Goal: Task Accomplishment & Management: Manage account settings

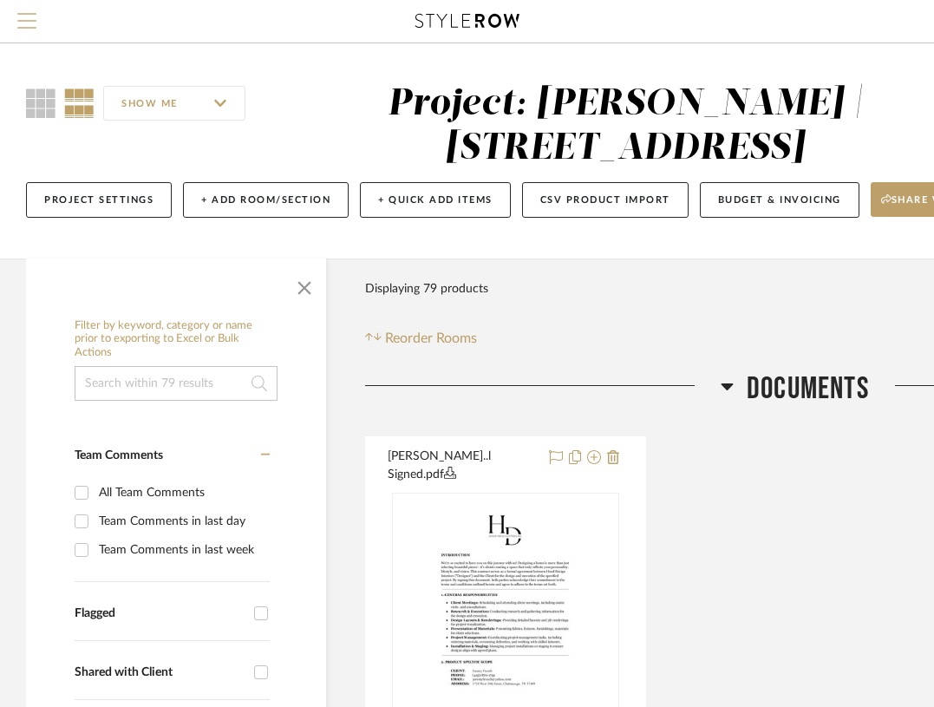
click at [24, 24] on span "Menu" at bounding box center [26, 26] width 19 height 26
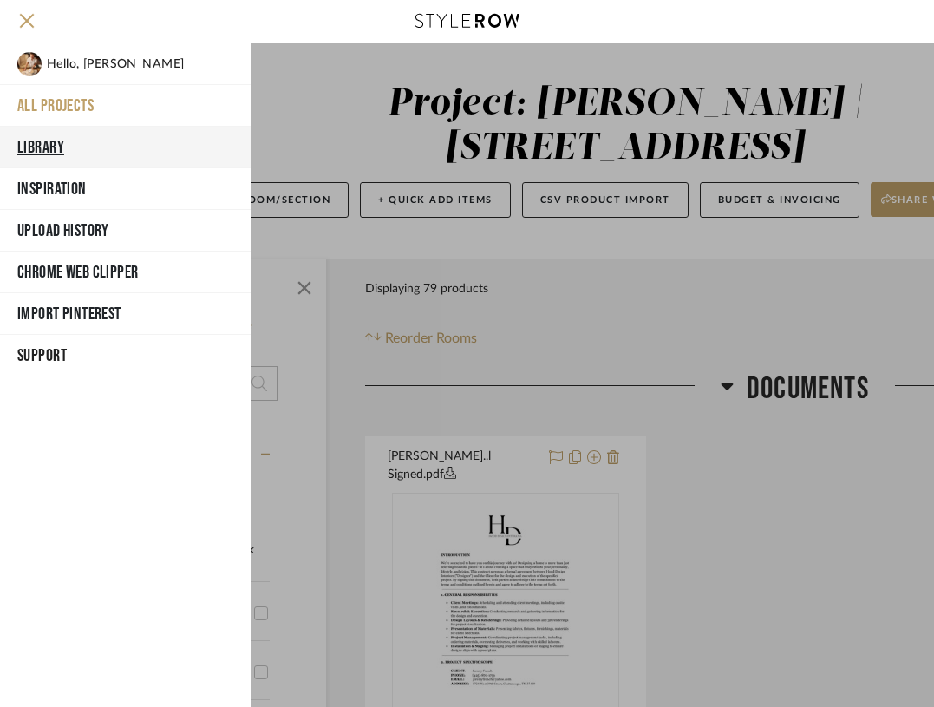
click at [94, 145] on button "Library" at bounding box center [126, 148] width 252 height 42
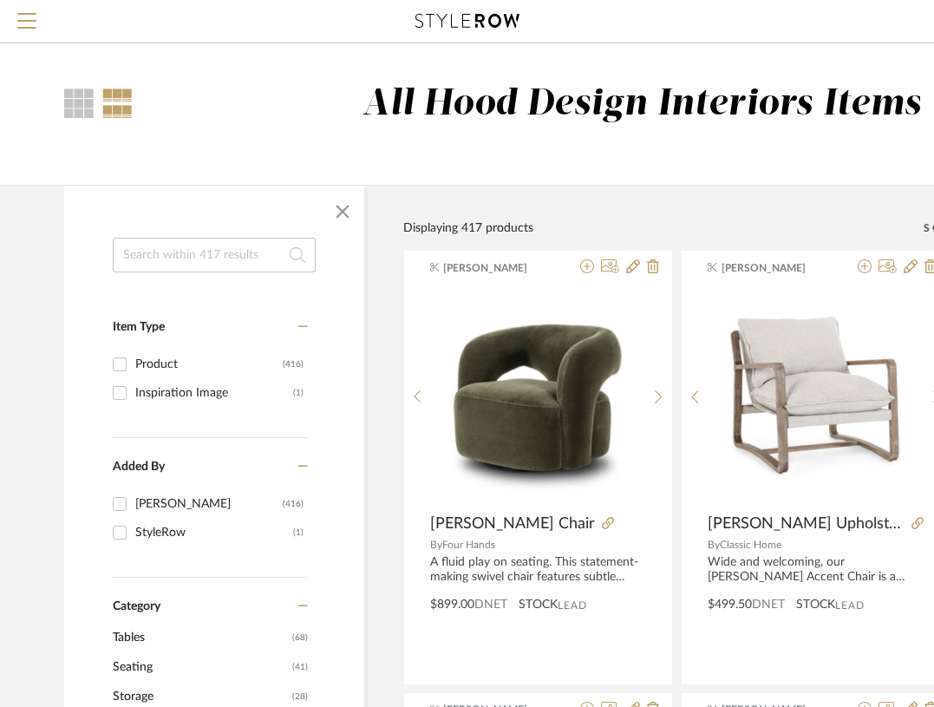
click at [217, 258] on input at bounding box center [214, 255] width 203 height 35
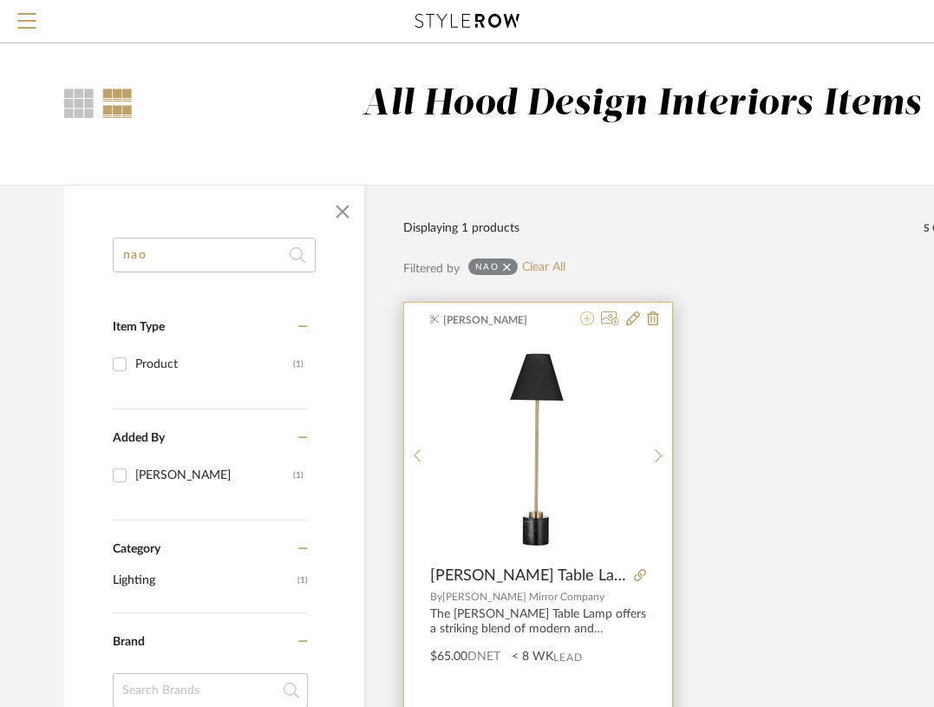
click at [587, 317] on icon at bounding box center [587, 318] width 14 height 14
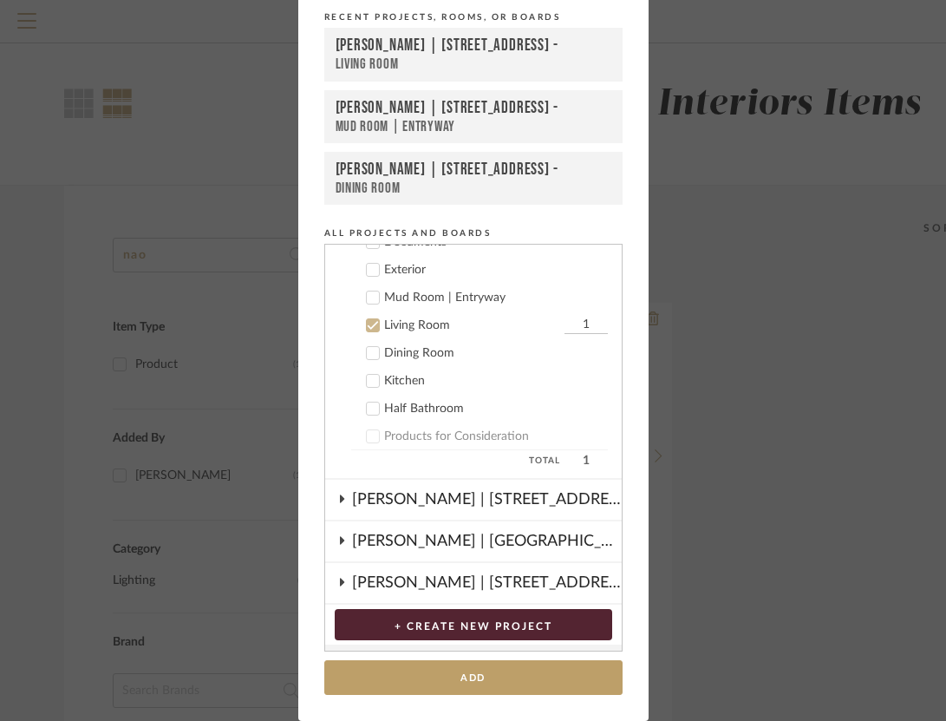
scroll to position [176, 0]
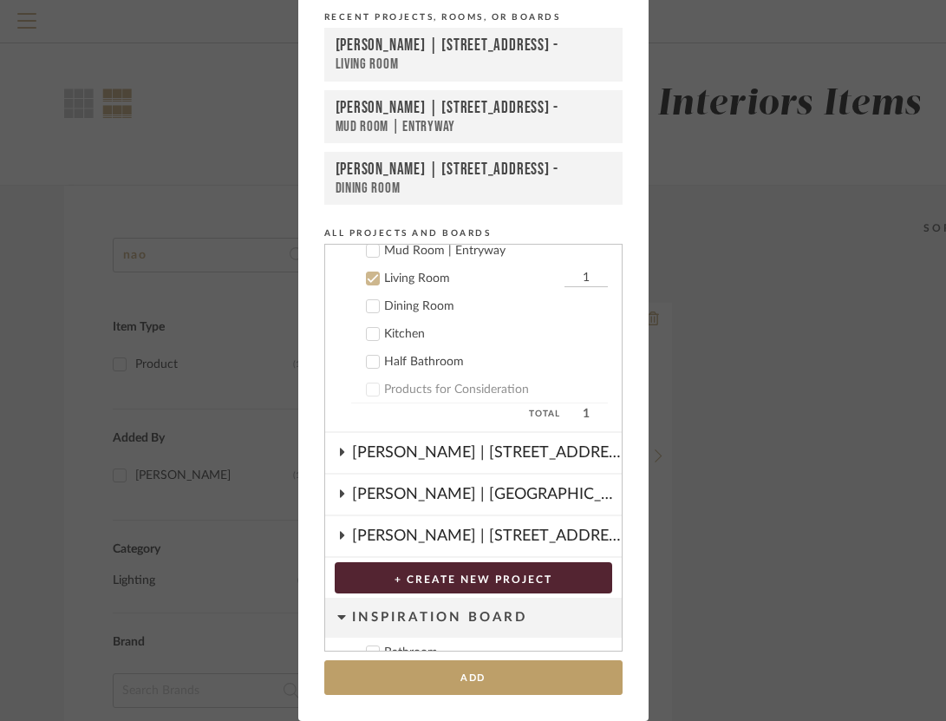
click at [367, 304] on icon at bounding box center [373, 306] width 12 height 12
click at [367, 278] on icon at bounding box center [373, 278] width 12 height 12
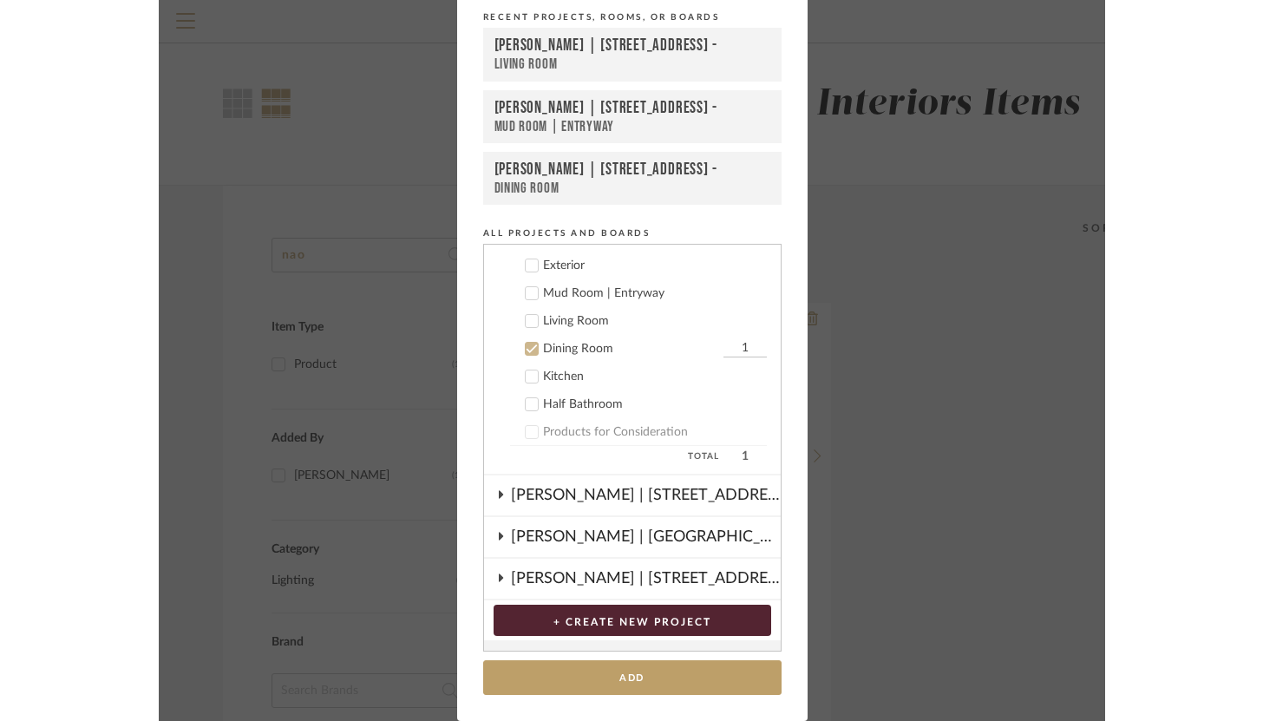
scroll to position [130, 0]
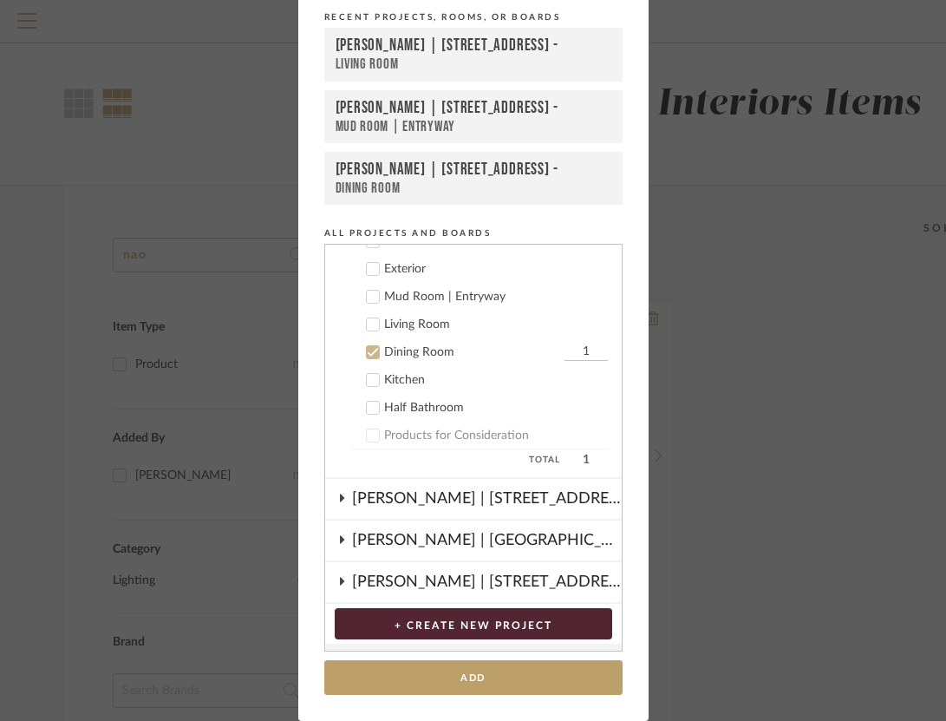
click at [367, 296] on icon at bounding box center [373, 297] width 12 height 12
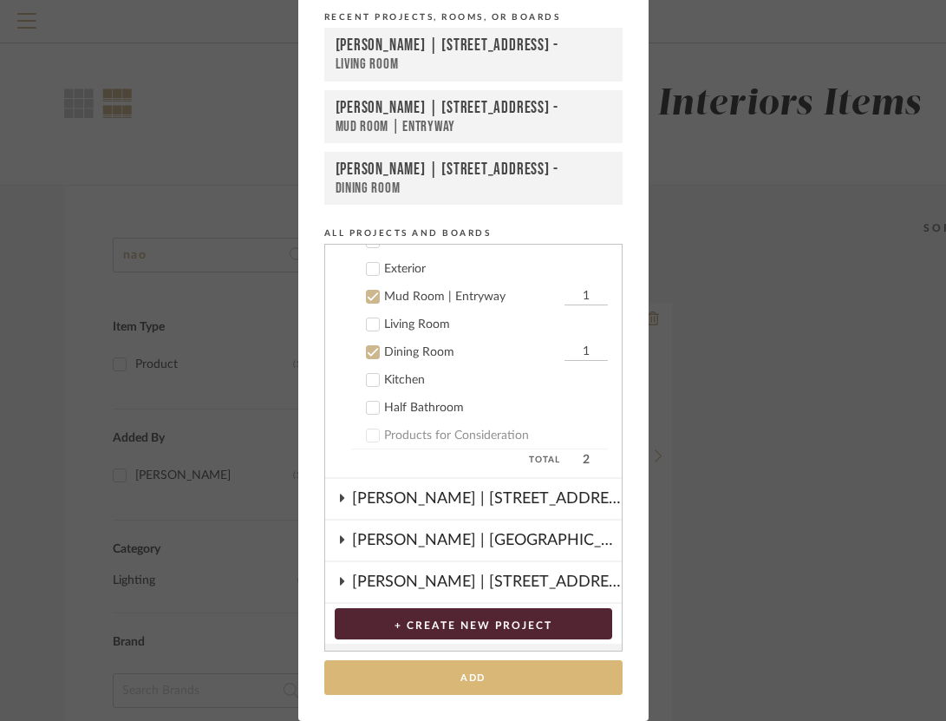
click at [481, 678] on button "Add" at bounding box center [473, 678] width 298 height 36
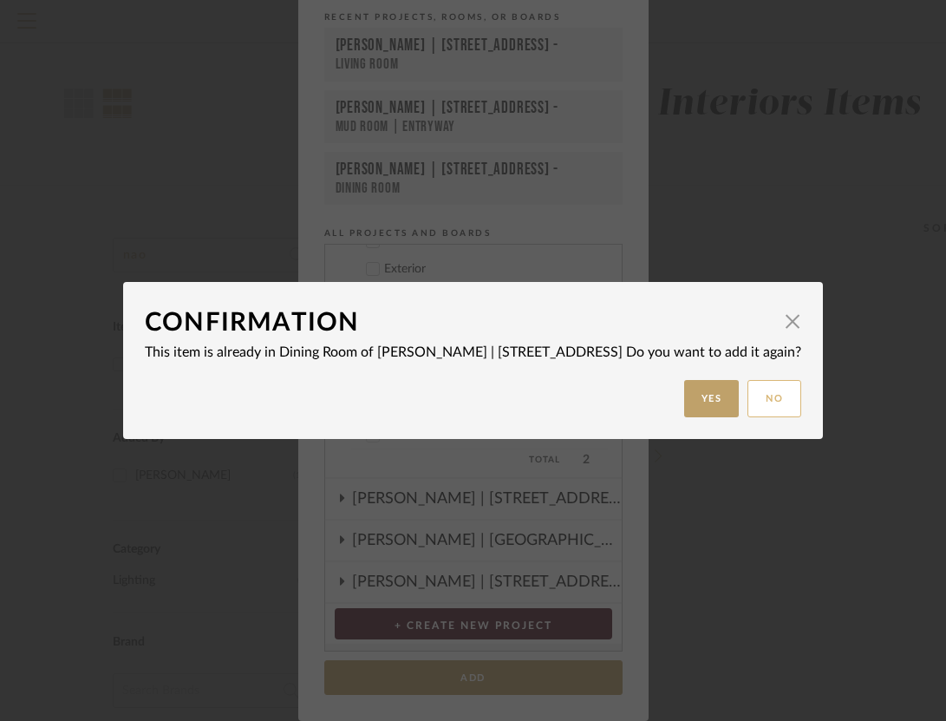
click at [748, 389] on button "No" at bounding box center [775, 398] width 54 height 37
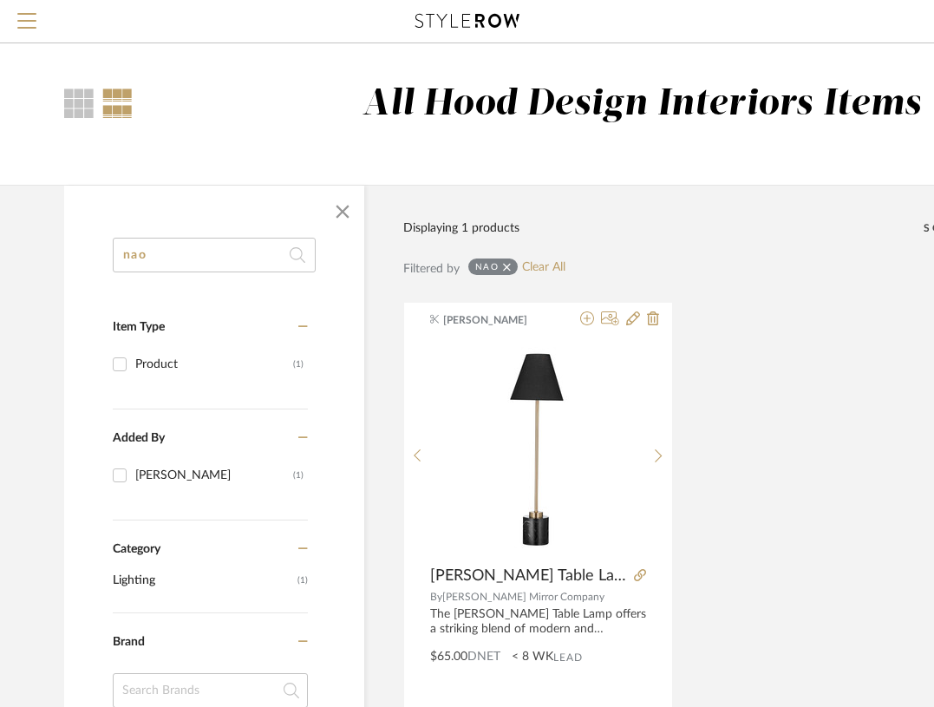
drag, startPoint x: 163, startPoint y: 257, endPoint x: 99, endPoint y: 254, distance: 64.2
click at [99, 254] on div "nao Item Type Product (1) Added By [PERSON_NAME] (1) Category Lighting (1) Bran…" at bounding box center [214, 711] width 300 height 946
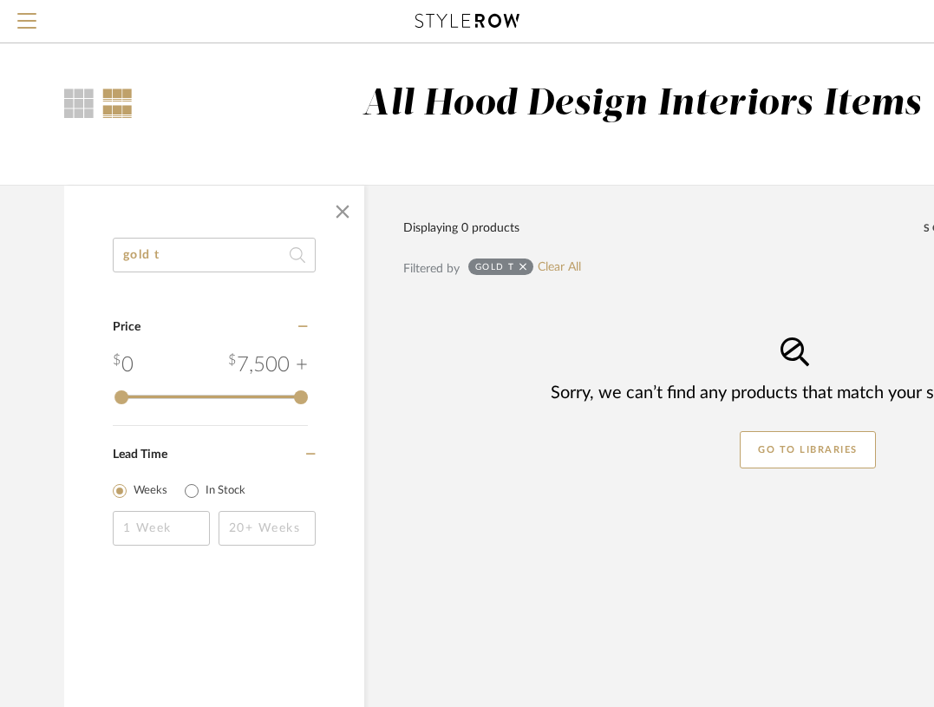
type input "gold t"
click at [25, 22] on span "Menu" at bounding box center [26, 26] width 19 height 26
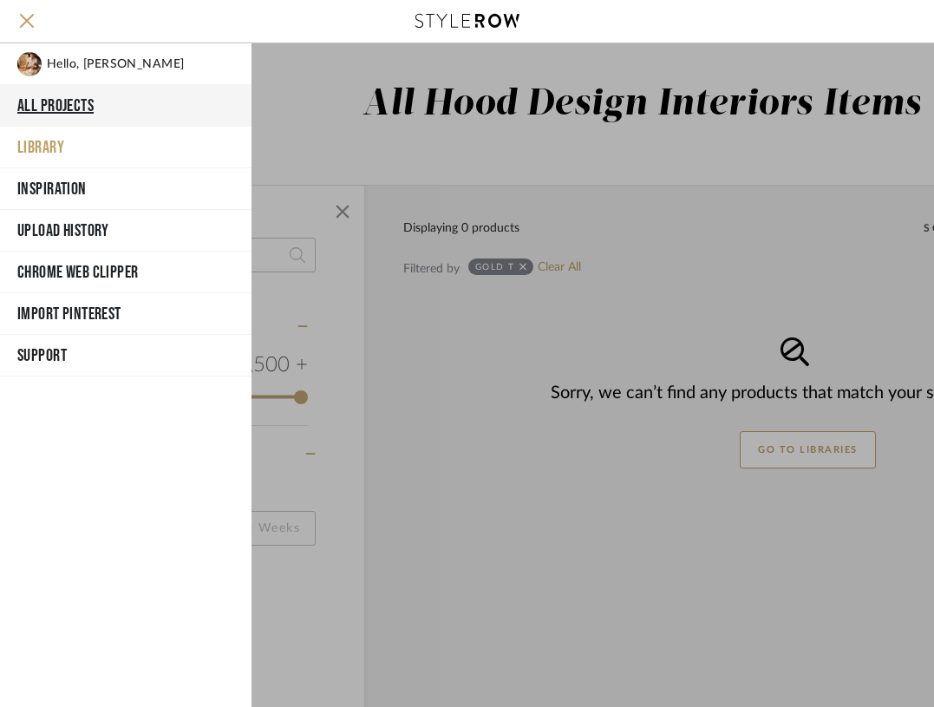
click at [76, 94] on button "All Projects" at bounding box center [126, 106] width 252 height 42
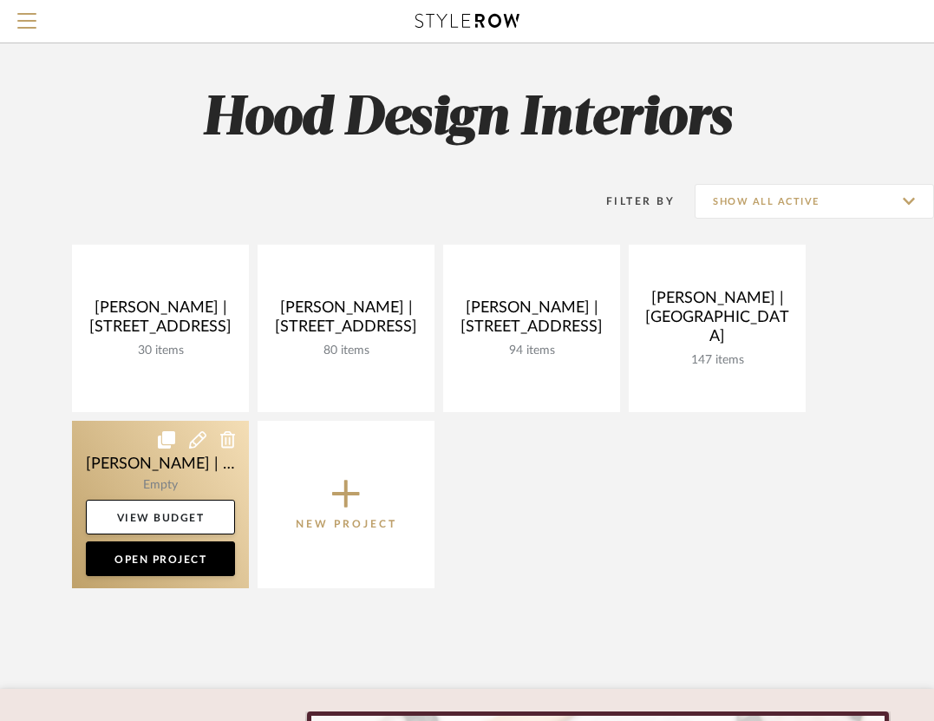
click at [196, 444] on icon at bounding box center [197, 439] width 17 height 17
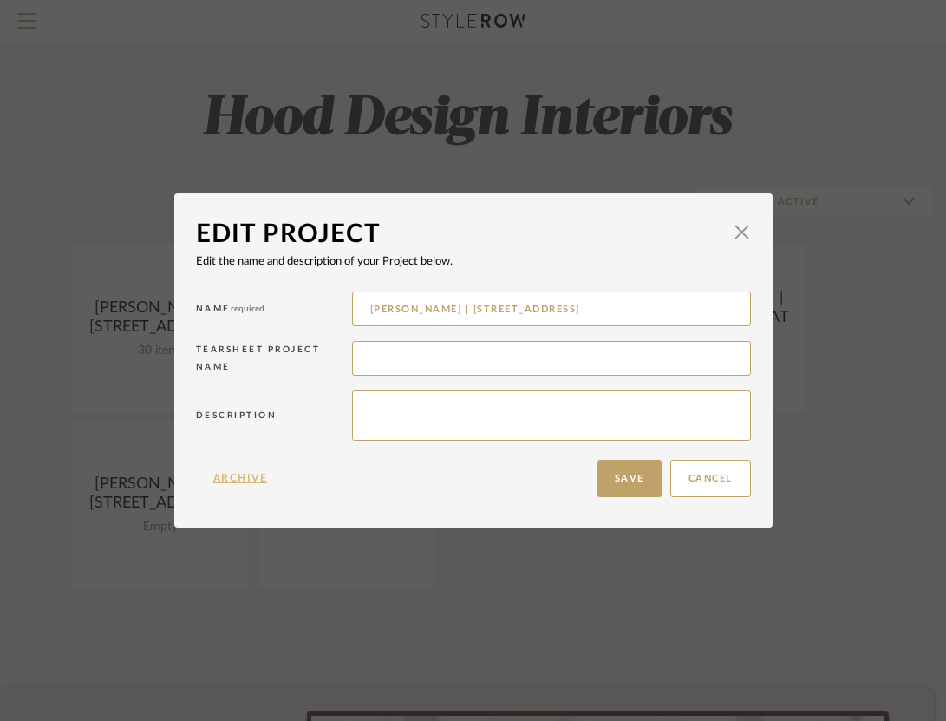
click at [232, 475] on button "Archive" at bounding box center [240, 478] width 89 height 37
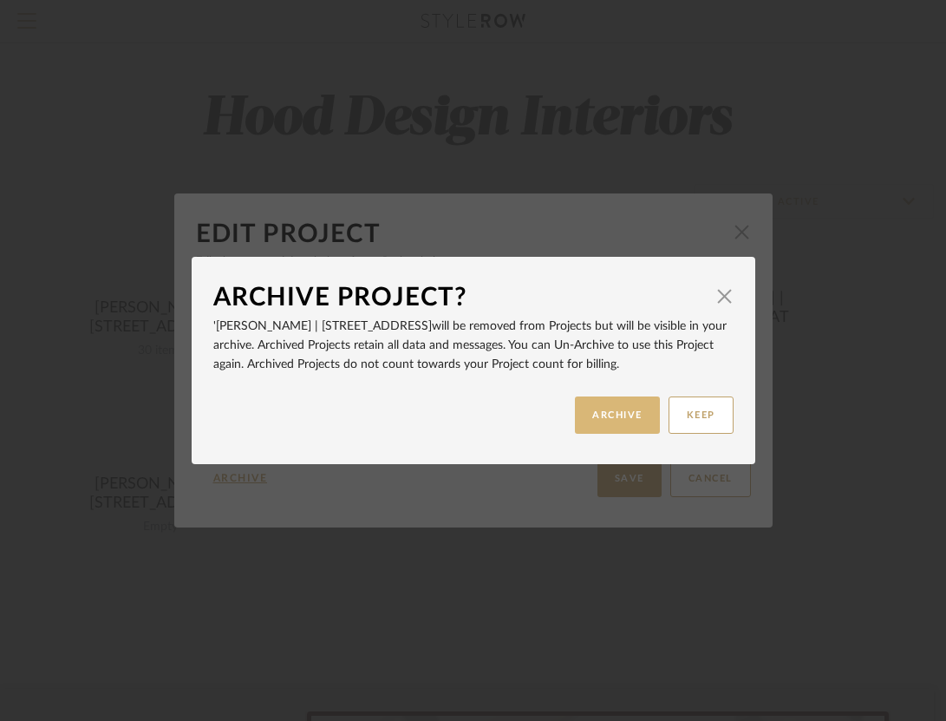
click at [631, 405] on button "ARCHIVE" at bounding box center [617, 414] width 85 height 37
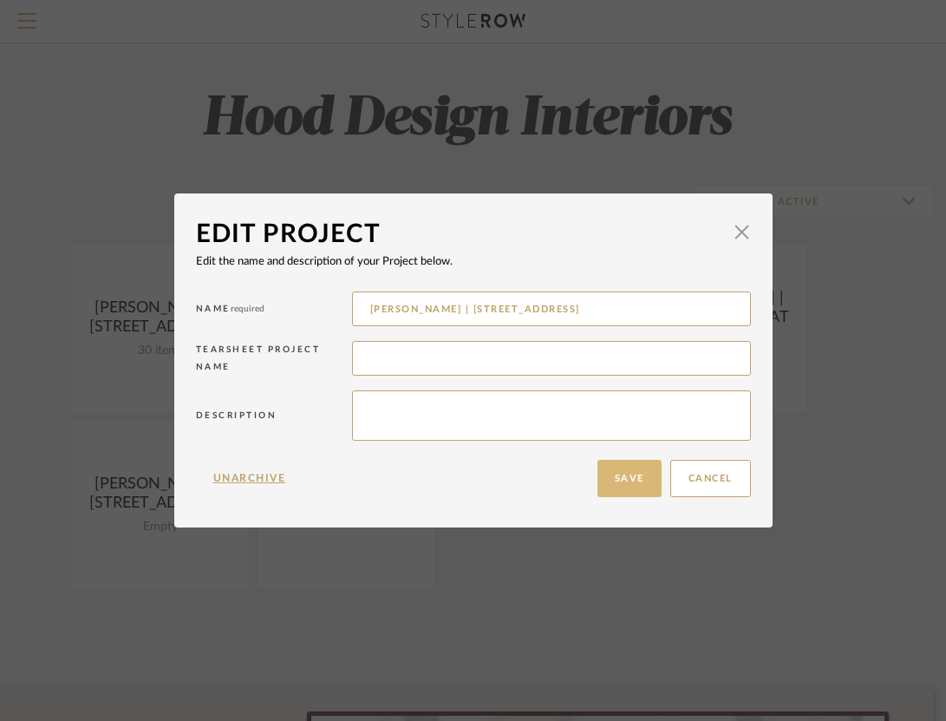
click at [608, 474] on button "Save" at bounding box center [630, 478] width 64 height 37
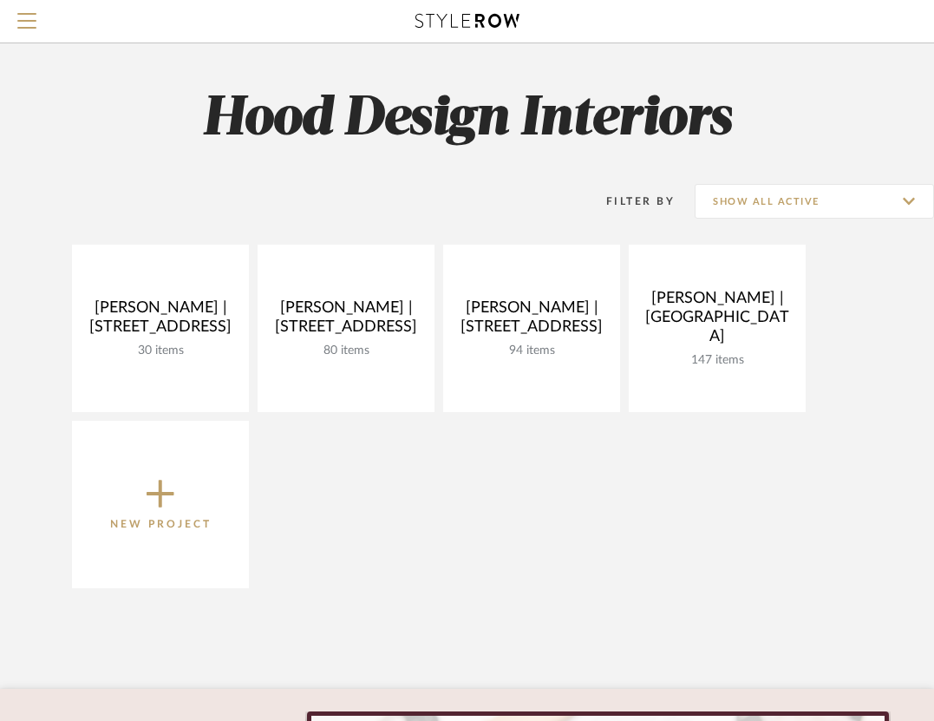
click at [164, 496] on icon at bounding box center [161, 493] width 28 height 36
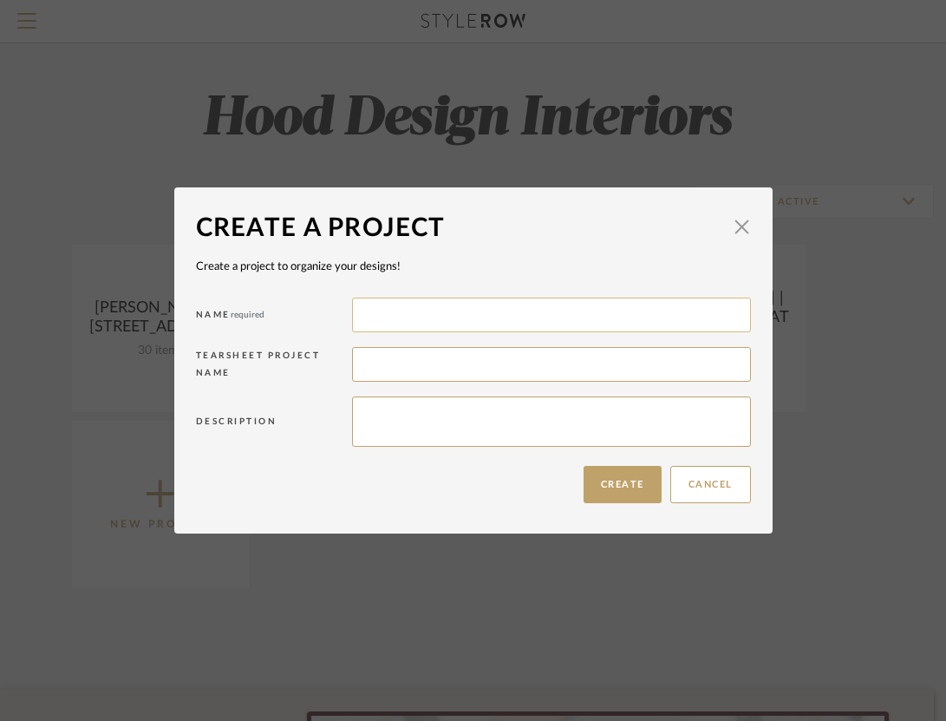
click at [379, 329] on input at bounding box center [551, 315] width 399 height 35
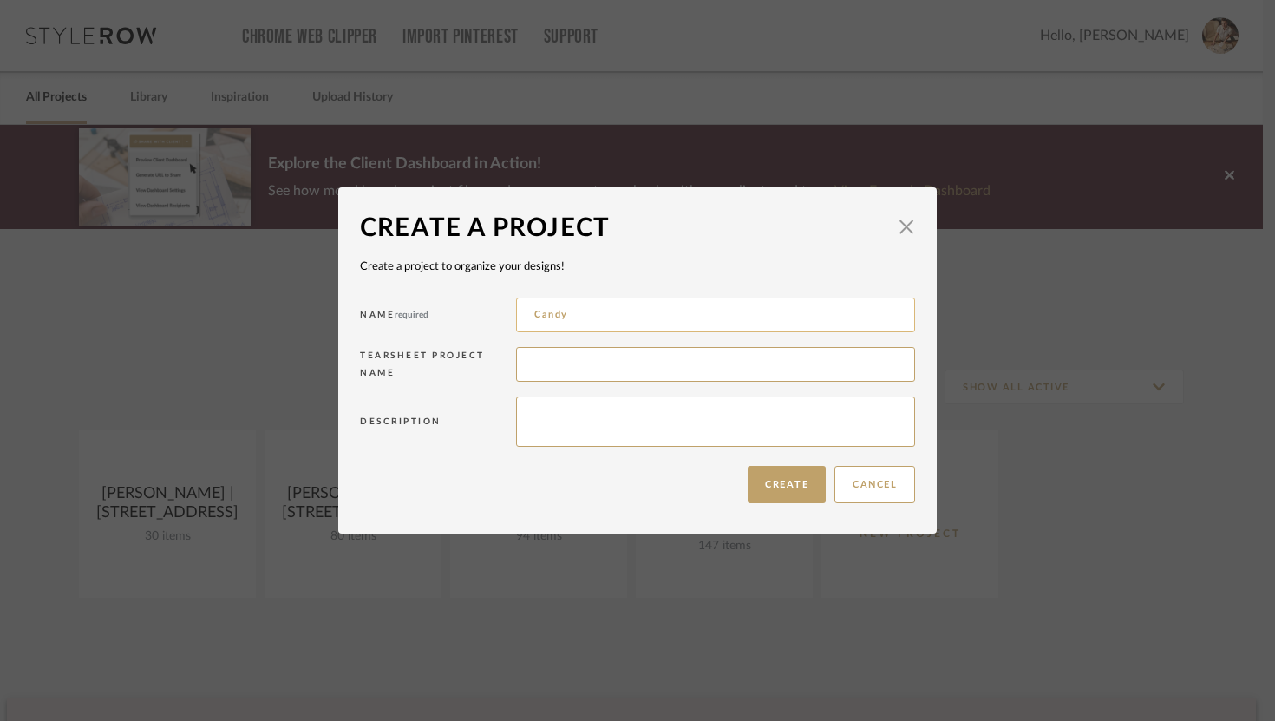
click at [581, 310] on input "Candy" at bounding box center [715, 315] width 399 height 35
type input "Candy Chanel | [STREET_ADDRESS]"
click at [788, 492] on button "Create" at bounding box center [787, 484] width 78 height 37
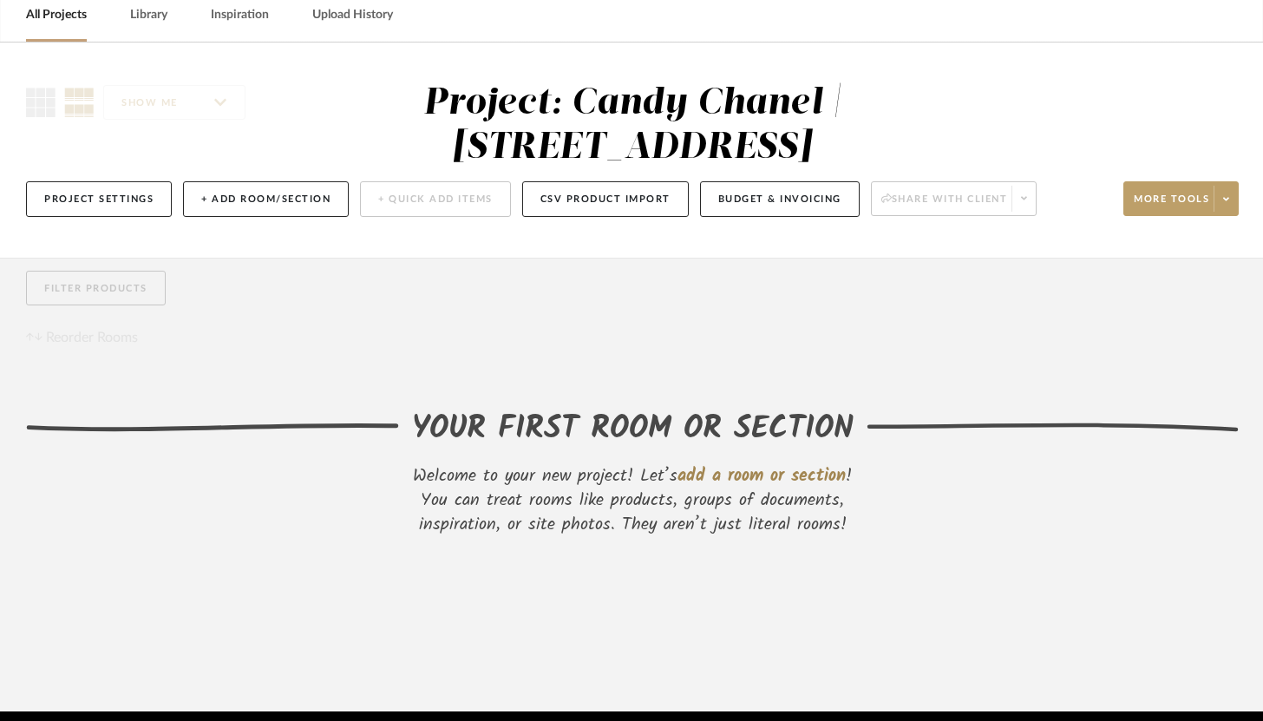
scroll to position [114, 0]
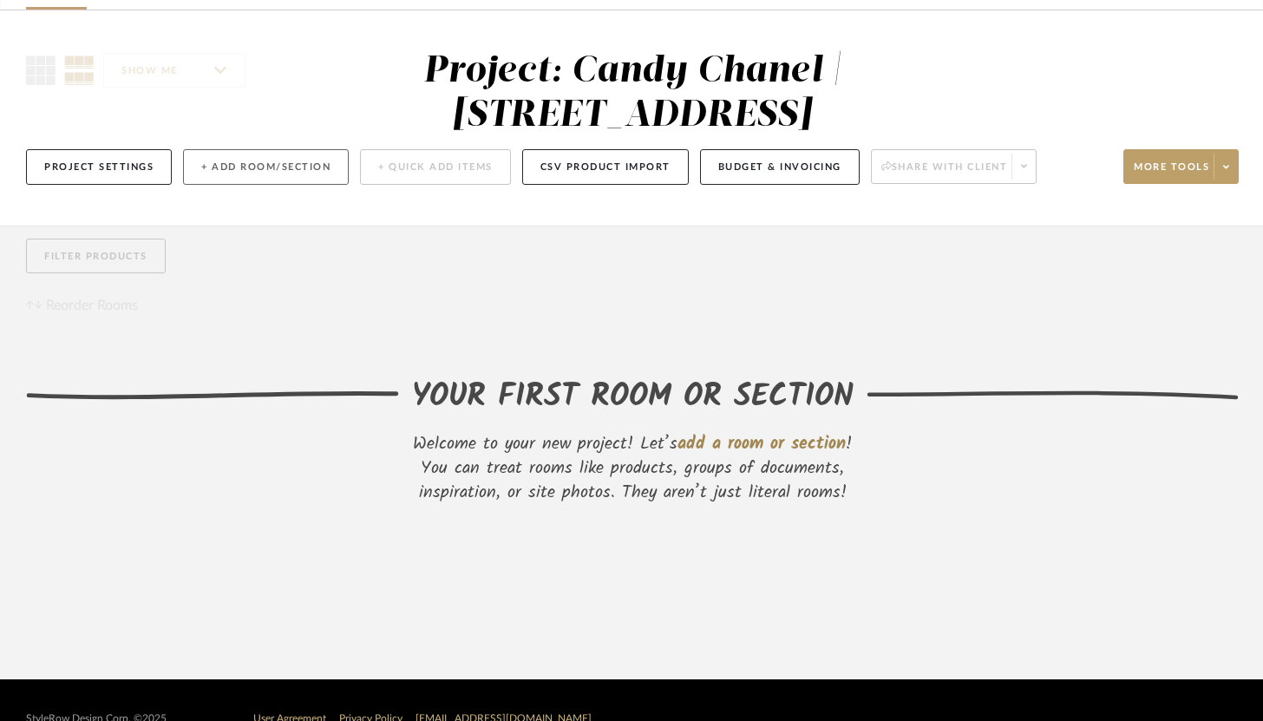
click at [227, 174] on button "+ Add Room/Section" at bounding box center [266, 167] width 166 height 36
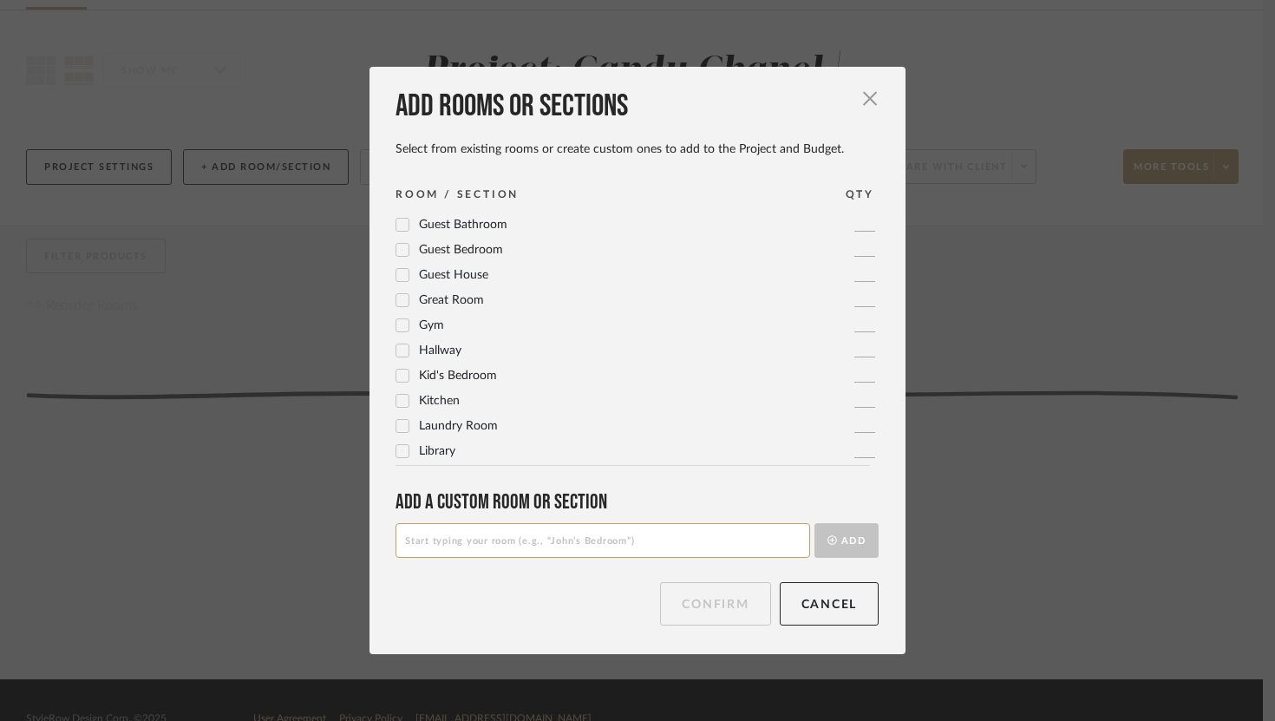
scroll to position [334, 0]
click at [402, 414] on icon at bounding box center [402, 418] width 12 height 12
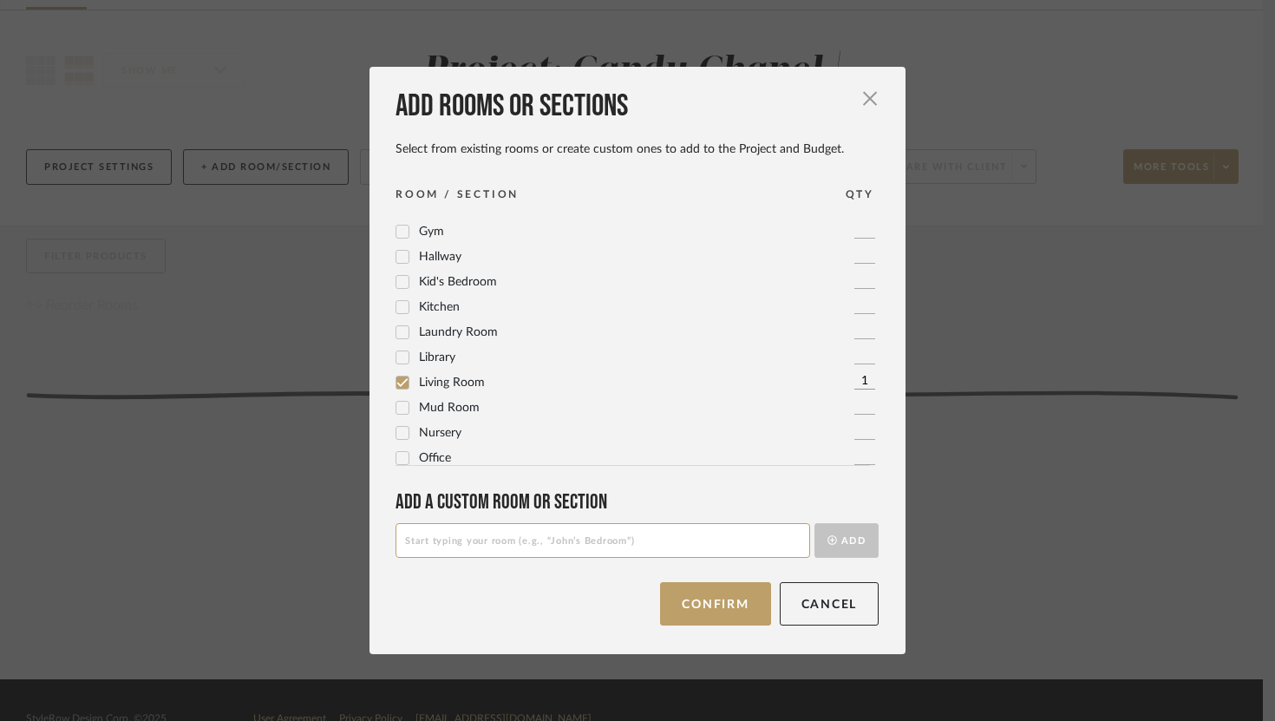
scroll to position [362, 0]
click at [398, 309] on icon at bounding box center [402, 315] width 12 height 12
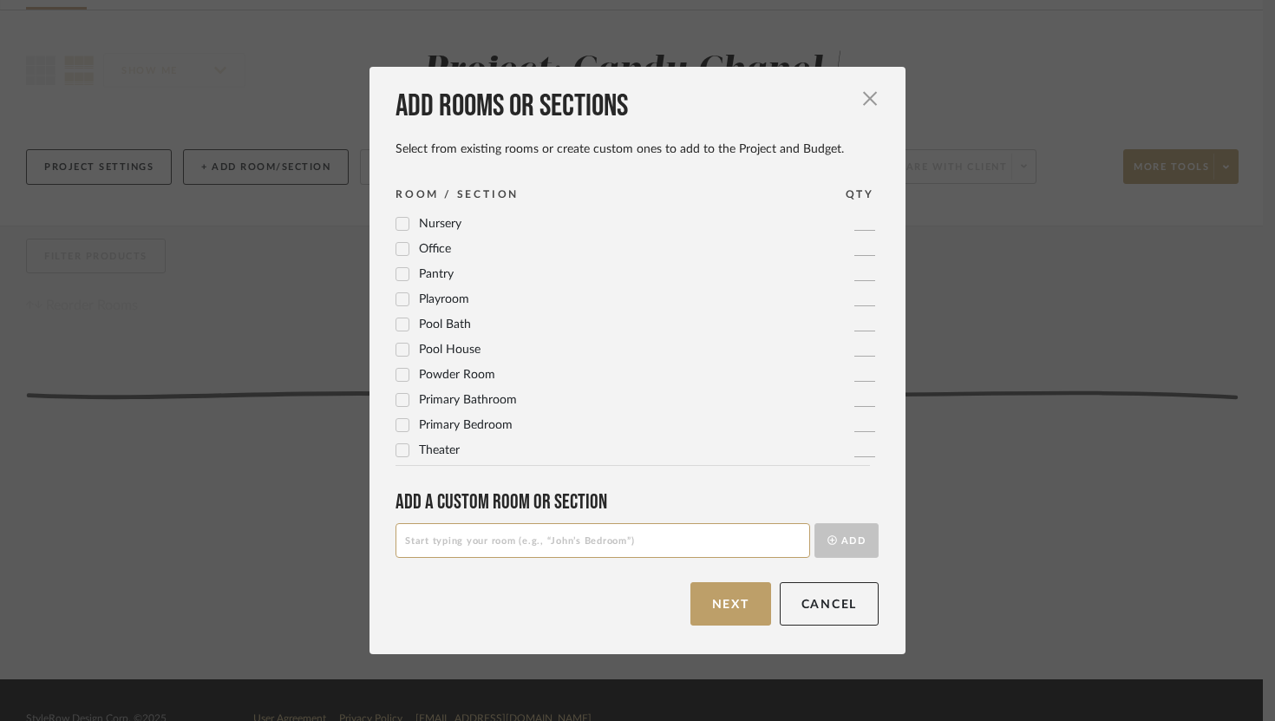
click at [397, 419] on icon at bounding box center [402, 425] width 12 height 12
click at [739, 600] on button "Next" at bounding box center [730, 603] width 81 height 43
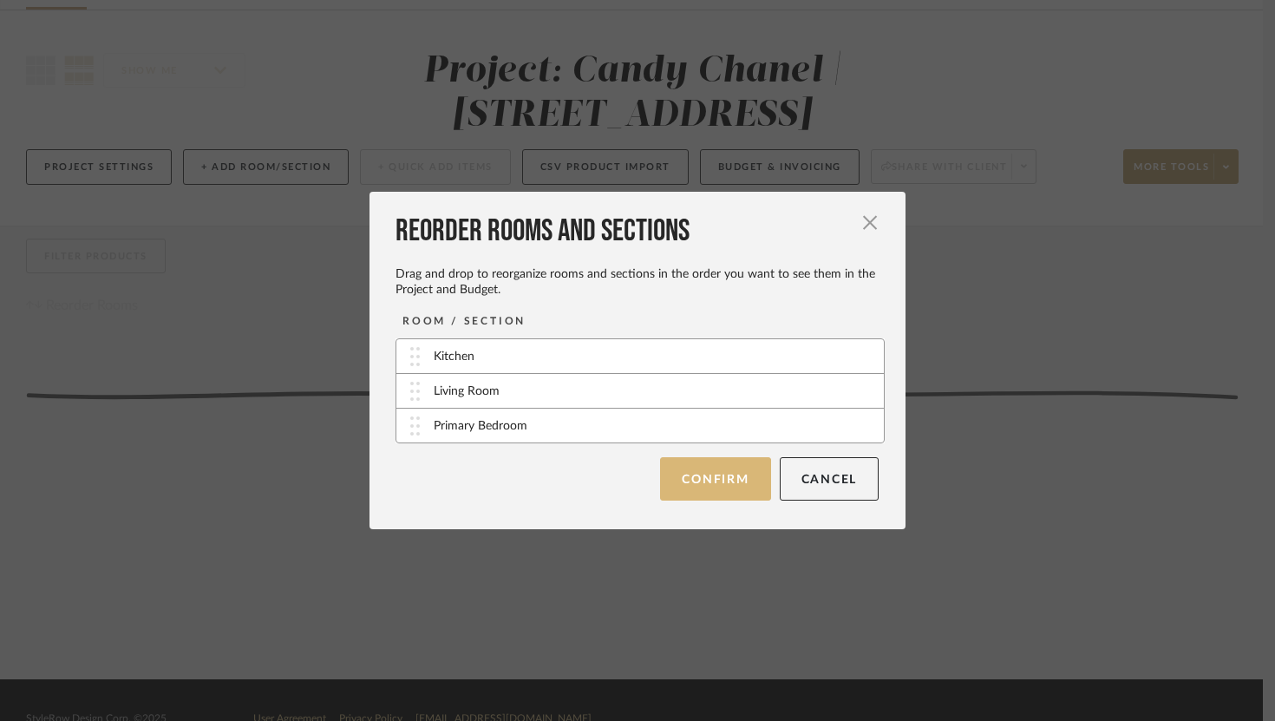
click at [697, 476] on button "Confirm" at bounding box center [715, 478] width 110 height 43
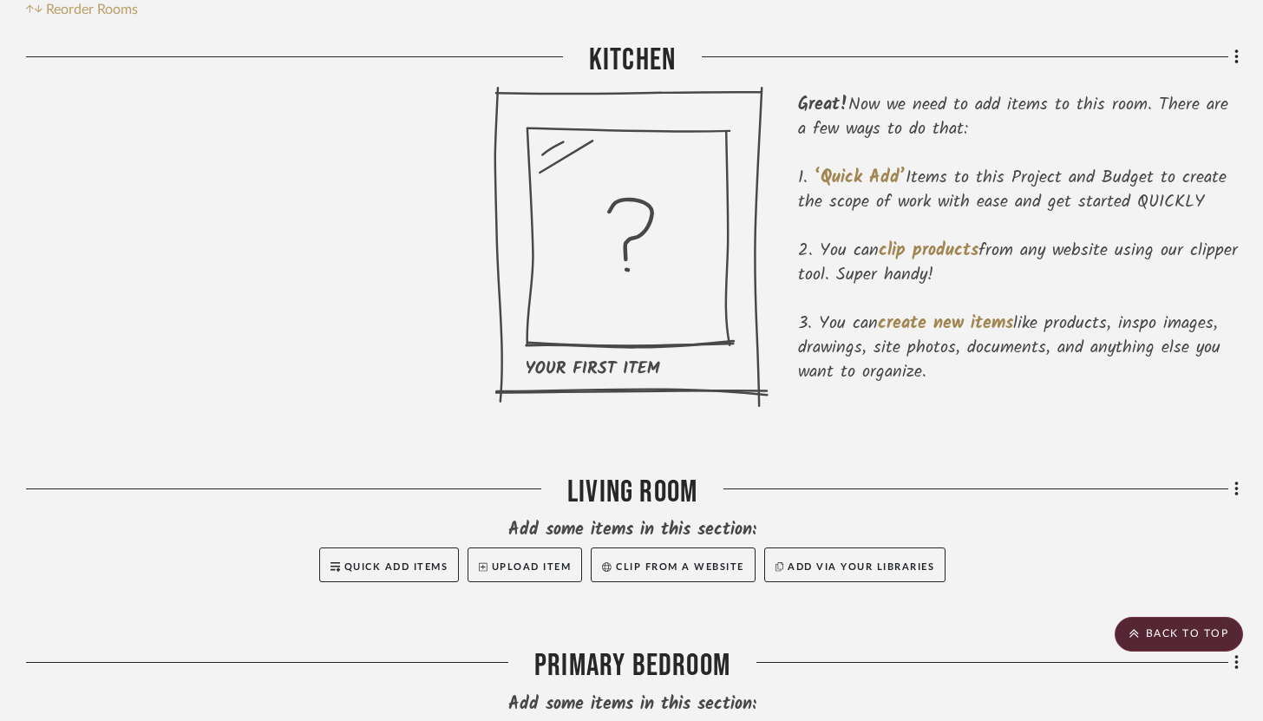
scroll to position [0, 0]
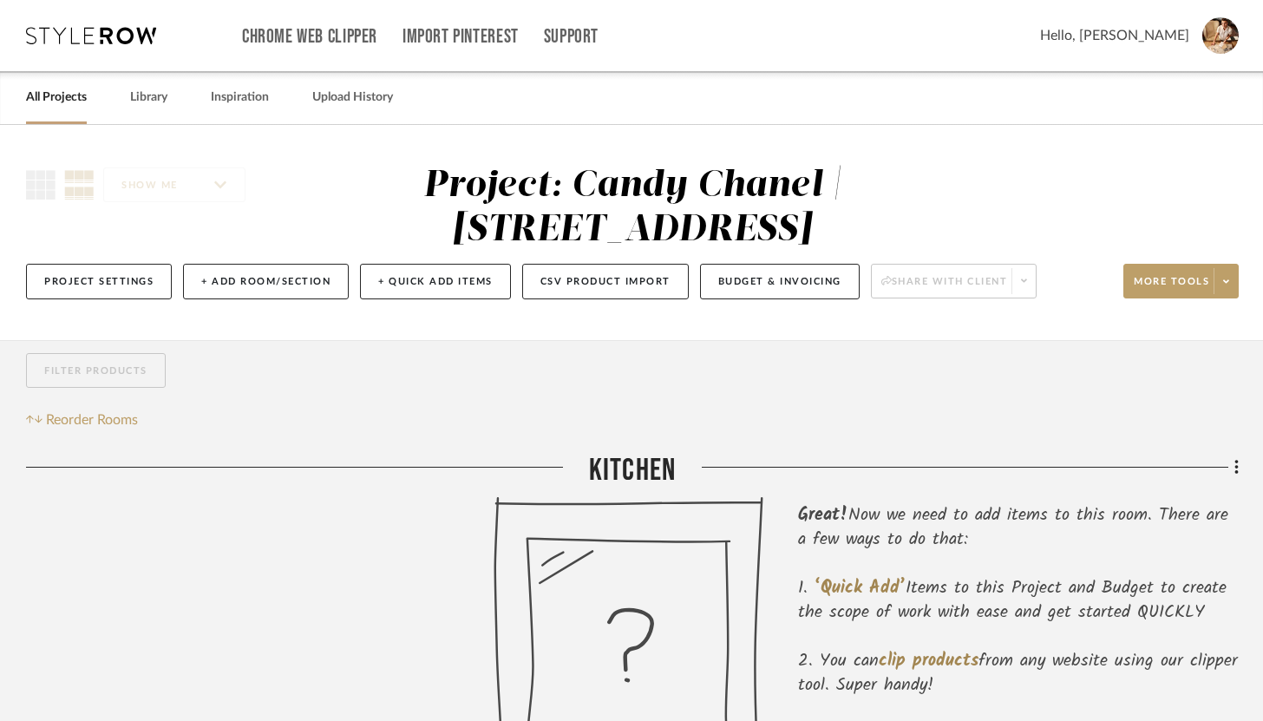
click at [933, 182] on div "SHOW ME Project: Candy Chanel | [STREET_ADDRESS] Project Settings + Add Room/Se…" at bounding box center [631, 237] width 1263 height 147
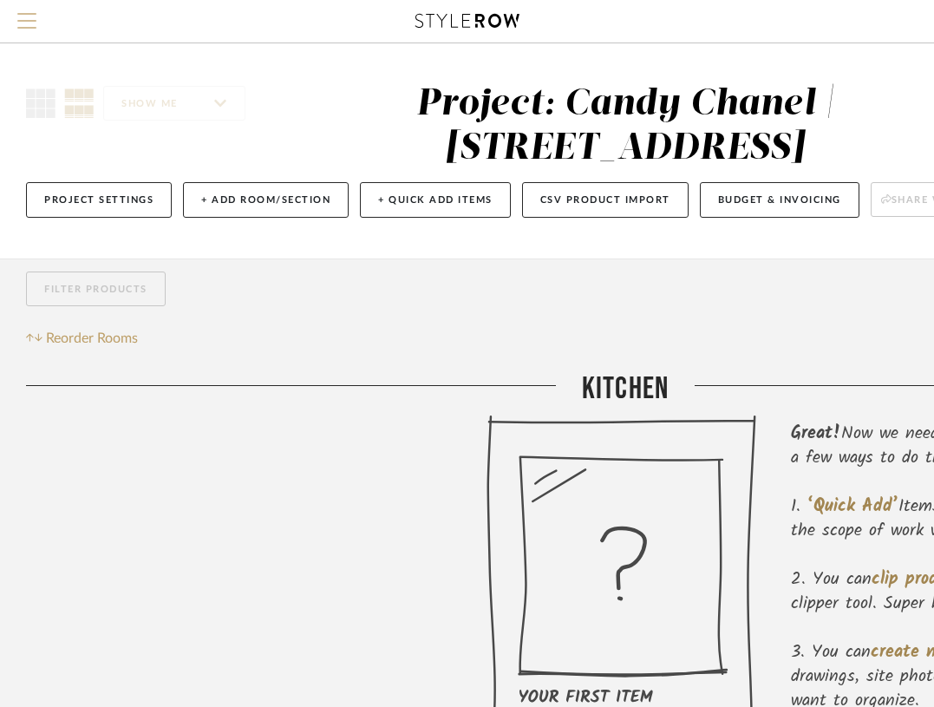
click at [39, 8] on button "Menu" at bounding box center [27, 21] width 54 height 43
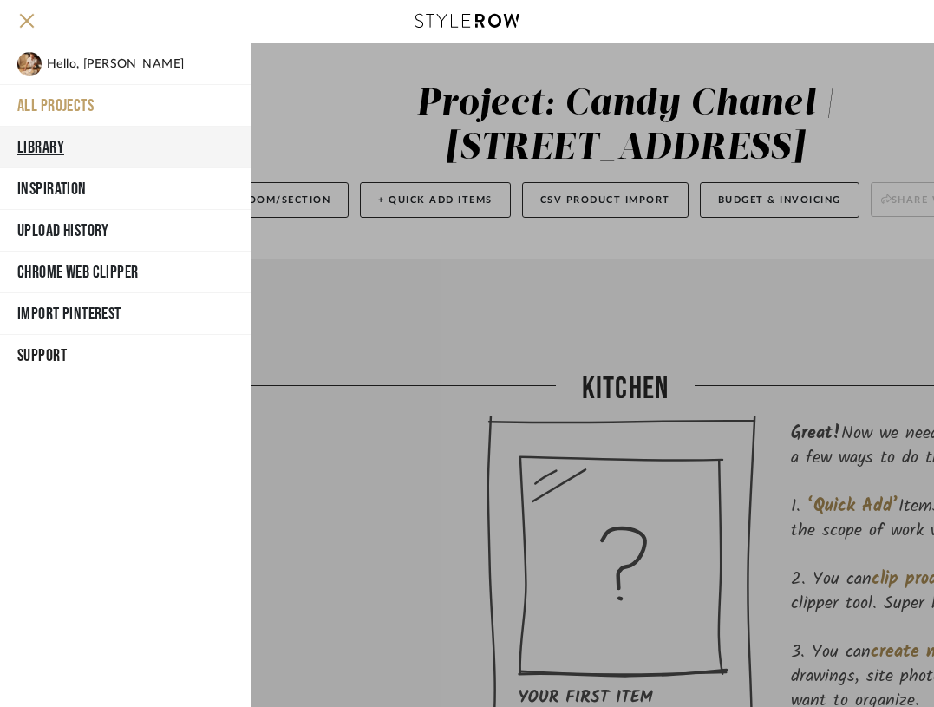
click at [83, 146] on button "Library" at bounding box center [126, 148] width 252 height 42
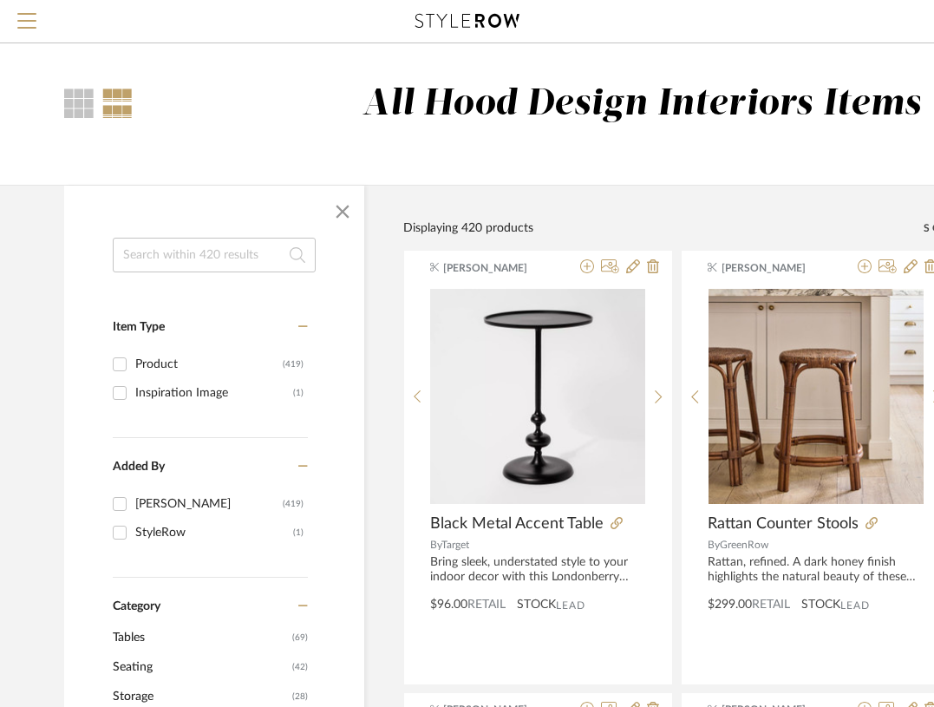
click at [199, 248] on input at bounding box center [214, 255] width 203 height 35
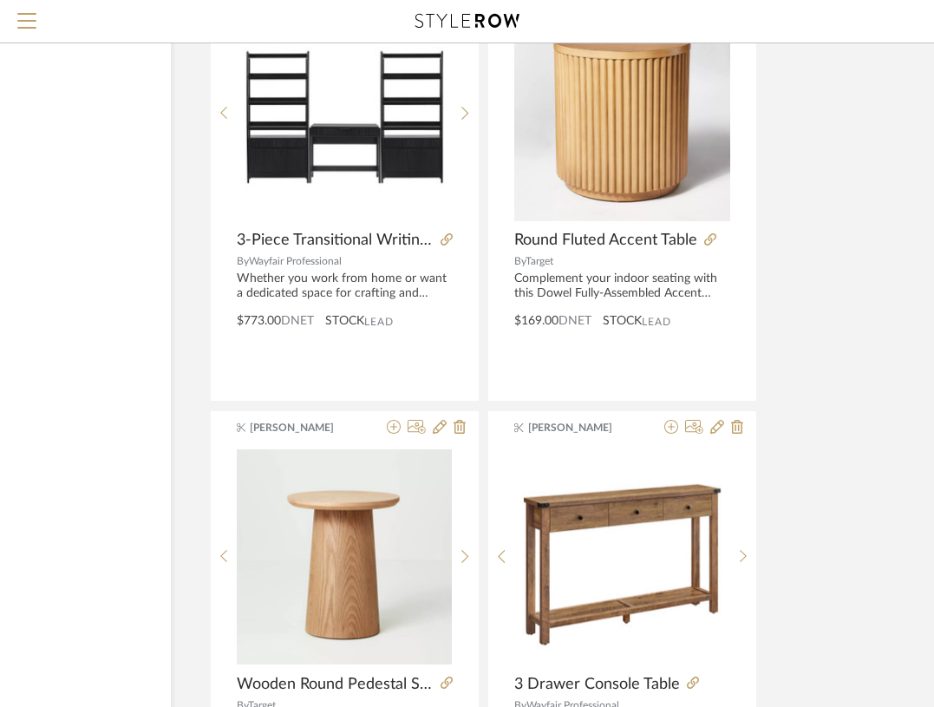
scroll to position [2219, 193]
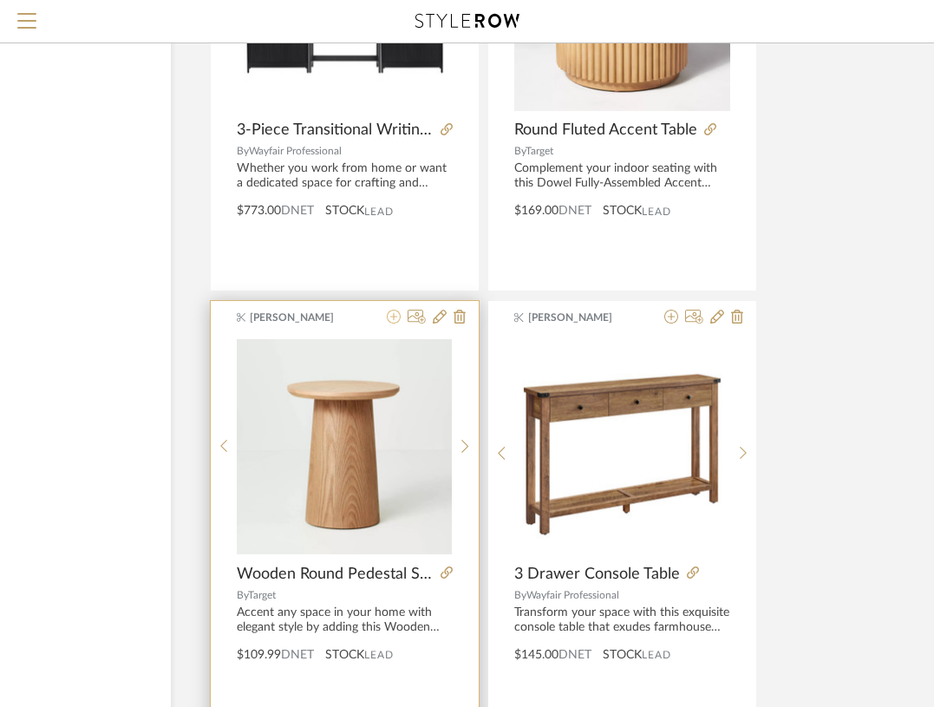
type input "table"
click at [396, 316] on icon at bounding box center [394, 317] width 14 height 14
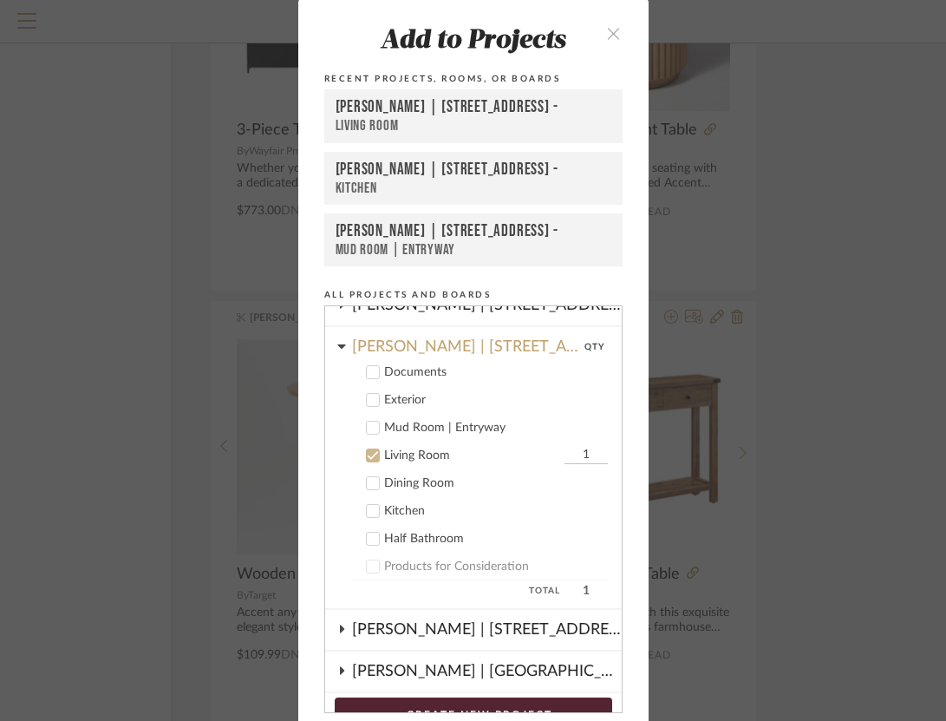
scroll to position [142, 0]
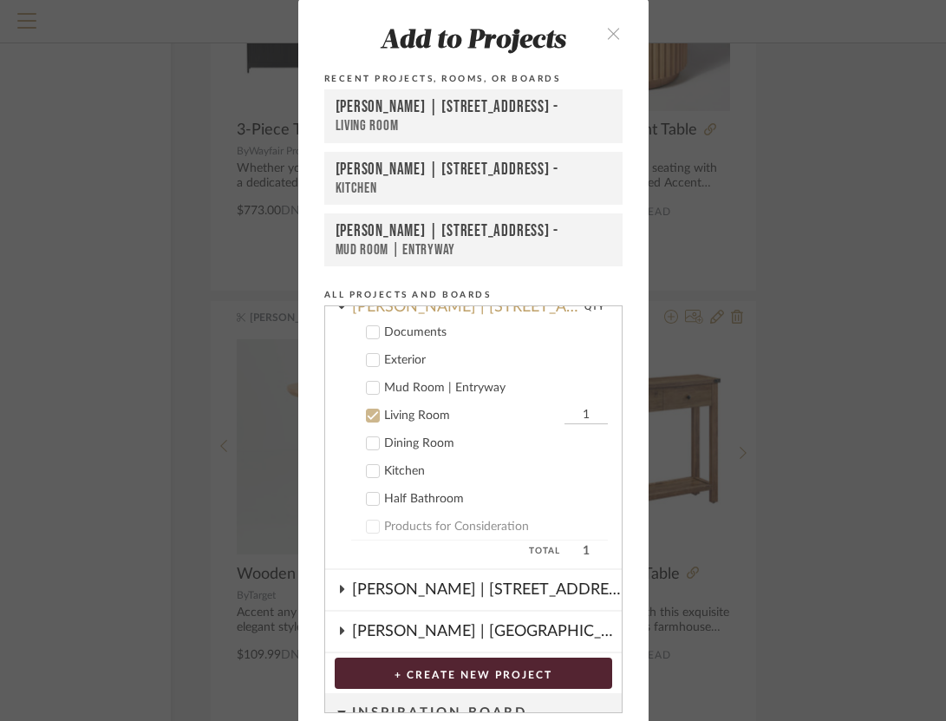
click at [496, 664] on button "+ CREATE NEW PROJECT" at bounding box center [474, 672] width 278 height 31
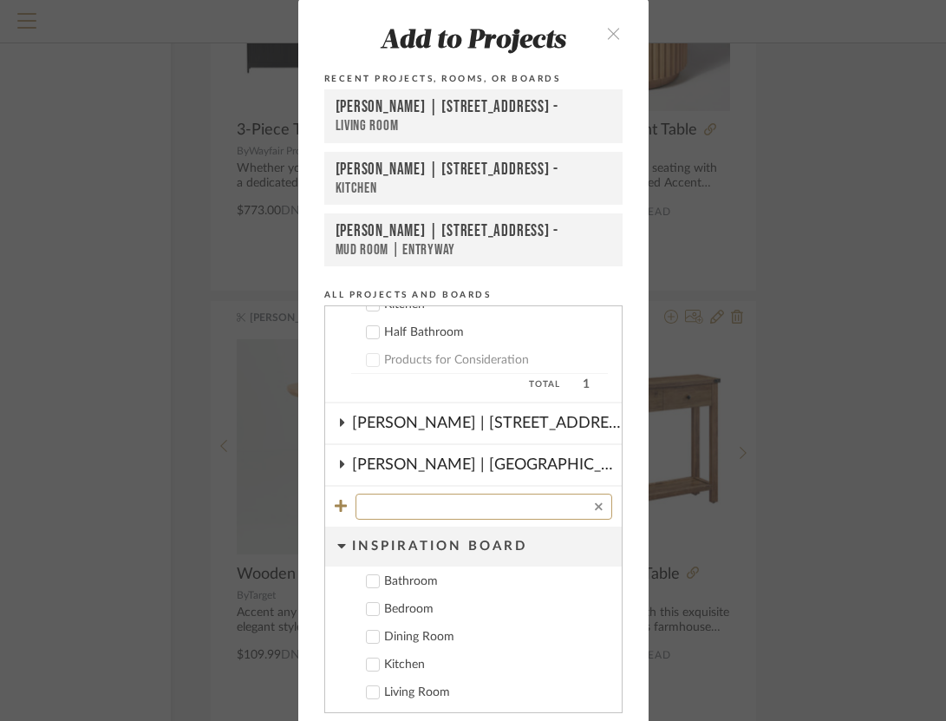
scroll to position [62, 0]
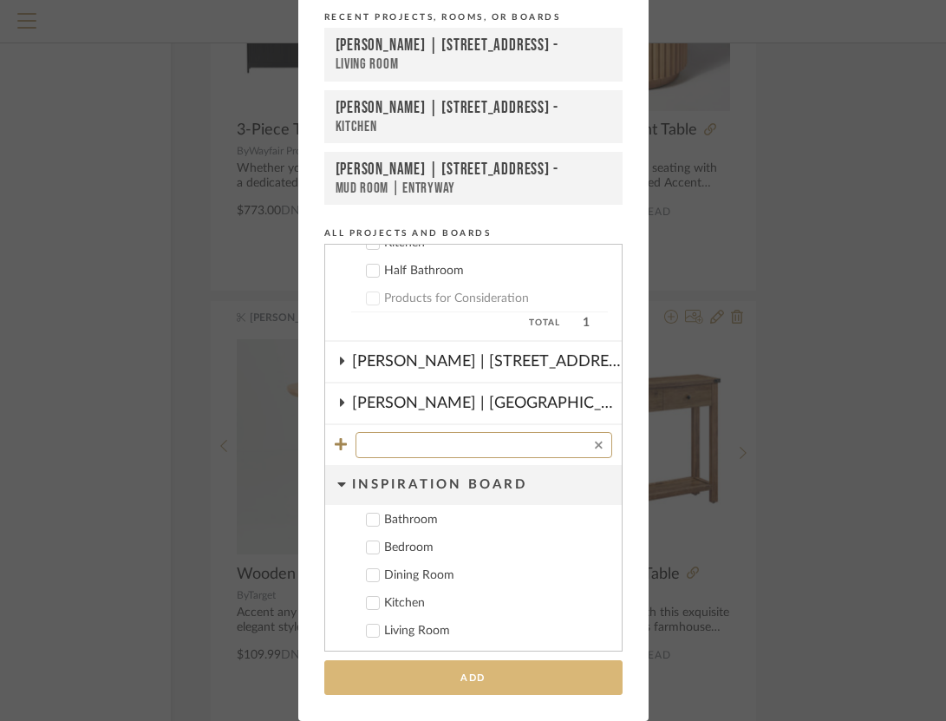
click at [527, 674] on button "Add" at bounding box center [473, 678] width 298 height 36
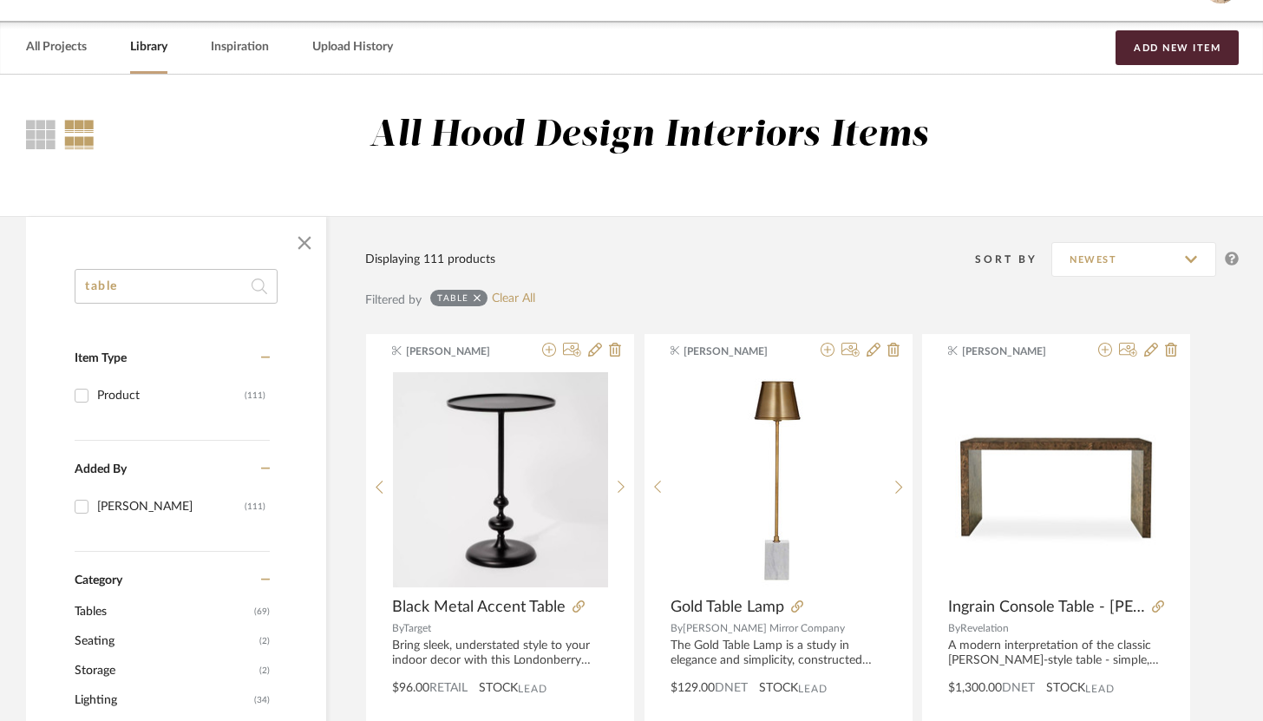
scroll to position [0, 0]
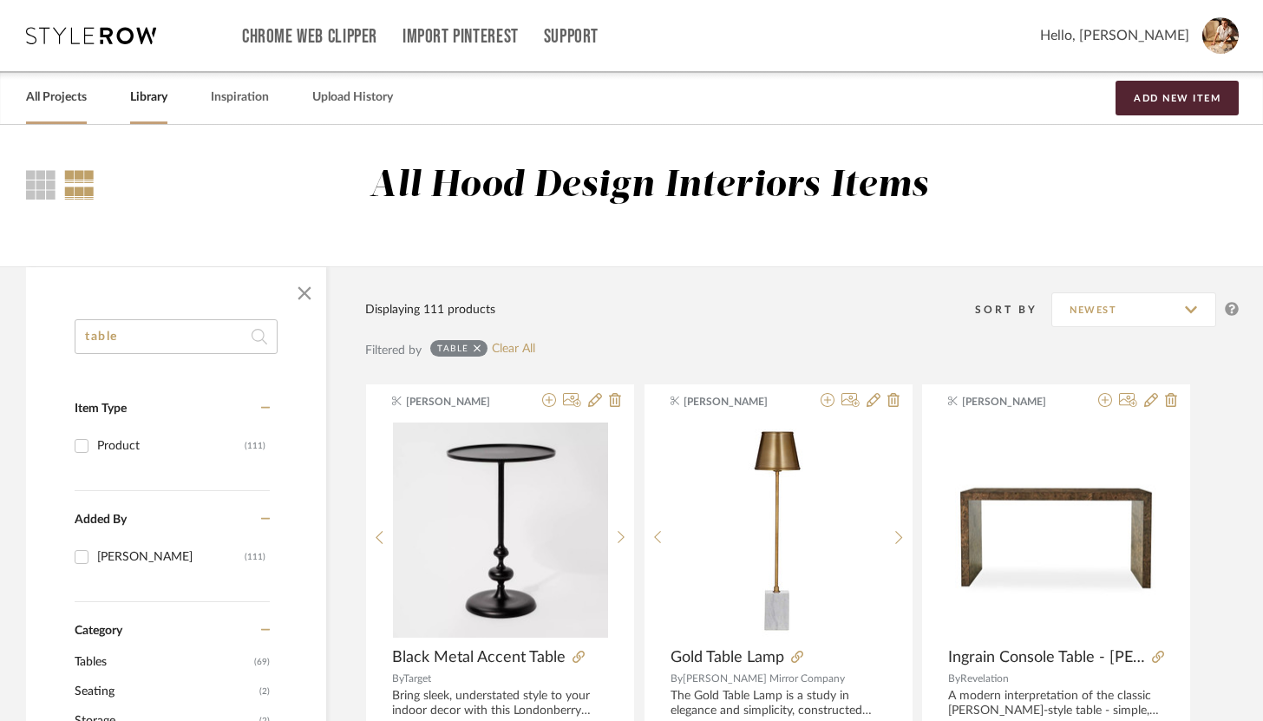
click at [61, 106] on link "All Projects" at bounding box center [56, 97] width 61 height 23
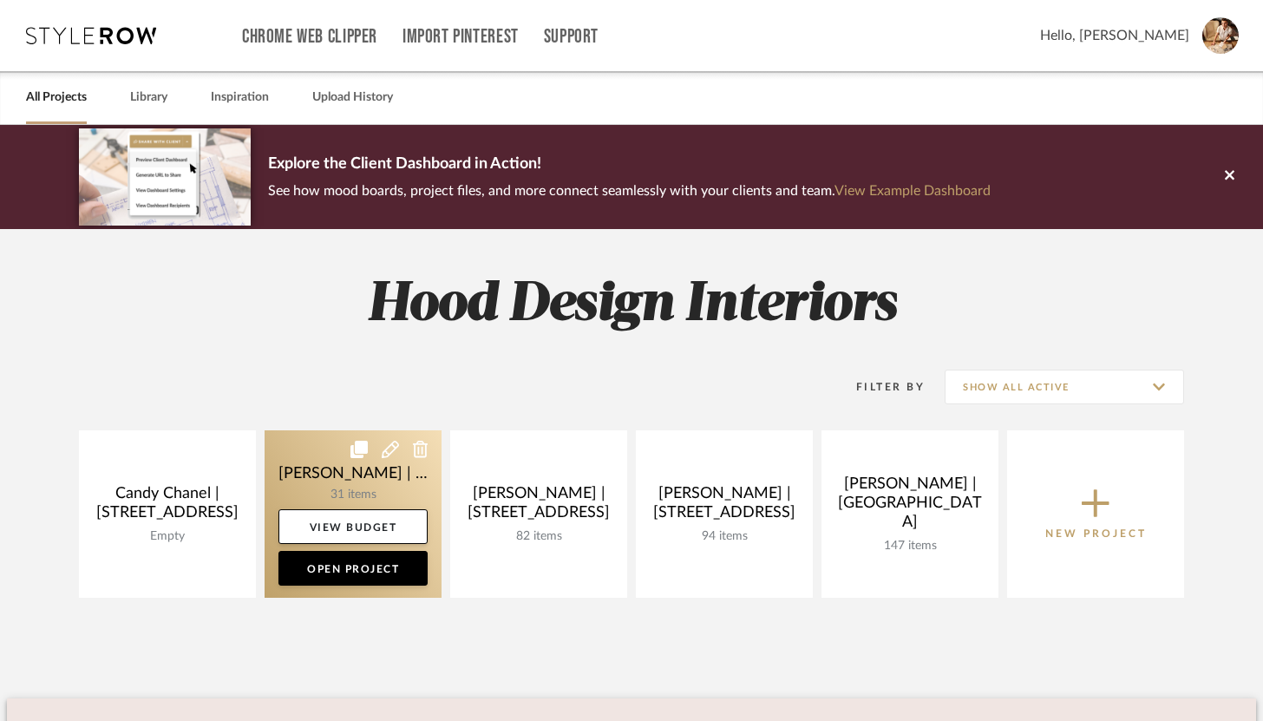
click at [356, 478] on link at bounding box center [353, 513] width 177 height 167
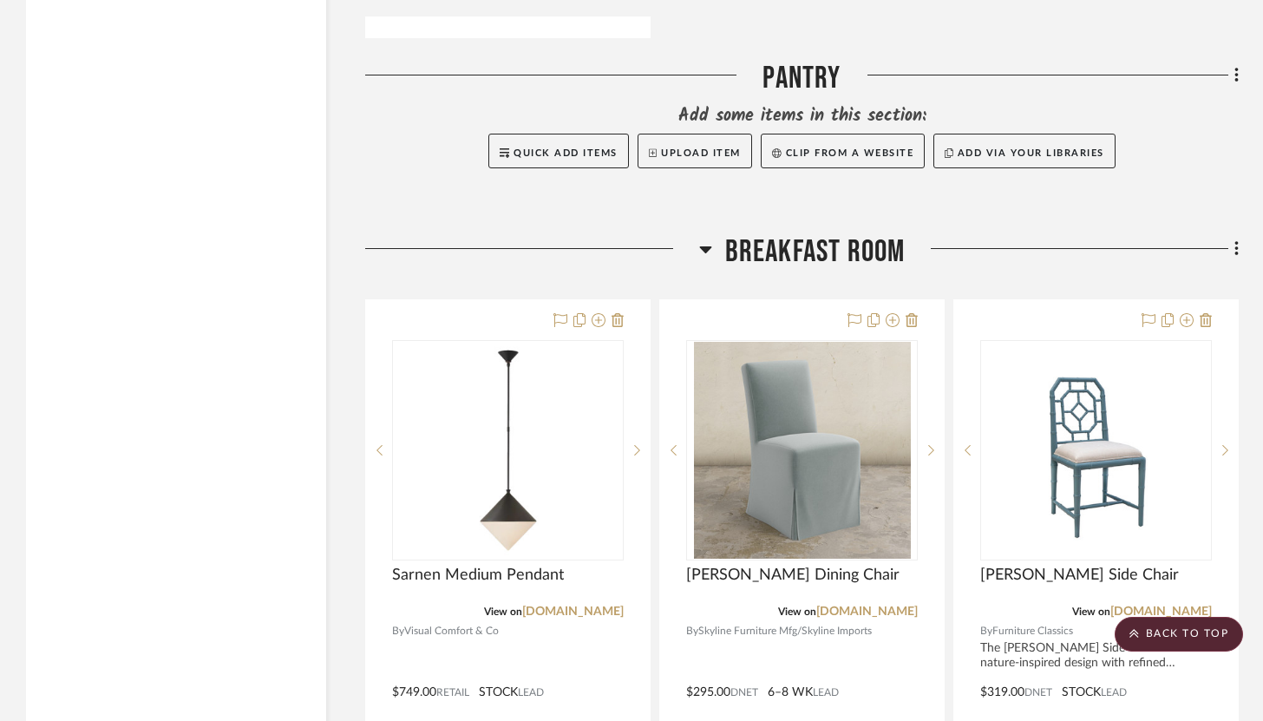
scroll to position [3745, 0]
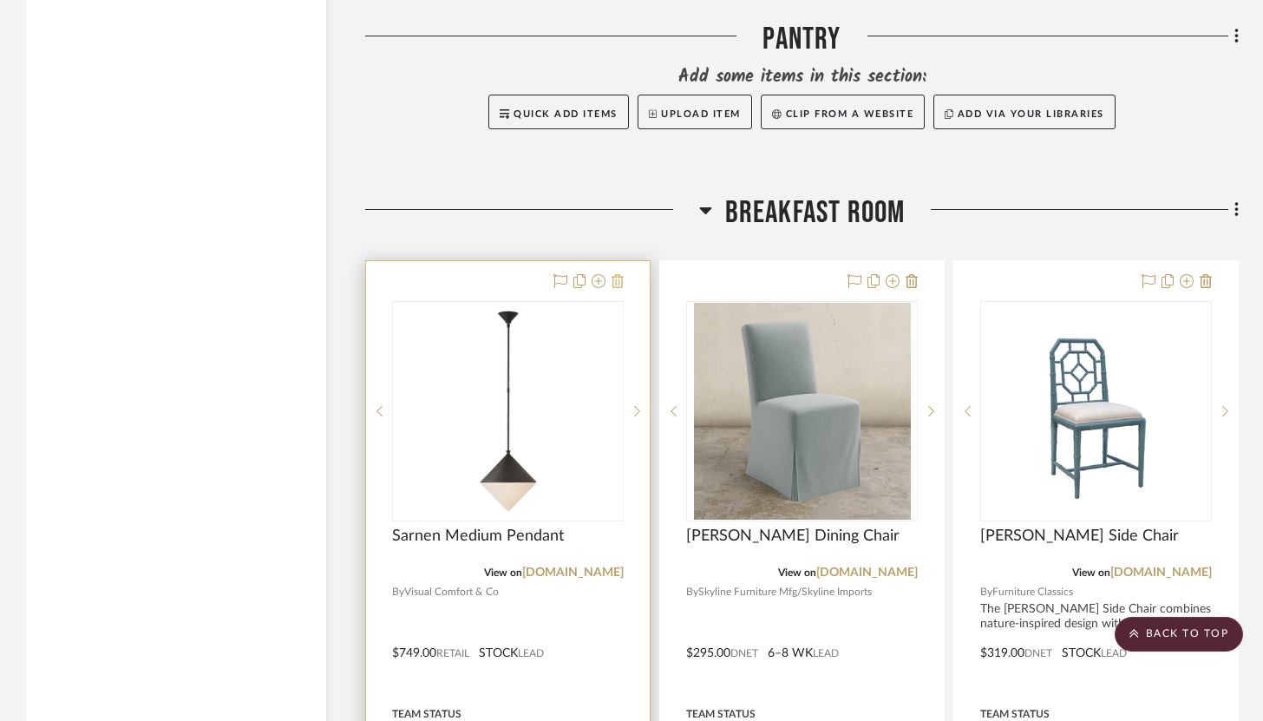
click at [621, 278] on icon at bounding box center [618, 281] width 12 height 14
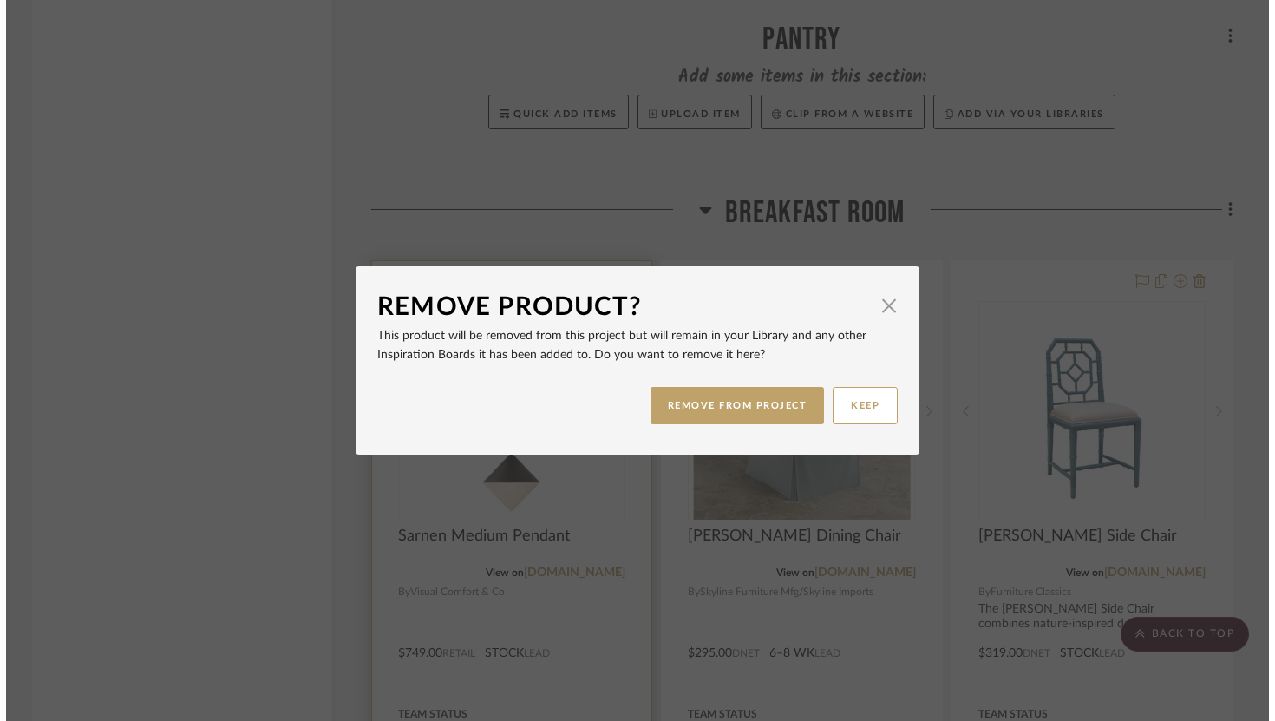
scroll to position [0, 0]
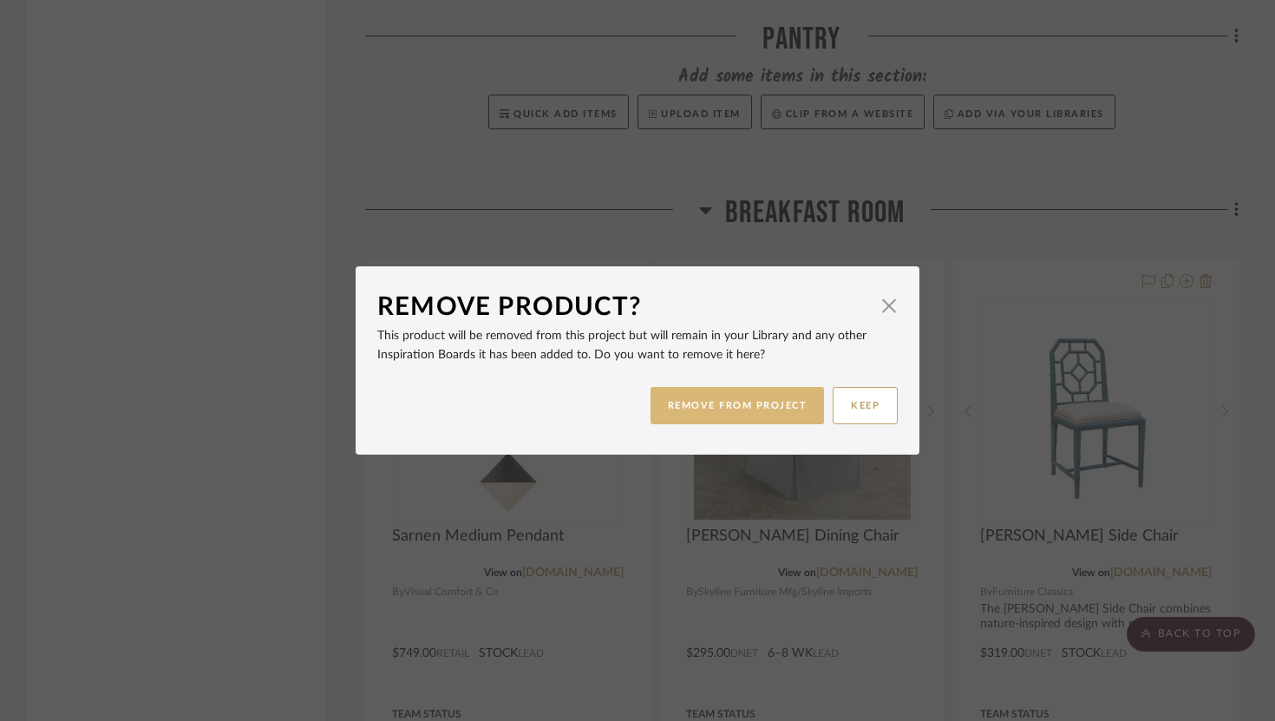
click at [731, 415] on button "REMOVE FROM PROJECT" at bounding box center [738, 405] width 174 height 37
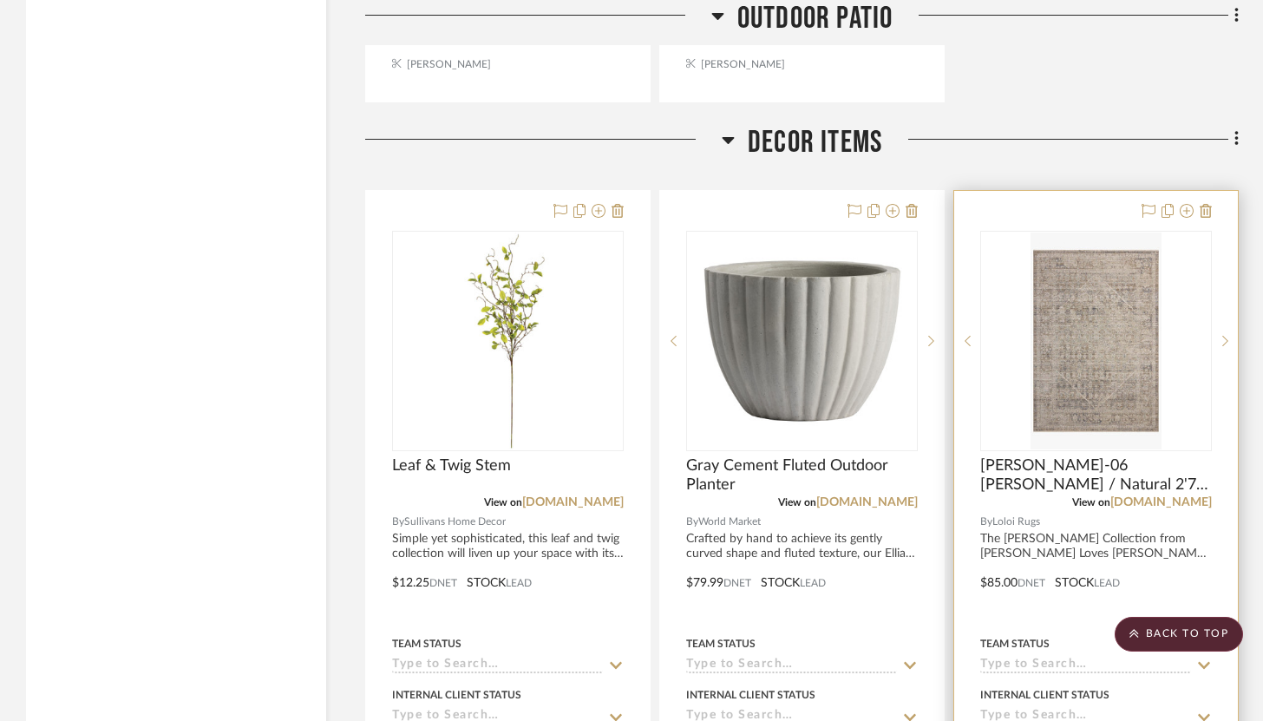
scroll to position [10617, 0]
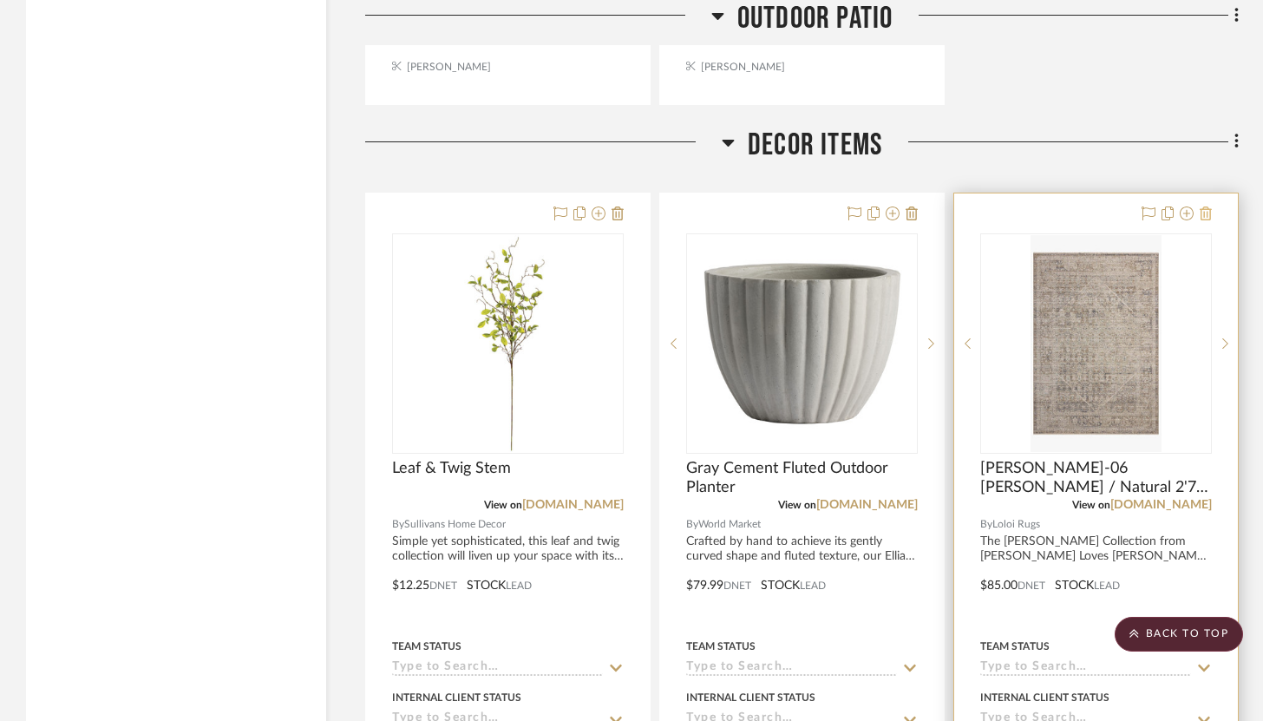
click at [933, 206] on icon at bounding box center [1206, 213] width 12 height 14
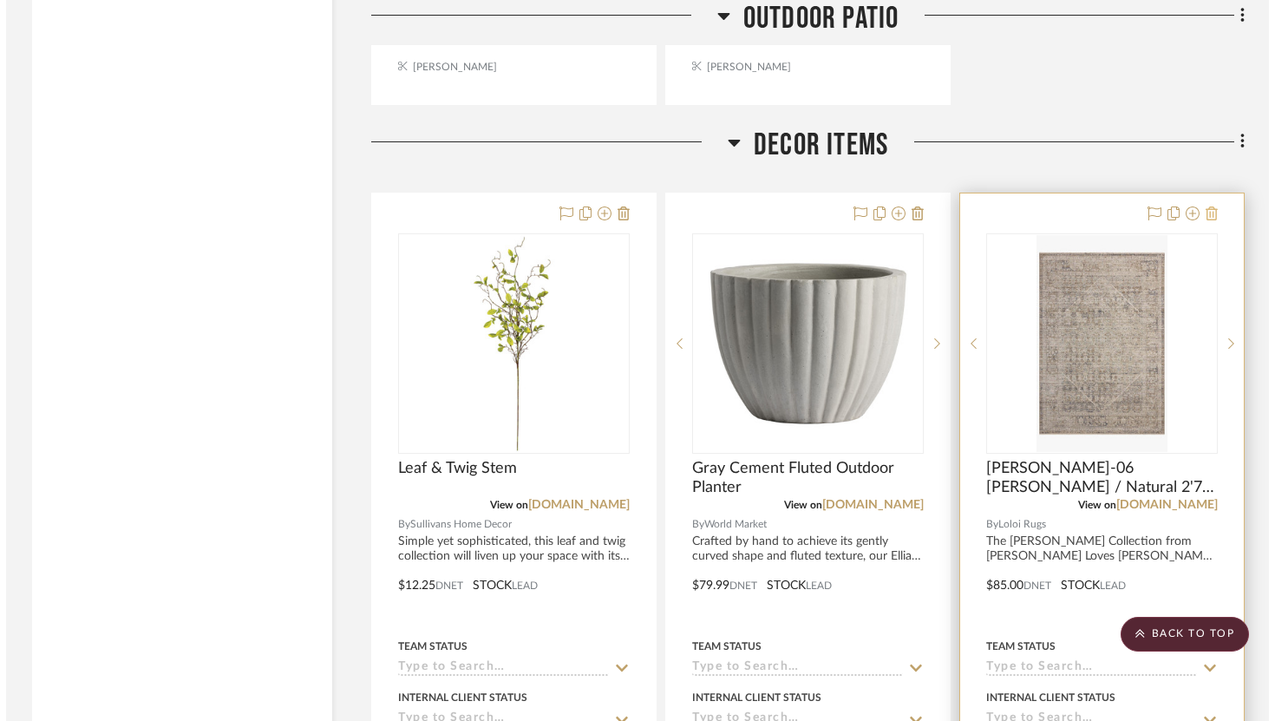
scroll to position [0, 0]
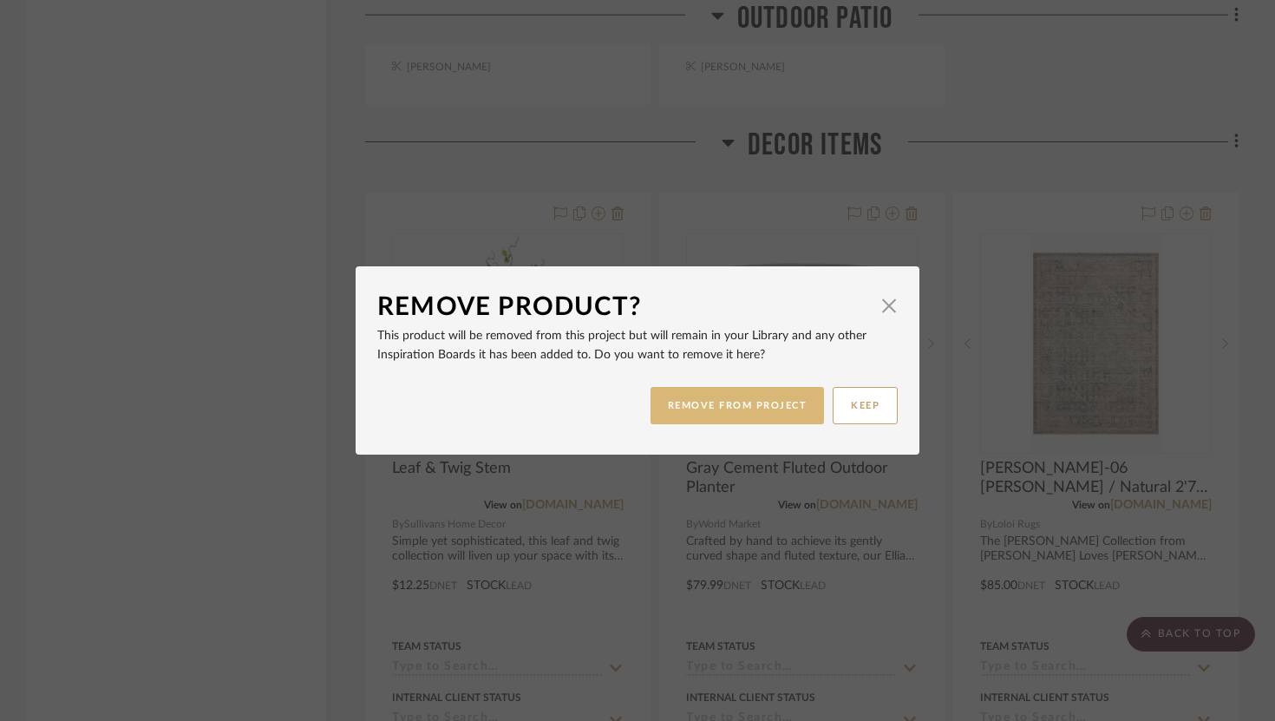
click at [809, 409] on button "REMOVE FROM PROJECT" at bounding box center [738, 405] width 174 height 37
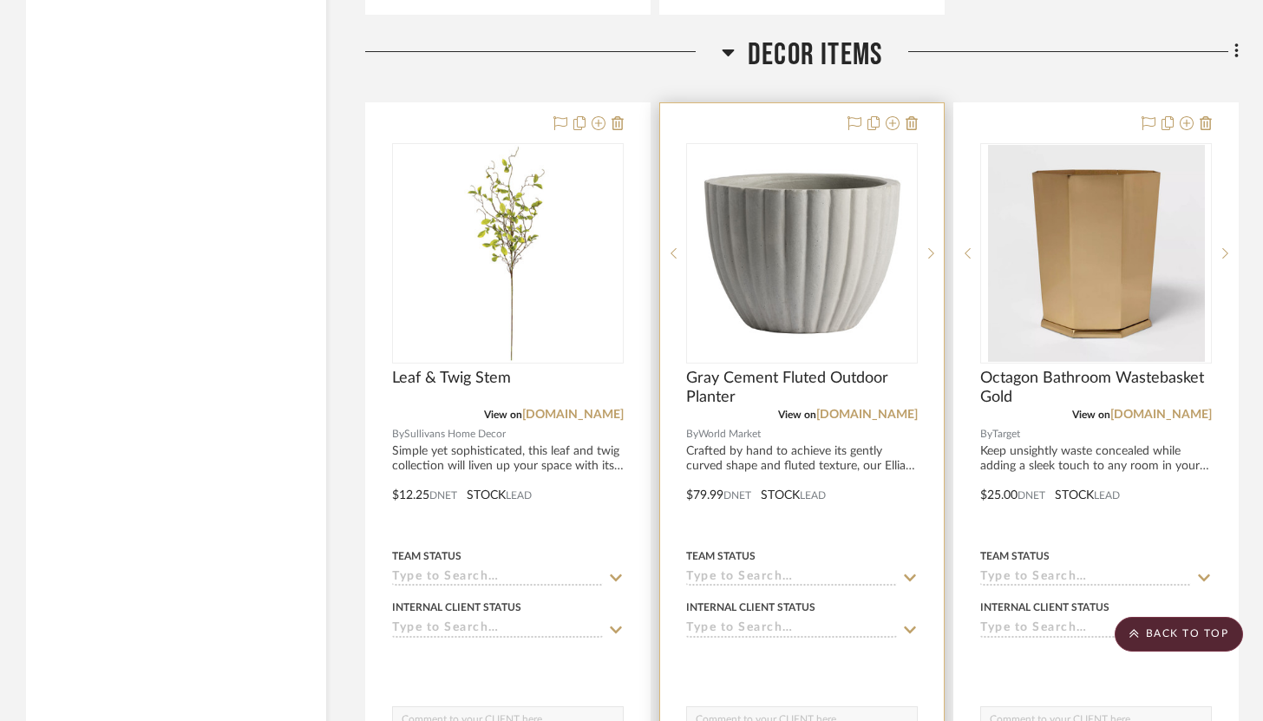
scroll to position [10683, 0]
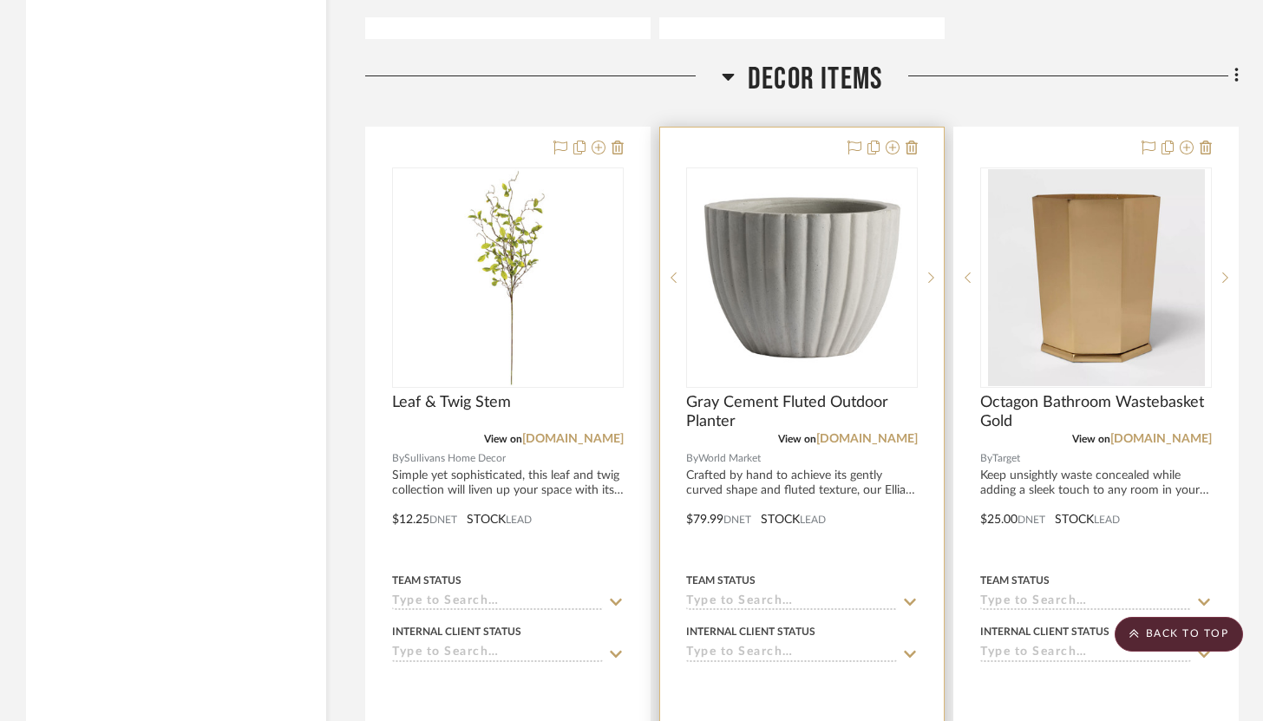
click at [804, 128] on div at bounding box center [802, 507] width 284 height 759
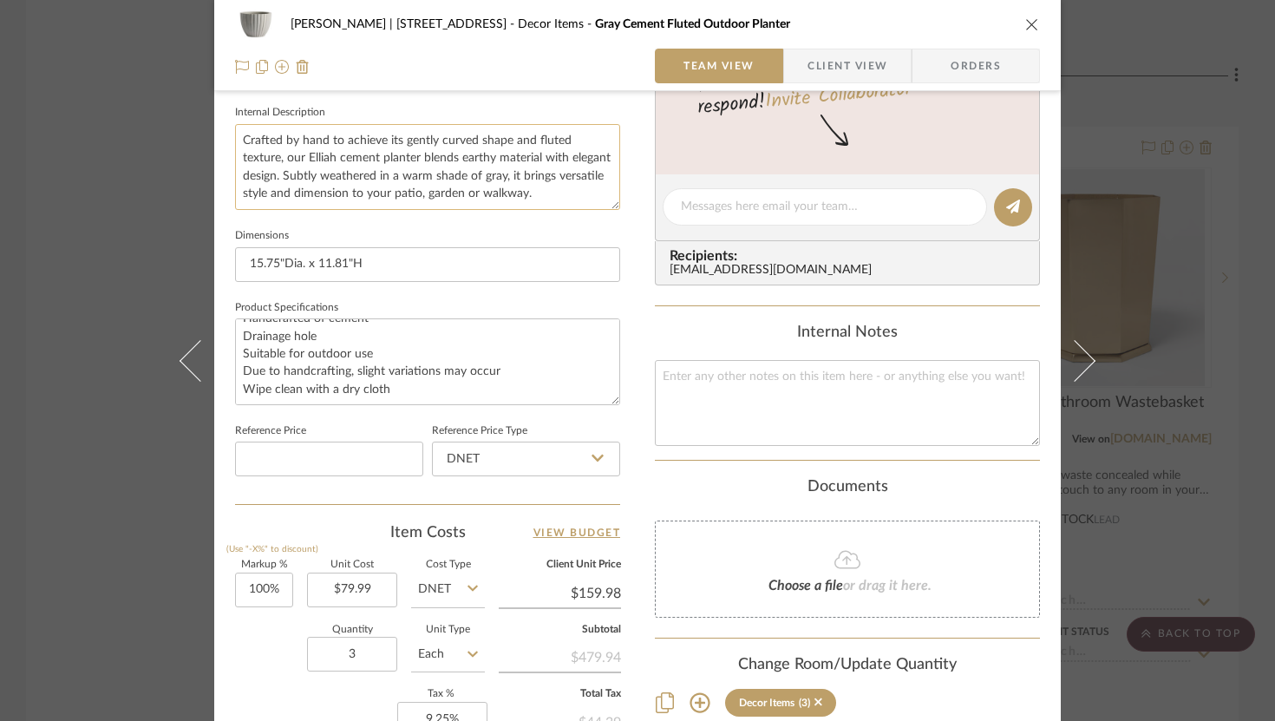
scroll to position [662, 0]
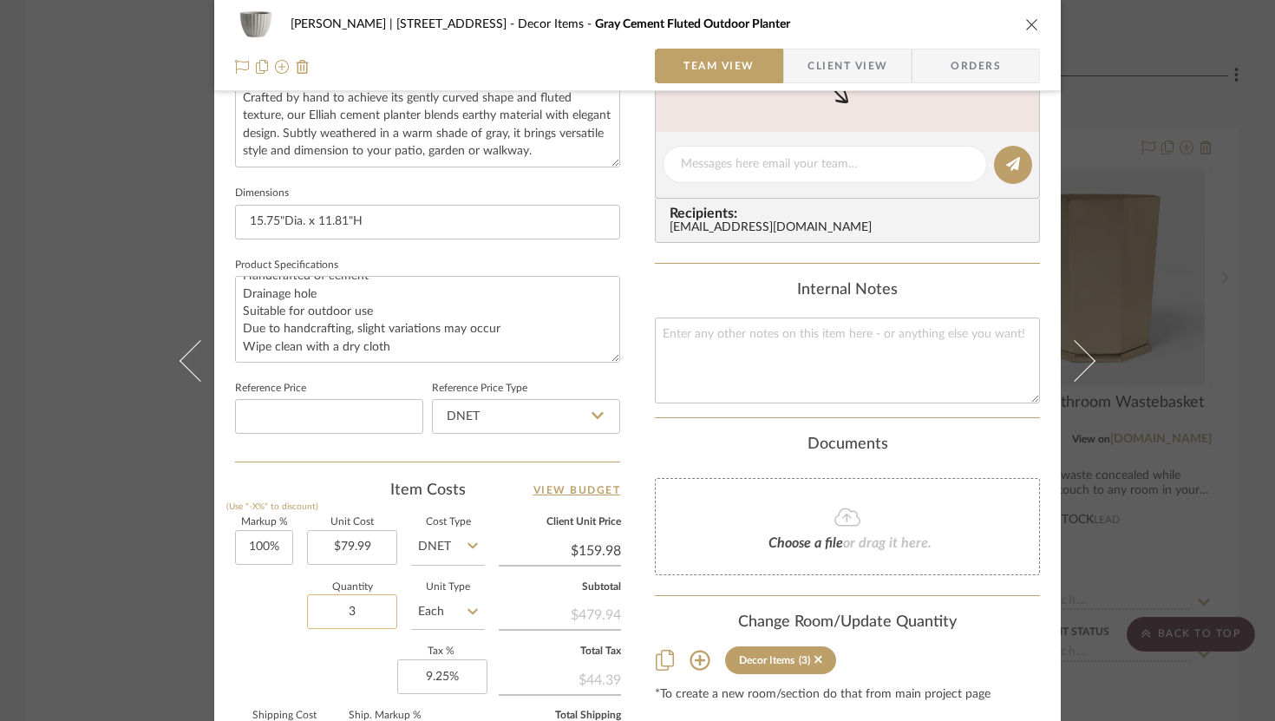
click at [371, 604] on input "3" at bounding box center [352, 611] width 90 height 35
type input "2"
click at [265, 540] on input "100" at bounding box center [264, 547] width 58 height 35
type input "20%"
type input "79.99"
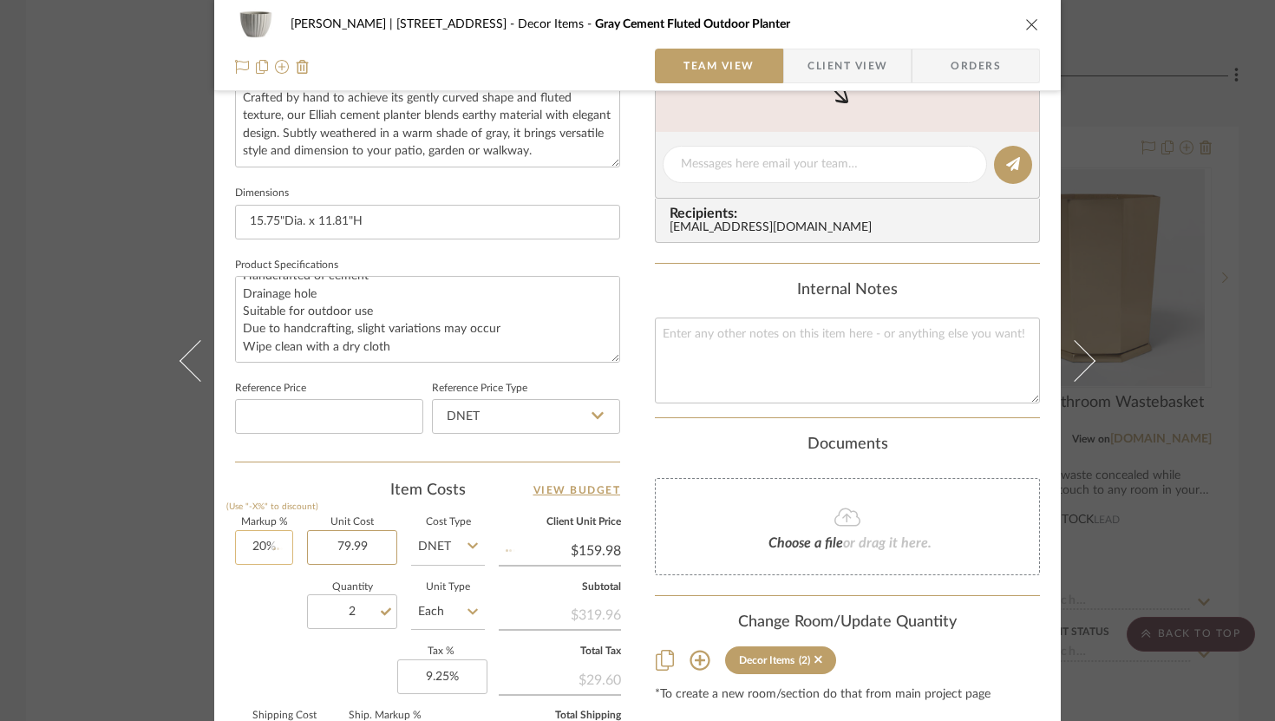
type input "$95.99"
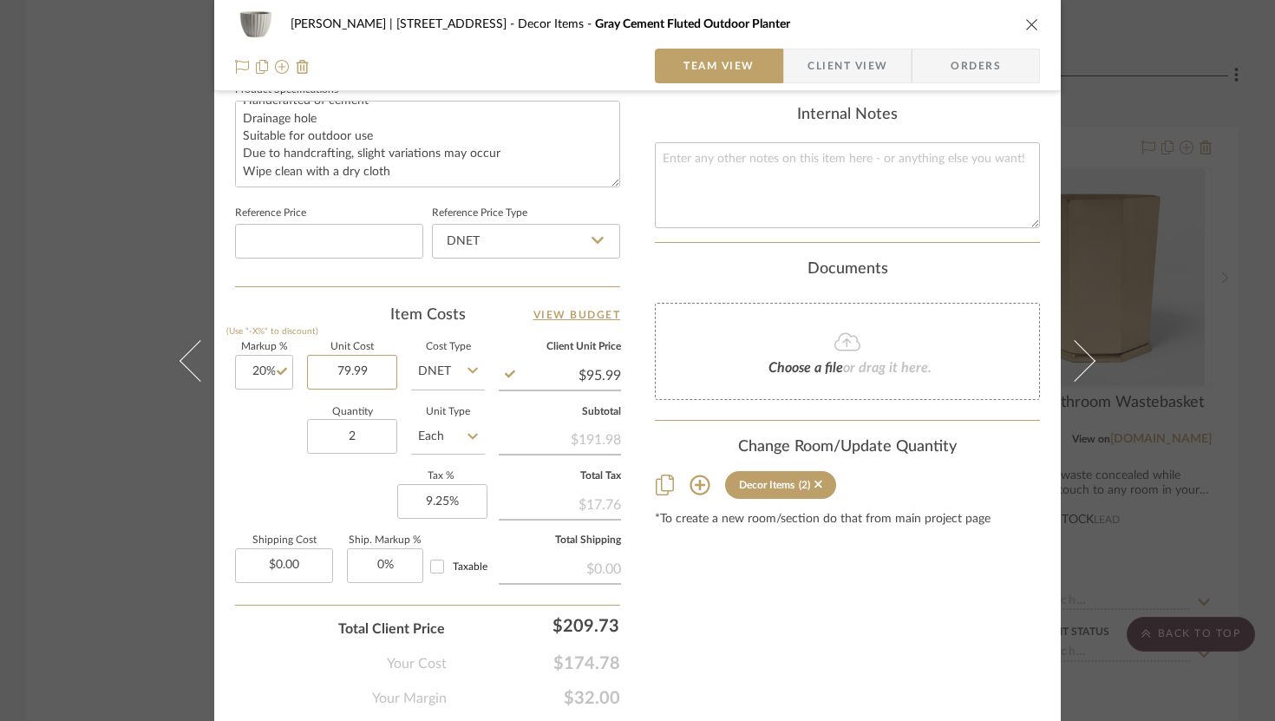
scroll to position [890, 0]
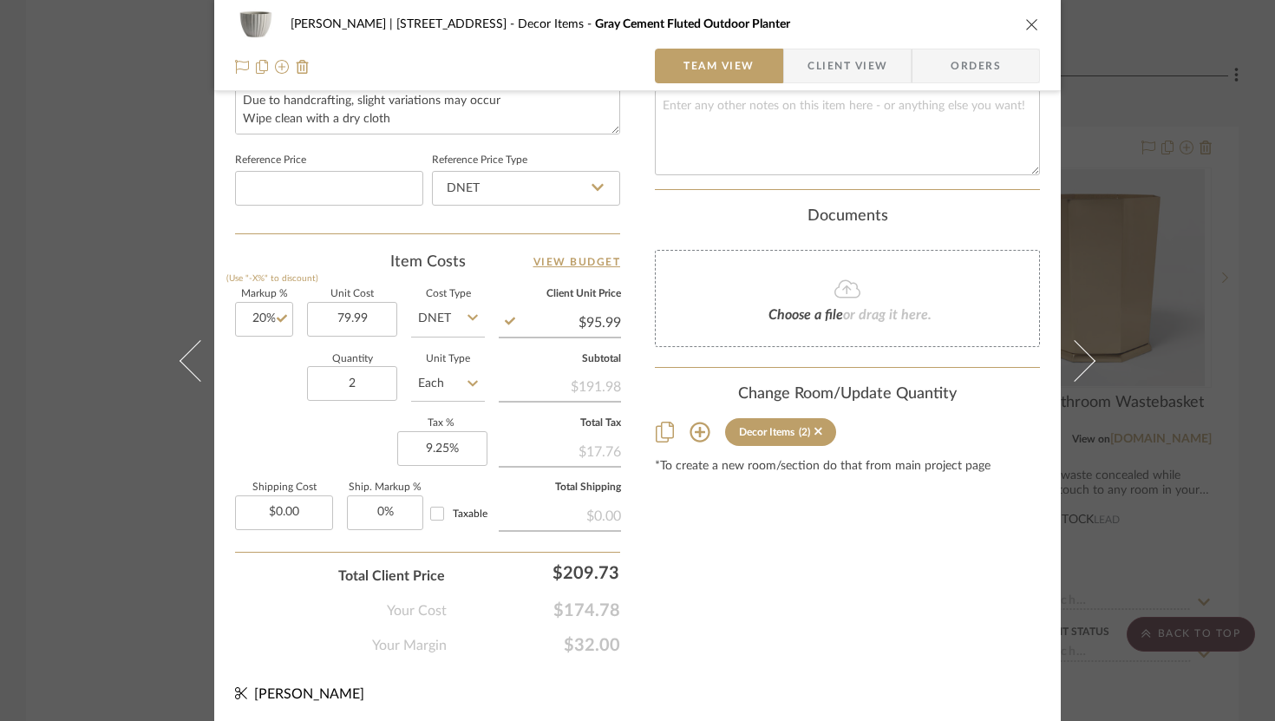
type input "$79.99"
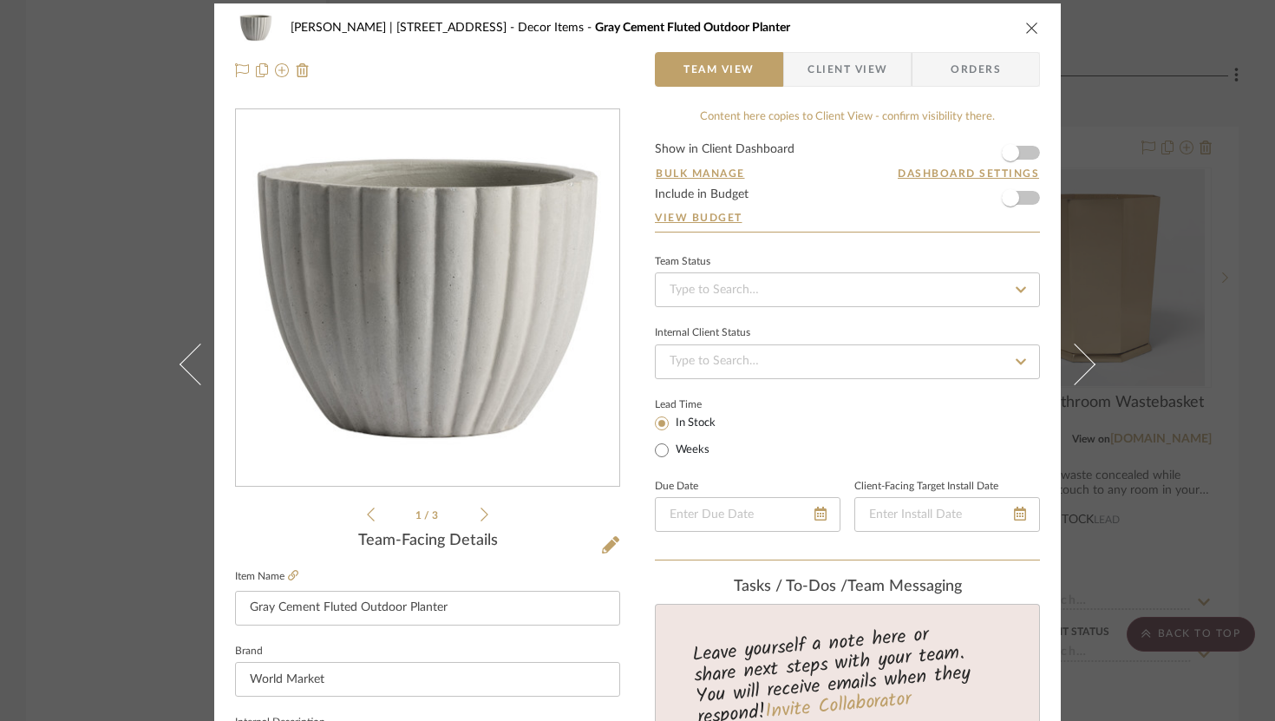
scroll to position [0, 0]
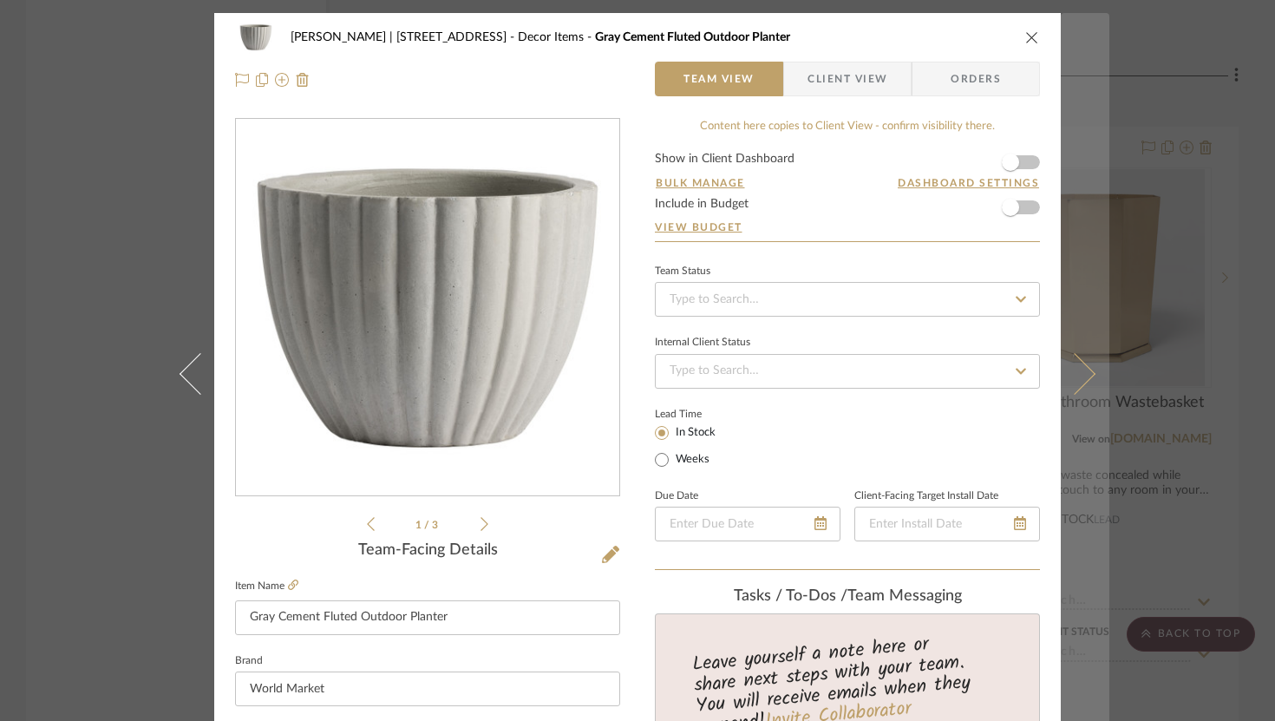
click at [933, 384] on icon at bounding box center [1075, 373] width 42 height 42
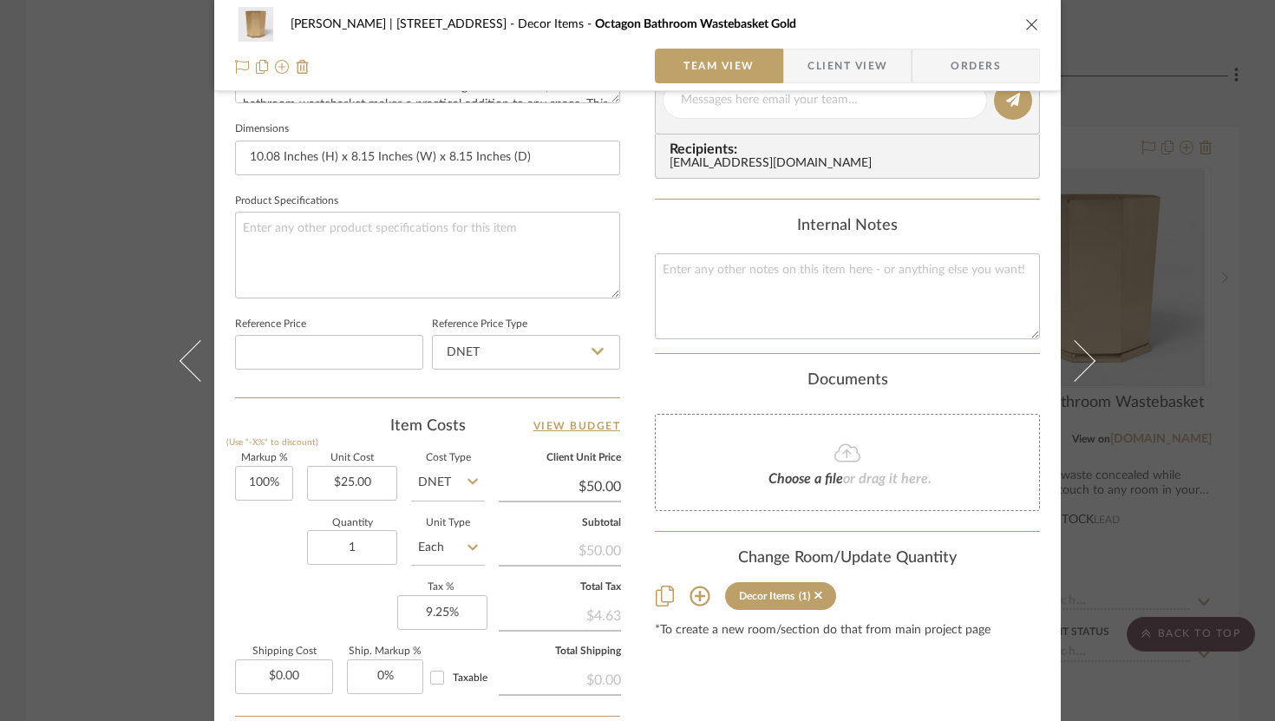
scroll to position [728, 0]
click at [265, 476] on input "100" at bounding box center [264, 481] width 58 height 35
type input "25%"
type input "25.00"
type input "$31.25"
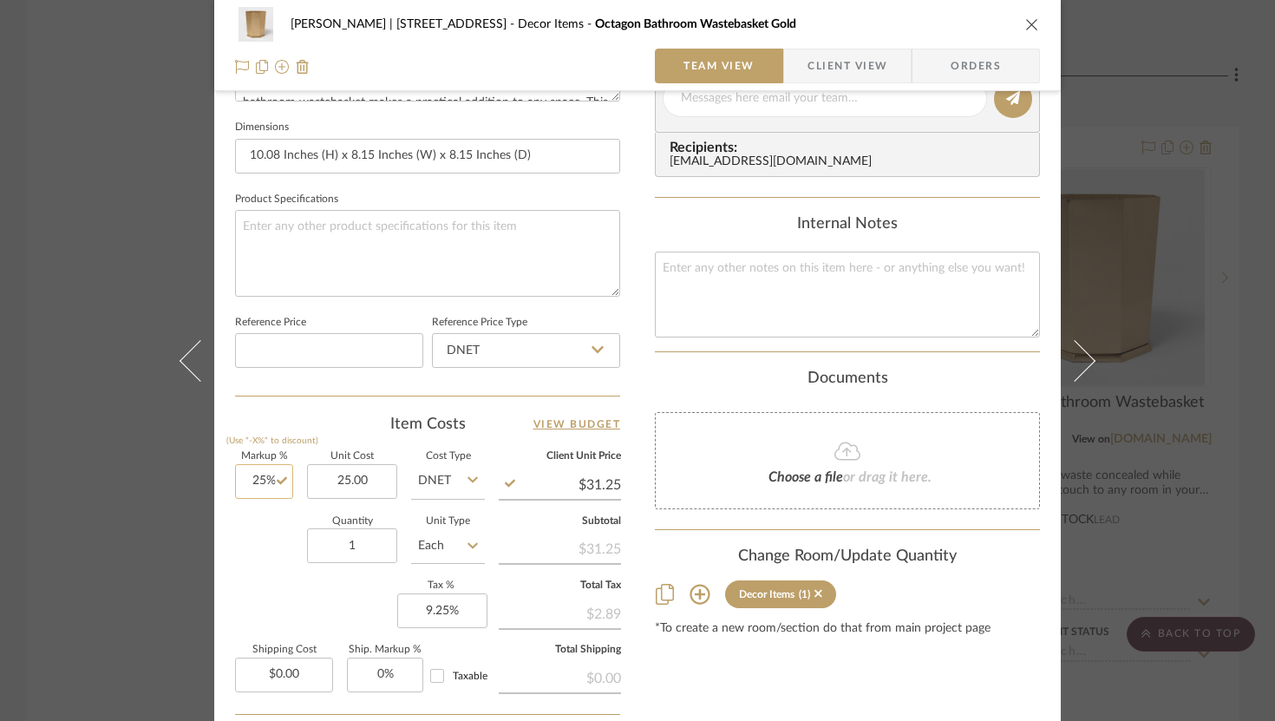
type input "25"
type input "$25.00"
click at [259, 480] on input "25" at bounding box center [264, 481] width 58 height 35
type input "30%"
type input "25.00"
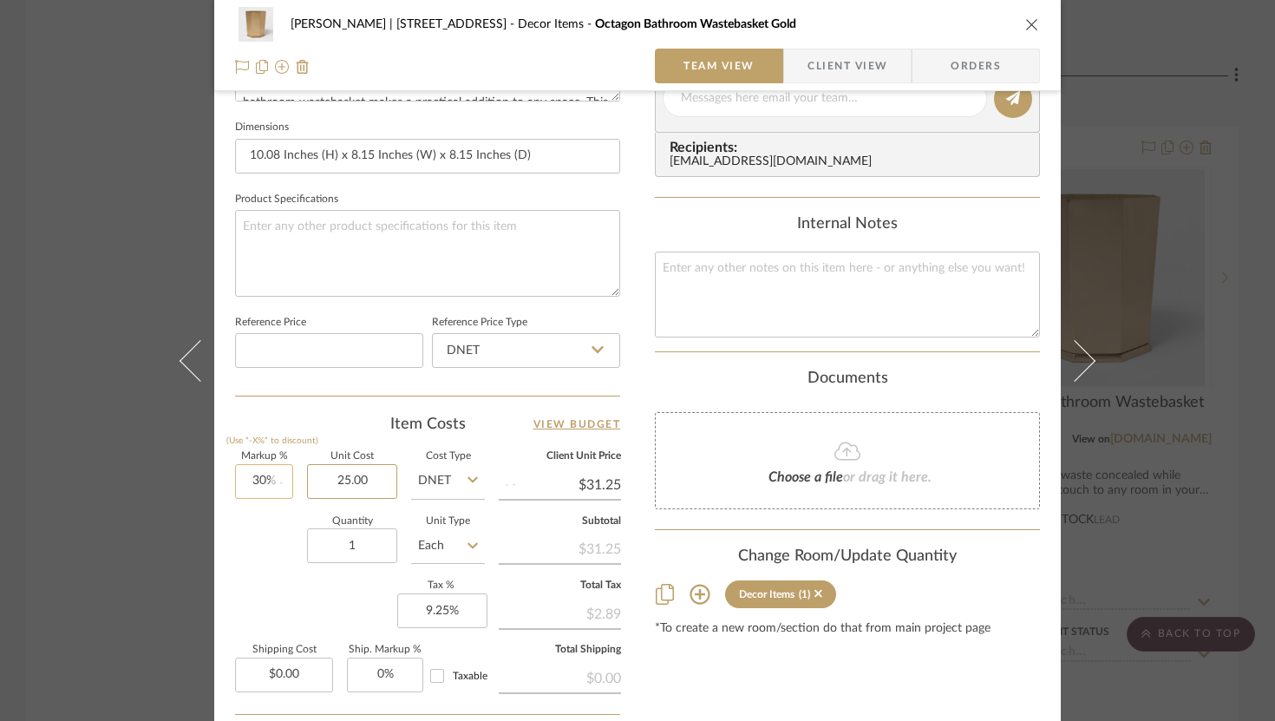
type input "$32.50"
type input "$25.00"
click at [729, 657] on div "Content here copies to Client View - confirm visibility there. Show in Client D…" at bounding box center [847, 104] width 385 height 1428
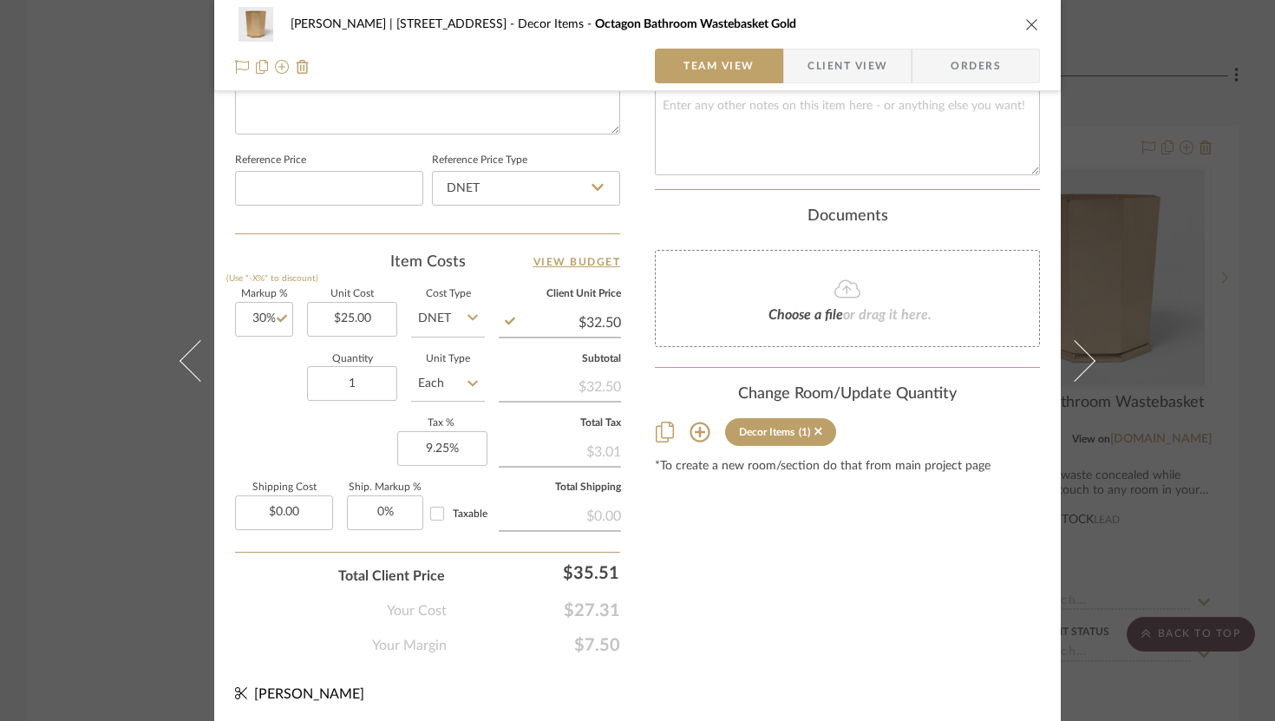
scroll to position [891, 0]
click at [933, 444] on div "[PERSON_NAME] | 349 Boot Hill Ln Decor Items Octagon Bathroom Wastebasket Gold …" at bounding box center [637, 360] width 1275 height 721
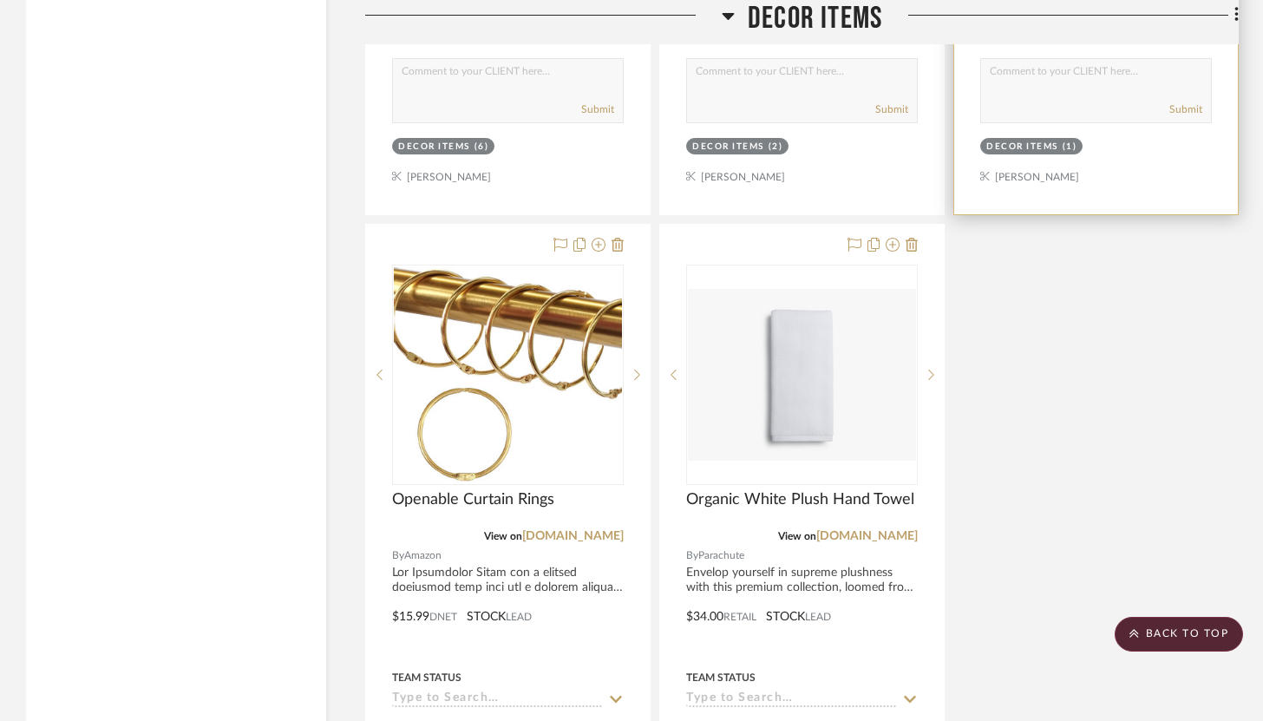
scroll to position [11431, 0]
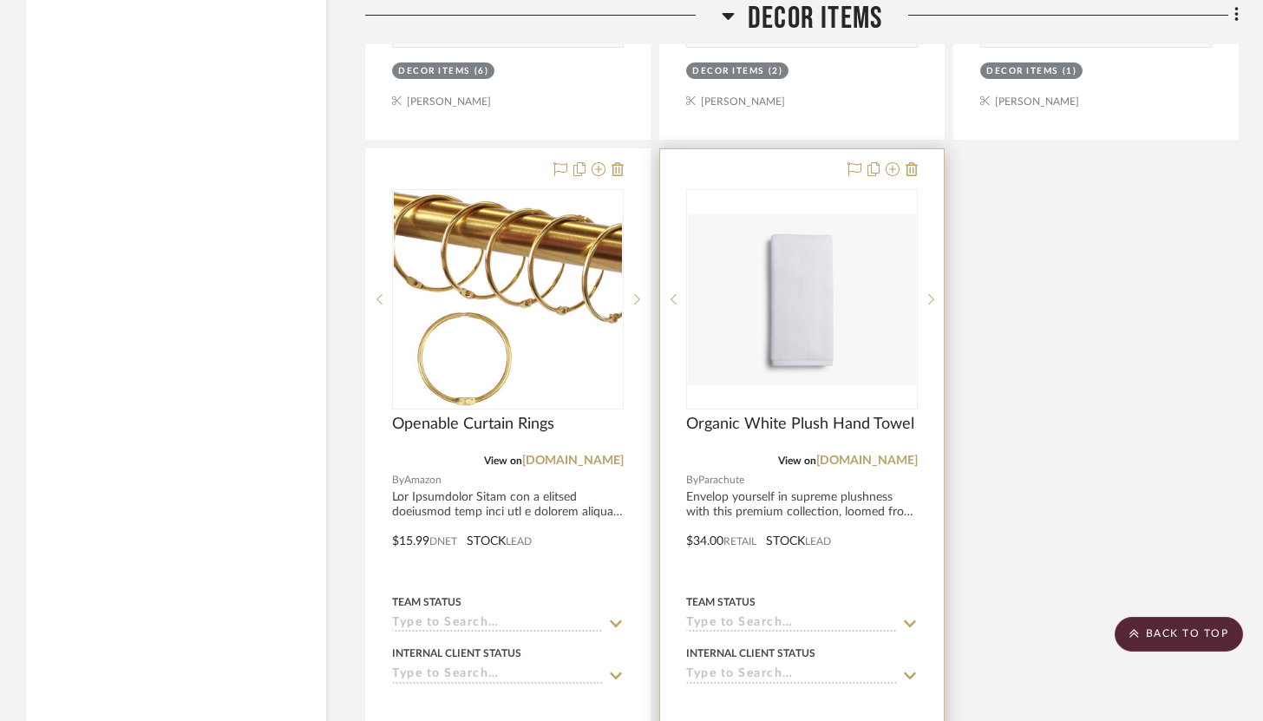
click at [913, 550] on div at bounding box center [802, 528] width 284 height 759
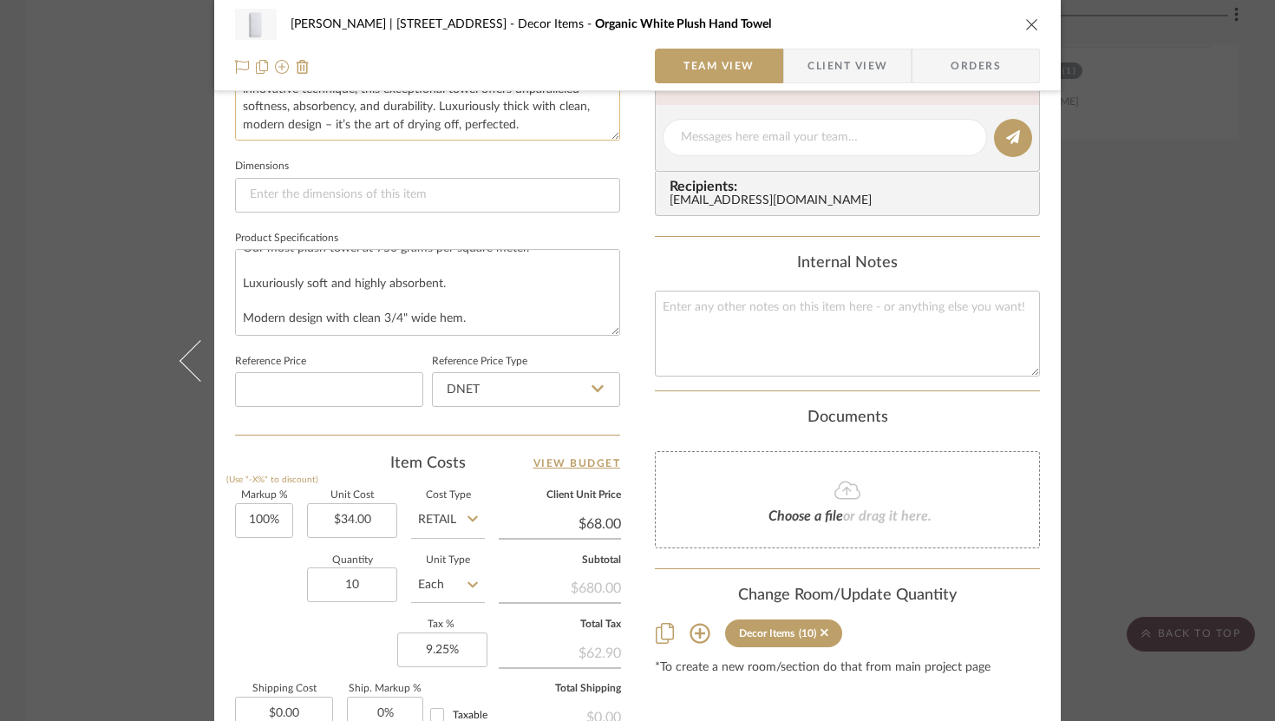
scroll to position [778, 0]
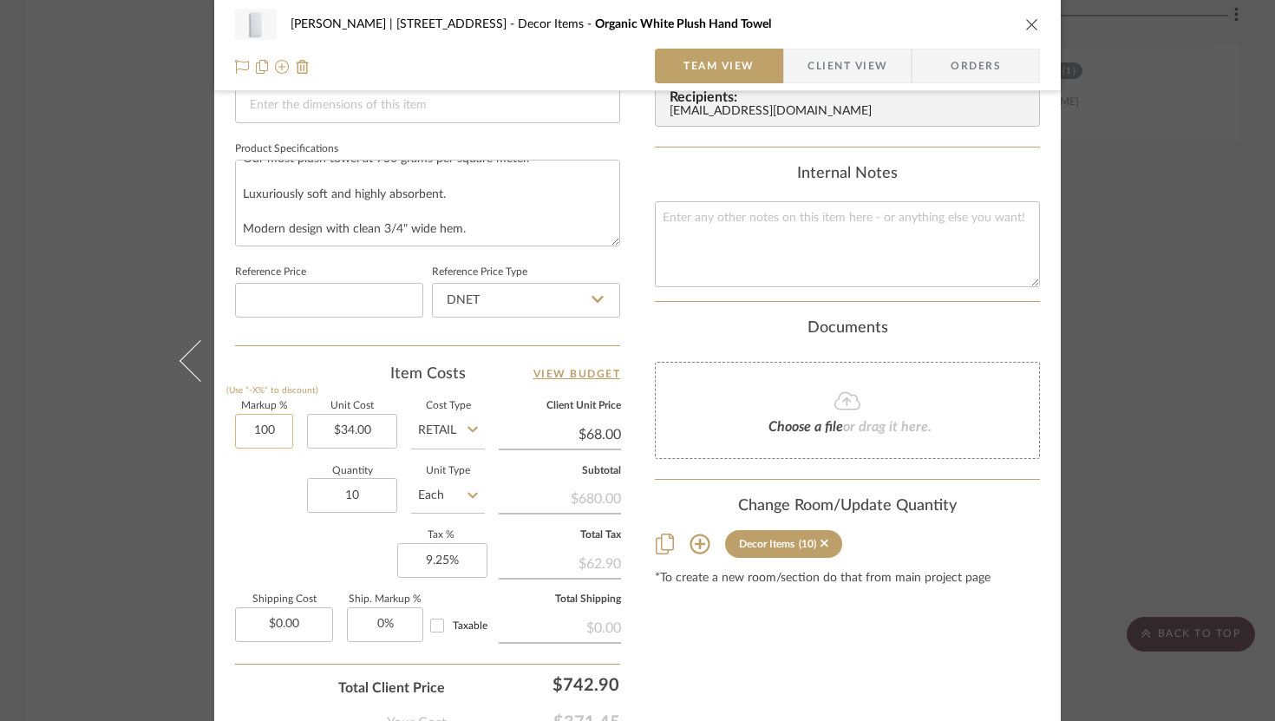
click at [258, 434] on input "100" at bounding box center [264, 431] width 58 height 35
click at [278, 422] on input "100" at bounding box center [264, 431] width 58 height 35
type input "1"
type input "25%"
type input "34.00"
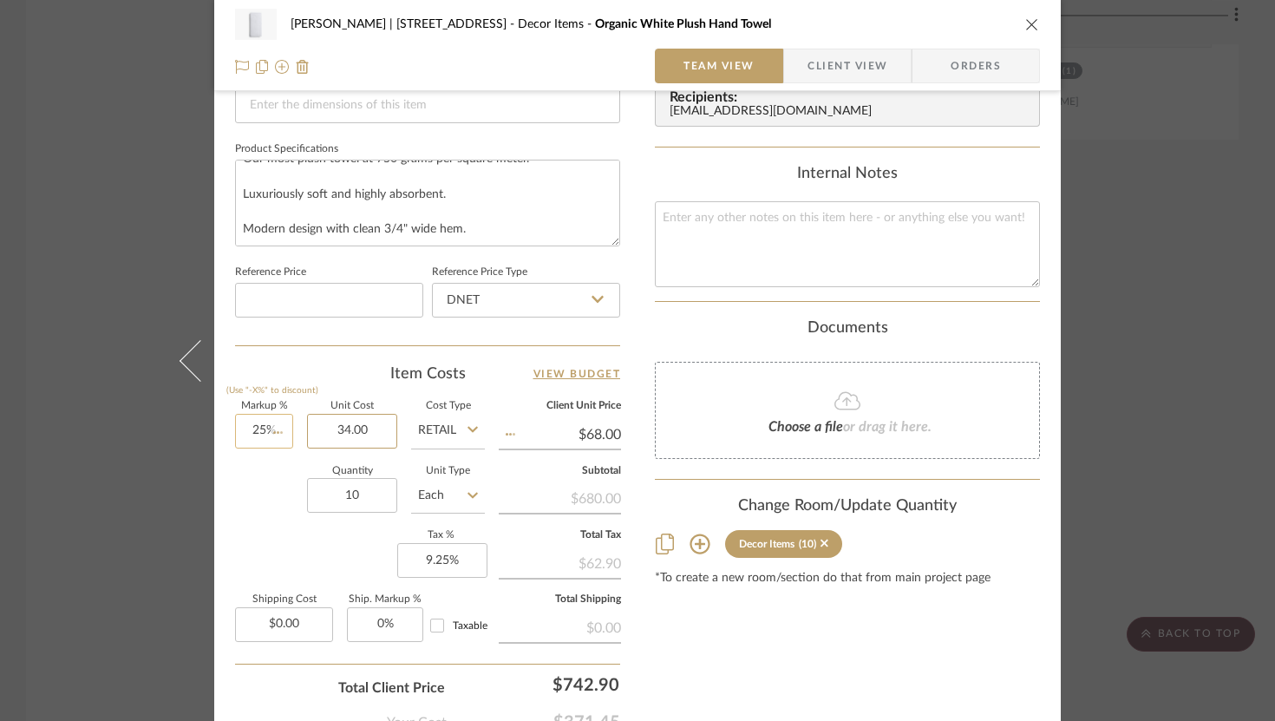
type input "$42.50"
type input "$25.50"
type input "31.88"
click at [520, 436] on input "31.88" at bounding box center [560, 435] width 122 height 26
type input "25"
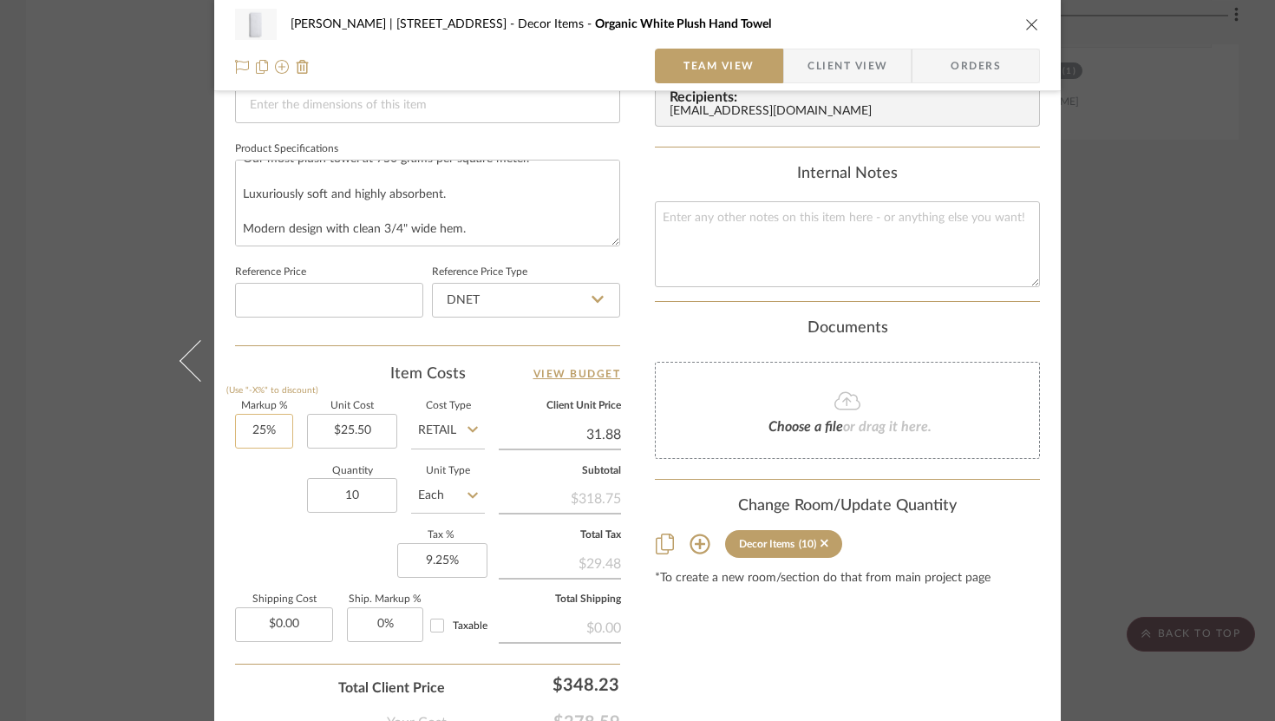
type input "$31.88"
click at [252, 428] on input "25" at bounding box center [264, 431] width 58 height 35
type input "30%"
type input "25.50"
type input "$33.15"
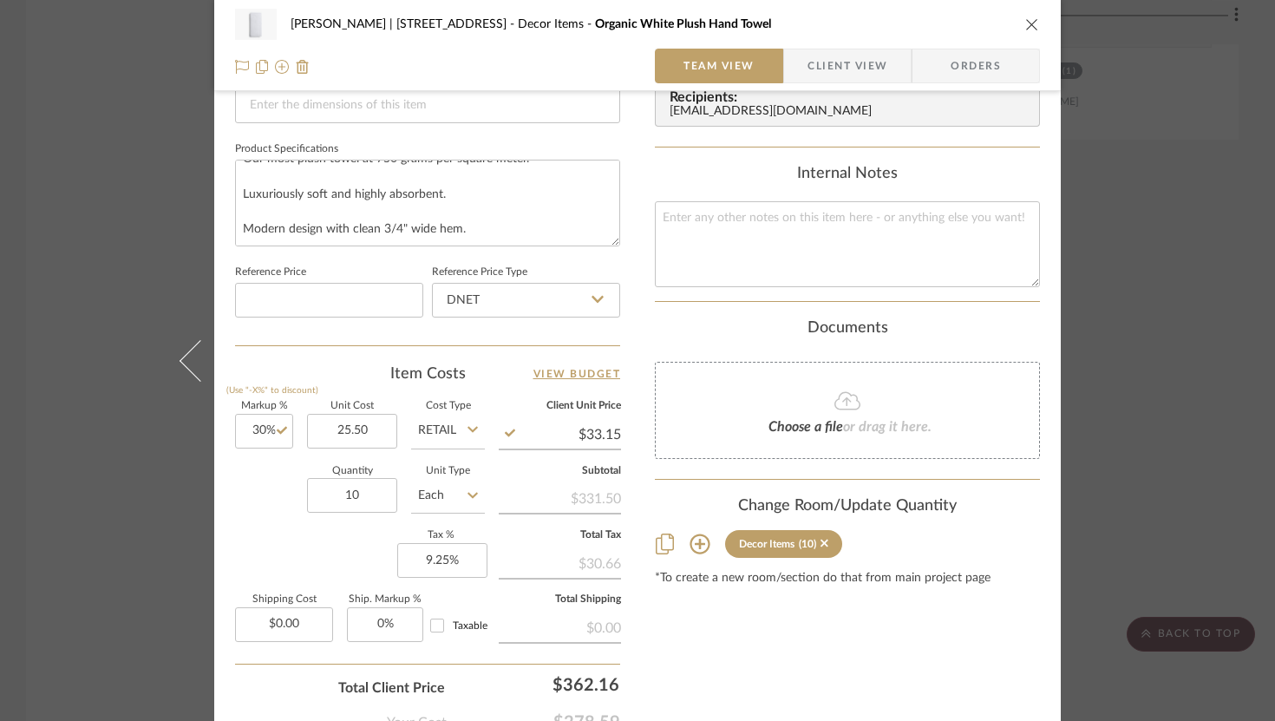
type input "$25.50"
click at [556, 429] on input "33.15" at bounding box center [560, 435] width 122 height 26
type input "$33.15"
click at [281, 461] on div "Markup % (Use "-X%" to discount) 30% Unit Cost $25.50 Cost Type Retail Client U…" at bounding box center [427, 528] width 385 height 253
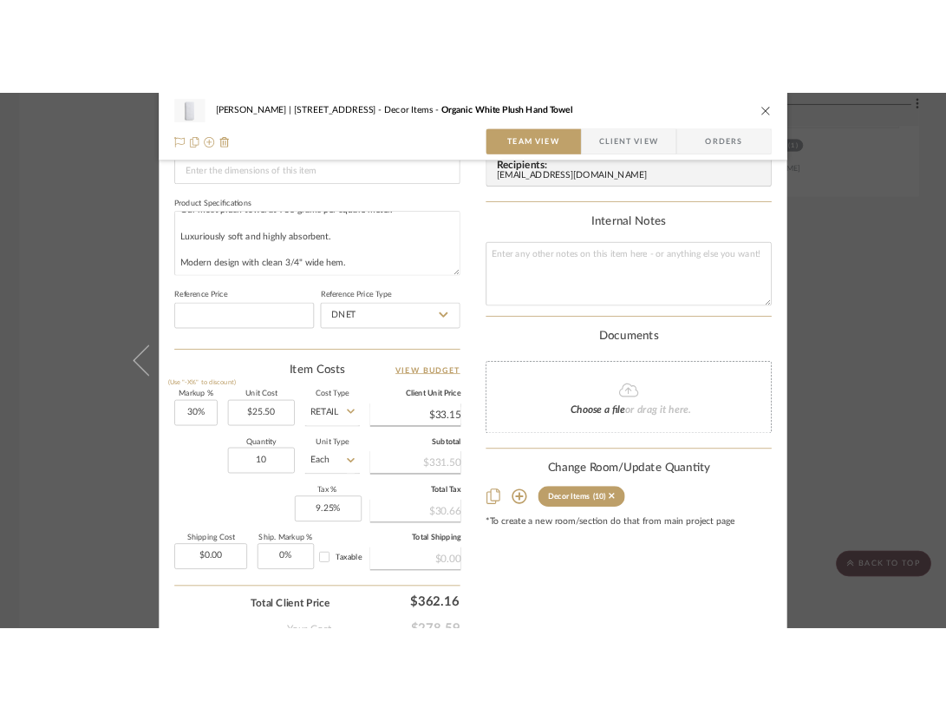
scroll to position [0, 0]
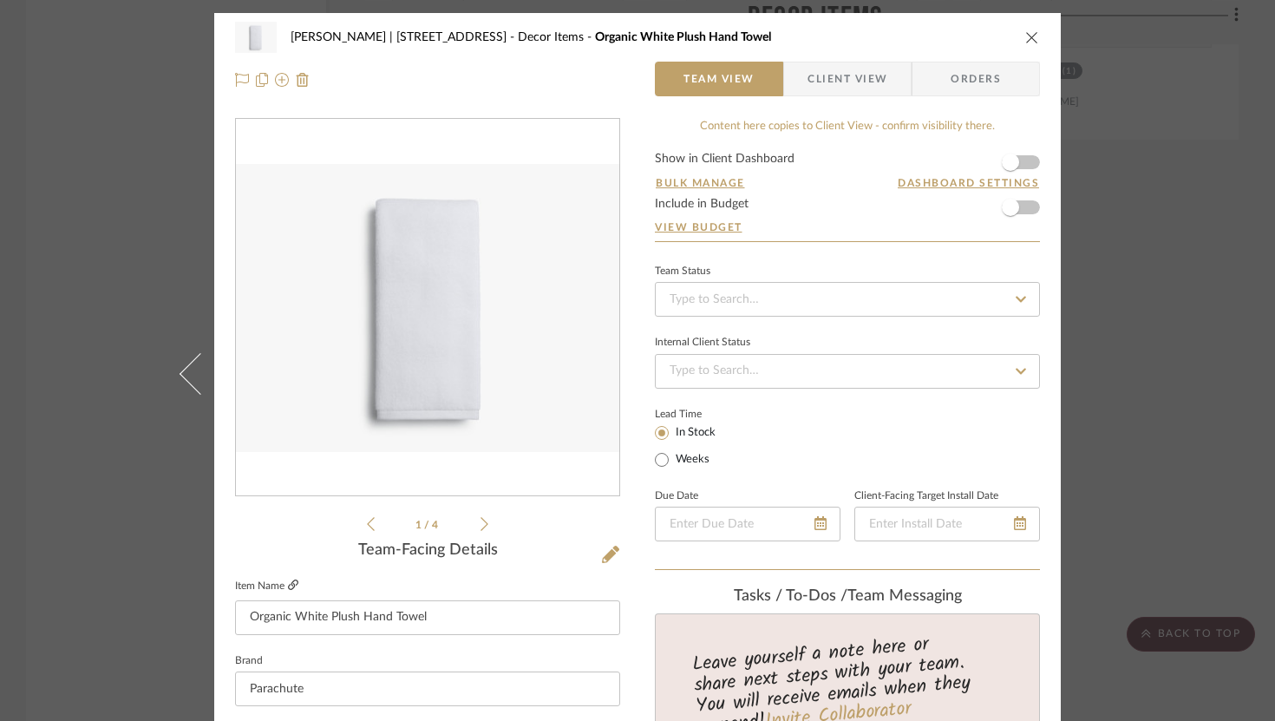
click at [289, 580] on icon at bounding box center [293, 584] width 10 height 10
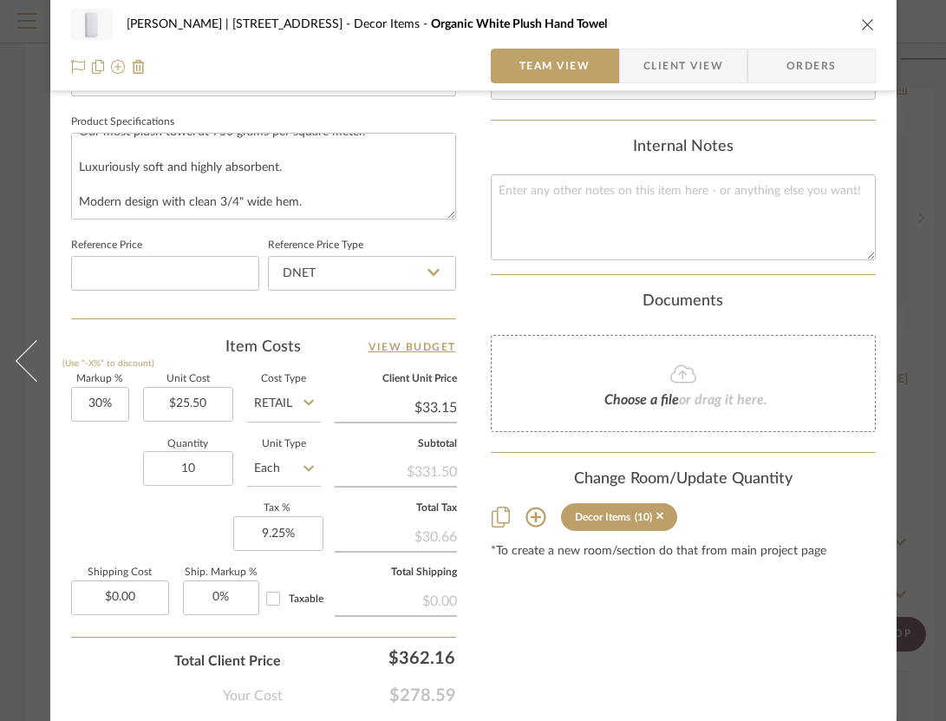
scroll to position [808, 0]
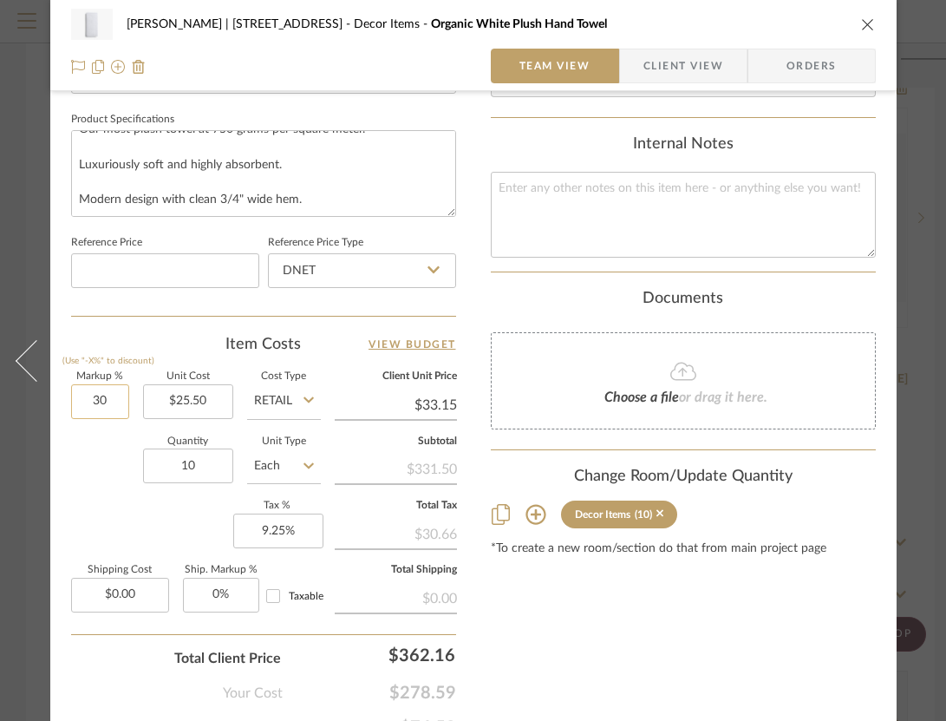
click at [97, 396] on input "30" at bounding box center [100, 401] width 58 height 35
type input "35%"
type input "25.50"
type input "$34.43"
type input "$25.50"
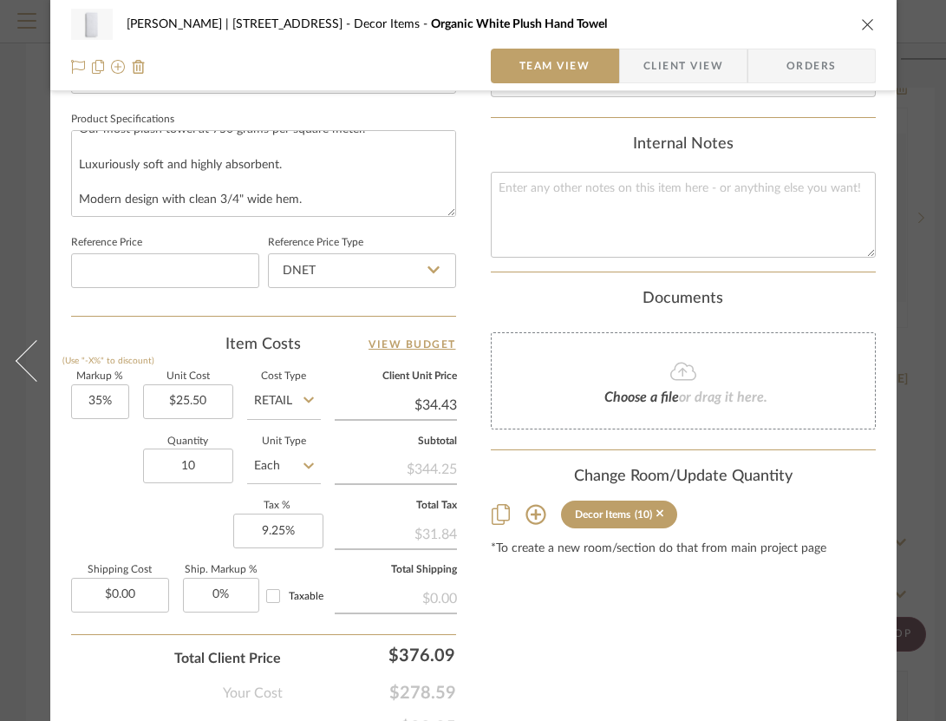
click at [457, 404] on div "[PERSON_NAME] | 349 Boot Hill Ln Decor Items Organic White Plush Hand Towel Tea…" at bounding box center [473, 6] width 847 height 1602
click at [453, 402] on input "34.43" at bounding box center [396, 405] width 122 height 26
type input "34"
type input "33.33%"
type input "$34.00"
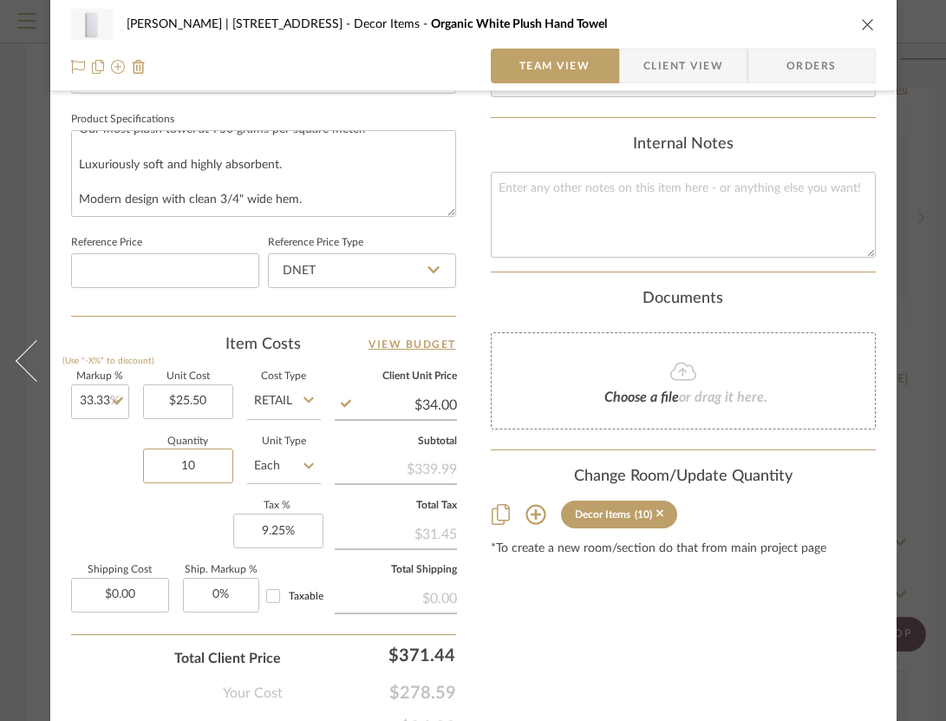
scroll to position [877, 0]
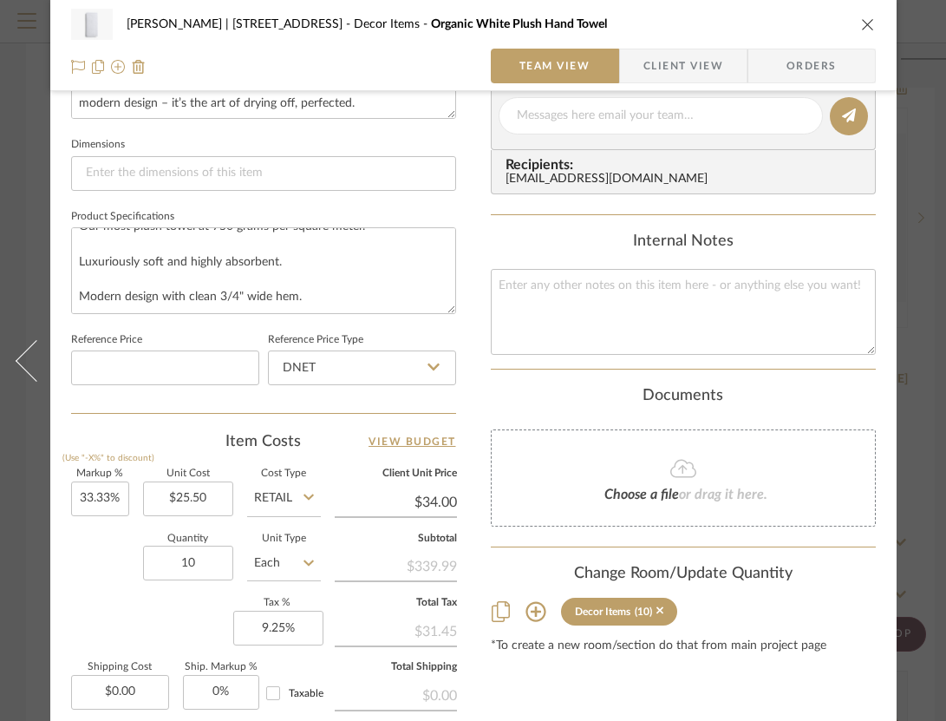
scroll to position [581, 0]
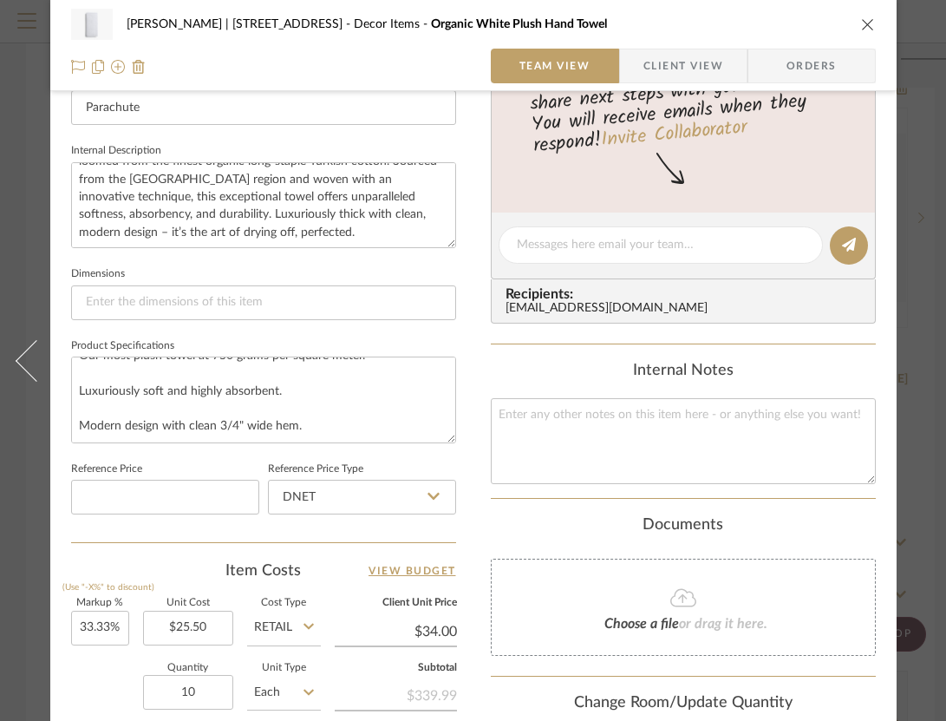
click at [919, 377] on mat-dialog-content "[PERSON_NAME] | 349 Boot Hill Ln Decor Items Organic White Plush Hand Towel Tea…" at bounding box center [474, 233] width 944 height 1602
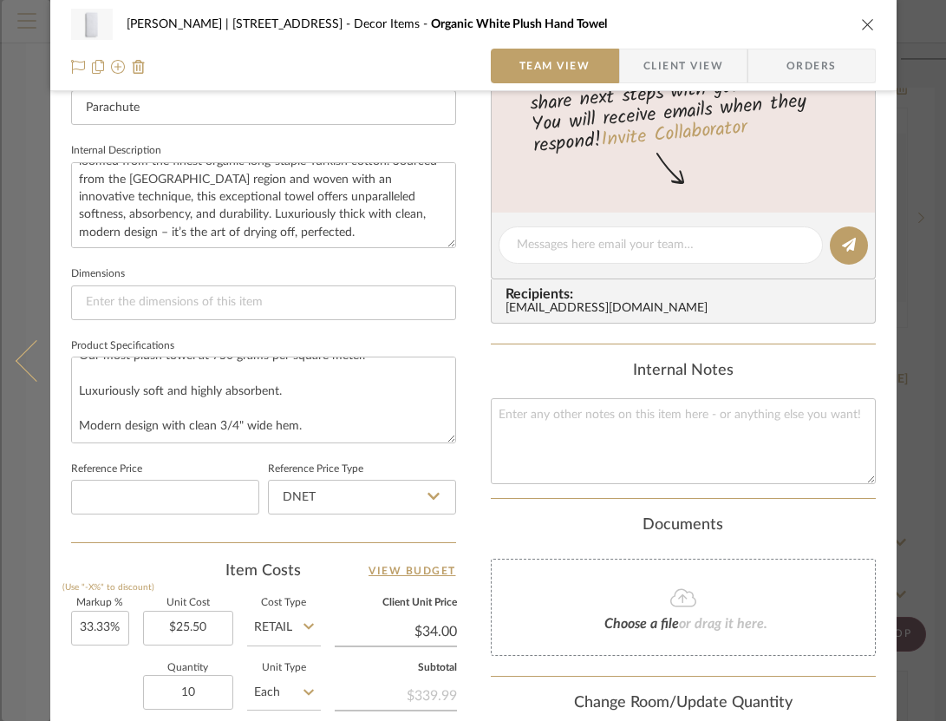
click at [30, 363] on icon at bounding box center [36, 360] width 42 height 42
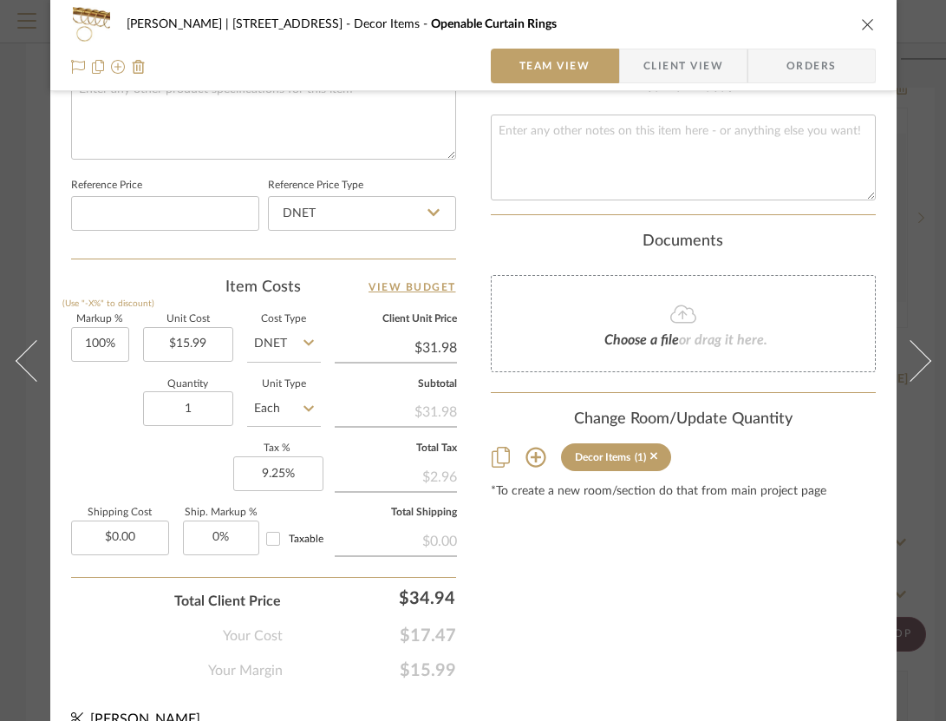
scroll to position [871, 0]
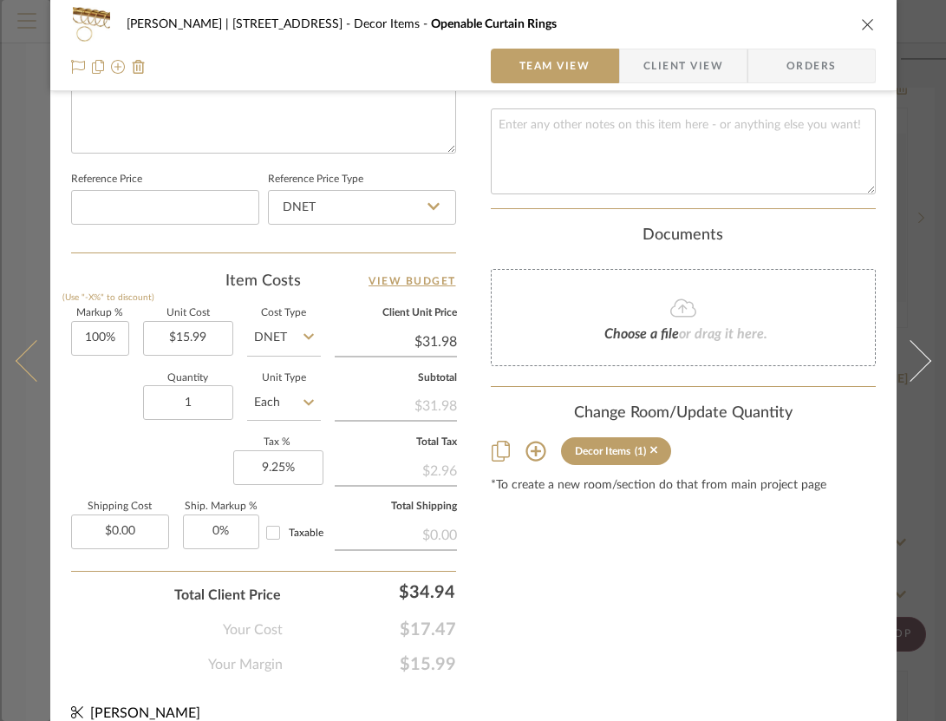
click at [36, 355] on icon at bounding box center [36, 360] width 42 height 42
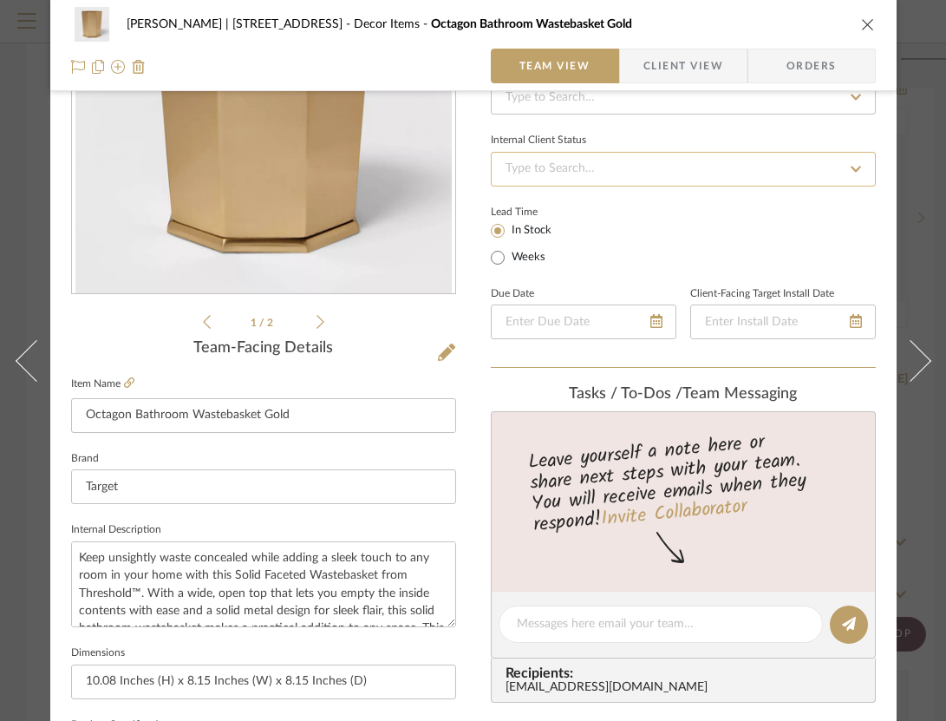
scroll to position [238, 0]
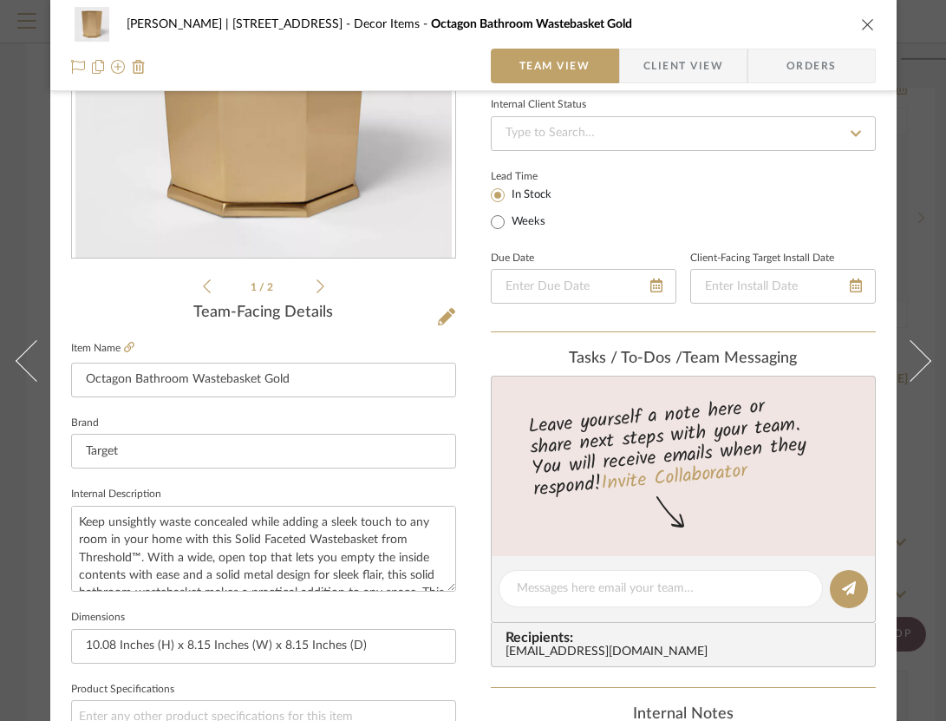
click at [869, 29] on icon "close" at bounding box center [868, 24] width 14 height 14
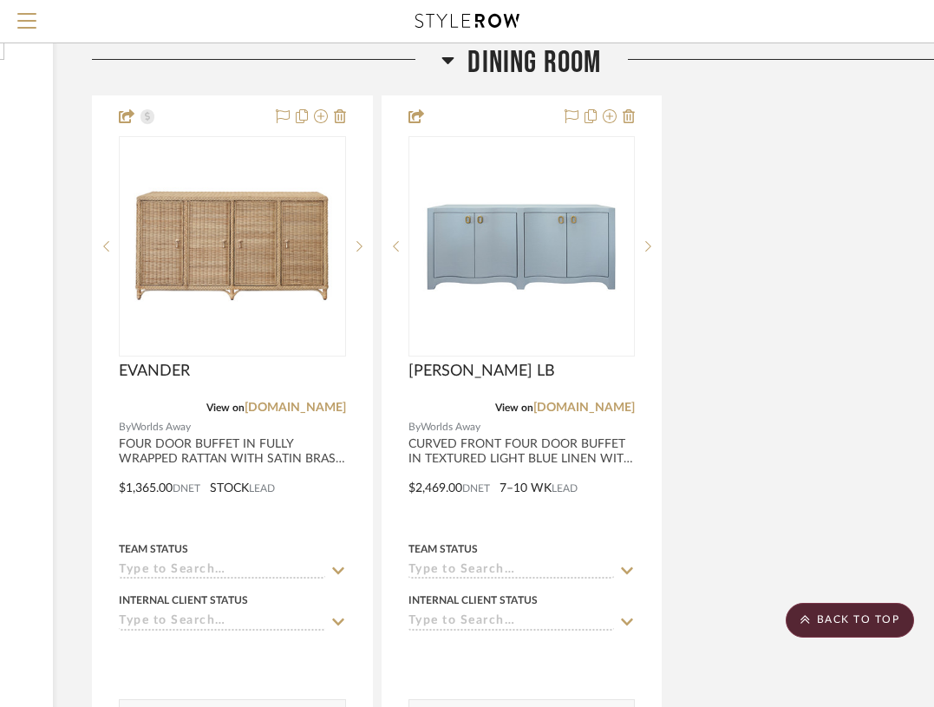
scroll to position [823, 273]
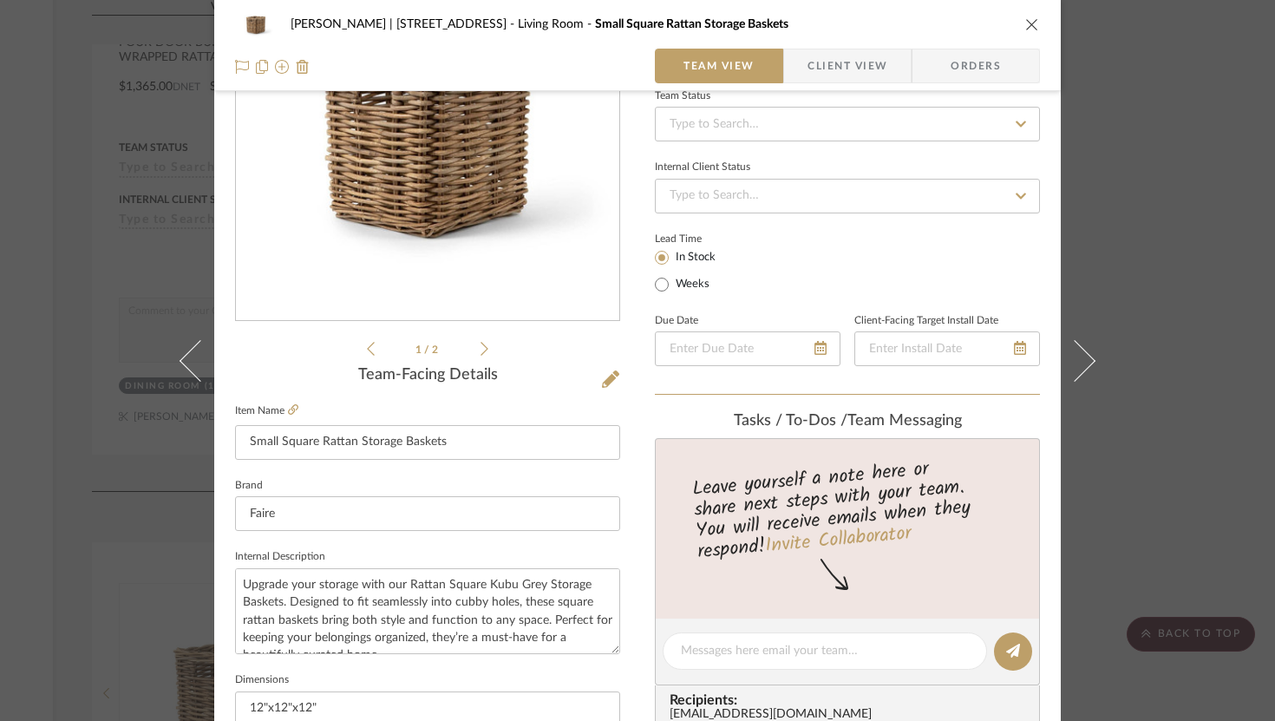
scroll to position [0, 0]
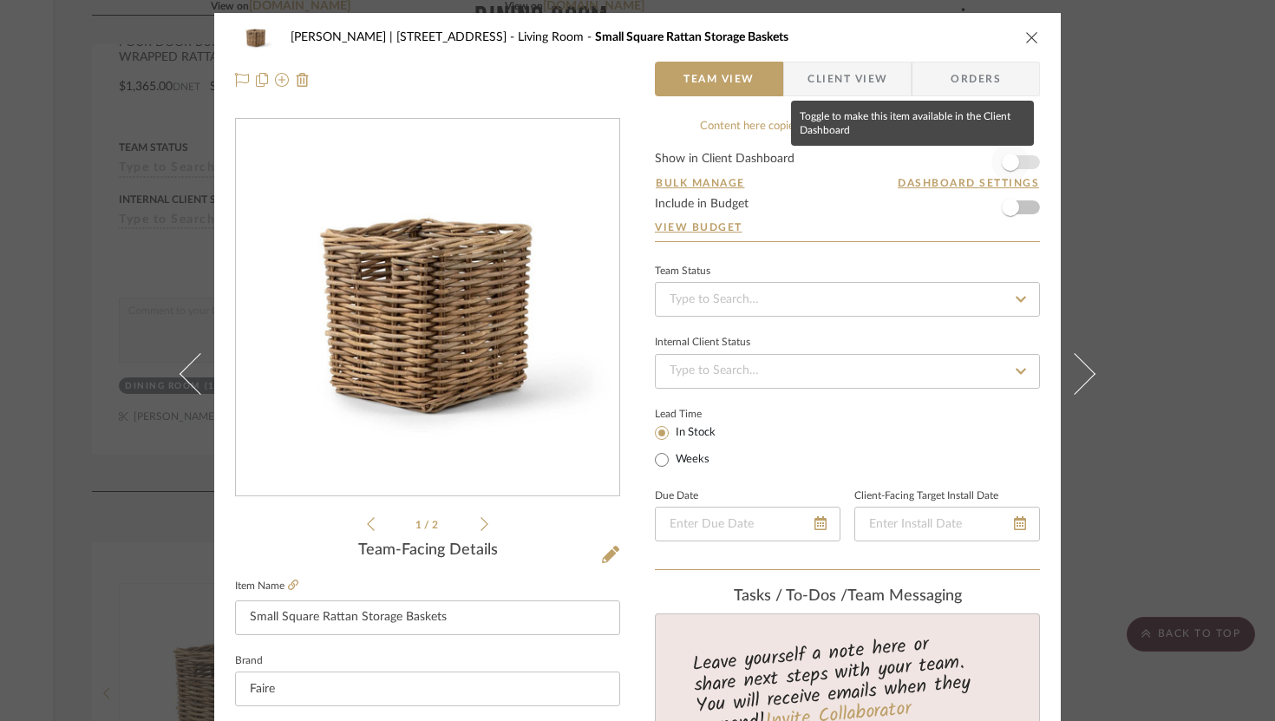
click at [933, 165] on span "button" at bounding box center [1010, 162] width 17 height 17
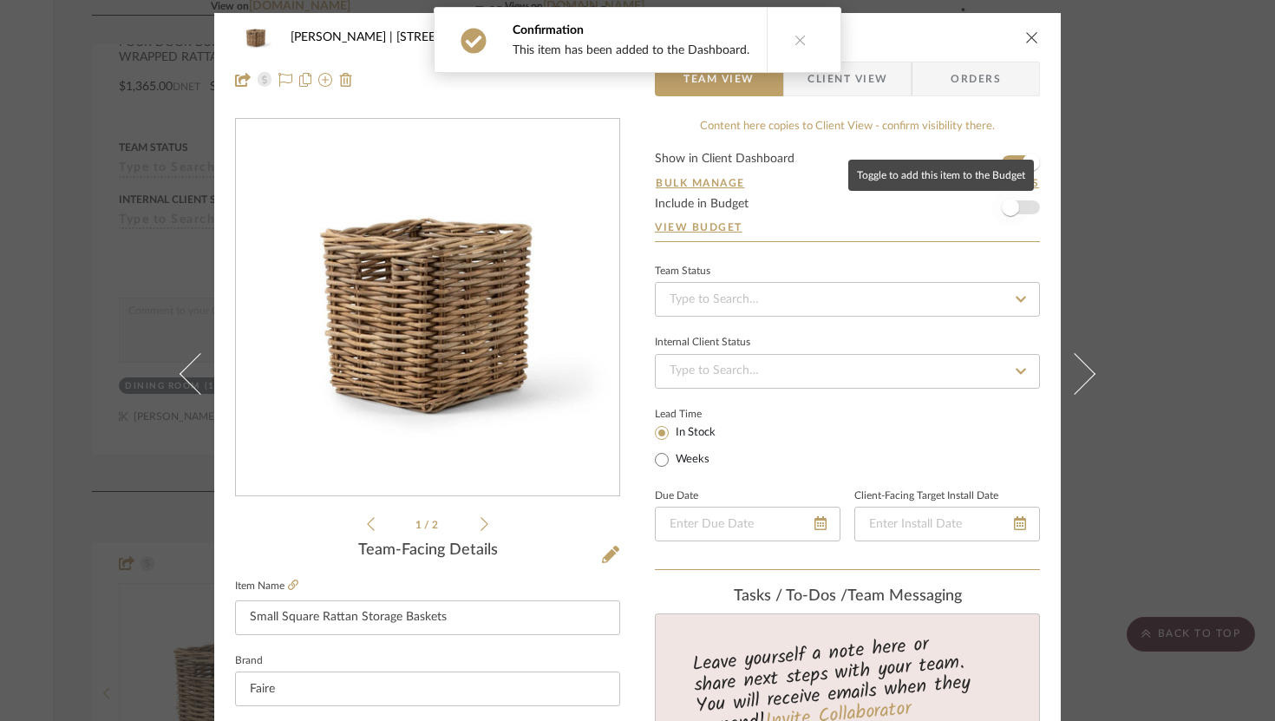
click at [933, 214] on span "button" at bounding box center [1010, 207] width 38 height 38
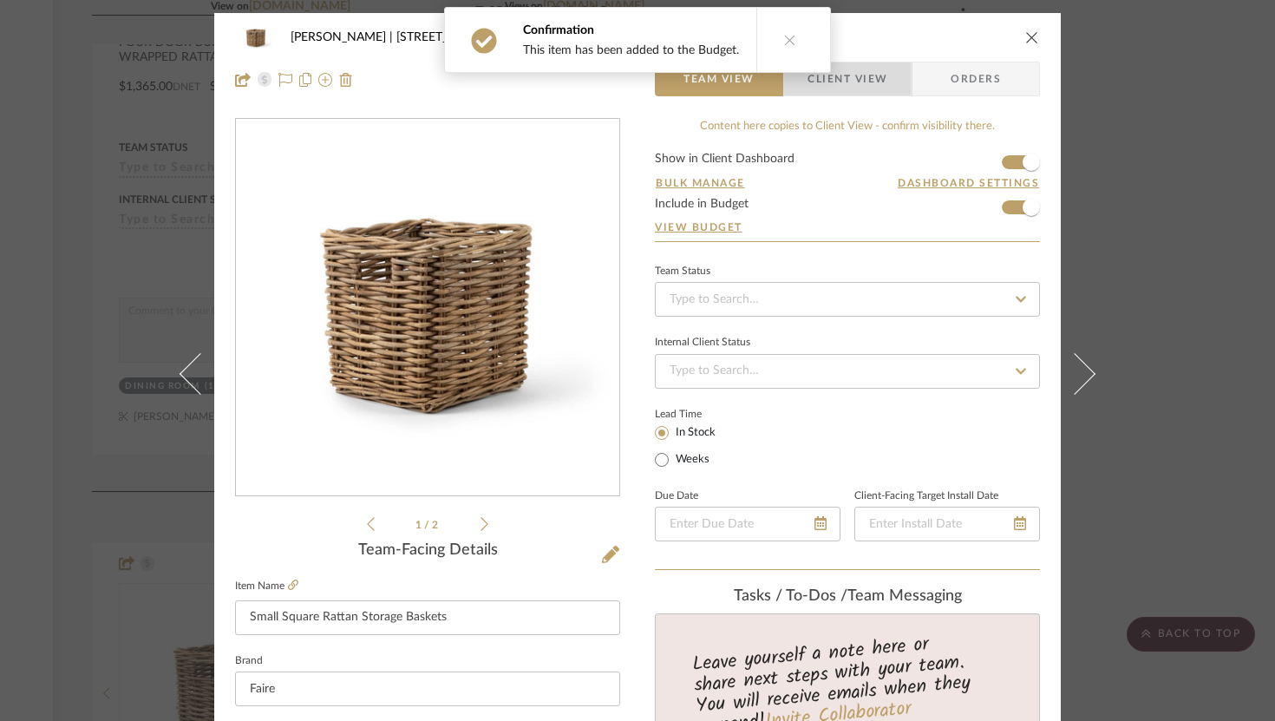
click at [829, 88] on span "Client View" at bounding box center [848, 79] width 80 height 35
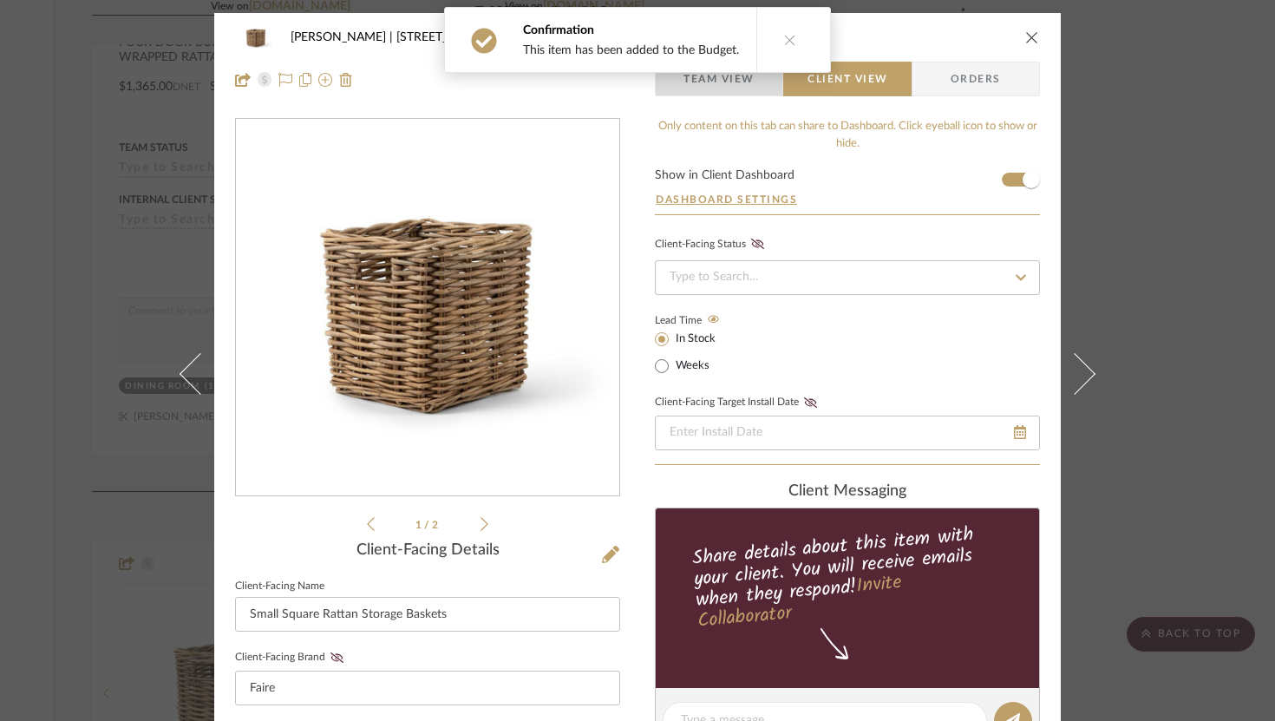
click at [735, 92] on span "Team View" at bounding box center [719, 79] width 71 height 35
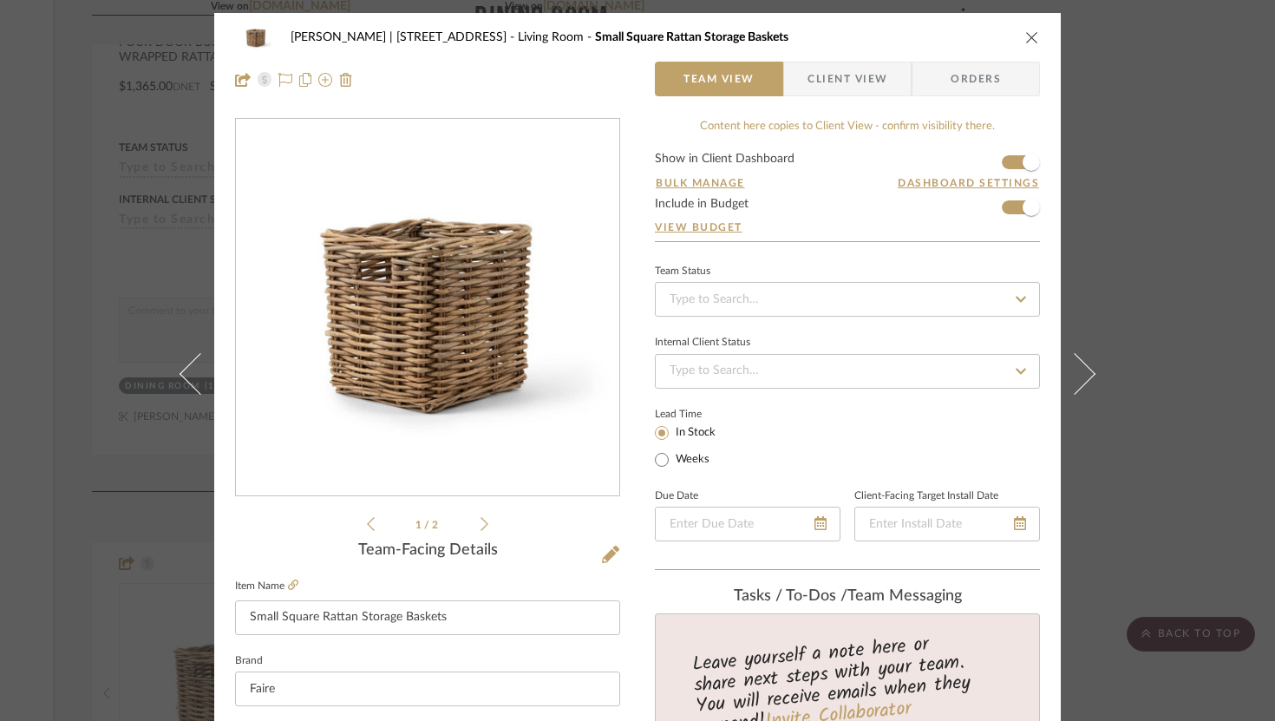
click at [831, 74] on span "Client View" at bounding box center [848, 79] width 80 height 35
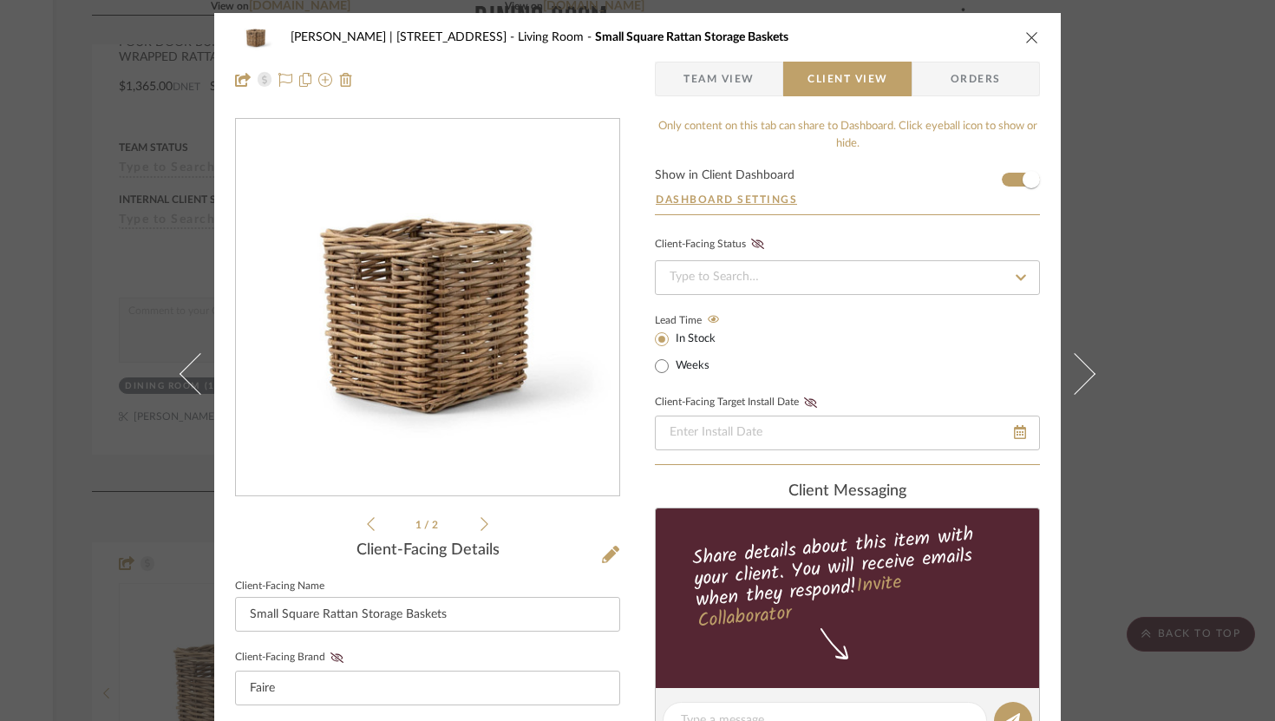
click at [724, 82] on span "Team View" at bounding box center [719, 79] width 71 height 35
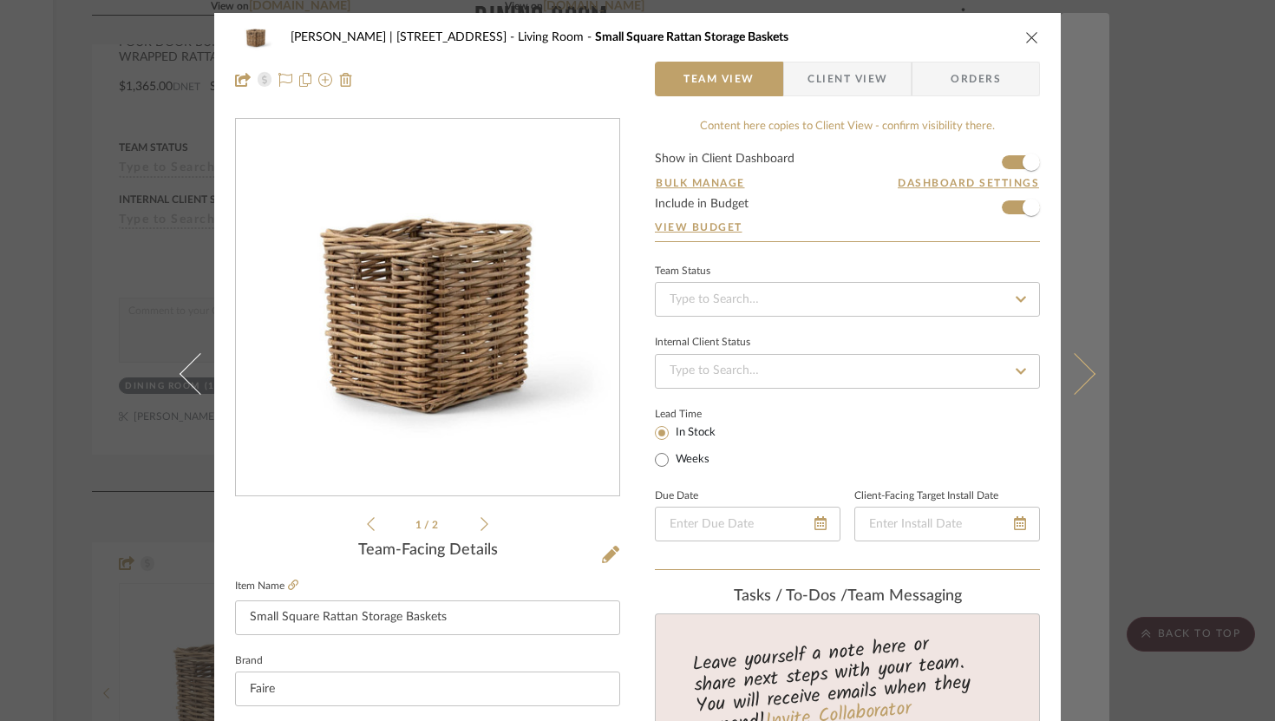
click at [933, 366] on icon at bounding box center [1075, 373] width 42 height 42
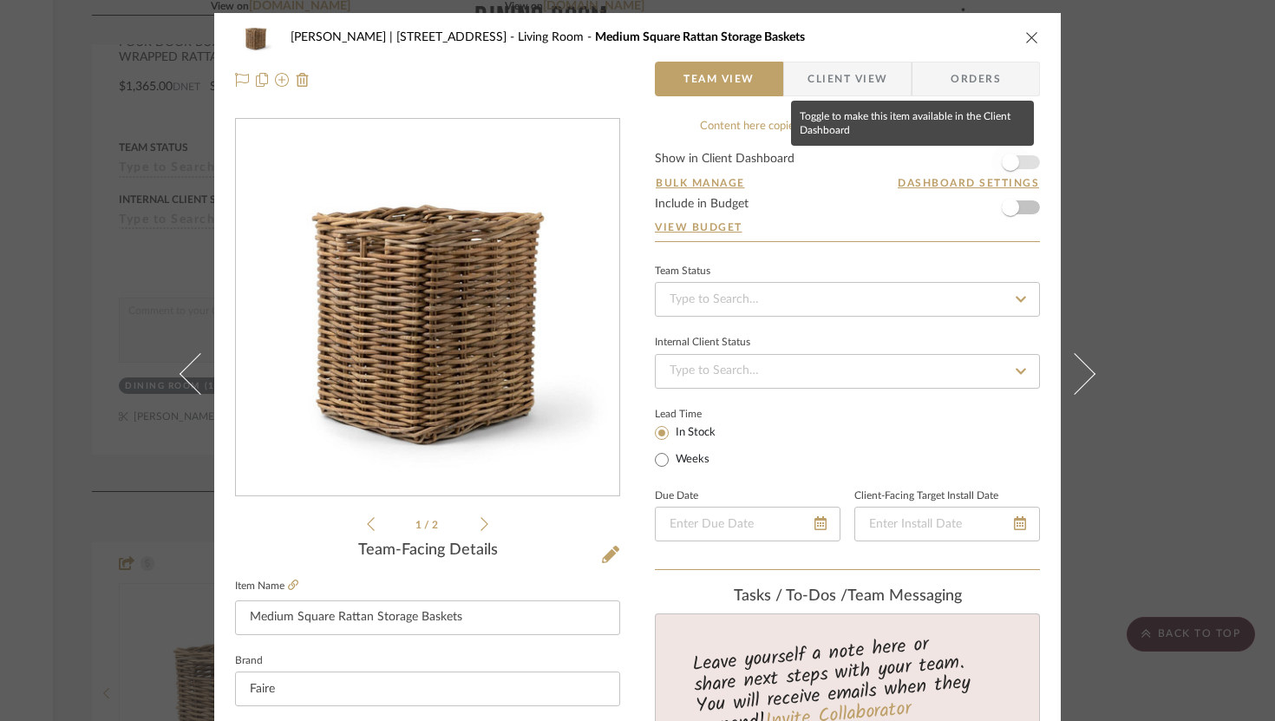
click at [933, 168] on span "button" at bounding box center [1010, 162] width 38 height 38
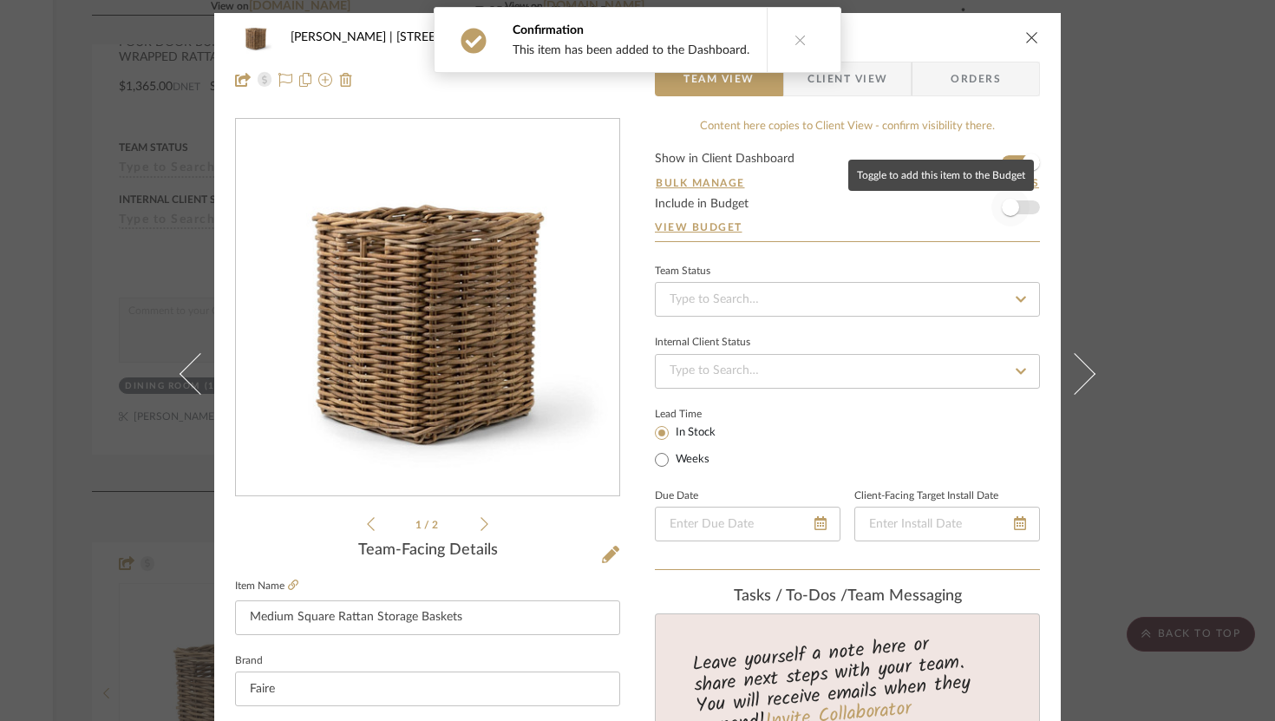
click at [933, 225] on span "button" at bounding box center [1010, 207] width 38 height 38
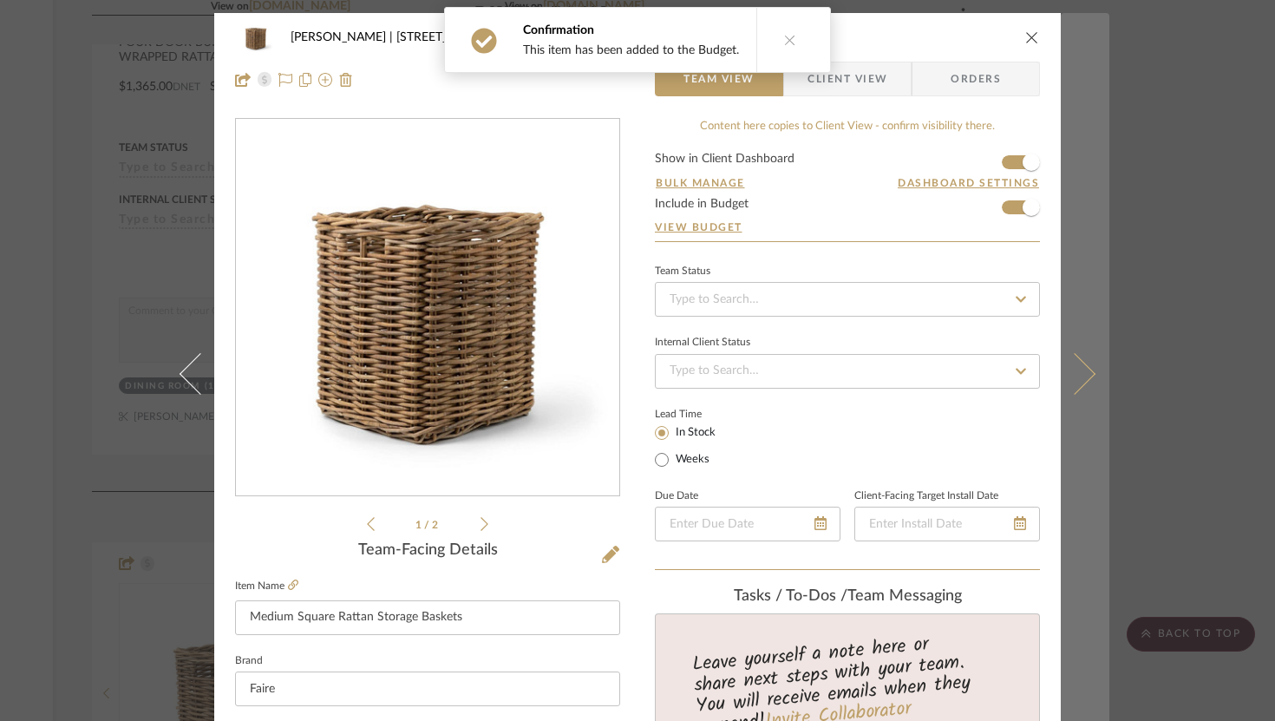
click at [933, 369] on icon at bounding box center [1075, 373] width 42 height 42
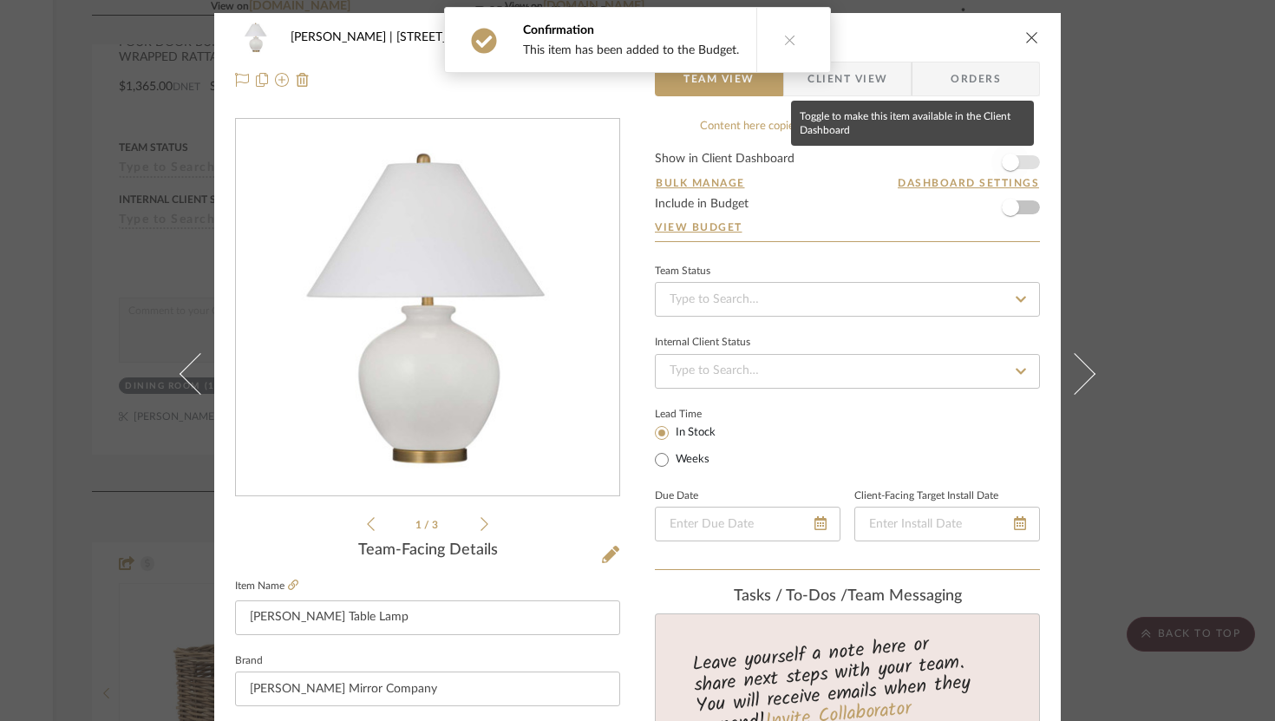
click at [933, 167] on span "button" at bounding box center [1010, 162] width 38 height 38
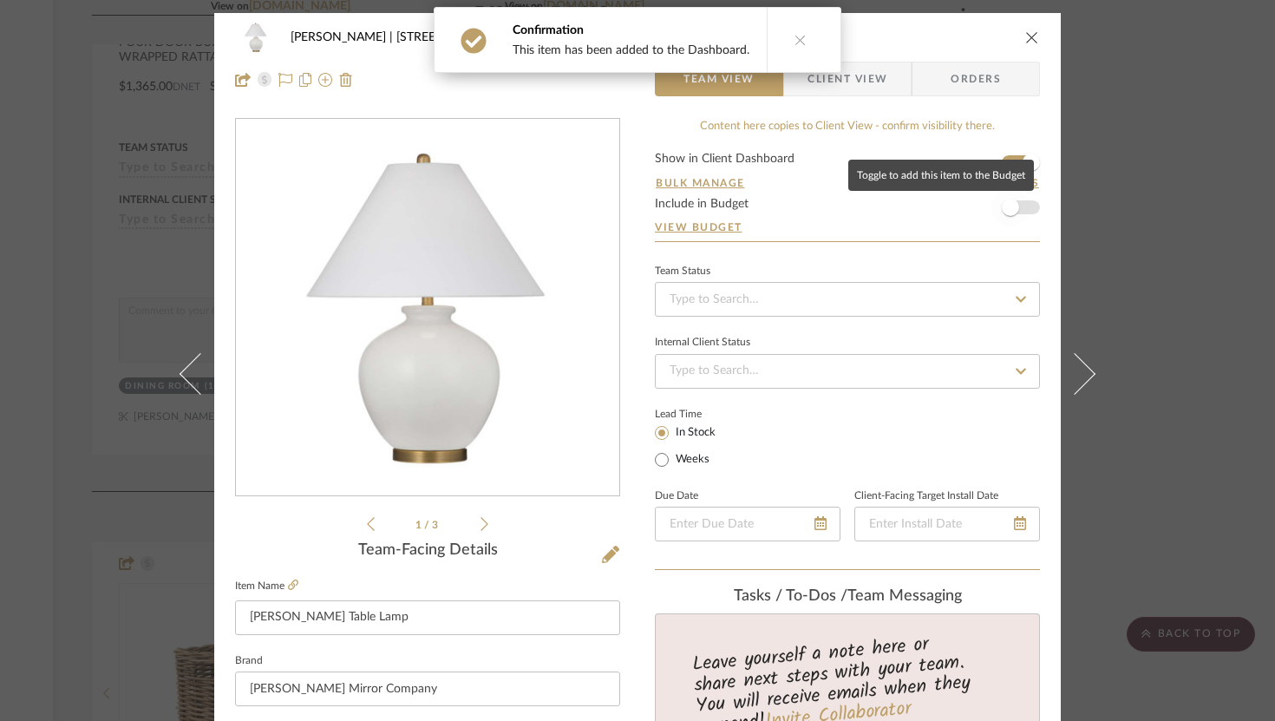
click at [933, 207] on span "button" at bounding box center [1010, 207] width 38 height 38
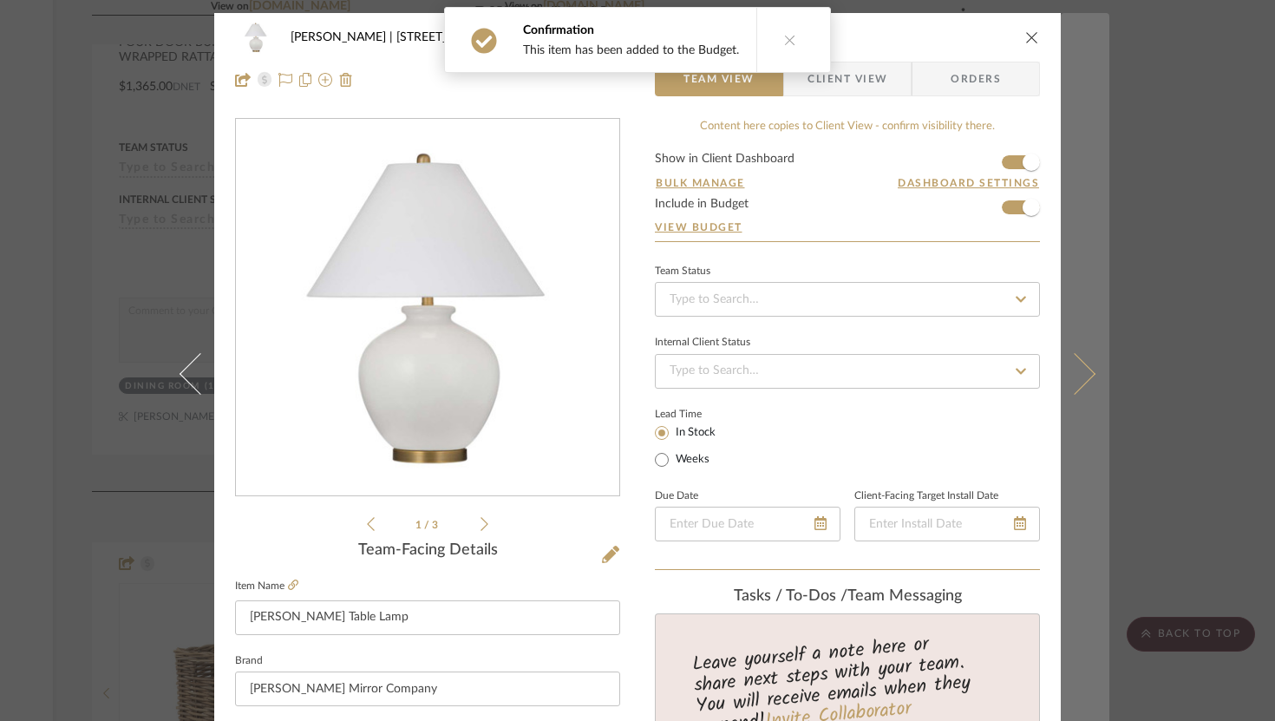
click at [933, 388] on button at bounding box center [1085, 373] width 49 height 721
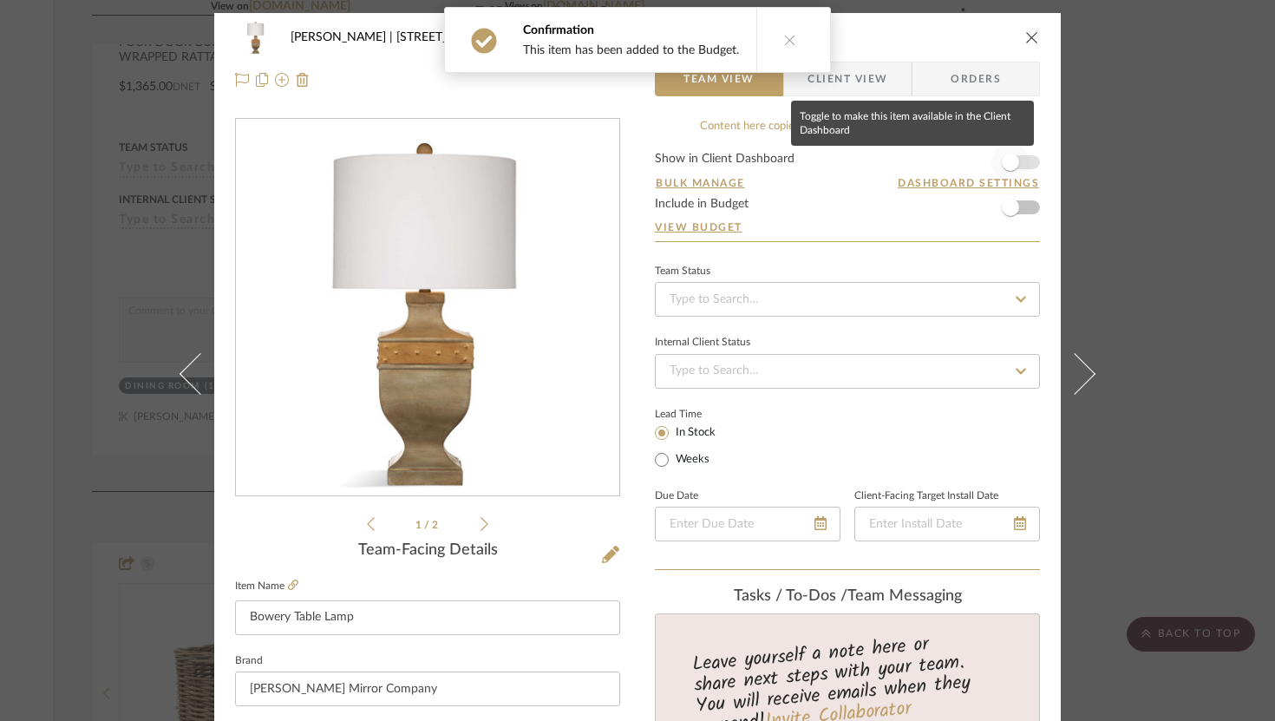
click at [933, 164] on span "button" at bounding box center [1010, 162] width 17 height 17
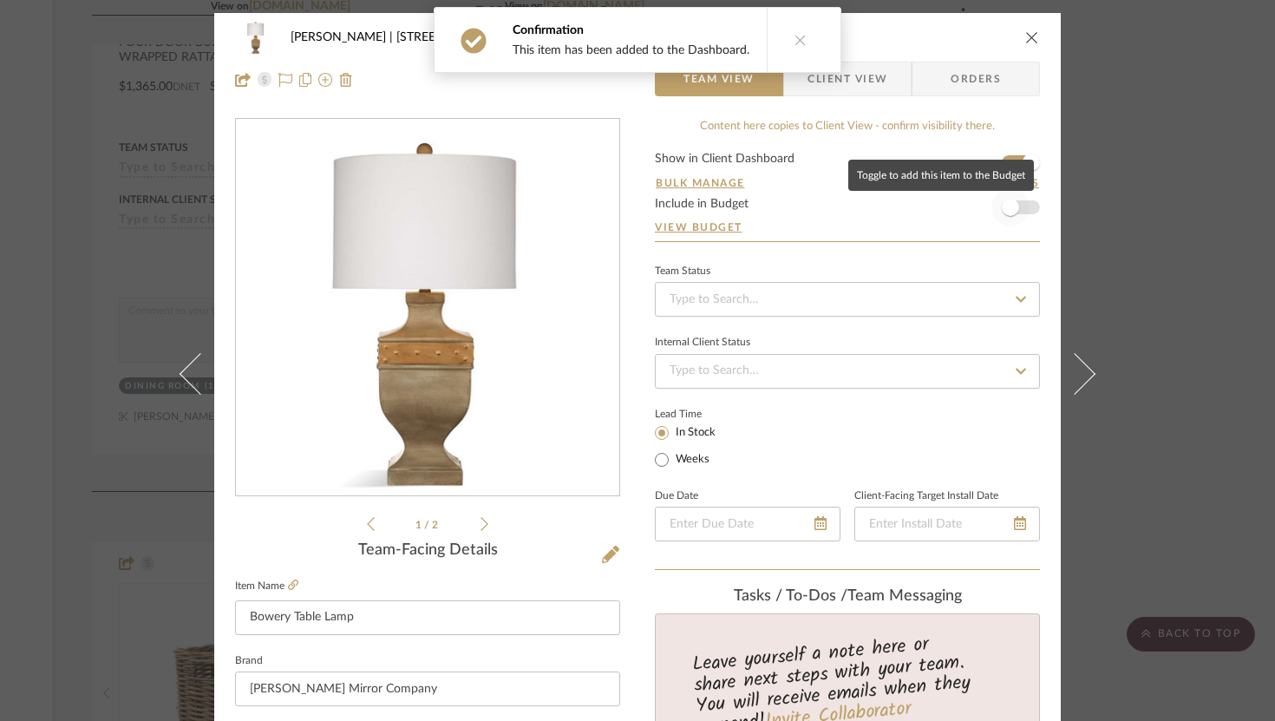
click at [933, 209] on span "button" at bounding box center [1010, 207] width 17 height 17
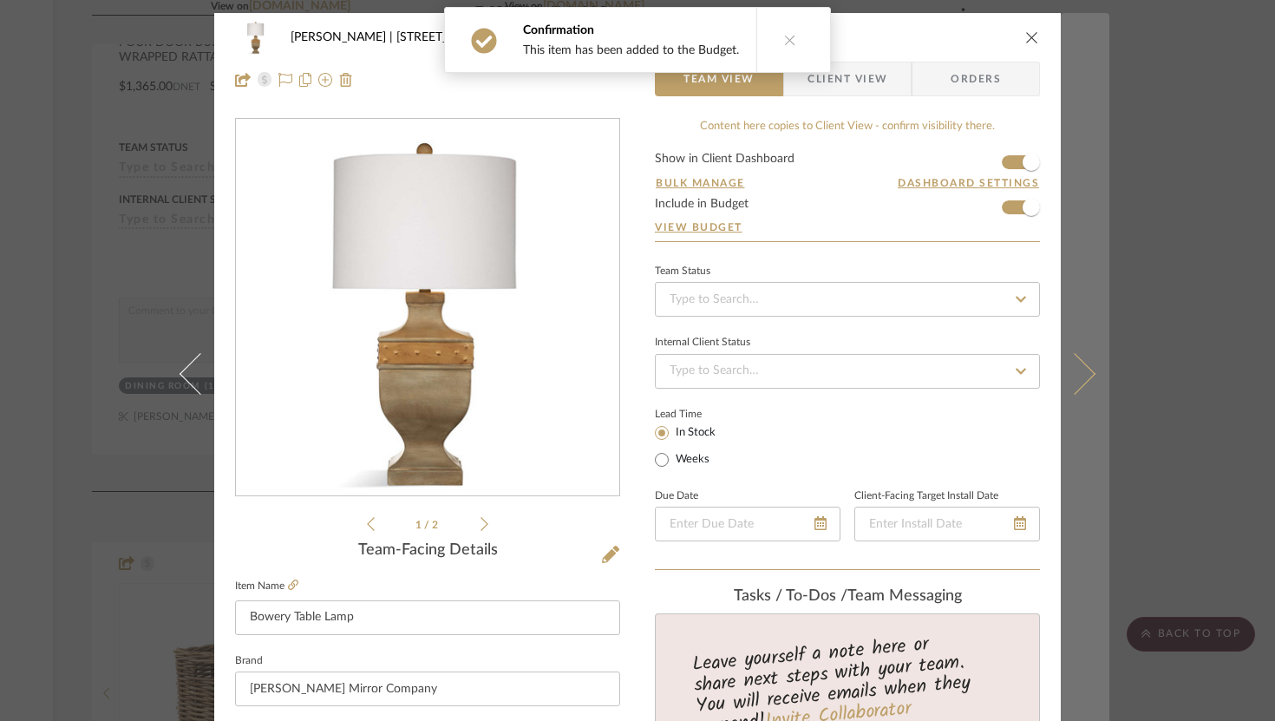
click at [933, 400] on button at bounding box center [1085, 373] width 49 height 721
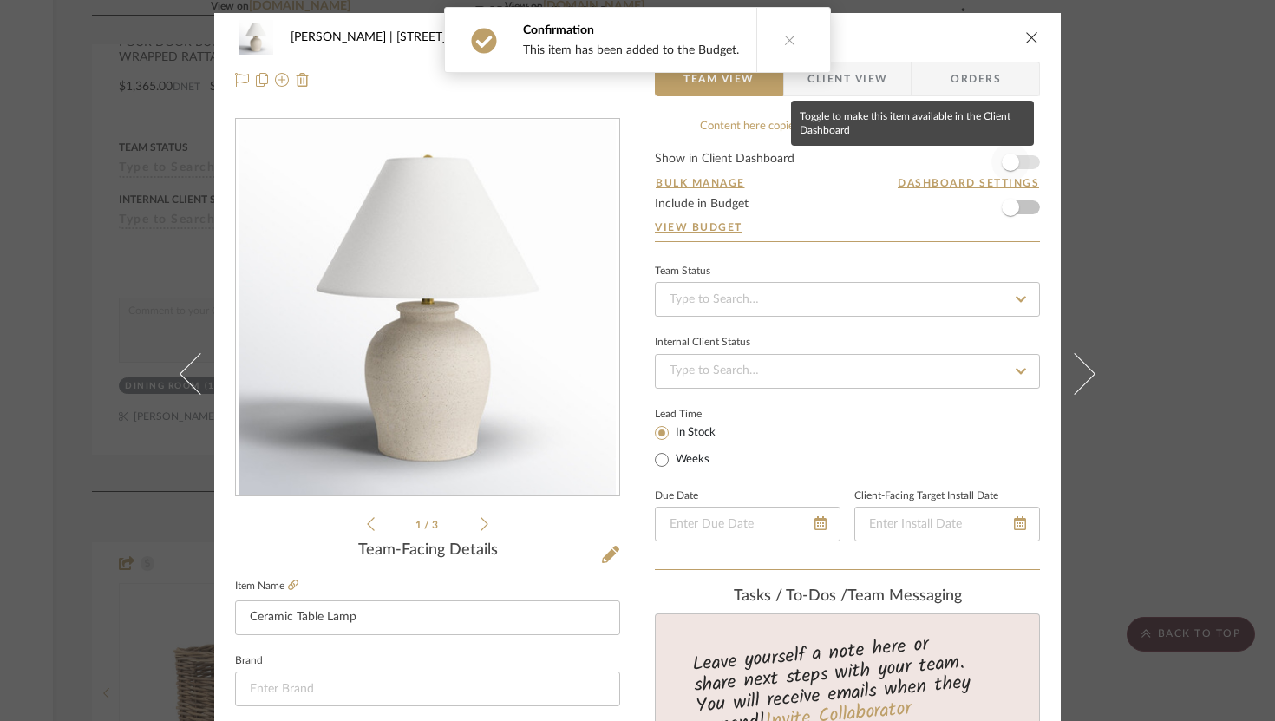
click at [933, 164] on span "button" at bounding box center [1010, 162] width 38 height 38
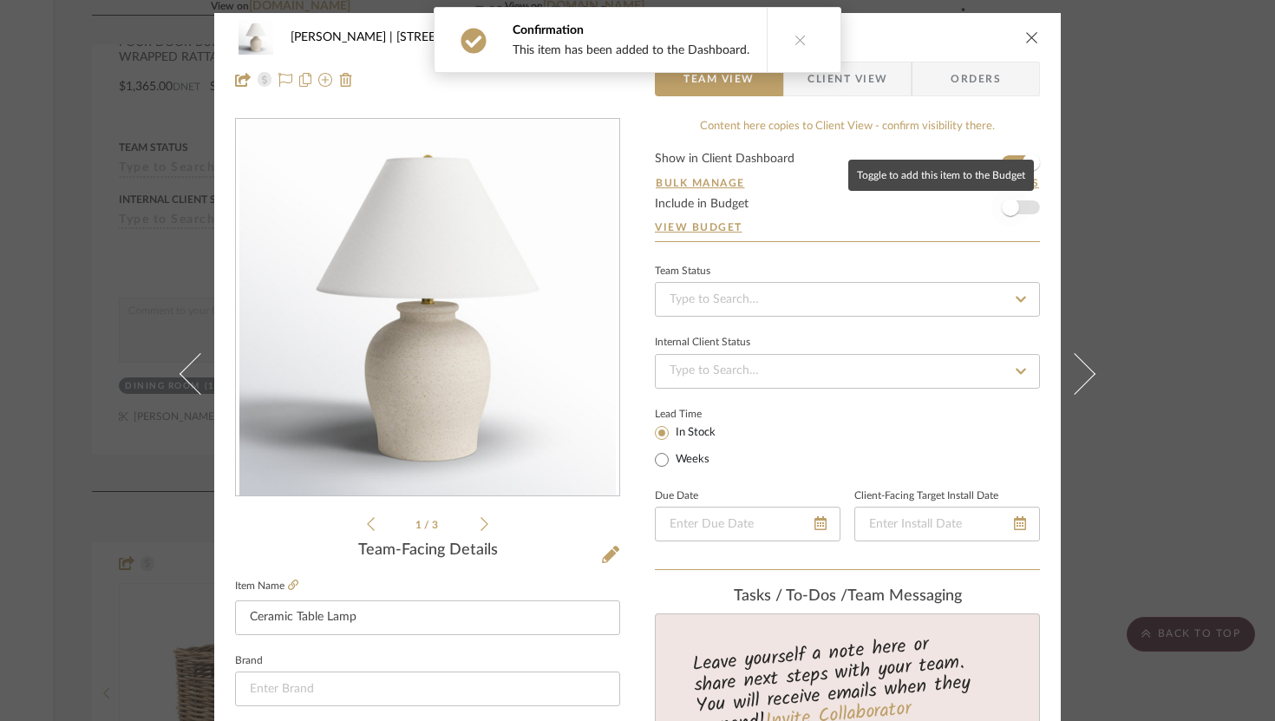
click at [933, 212] on span "button" at bounding box center [1010, 207] width 38 height 38
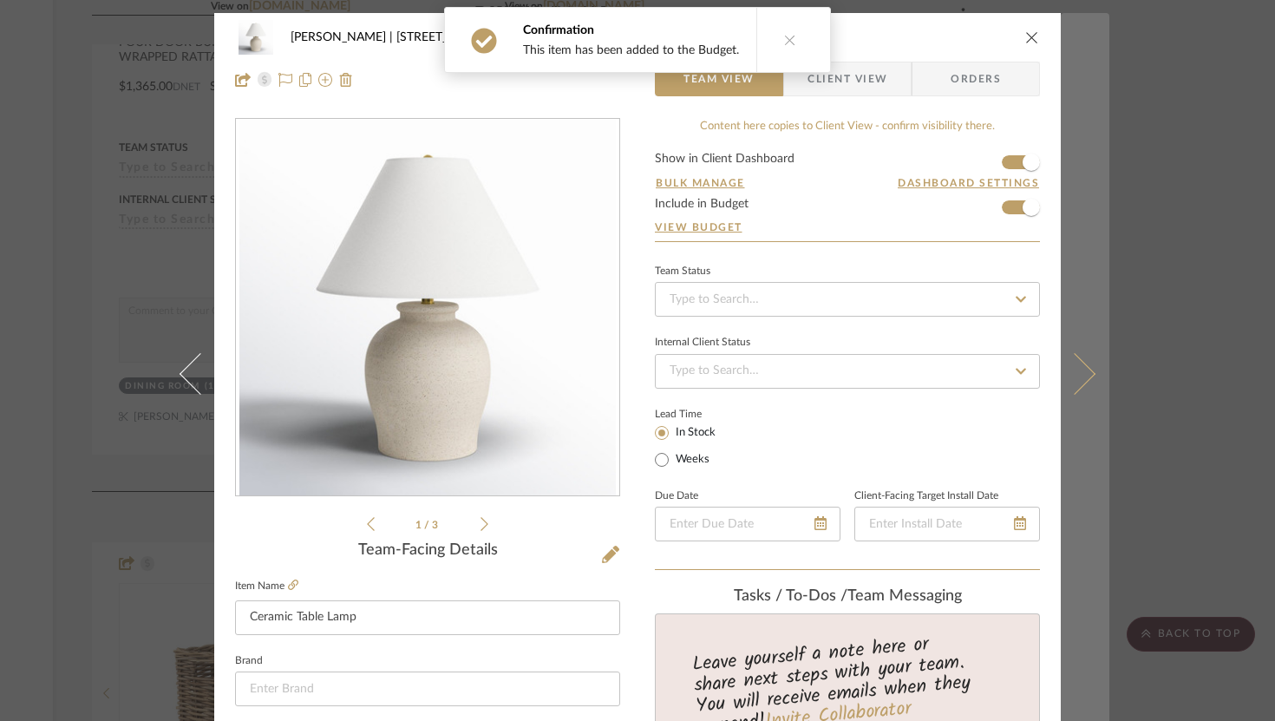
click at [933, 364] on icon at bounding box center [1075, 373] width 42 height 42
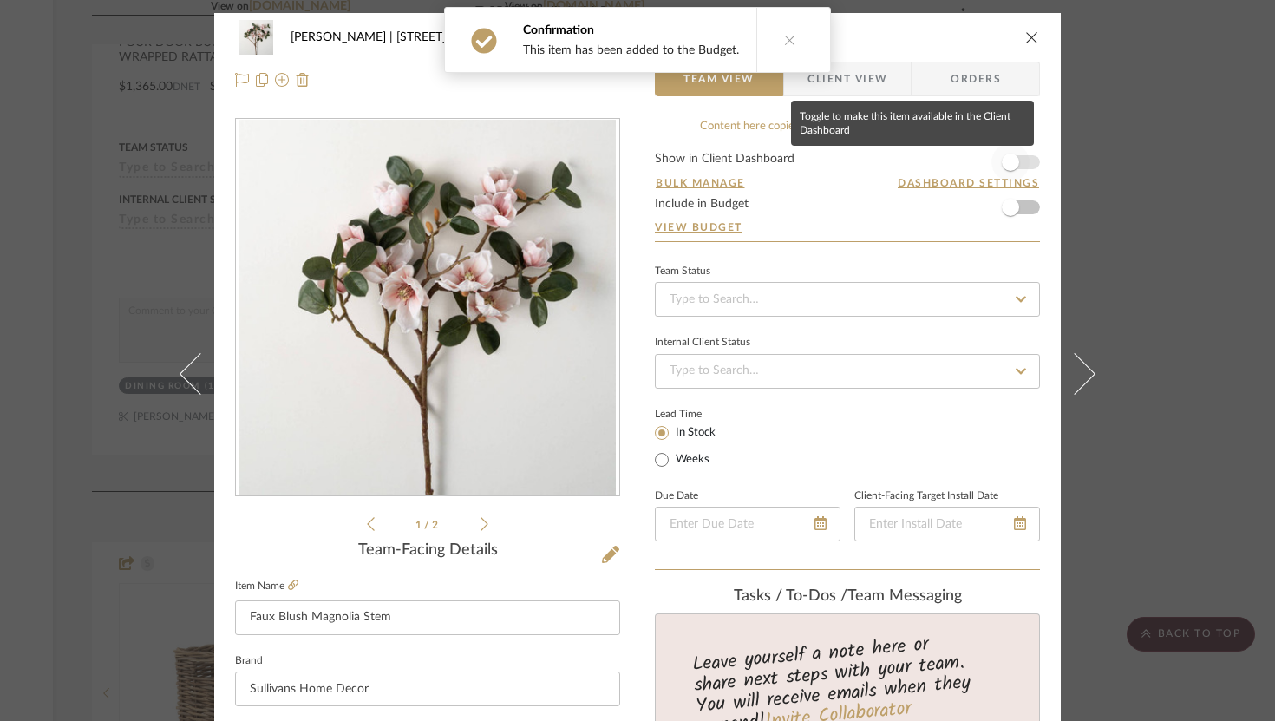
click at [933, 166] on span "button" at bounding box center [1010, 162] width 38 height 38
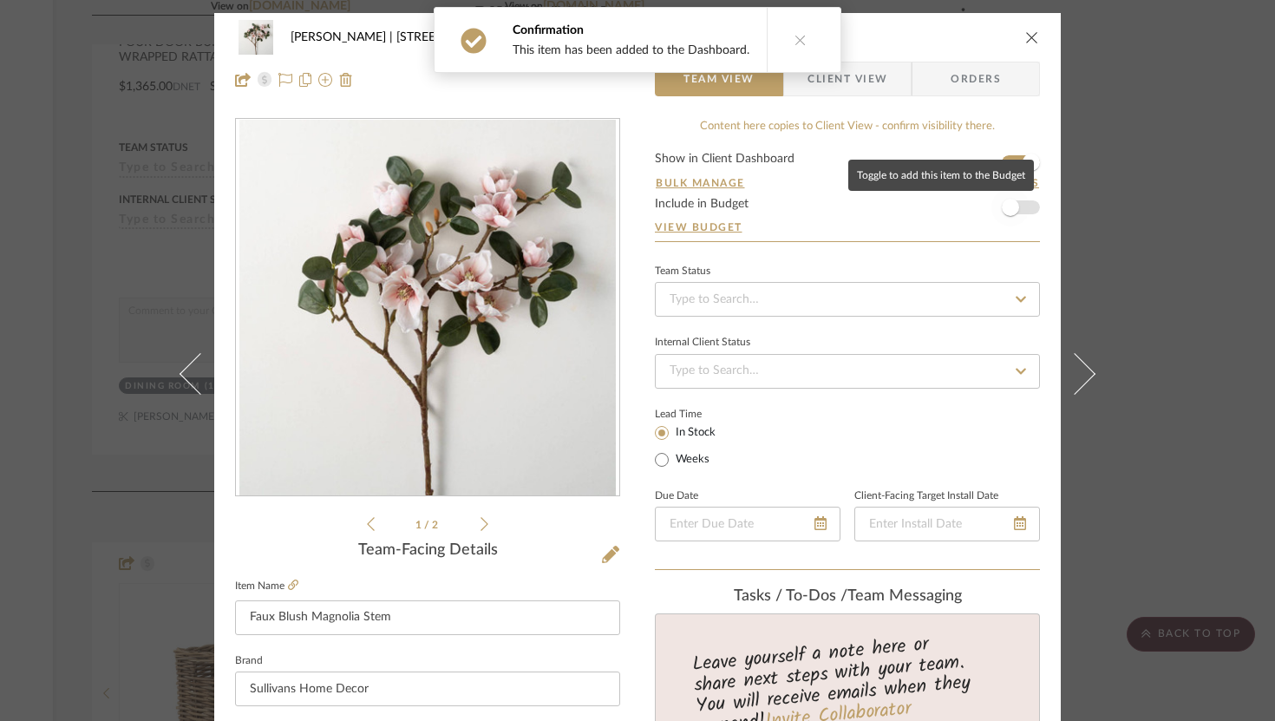
click at [933, 207] on span "button" at bounding box center [1010, 207] width 38 height 38
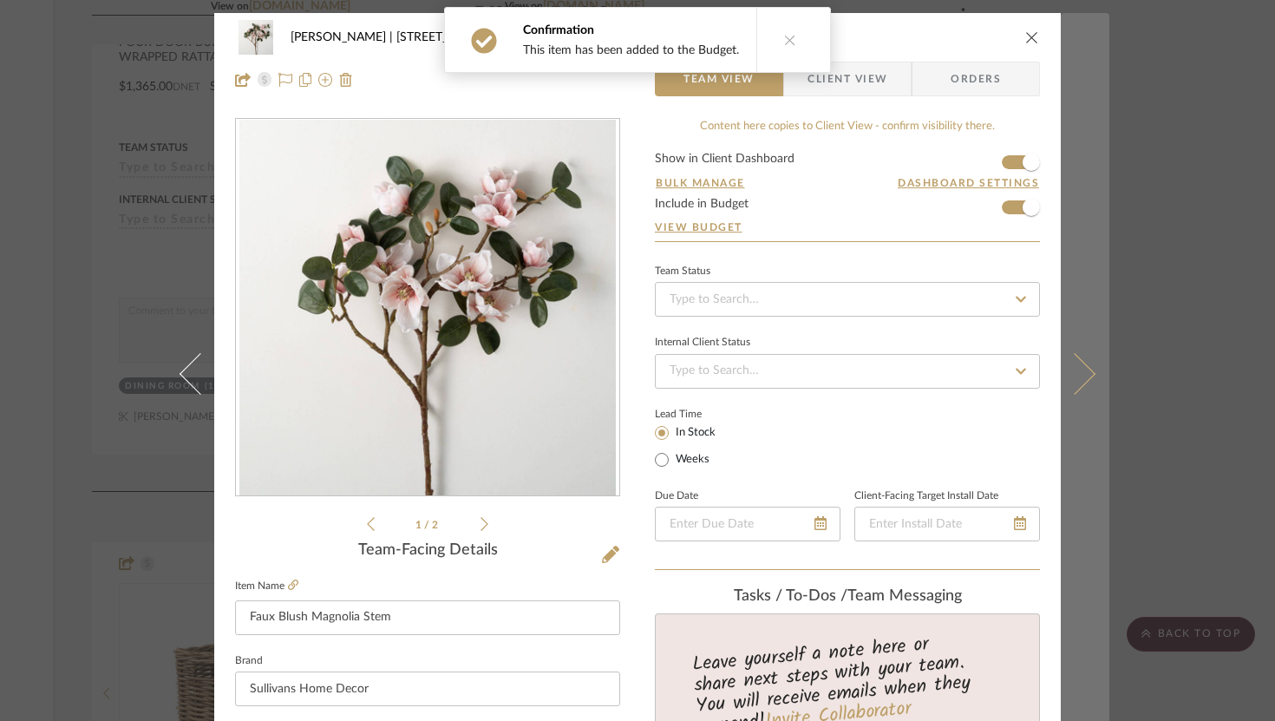
click at [933, 372] on icon at bounding box center [1075, 373] width 42 height 42
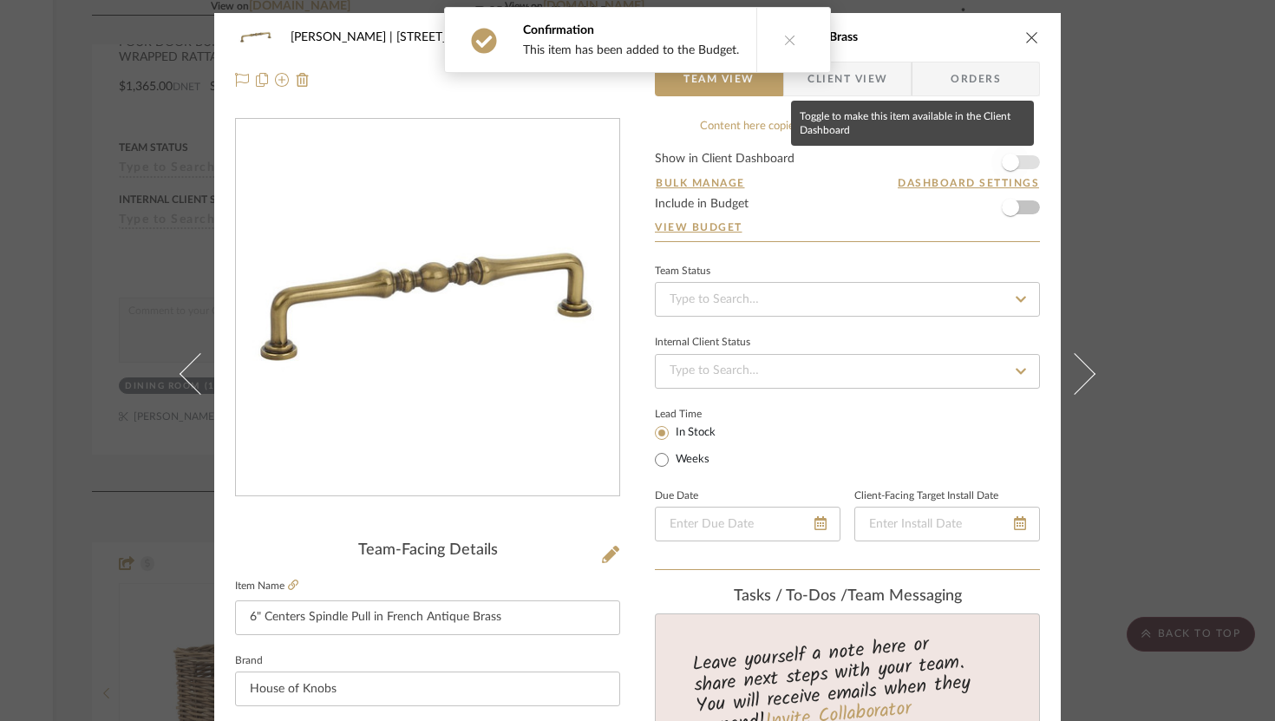
click at [933, 161] on span "button" at bounding box center [1010, 162] width 17 height 17
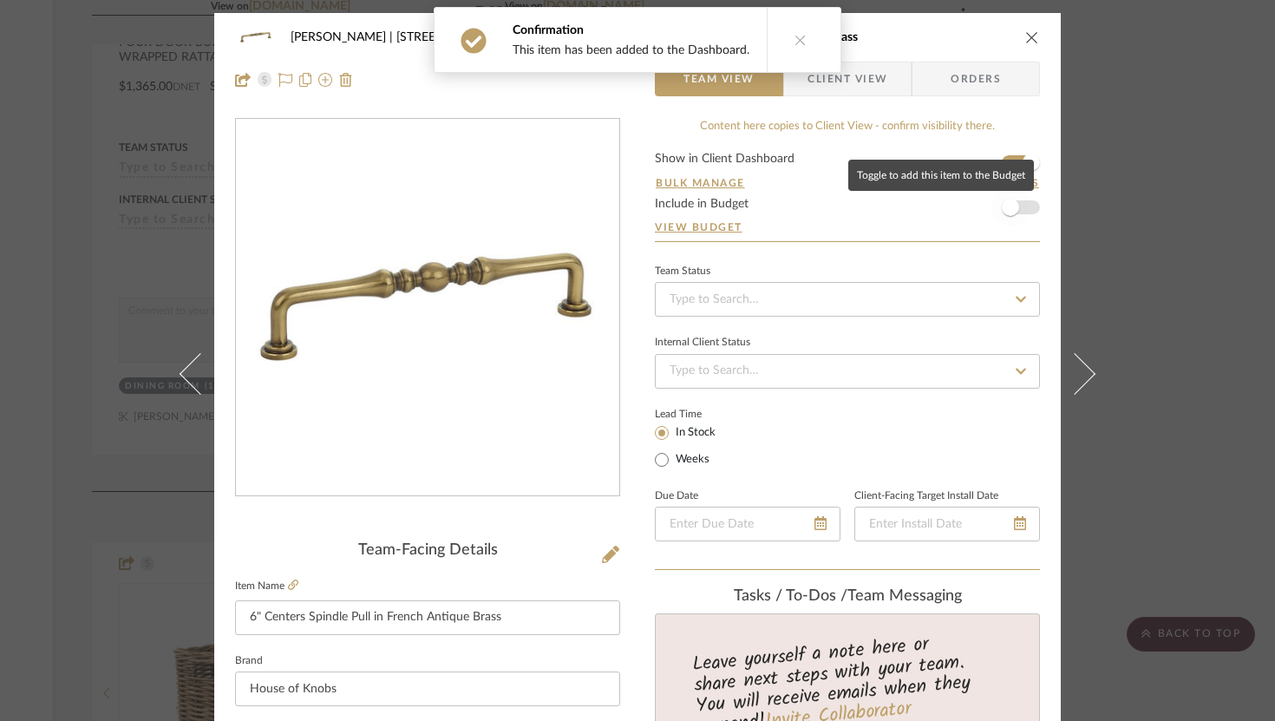
click at [933, 214] on span "button" at bounding box center [1010, 207] width 38 height 38
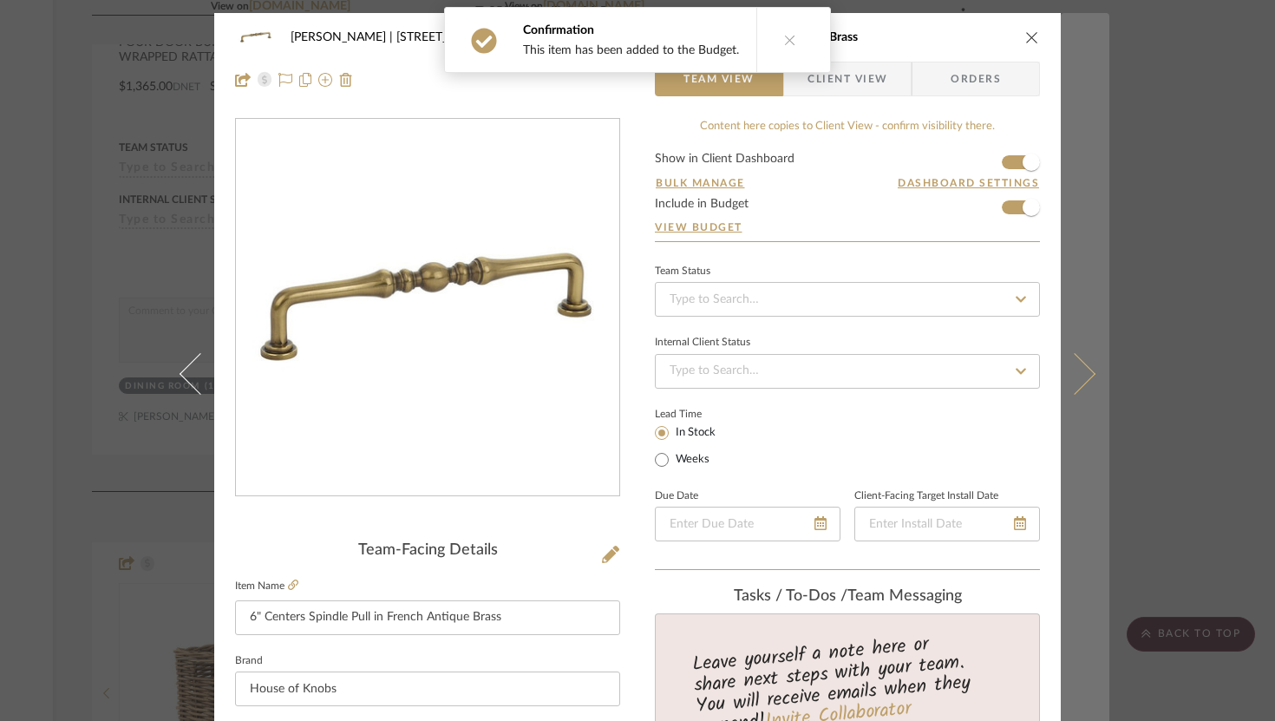
click at [933, 370] on icon at bounding box center [1075, 373] width 42 height 42
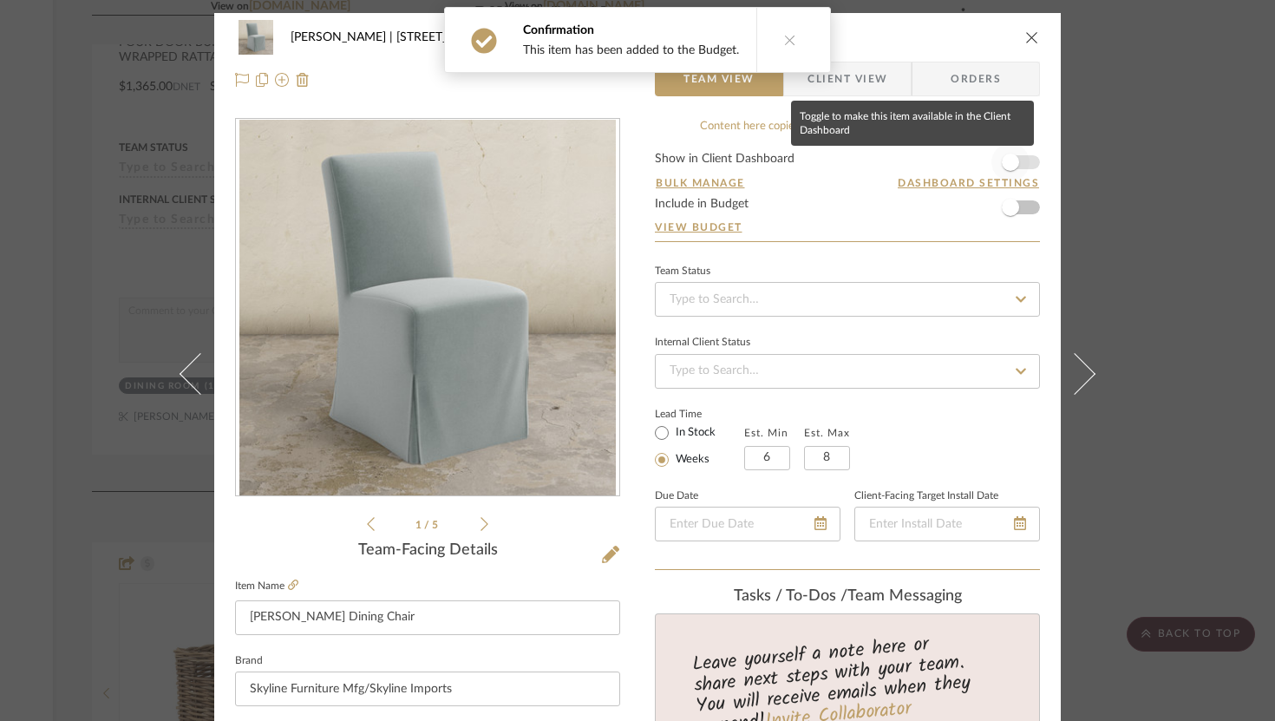
click at [933, 168] on span "button" at bounding box center [1010, 162] width 38 height 38
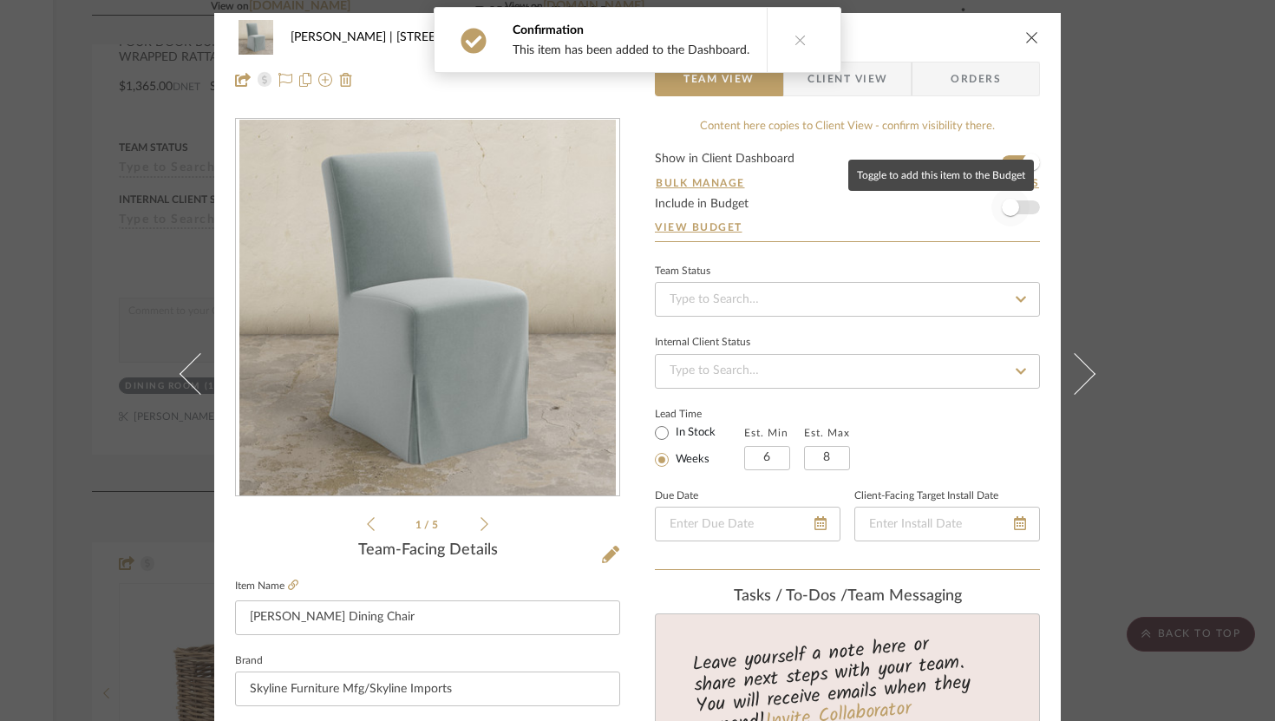
click at [933, 210] on span "button" at bounding box center [1010, 207] width 38 height 38
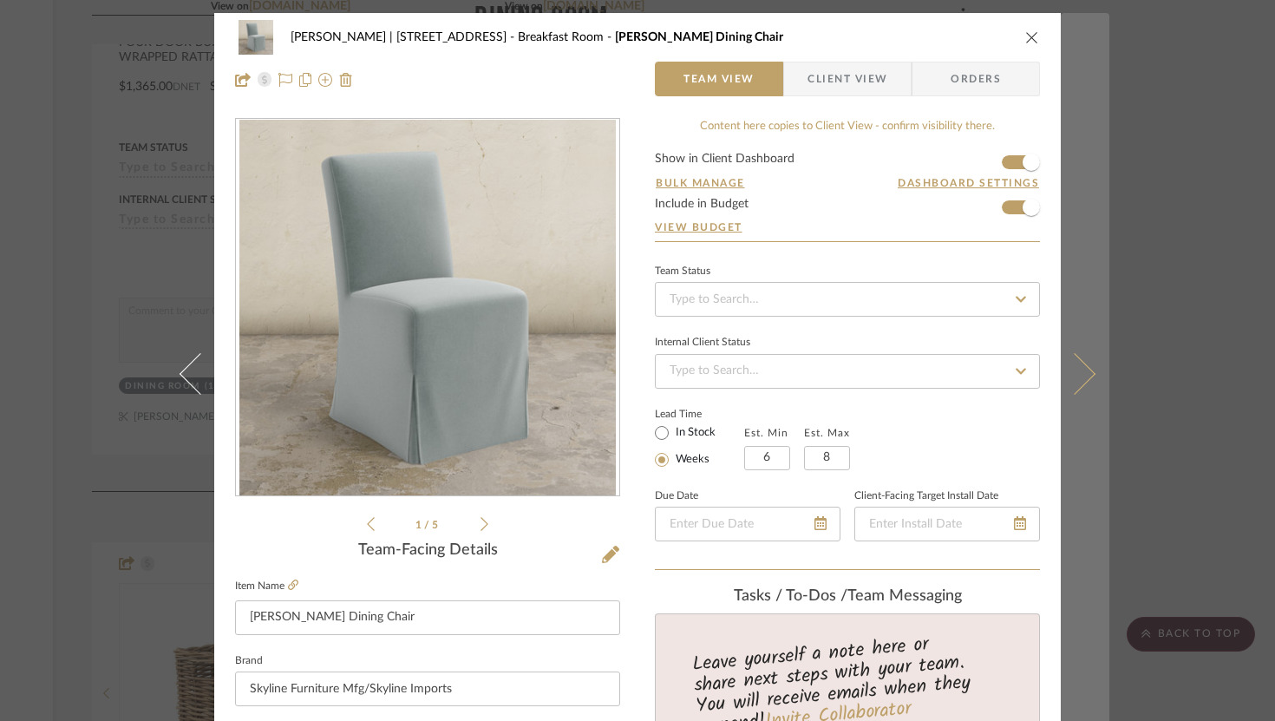
click at [933, 368] on button at bounding box center [1085, 373] width 49 height 721
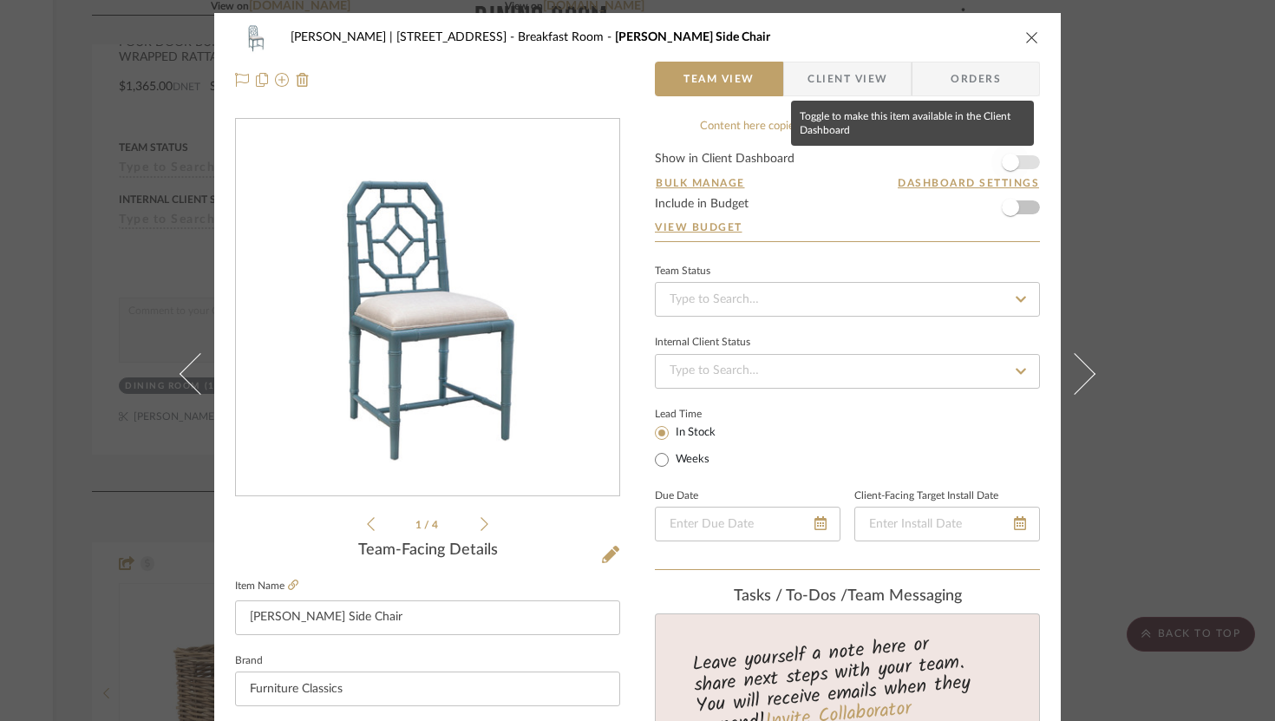
click at [933, 155] on span "button" at bounding box center [1010, 162] width 38 height 38
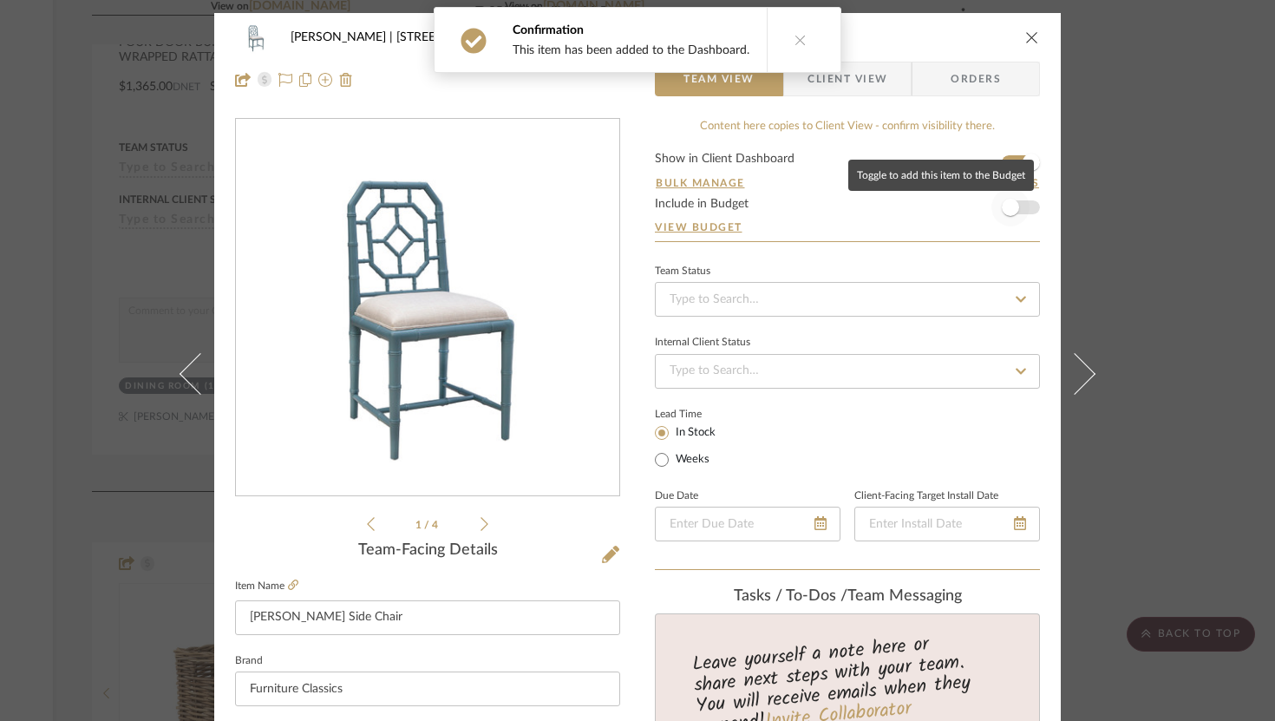
click at [933, 201] on span "button" at bounding box center [1010, 207] width 38 height 38
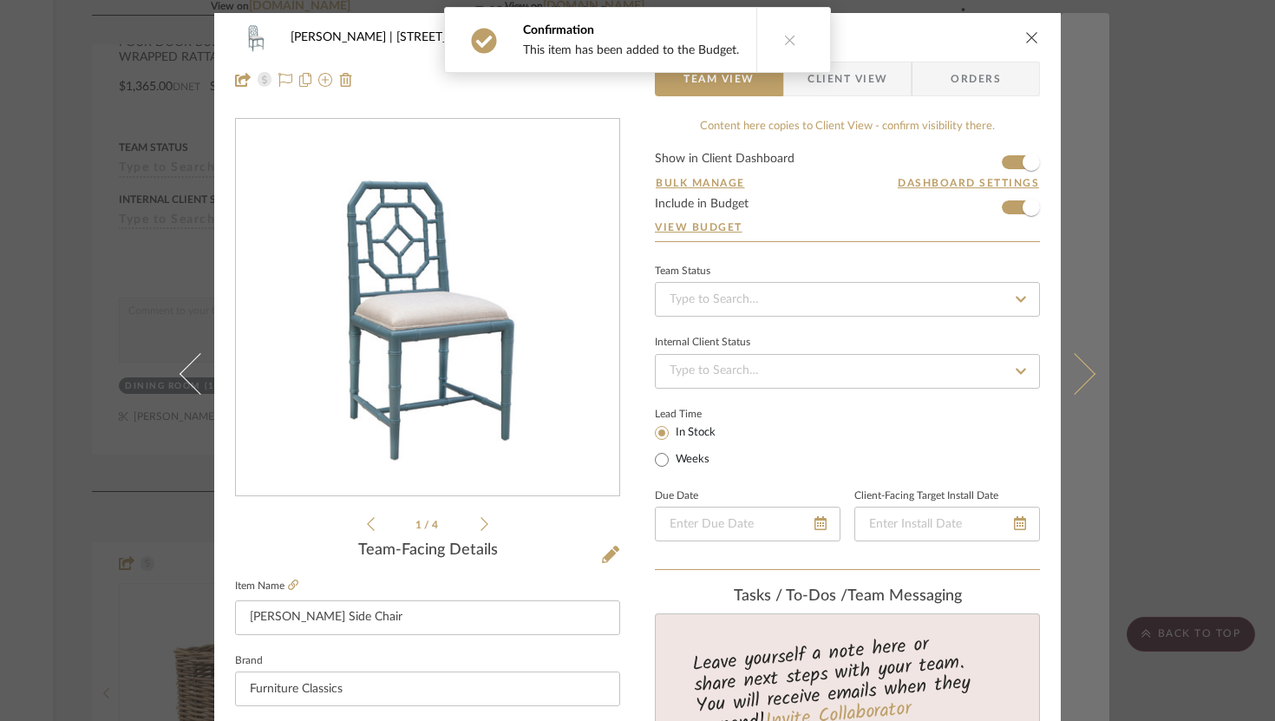
click at [933, 374] on icon at bounding box center [1075, 373] width 42 height 42
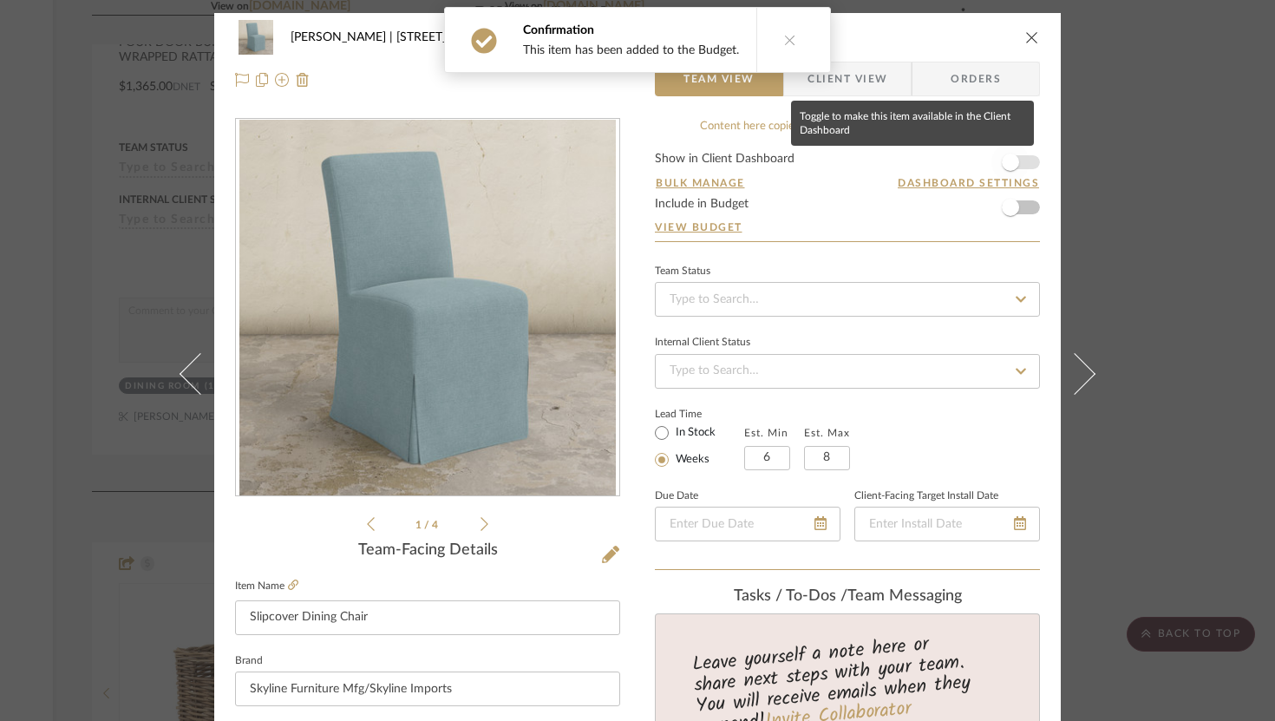
click at [933, 157] on span "button" at bounding box center [1010, 162] width 17 height 17
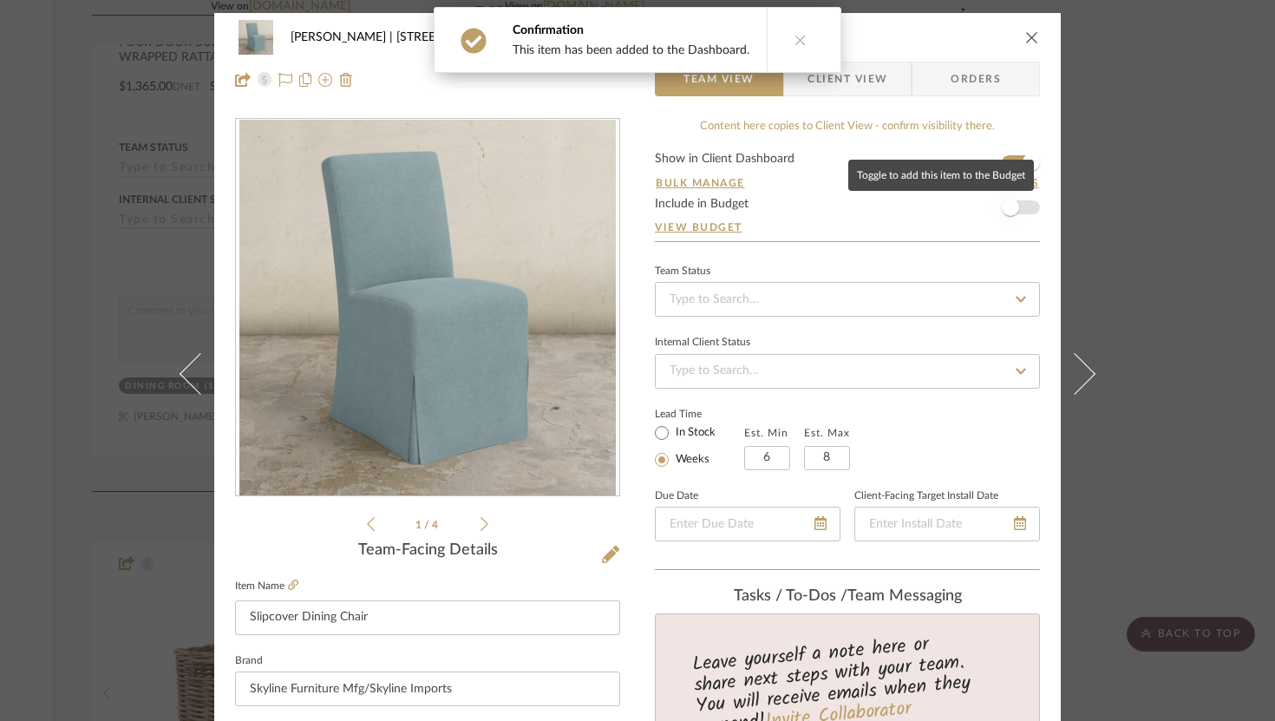
click at [933, 210] on span "button" at bounding box center [1010, 207] width 38 height 38
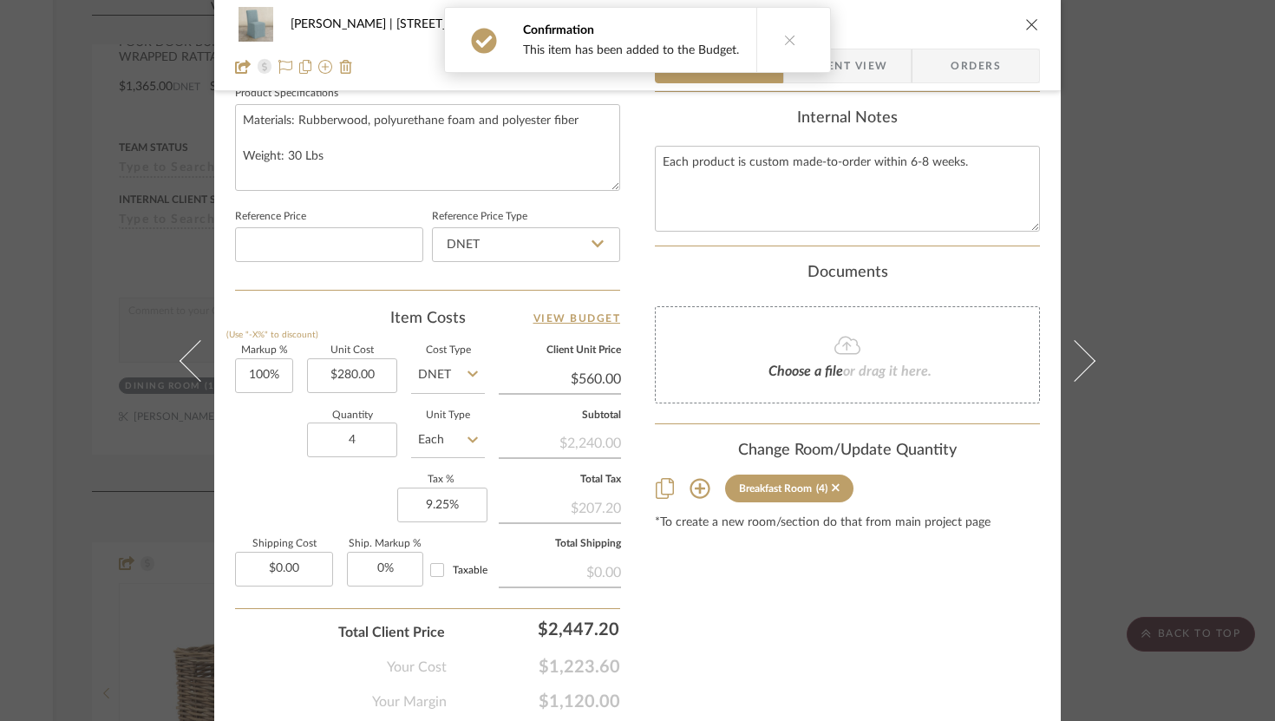
scroll to position [834, 0]
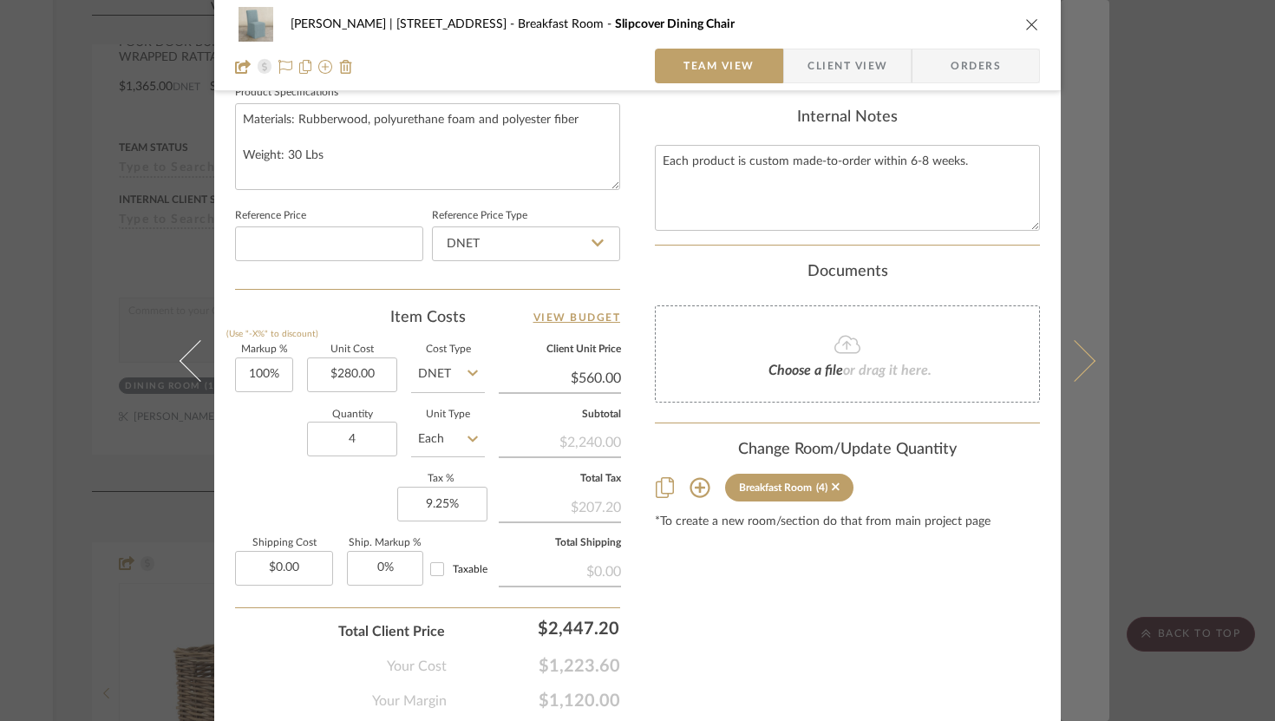
click at [933, 357] on button at bounding box center [1085, 360] width 49 height 721
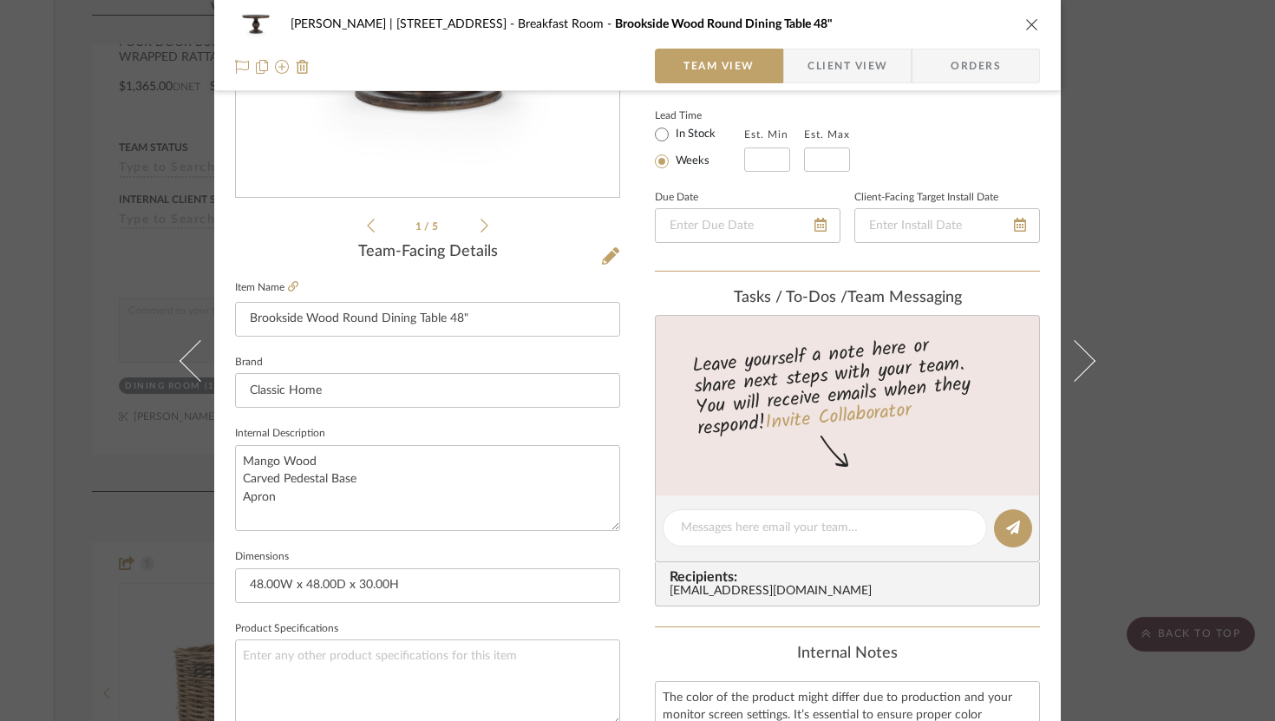
scroll to position [0, 0]
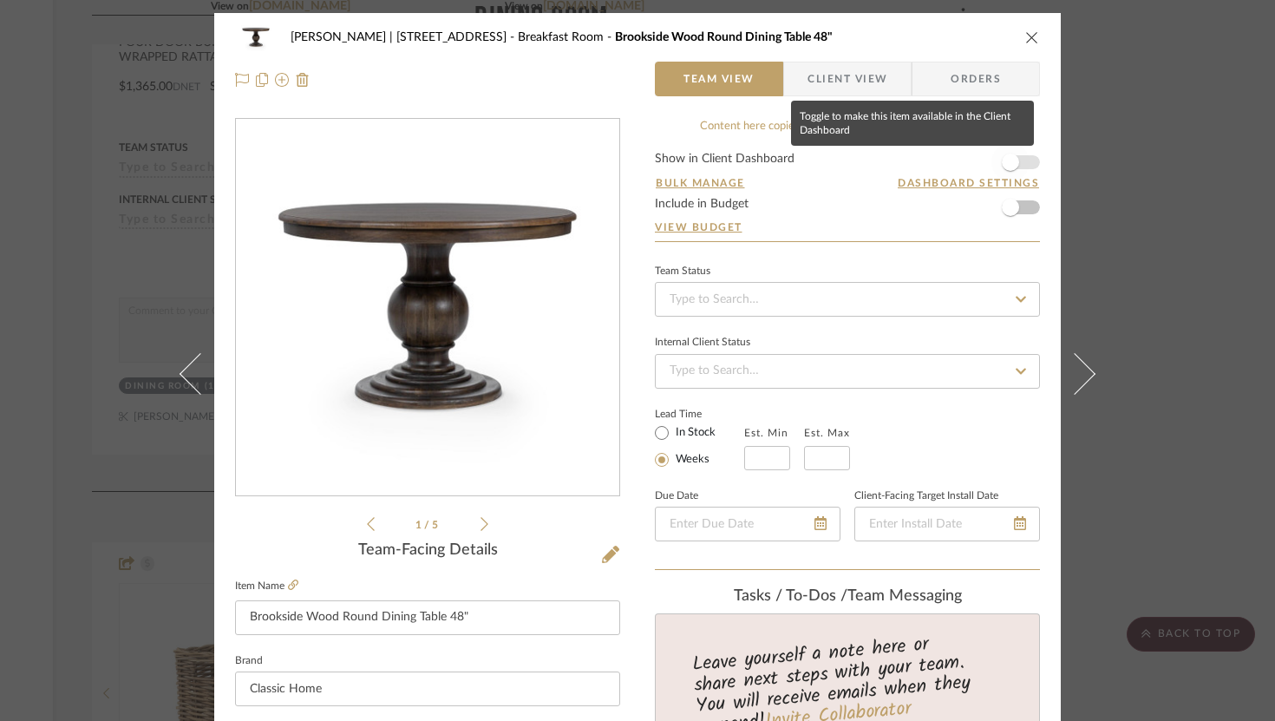
click at [933, 162] on span "button" at bounding box center [1010, 162] width 17 height 17
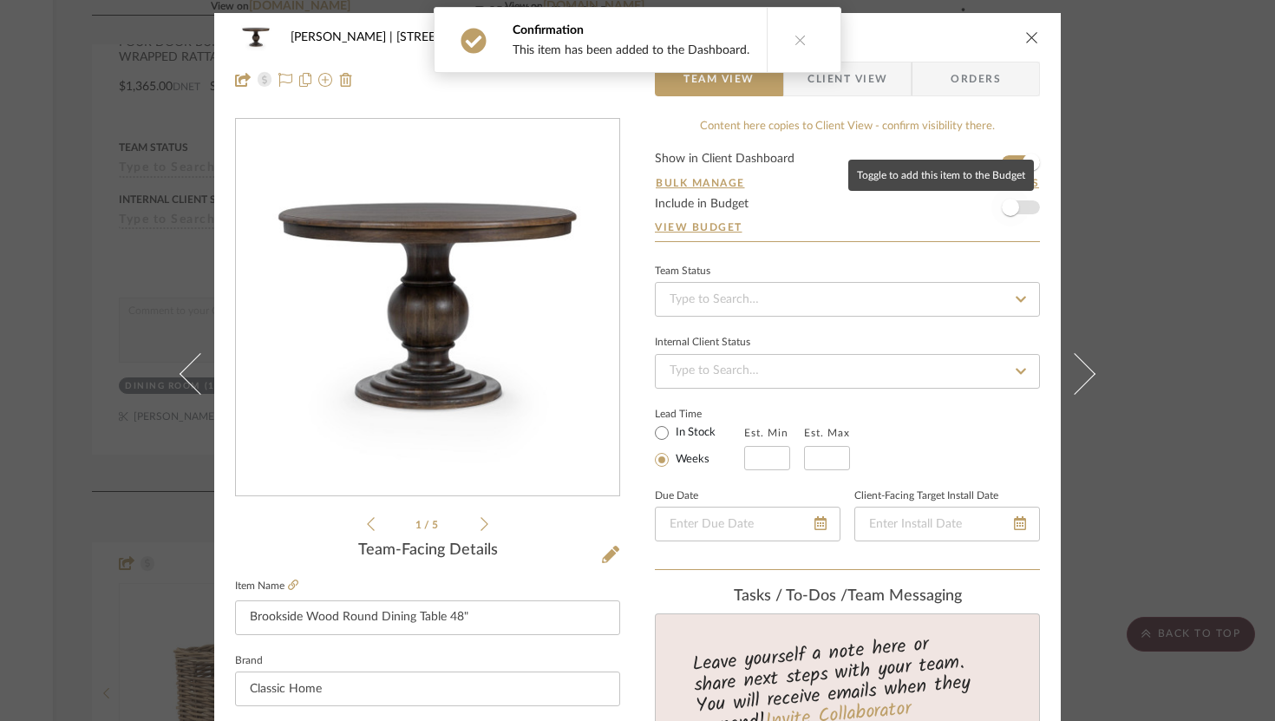
click at [933, 223] on span "button" at bounding box center [1010, 207] width 38 height 38
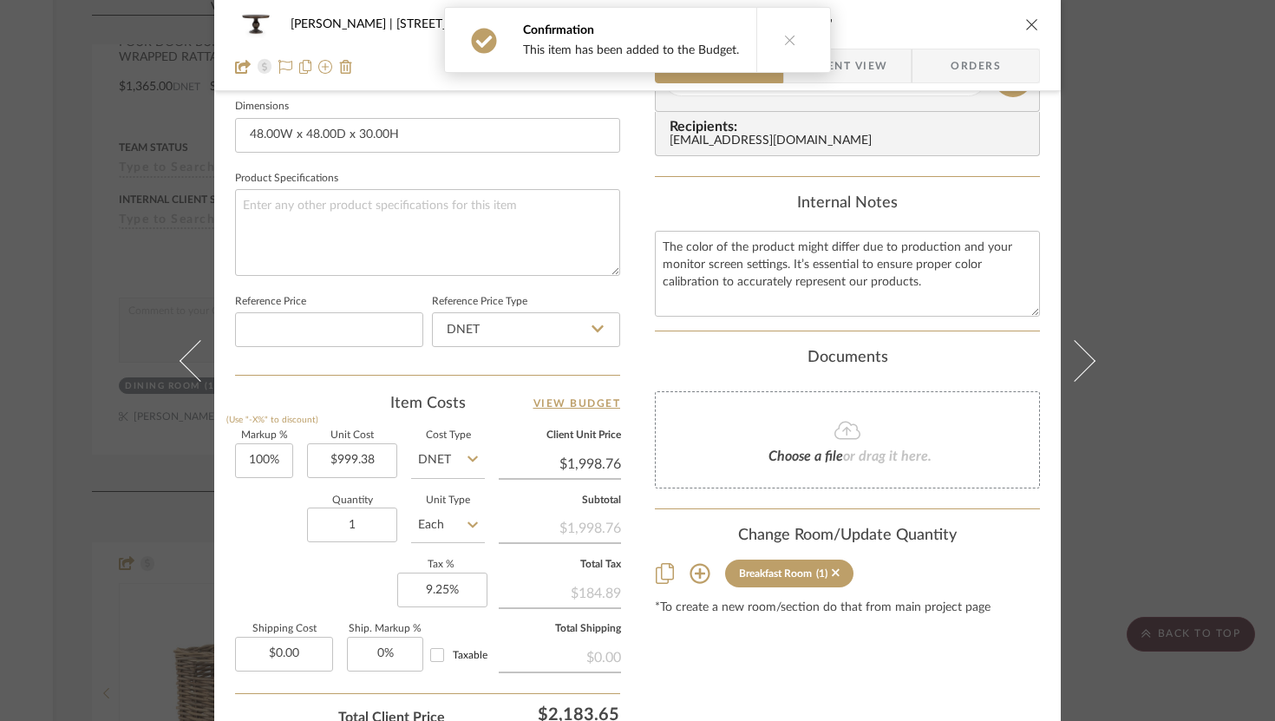
scroll to position [856, 0]
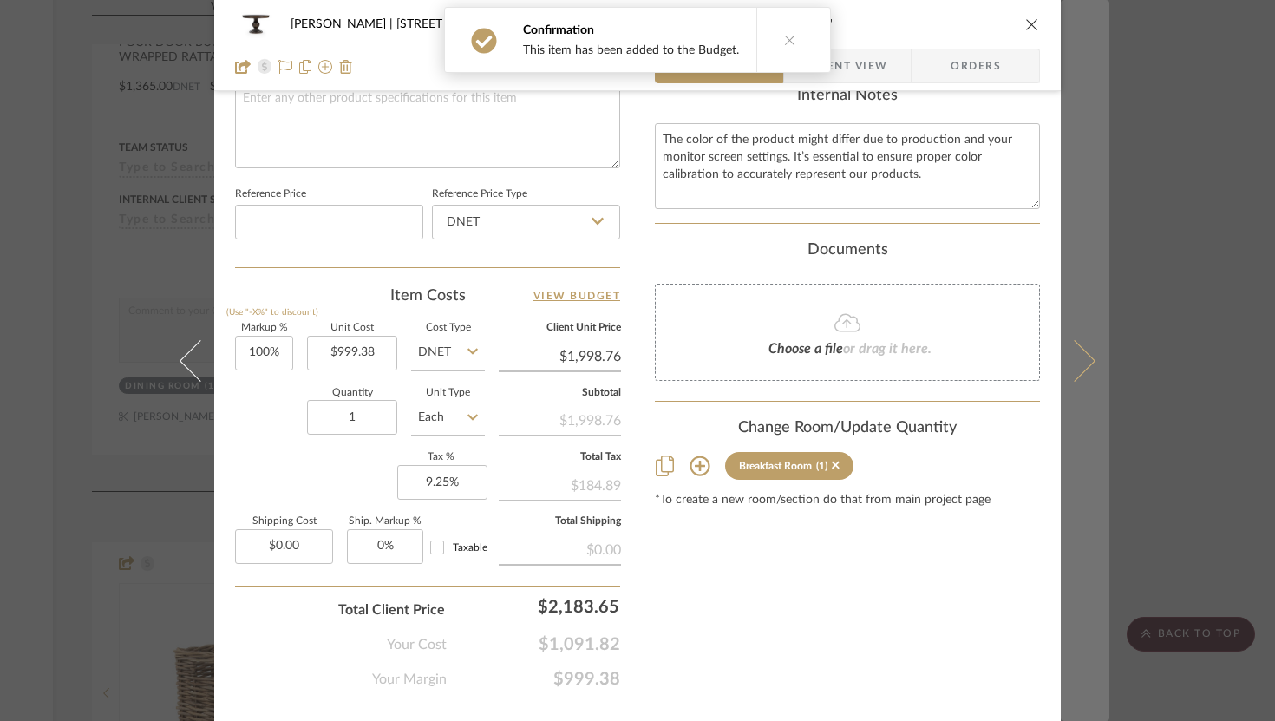
click at [933, 359] on icon at bounding box center [1075, 360] width 42 height 42
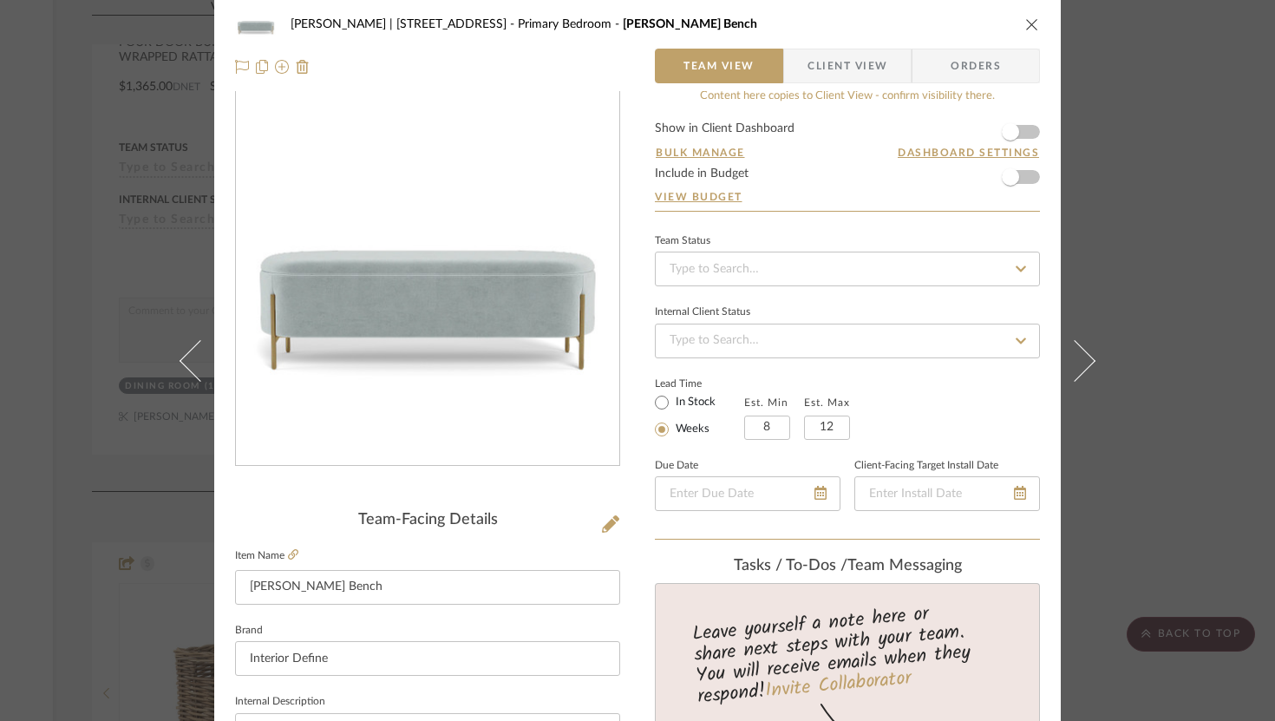
scroll to position [0, 0]
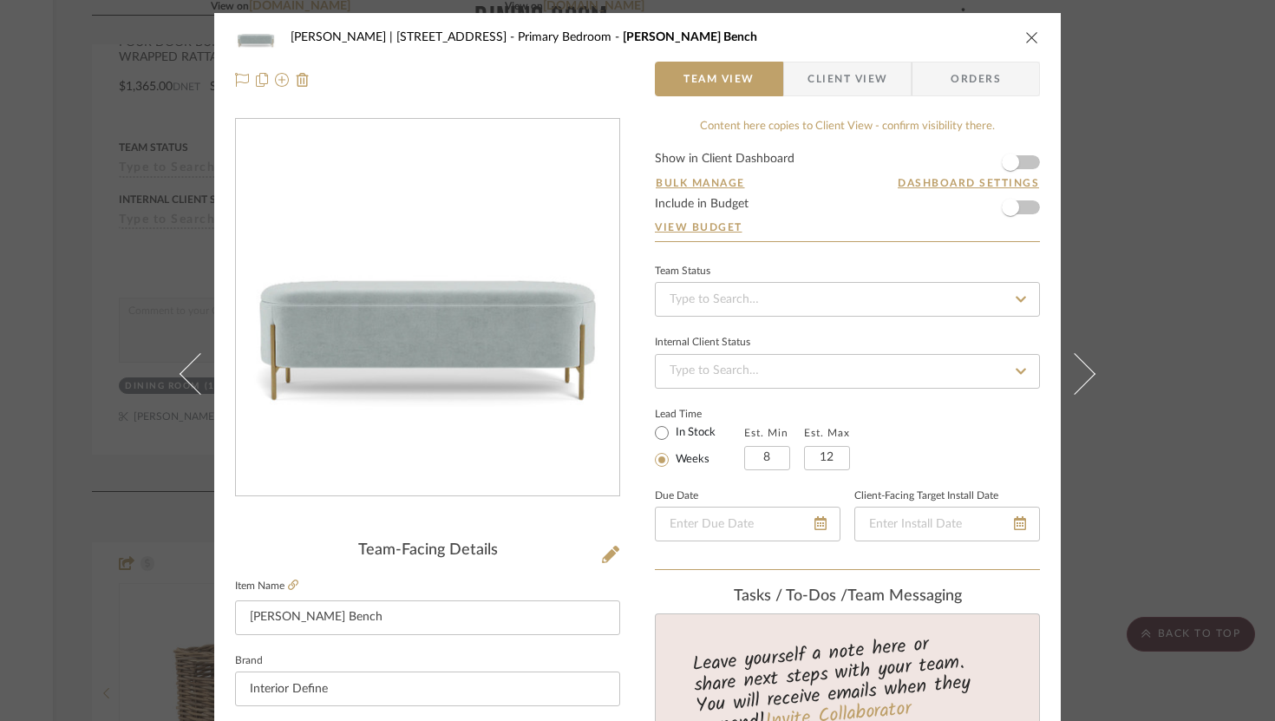
click at [933, 38] on icon "close" at bounding box center [1032, 37] width 14 height 14
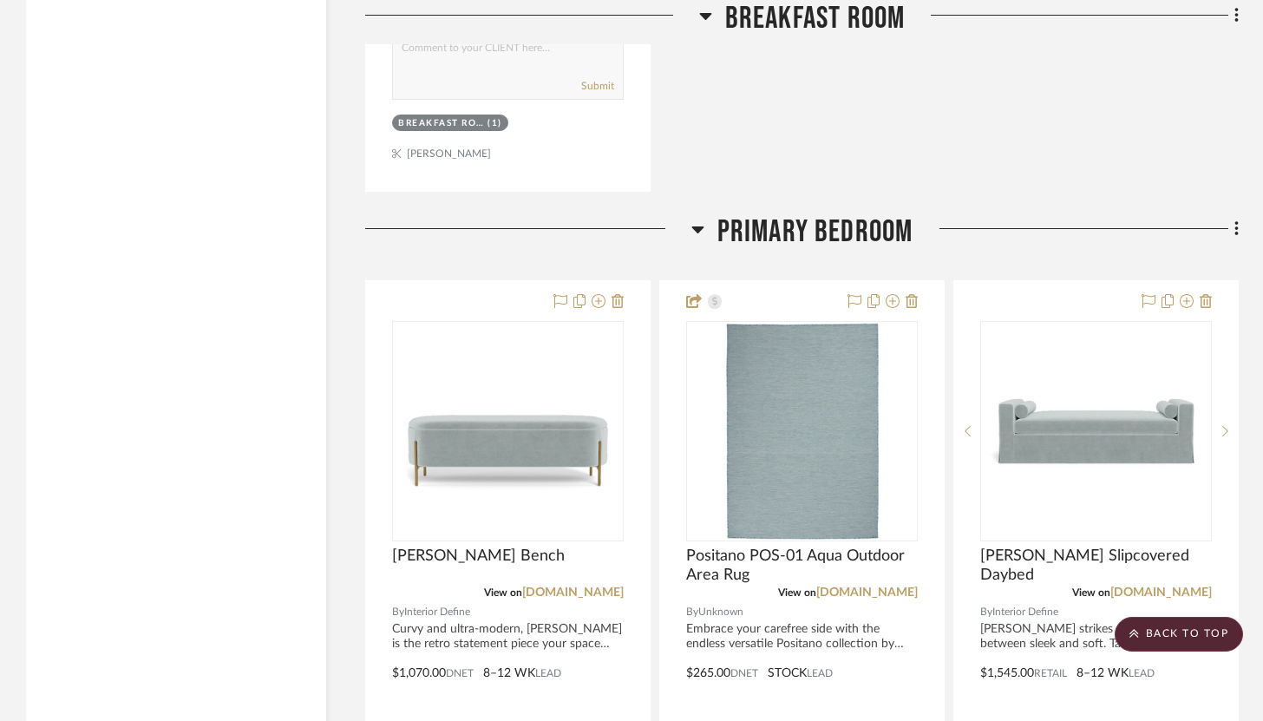
scroll to position [5378, 0]
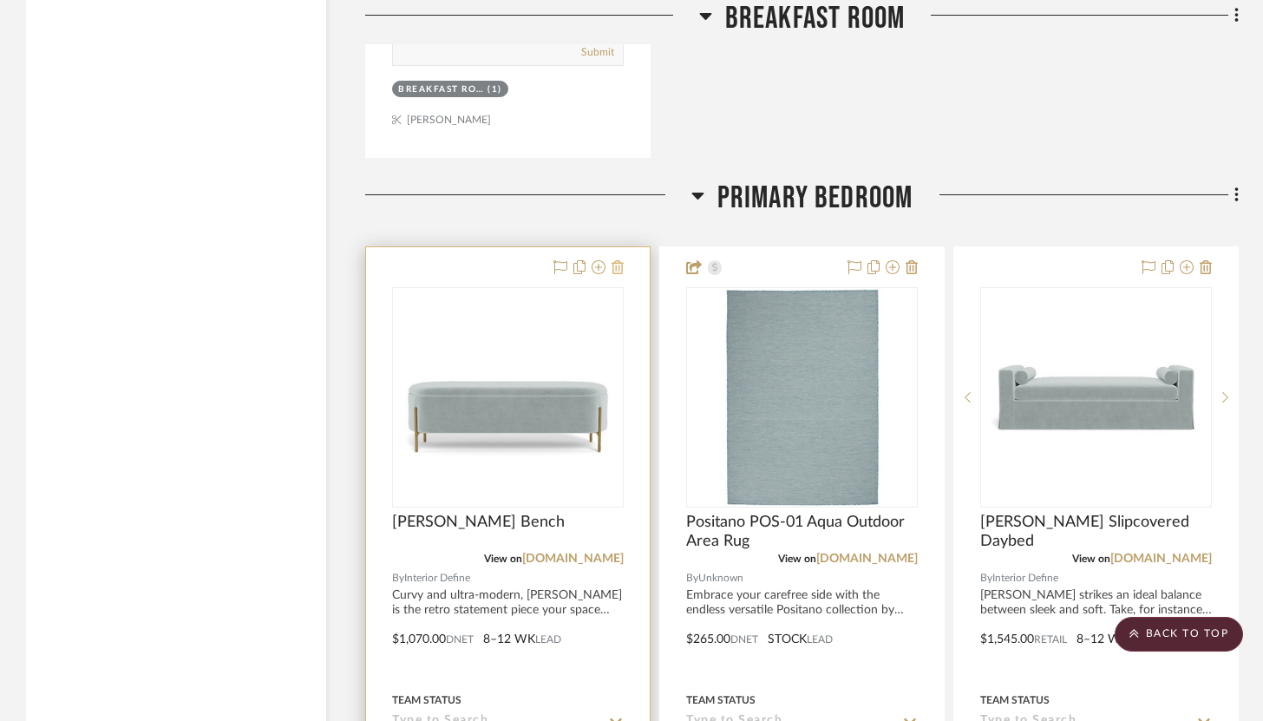
click at [623, 263] on icon at bounding box center [618, 267] width 12 height 14
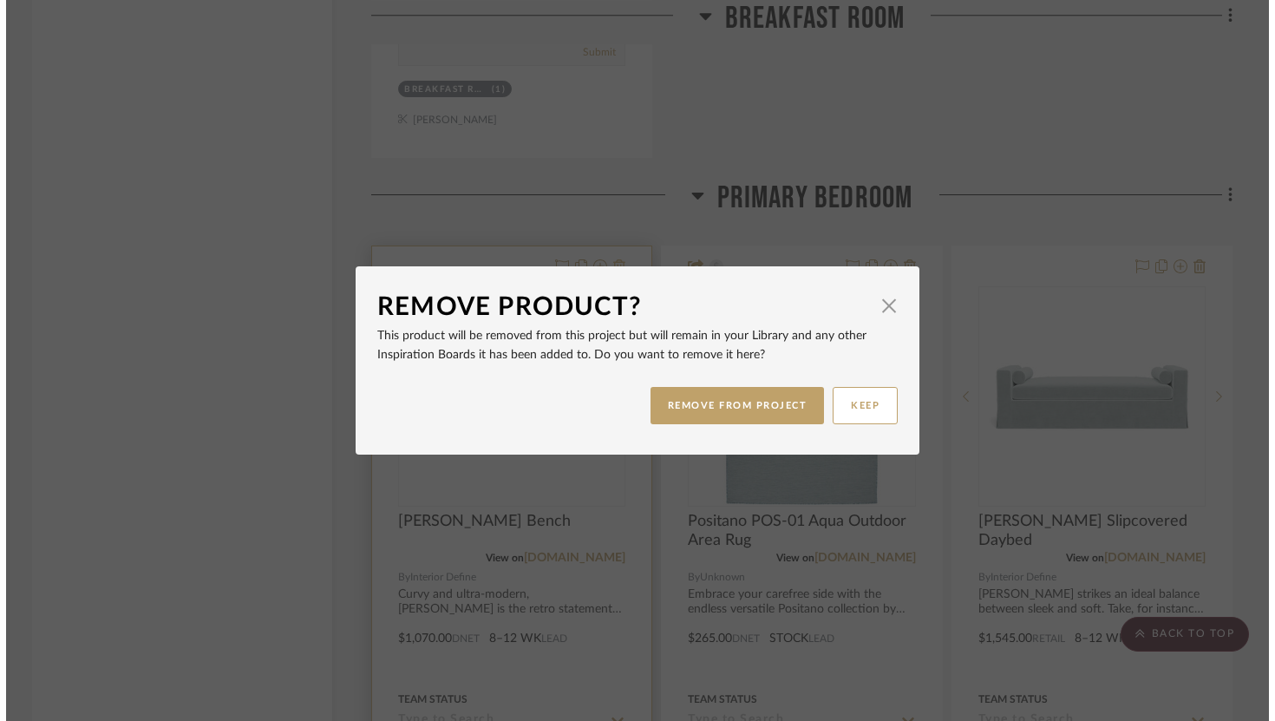
scroll to position [0, 0]
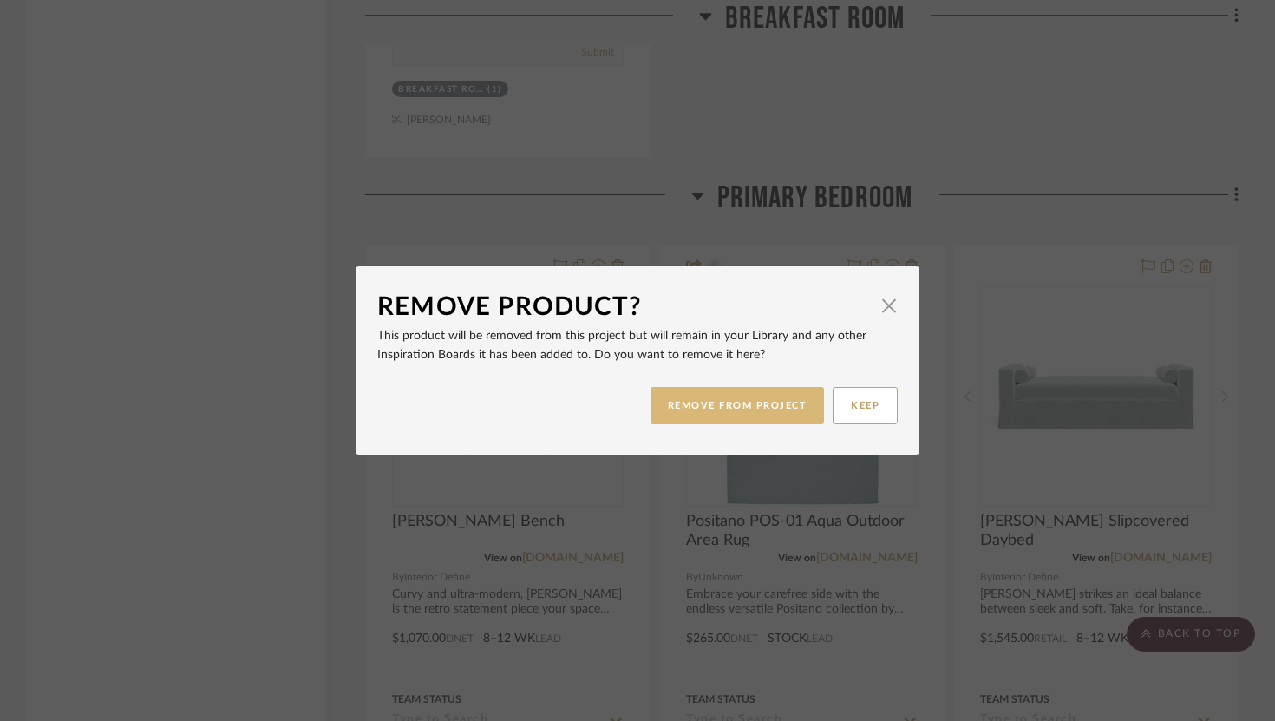
click at [702, 400] on button "REMOVE FROM PROJECT" at bounding box center [738, 405] width 174 height 37
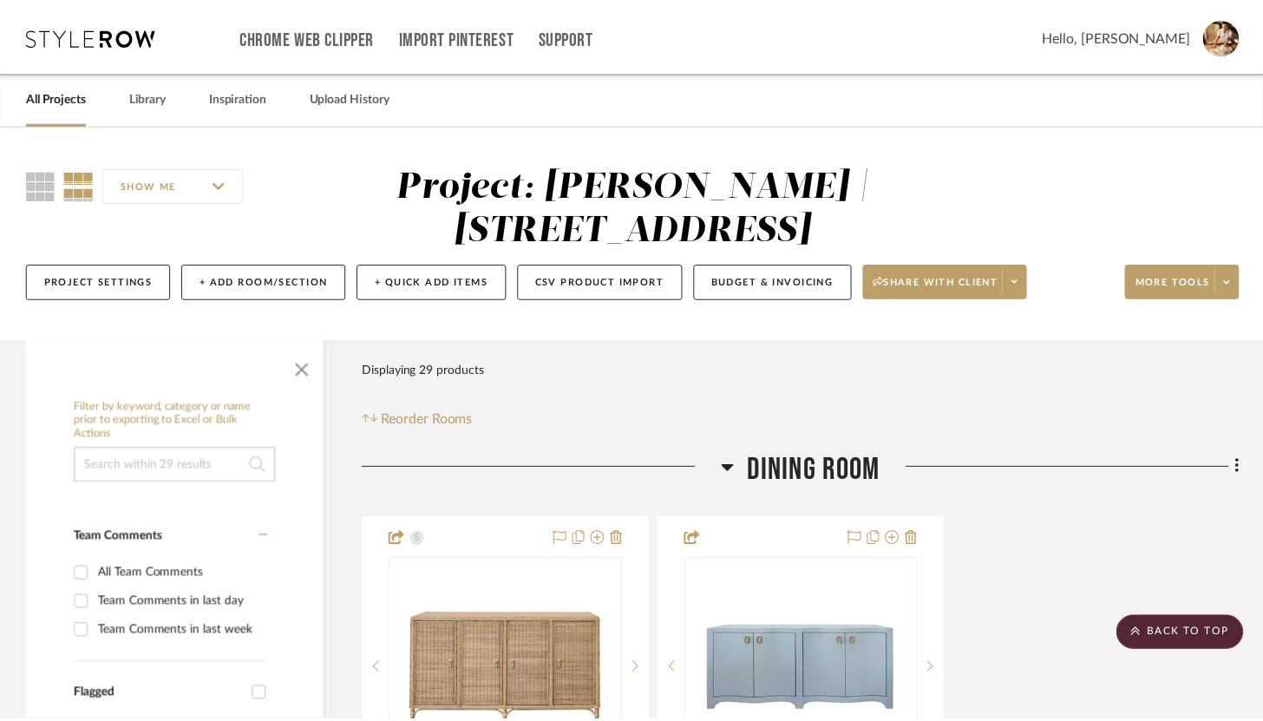
scroll to position [5378, 0]
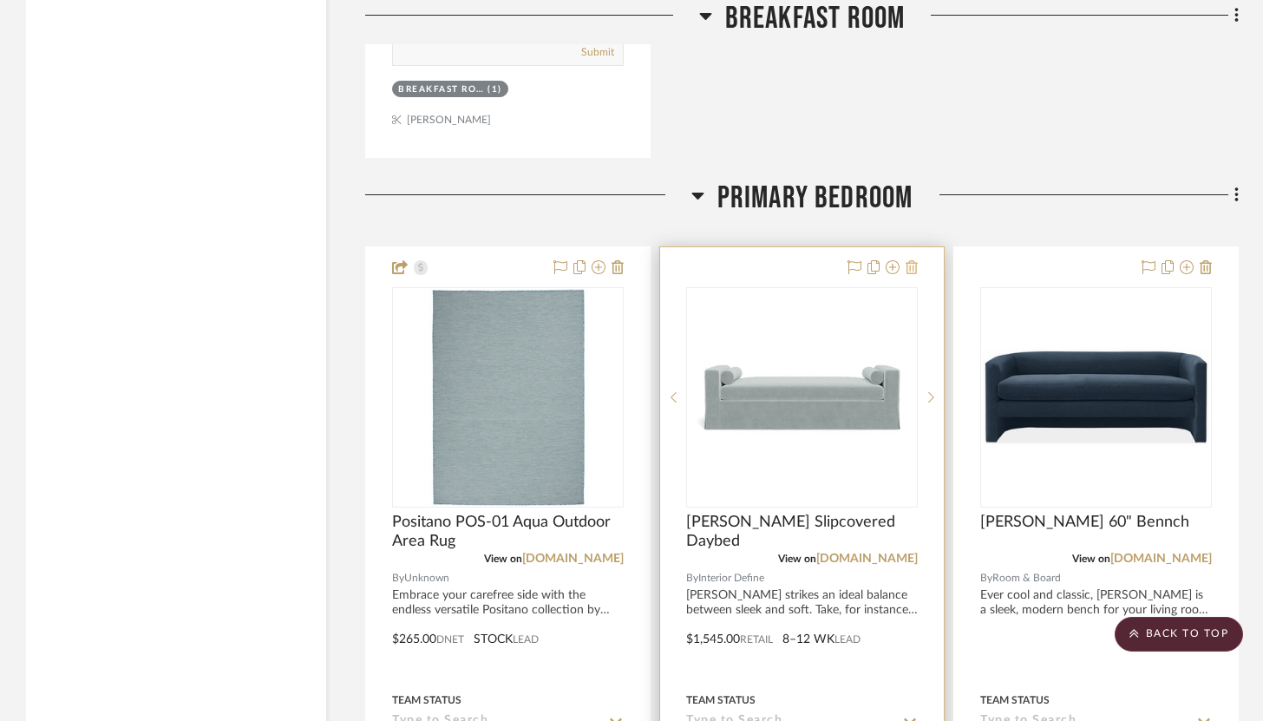
click at [912, 265] on icon at bounding box center [912, 267] width 12 height 14
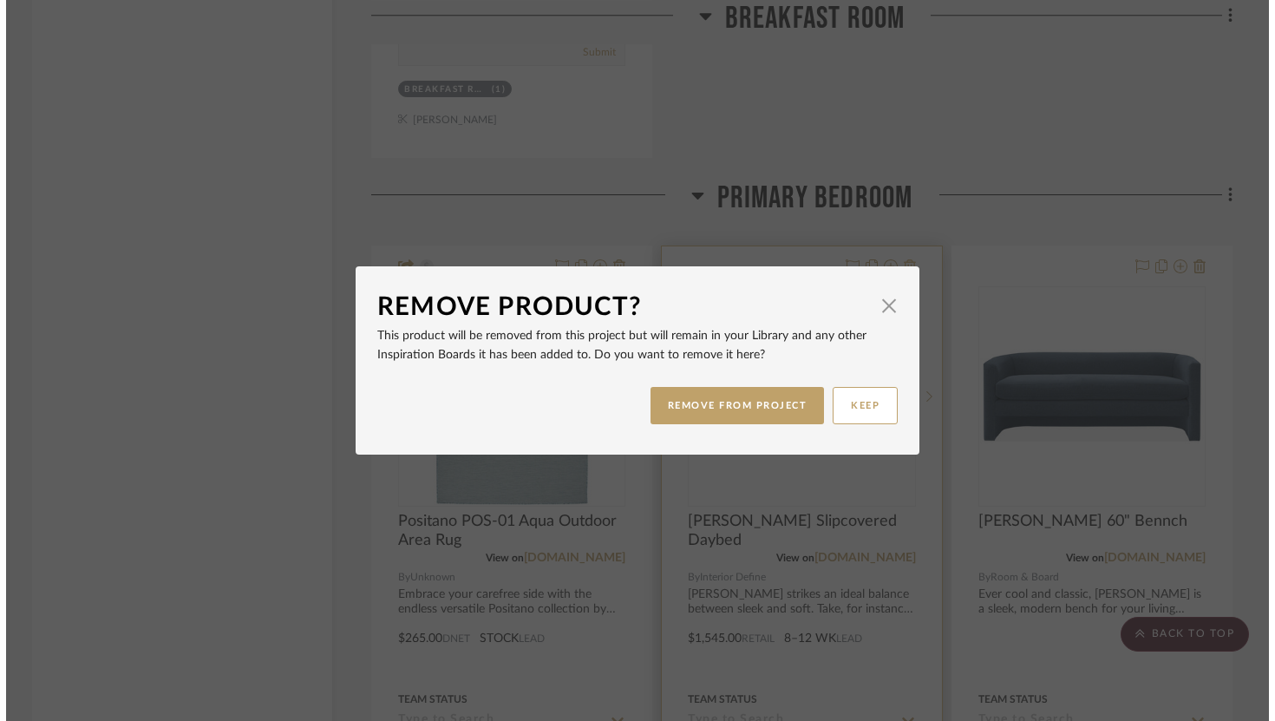
scroll to position [0, 0]
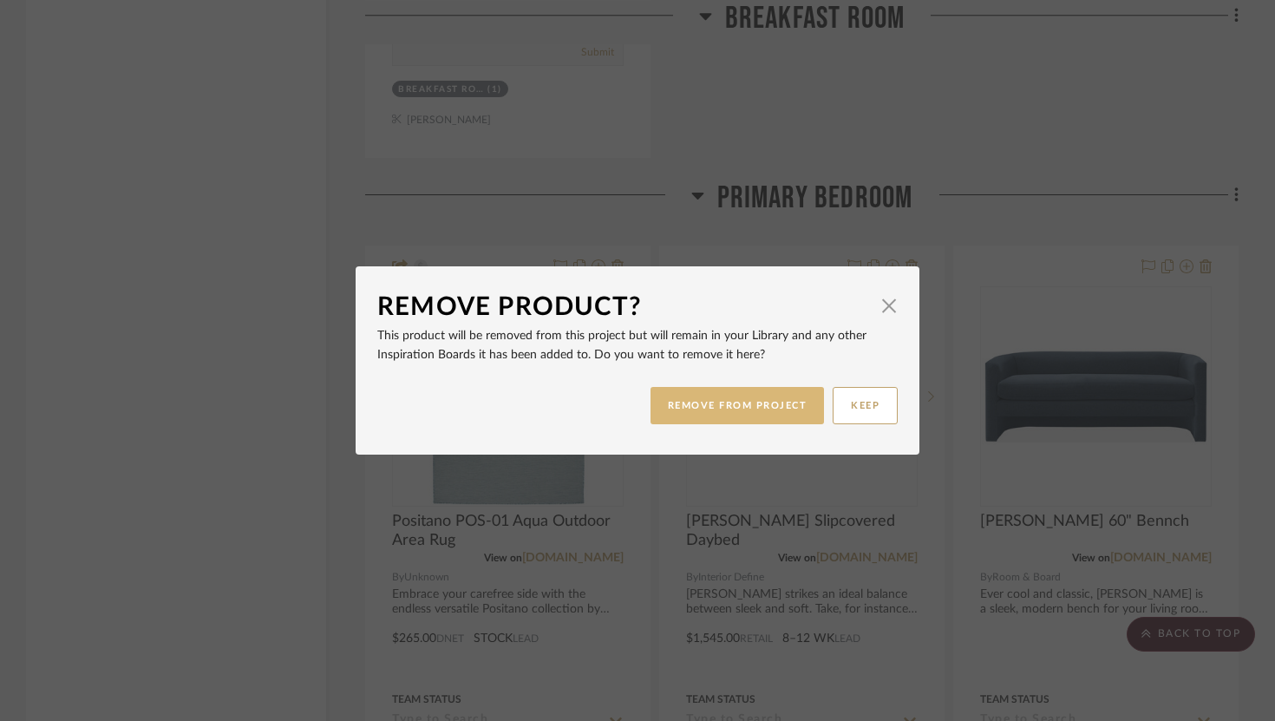
click at [760, 398] on button "REMOVE FROM PROJECT" at bounding box center [738, 405] width 174 height 37
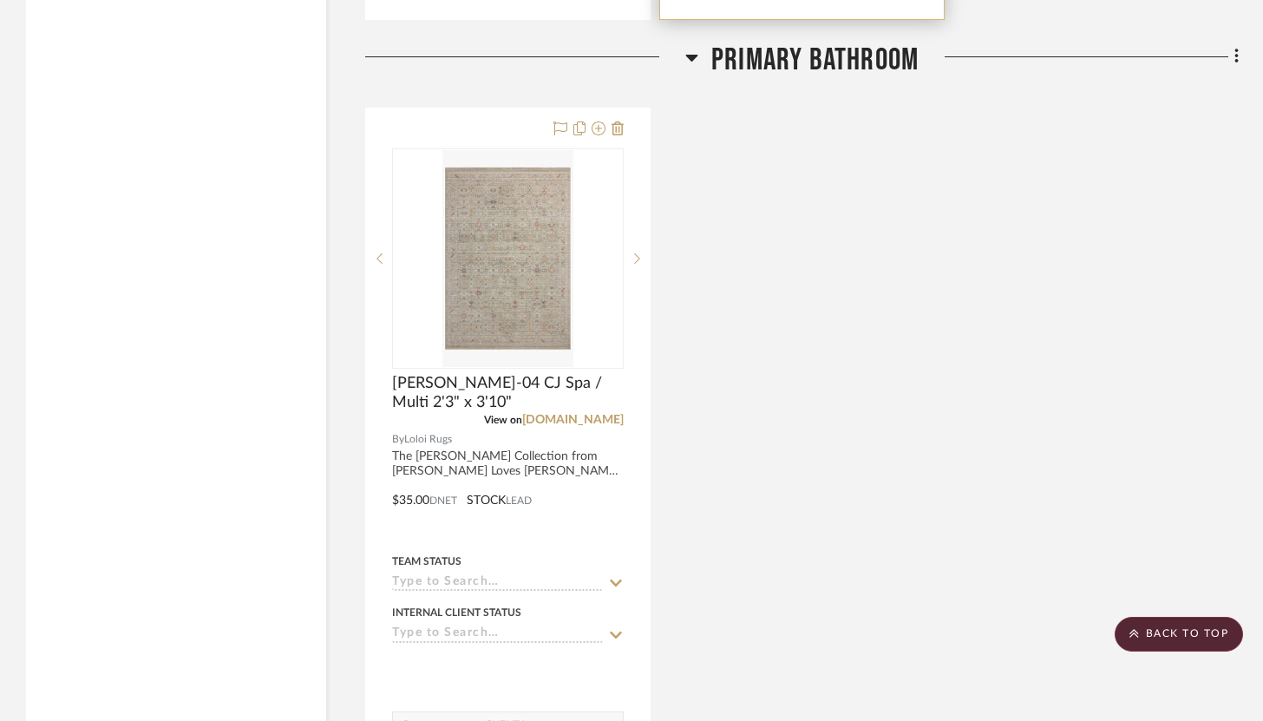
scroll to position [6315, 0]
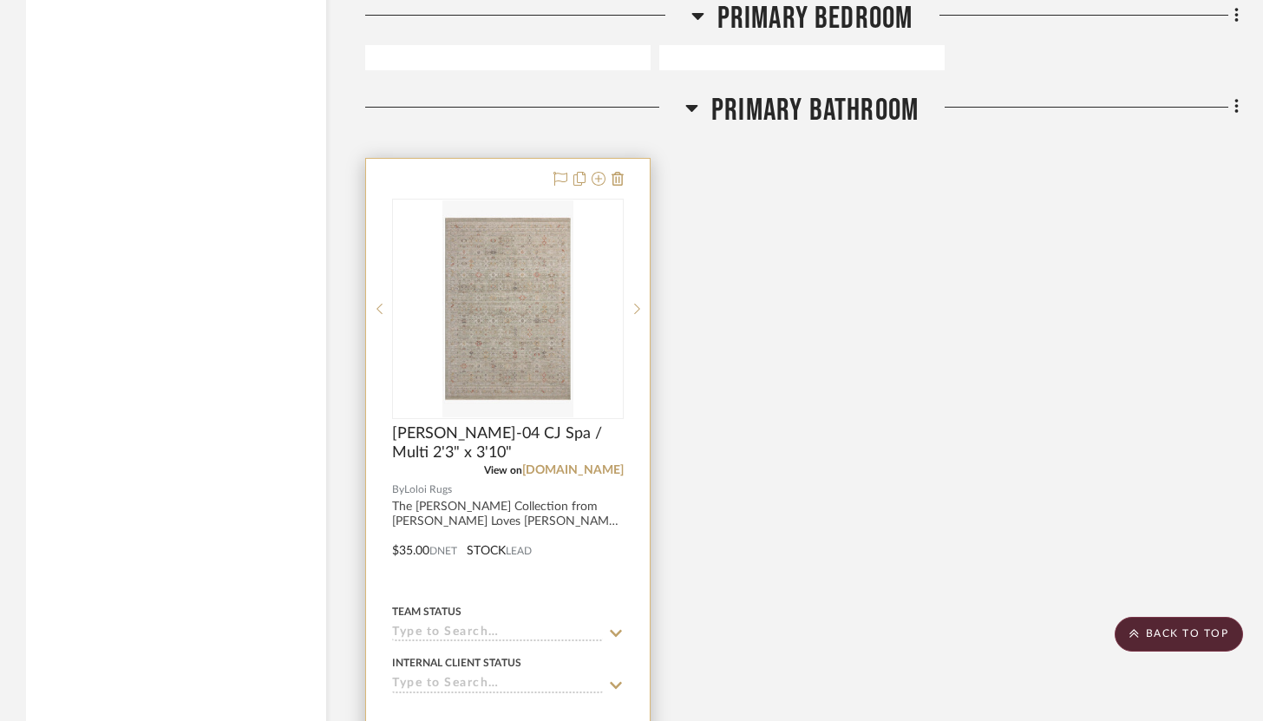
click at [500, 174] on div at bounding box center [508, 538] width 284 height 759
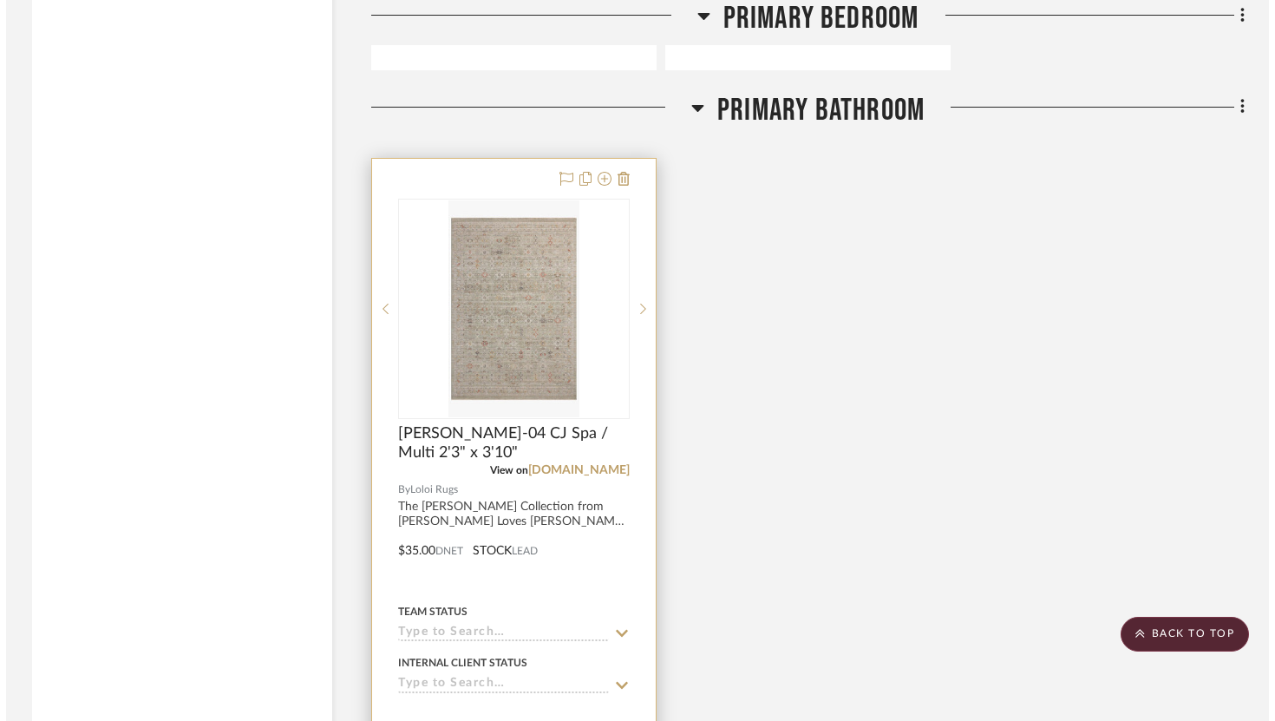
scroll to position [0, 0]
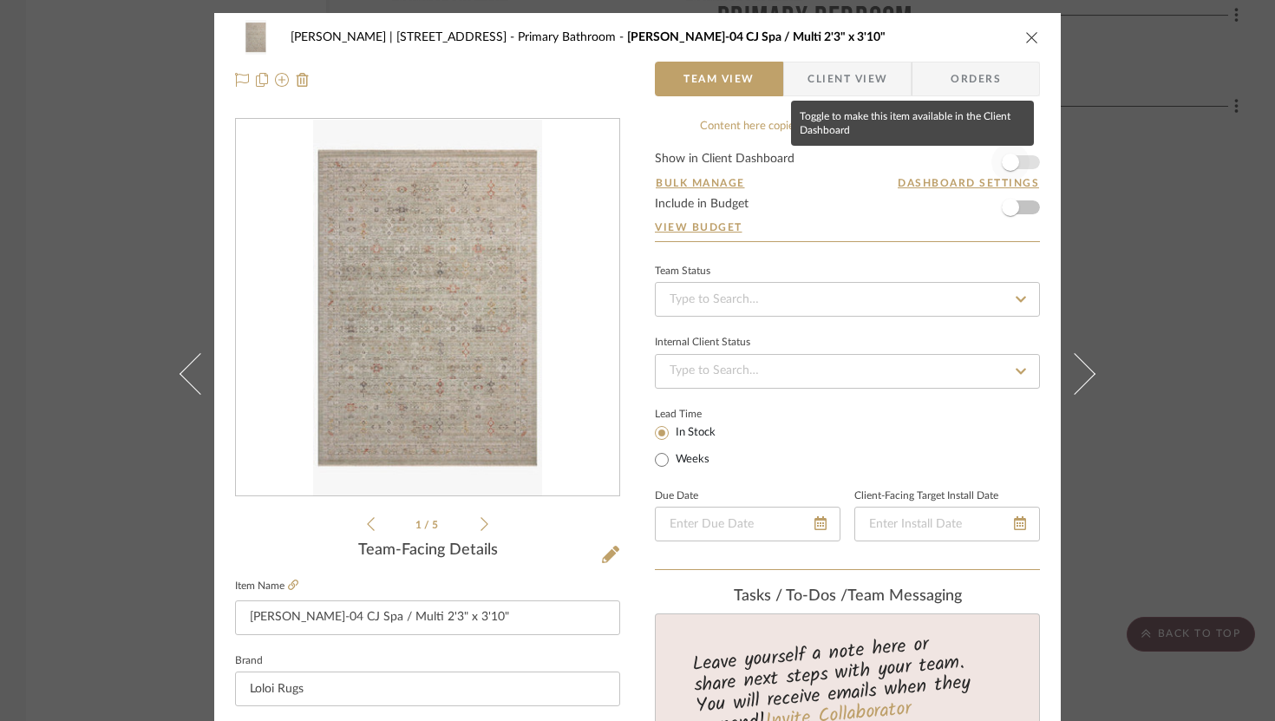
click at [933, 170] on span "button" at bounding box center [1010, 162] width 38 height 38
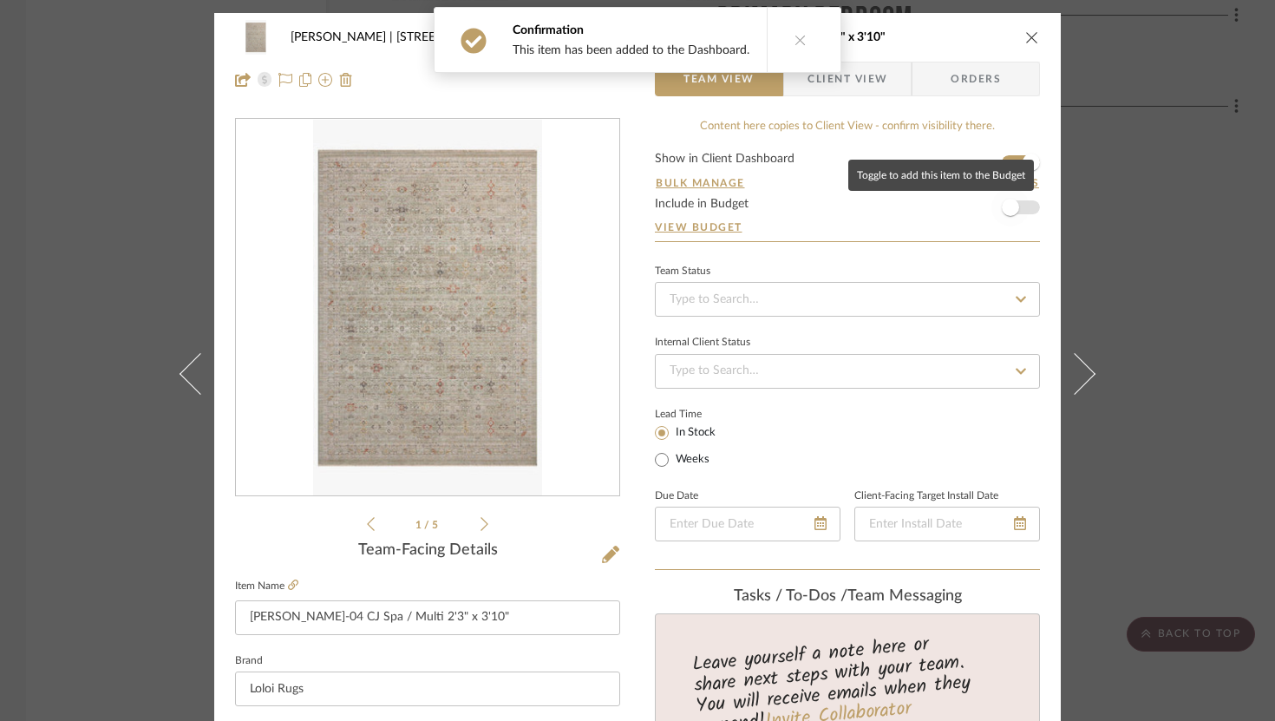
click at [933, 202] on span "button" at bounding box center [1010, 207] width 17 height 17
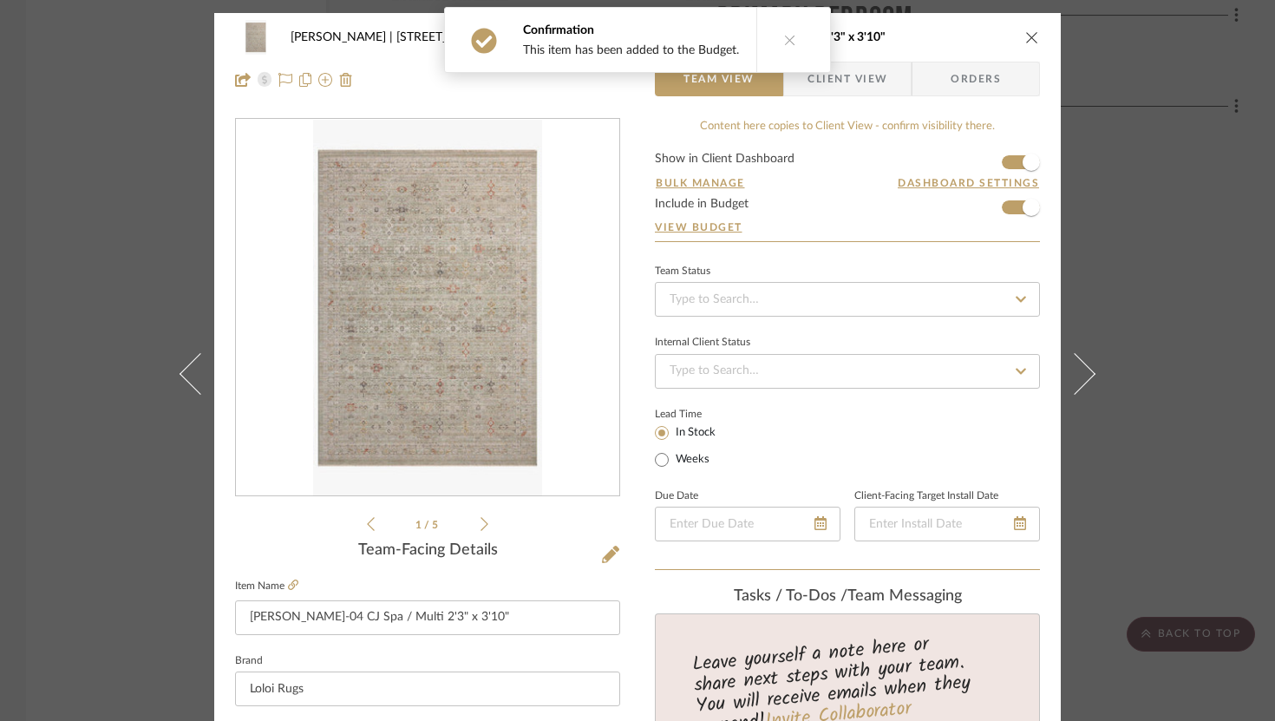
click at [933, 43] on icon "close" at bounding box center [1032, 37] width 14 height 14
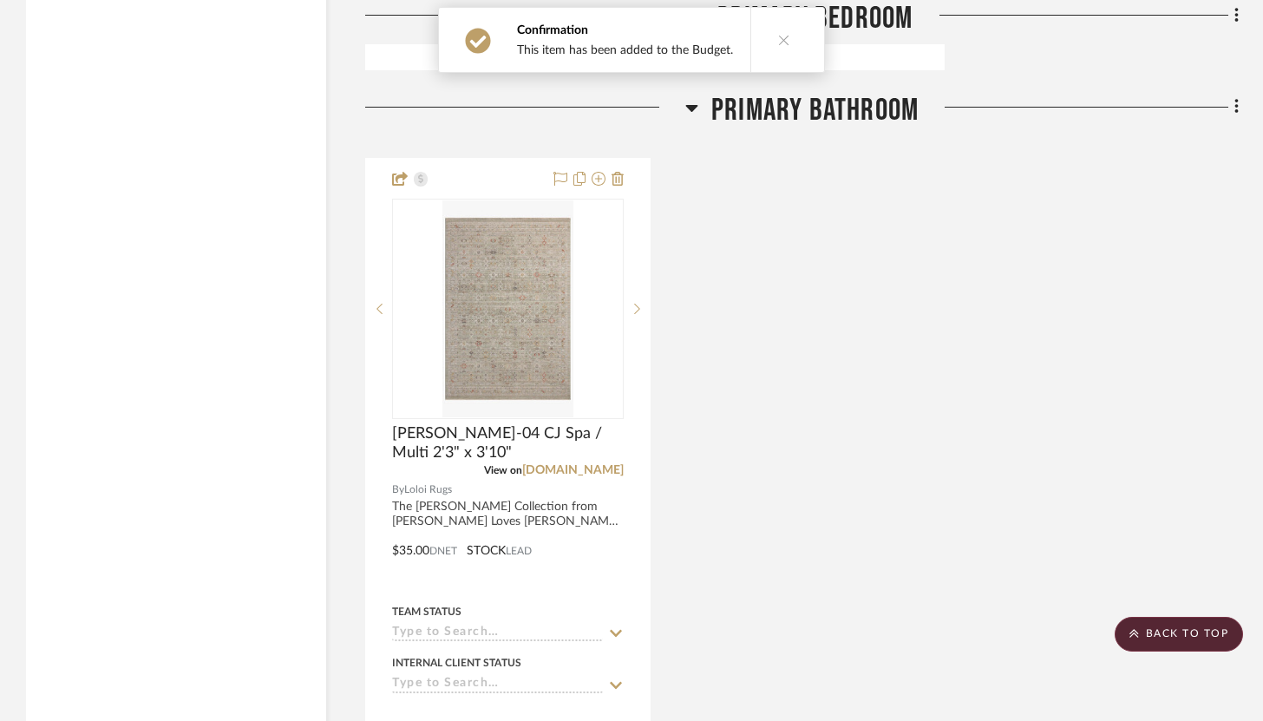
click at [933, 458] on div "[PERSON_NAME]-04 CJ Spa / Multi 2'3" x 3'10" View on [DOMAIN_NAME] By Loloi Rug…" at bounding box center [801, 538] width 873 height 761
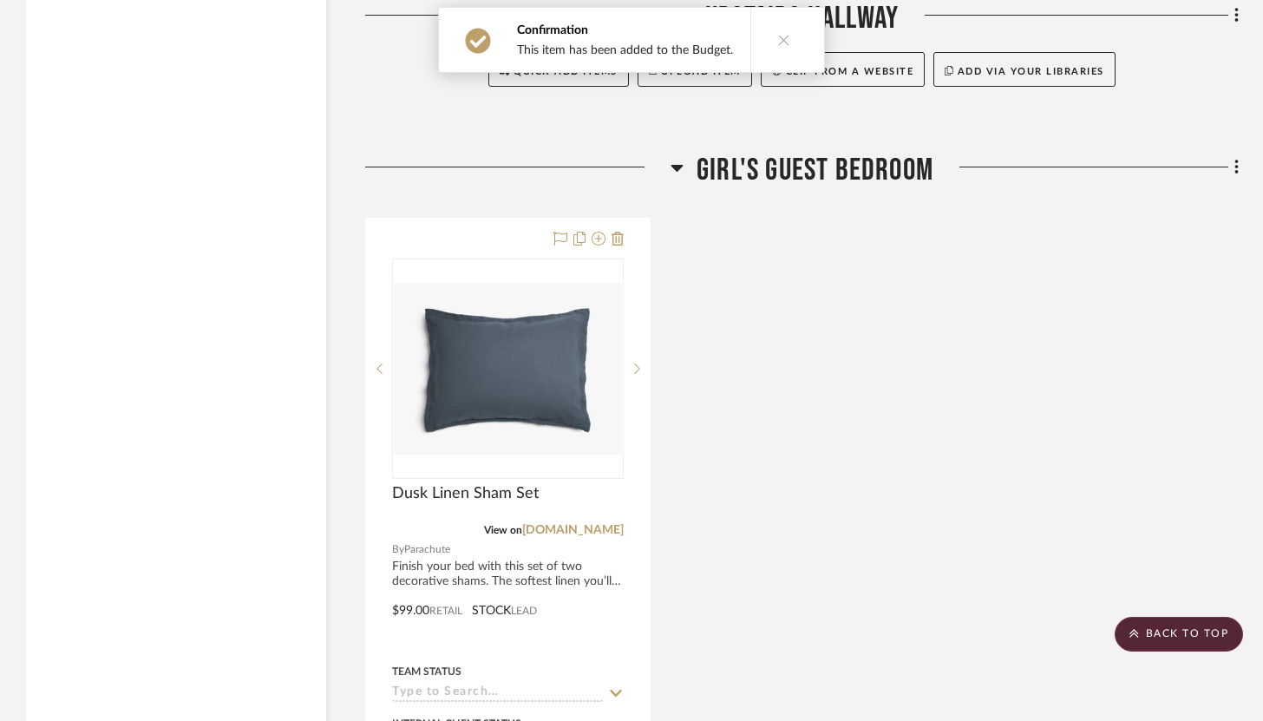
scroll to position [7284, 0]
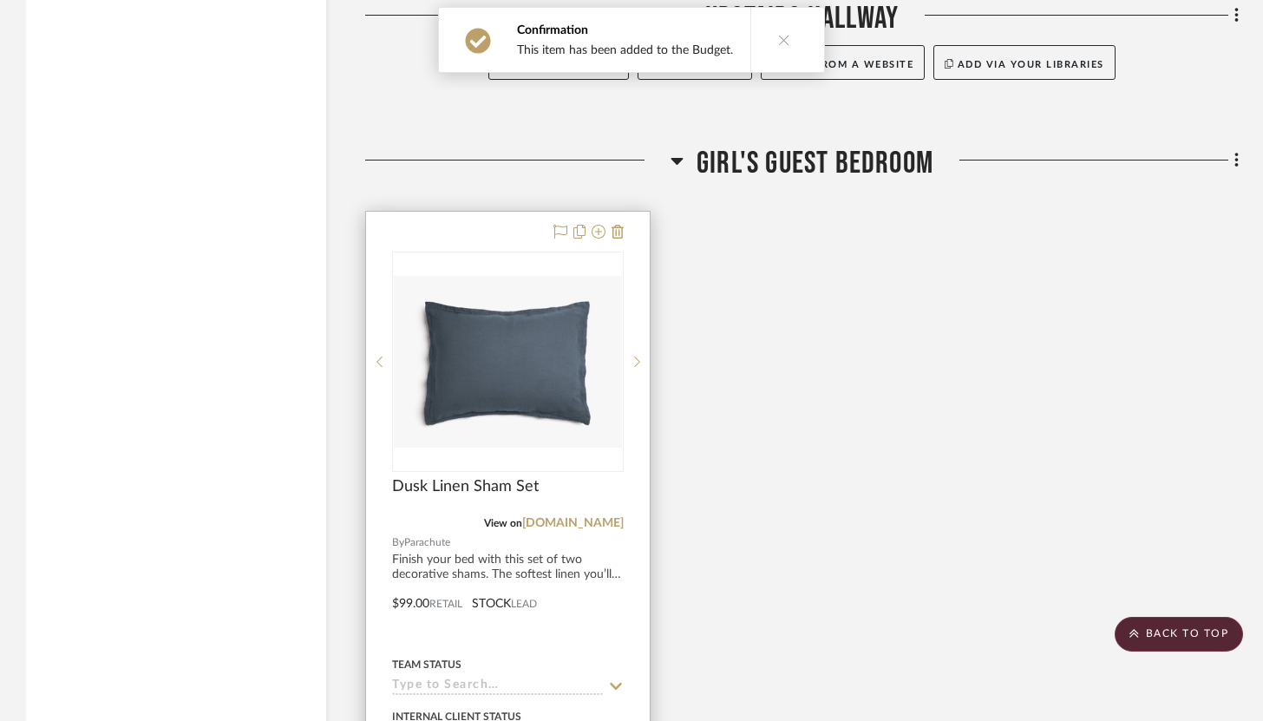
click at [511, 235] on div at bounding box center [508, 591] width 284 height 759
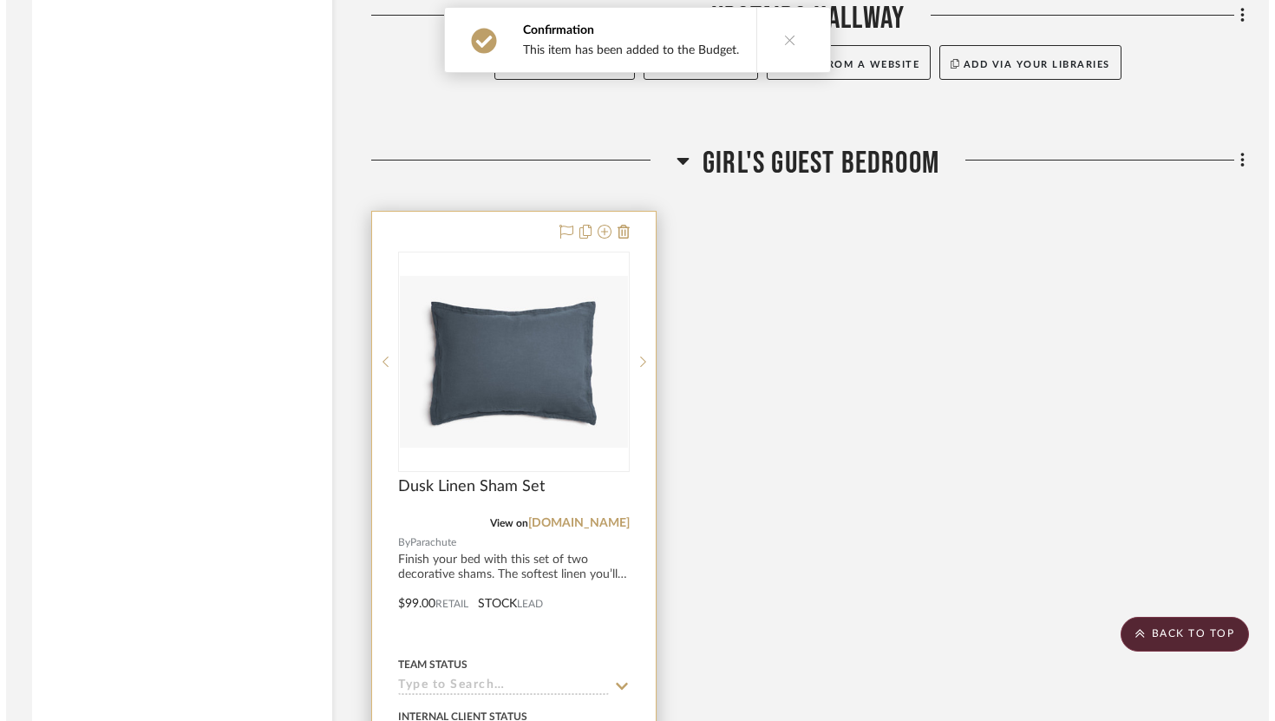
scroll to position [0, 0]
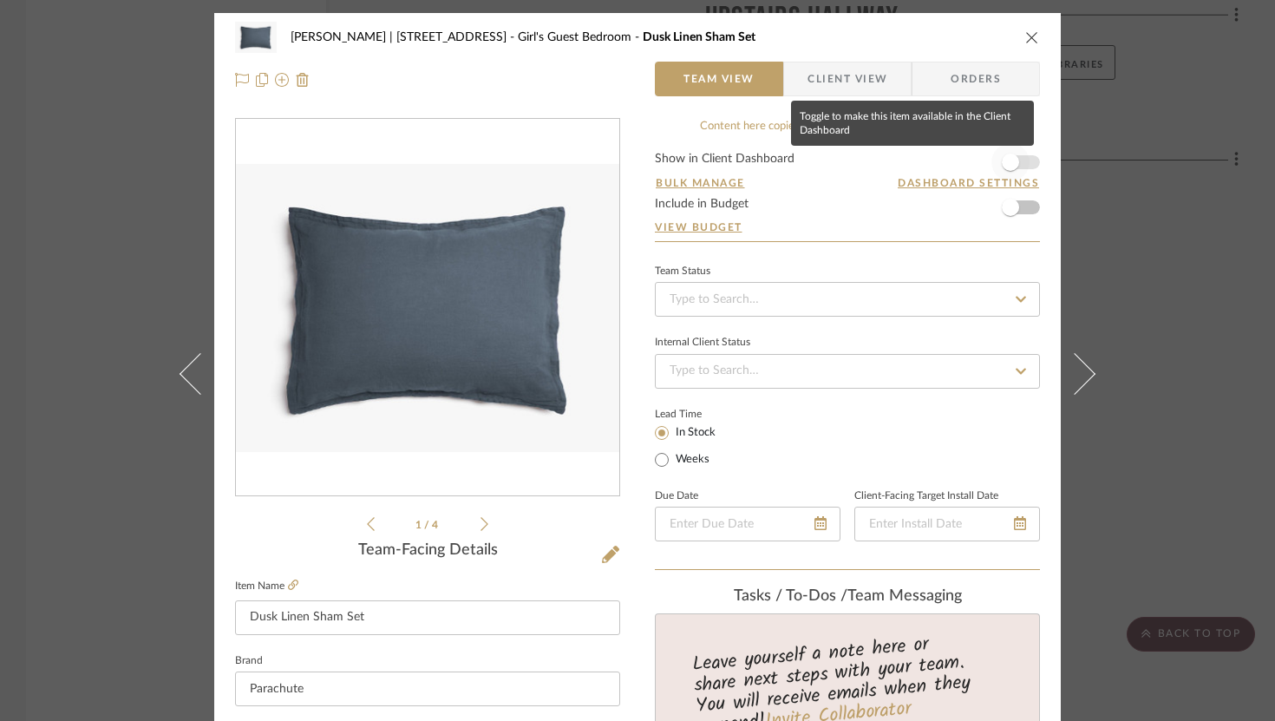
click at [933, 173] on span "button" at bounding box center [1010, 162] width 38 height 38
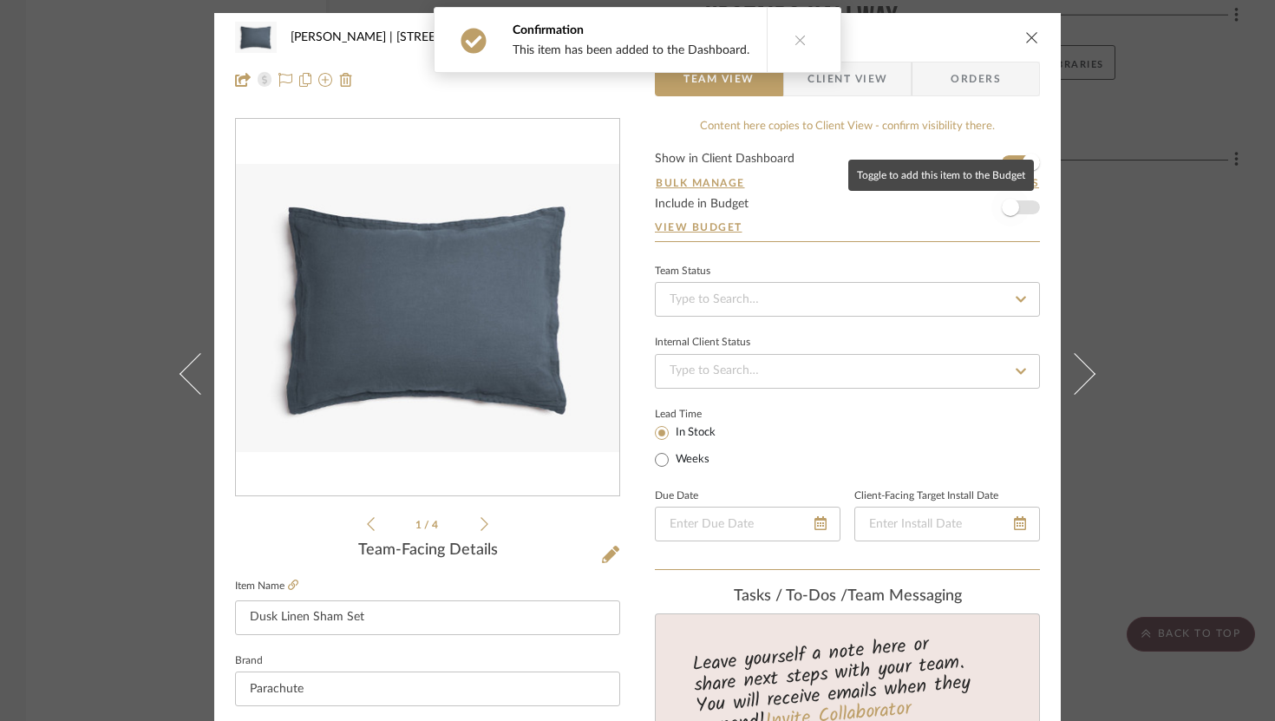
click at [933, 206] on span "button" at bounding box center [1010, 207] width 38 height 38
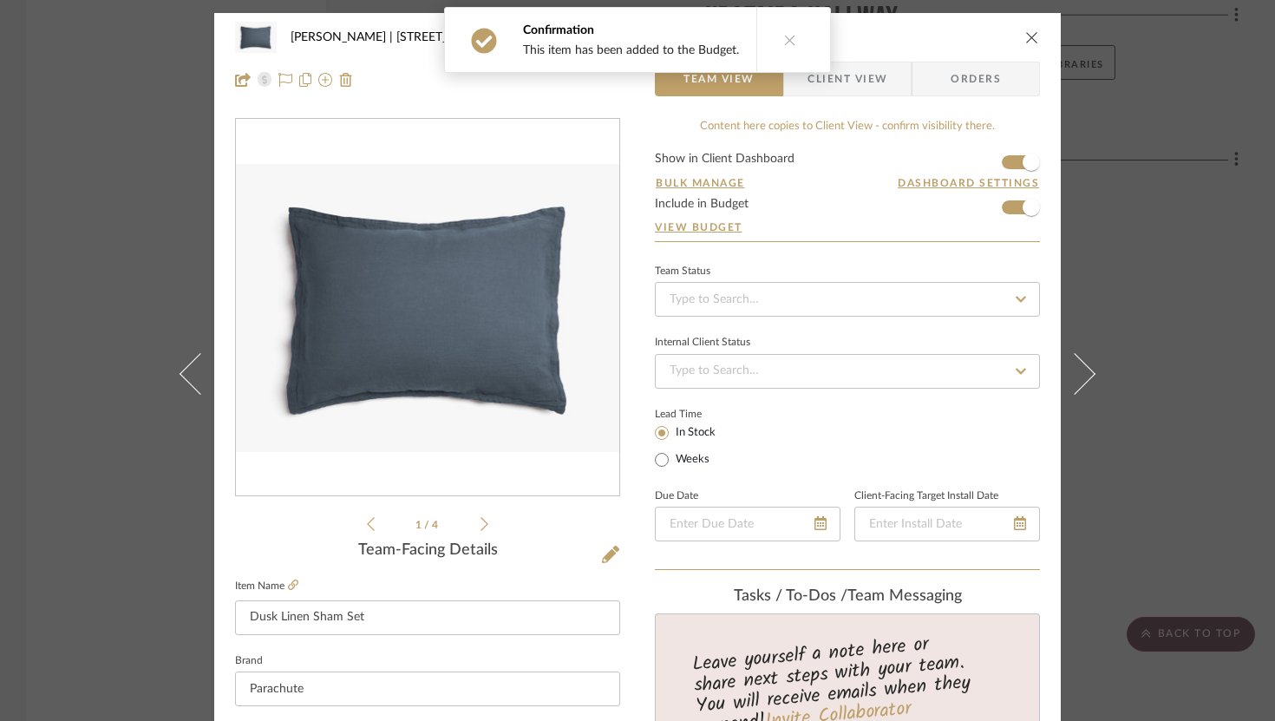
click at [933, 42] on icon "close" at bounding box center [1032, 37] width 14 height 14
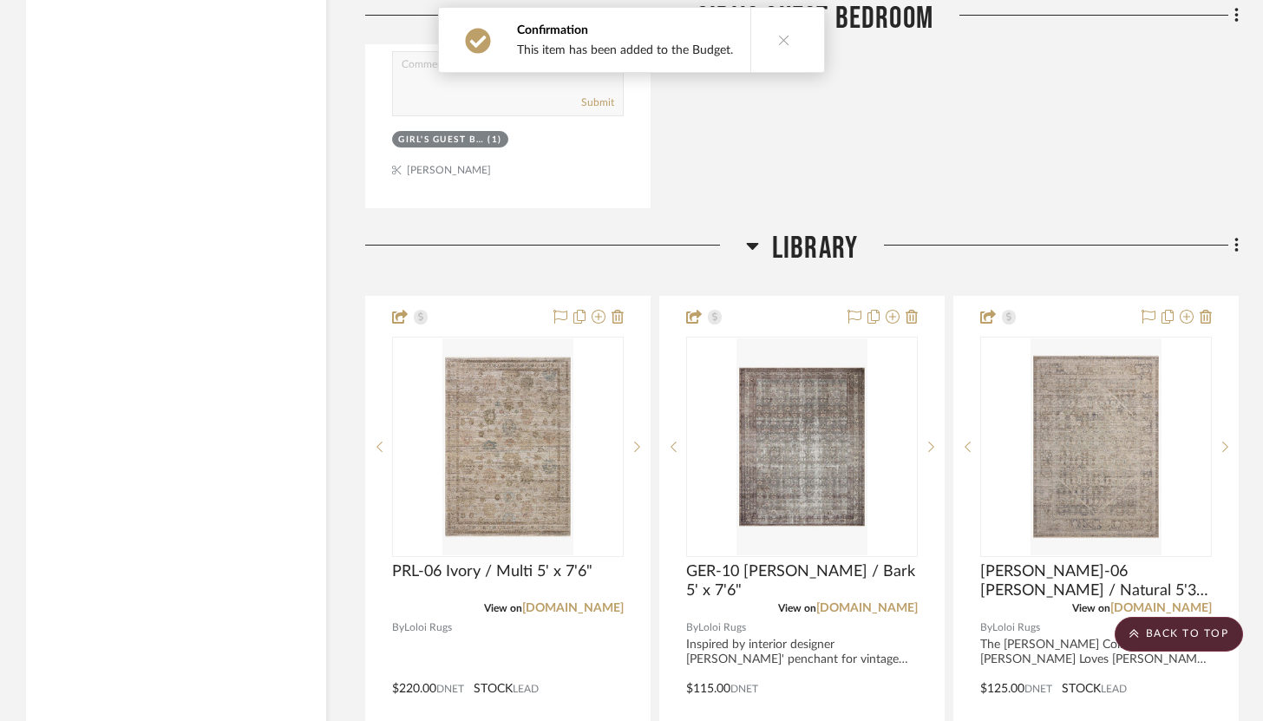
scroll to position [8113, 0]
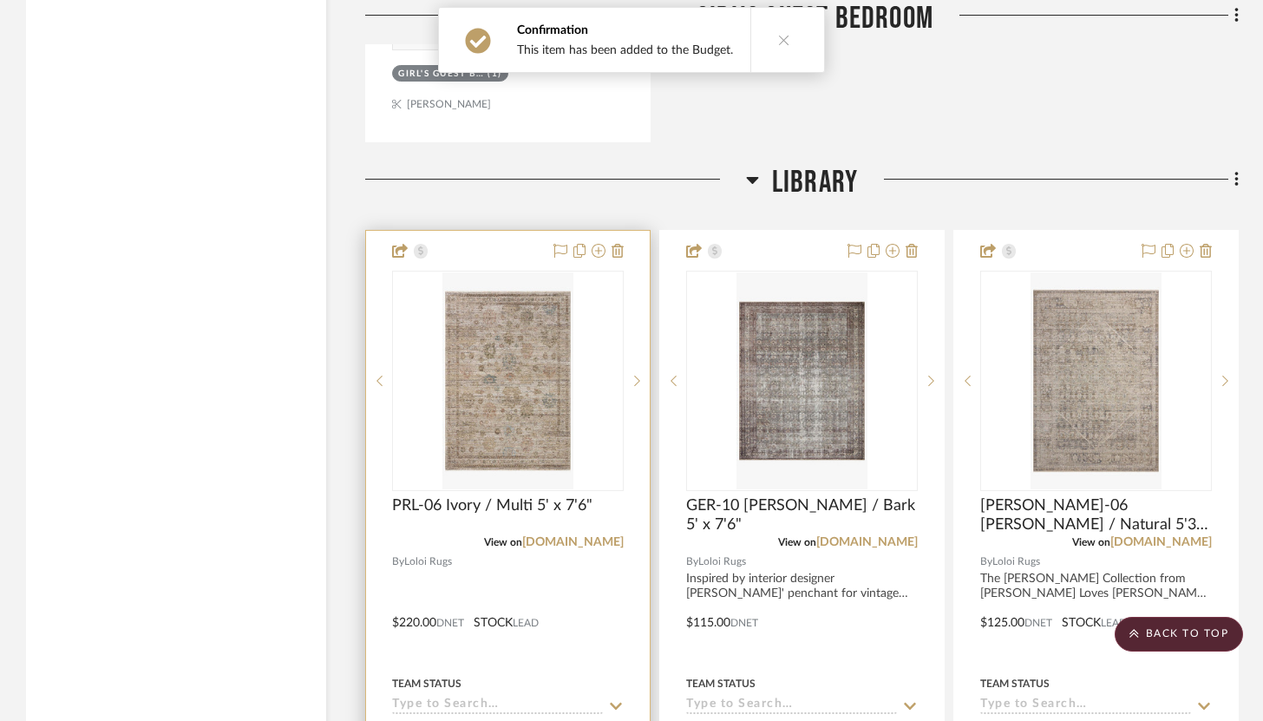
click at [500, 232] on div at bounding box center [508, 610] width 284 height 759
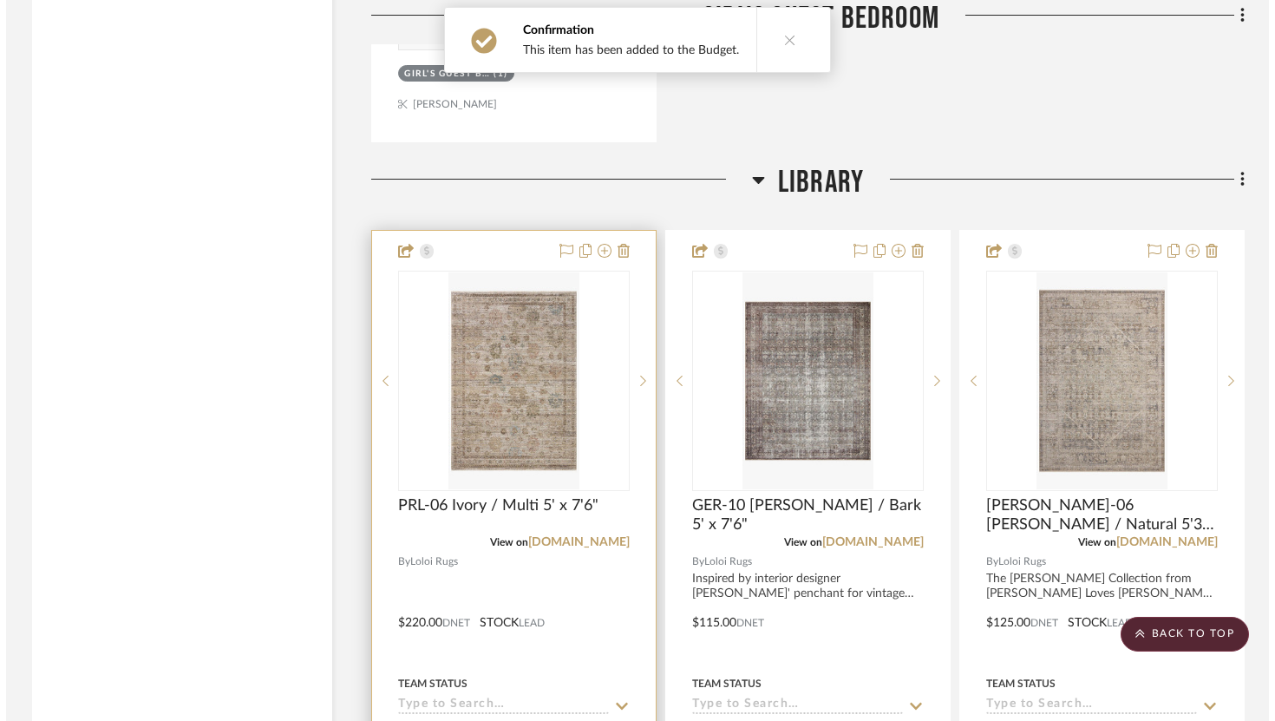
scroll to position [0, 0]
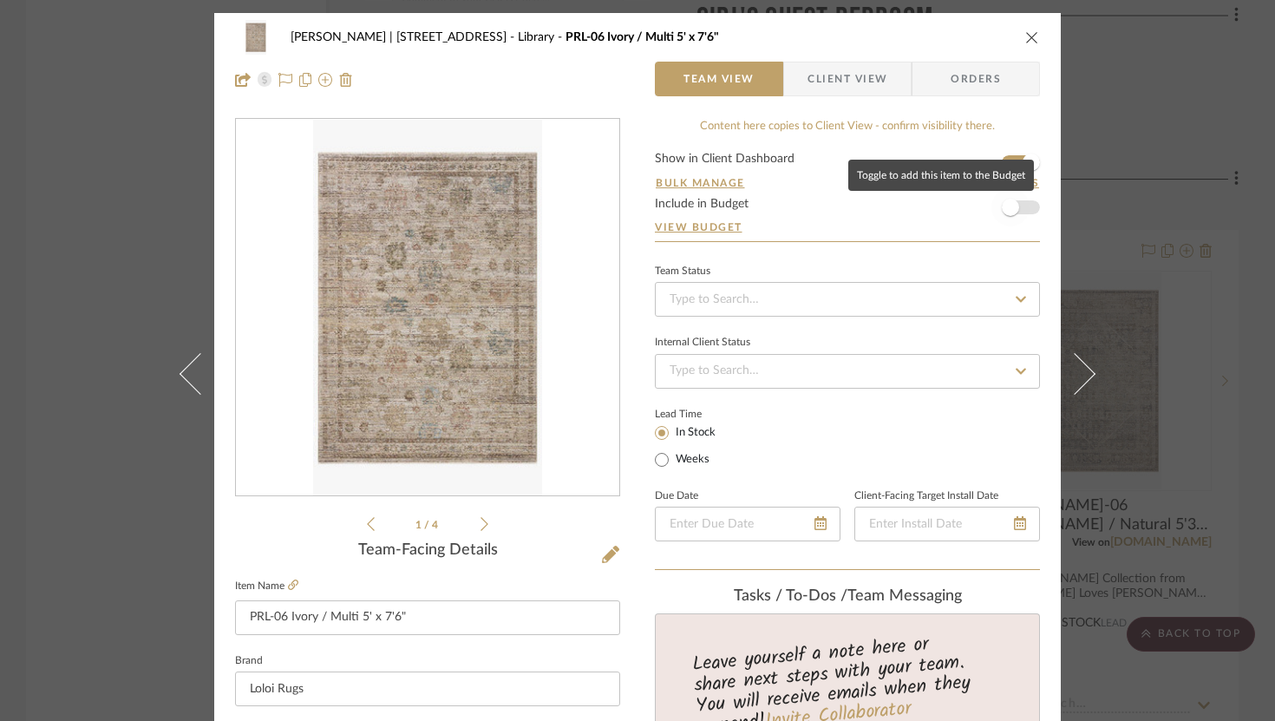
click at [933, 213] on span "button" at bounding box center [1010, 207] width 38 height 38
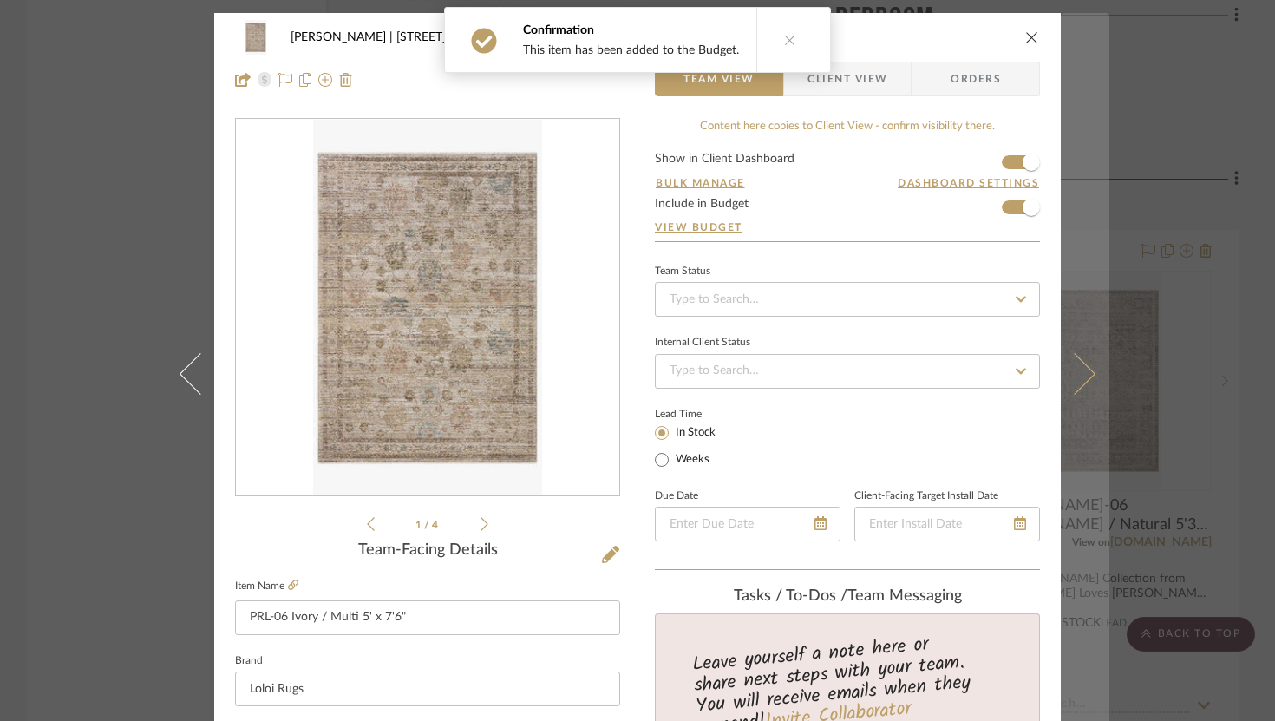
click at [933, 379] on icon at bounding box center [1075, 373] width 42 height 42
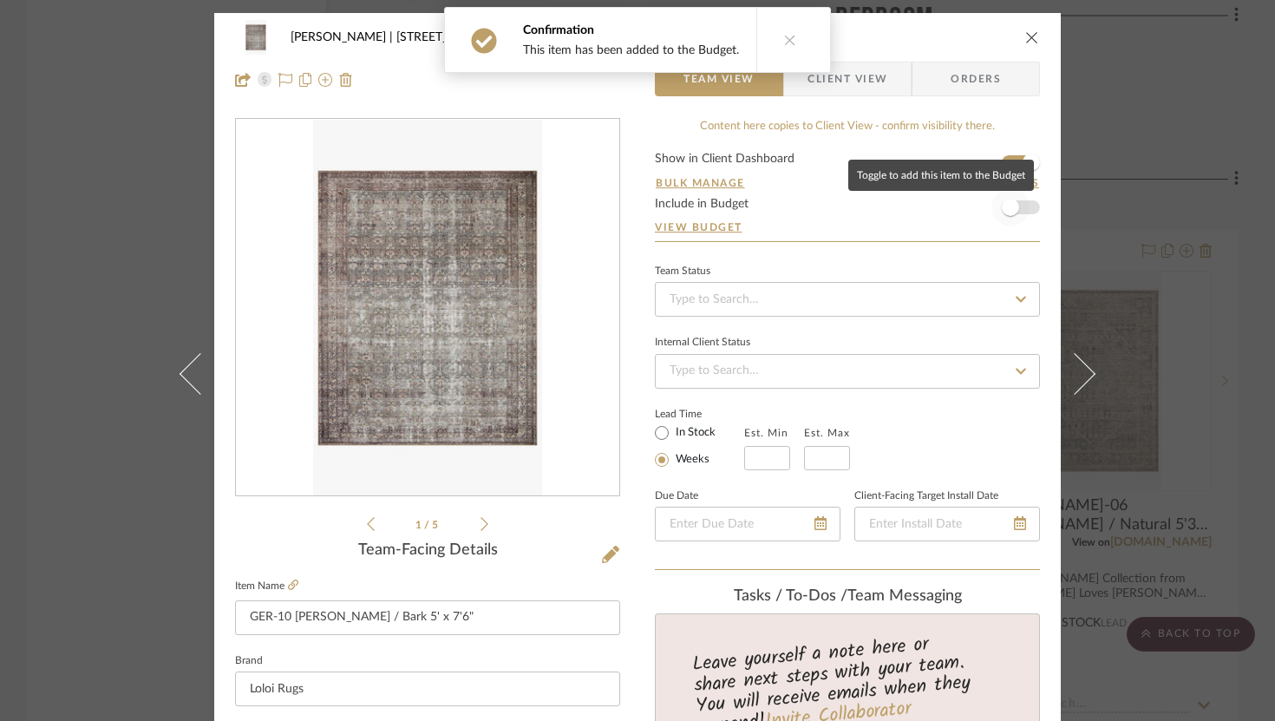
click at [933, 215] on span "button" at bounding box center [1010, 207] width 38 height 38
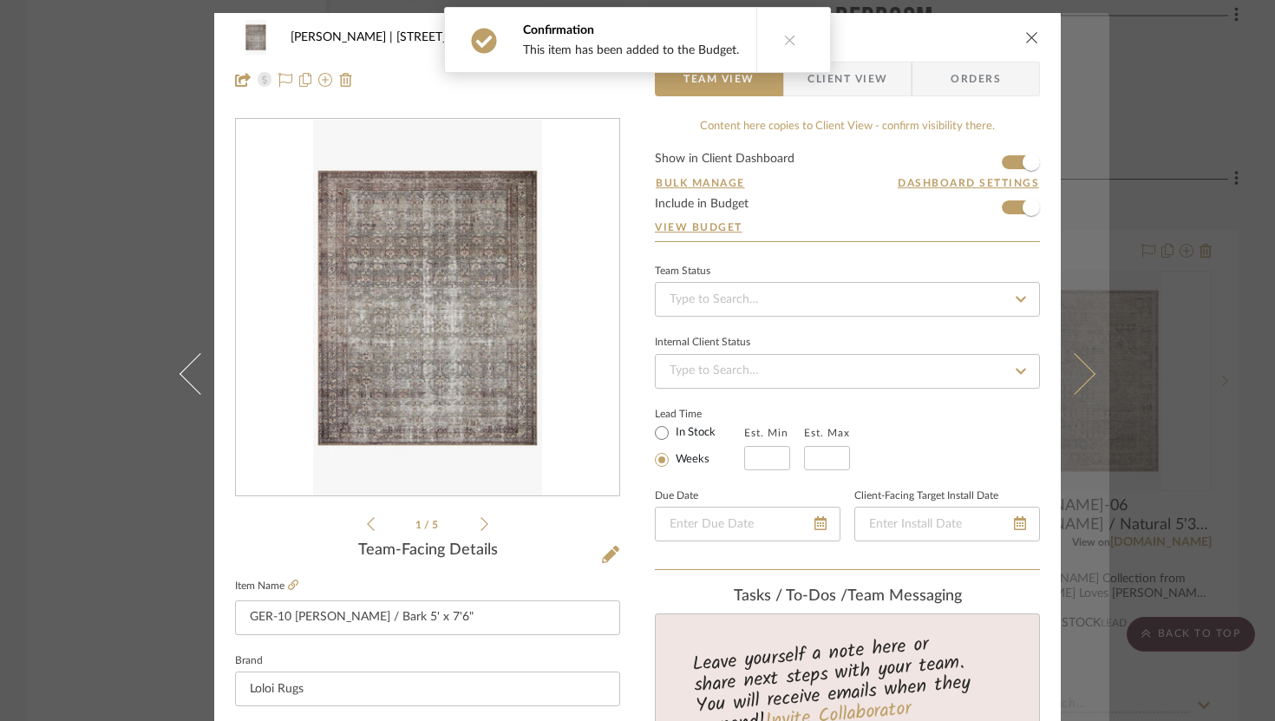
click at [933, 375] on icon at bounding box center [1075, 373] width 42 height 42
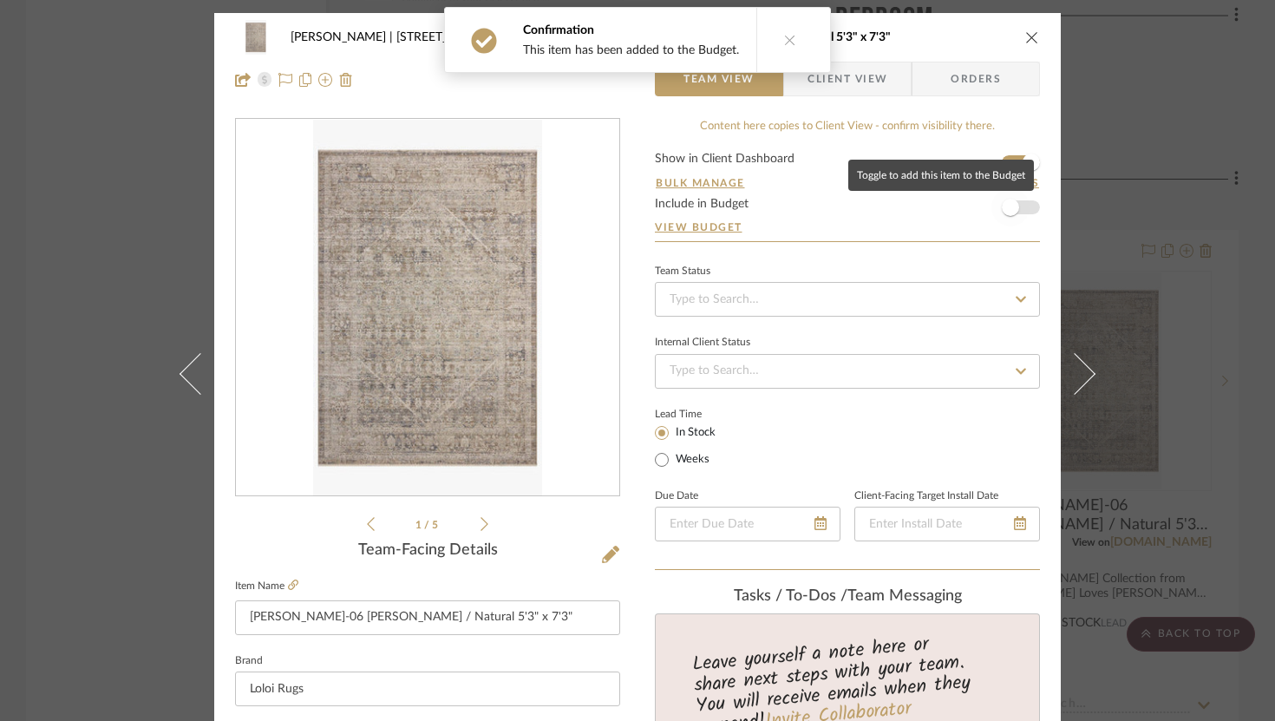
click at [933, 214] on span "button" at bounding box center [1010, 207] width 38 height 38
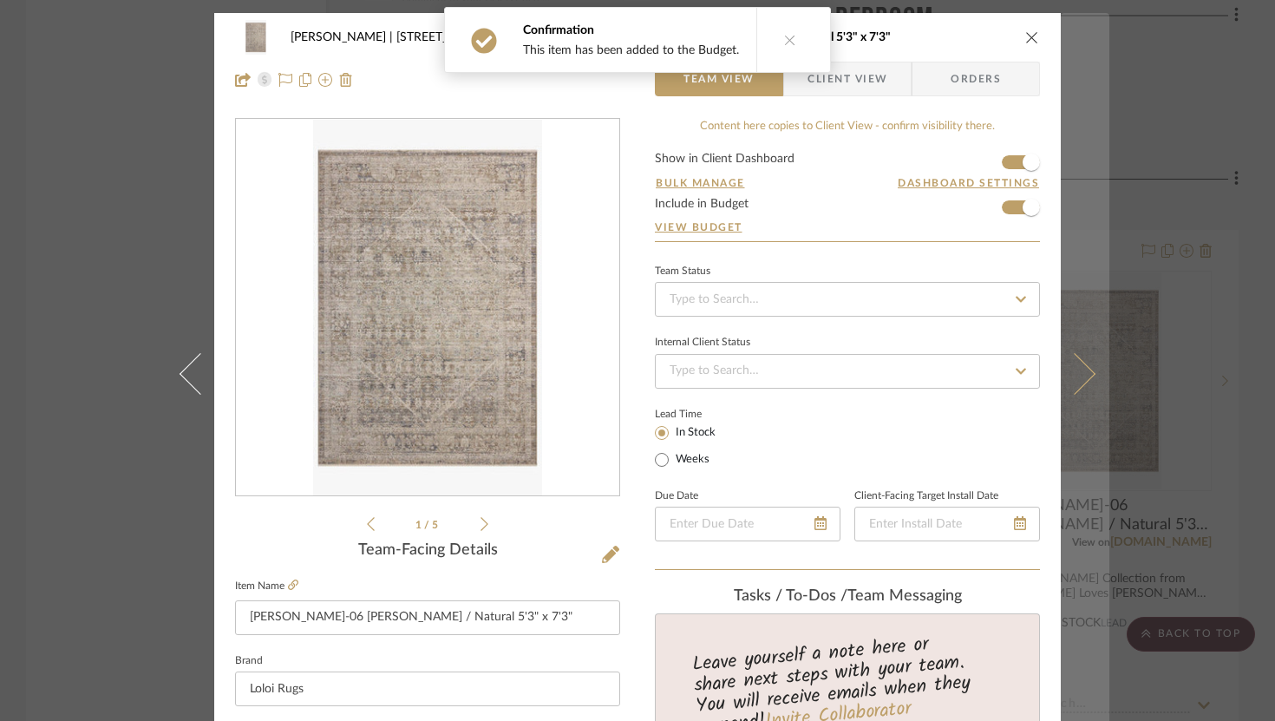
click at [933, 363] on button at bounding box center [1085, 373] width 49 height 721
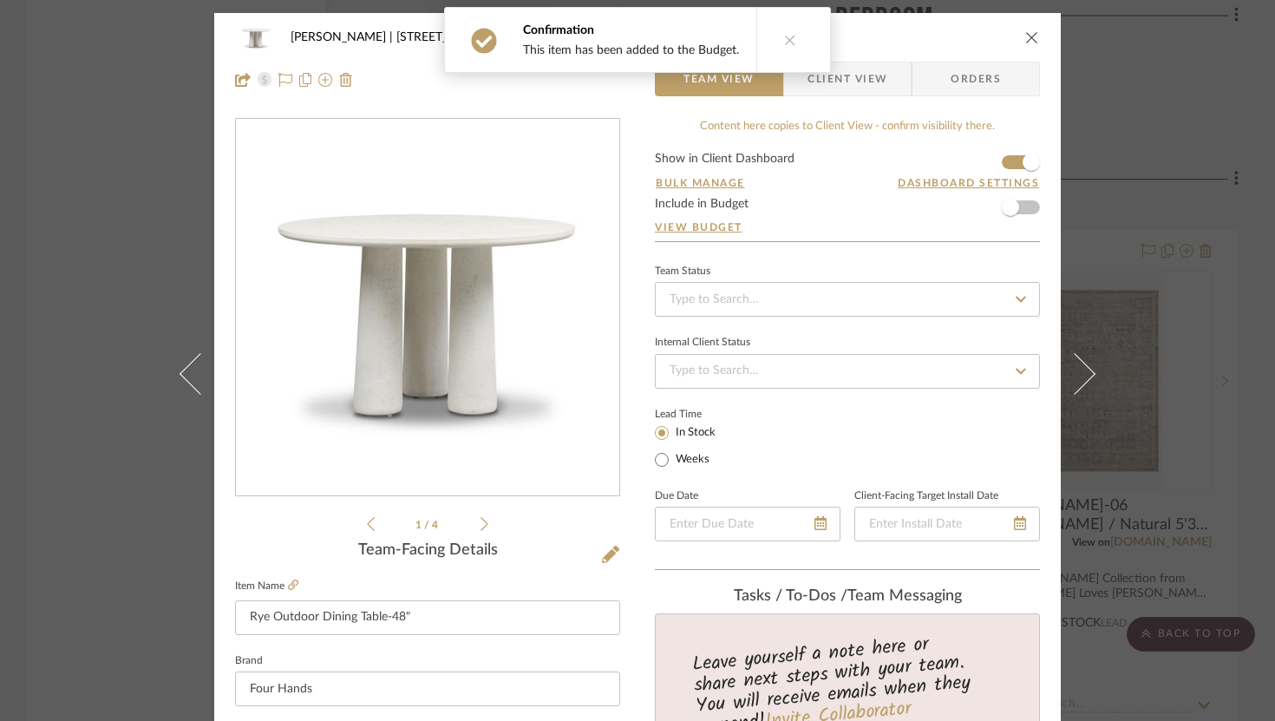
click at [933, 36] on icon "close" at bounding box center [1032, 37] width 14 height 14
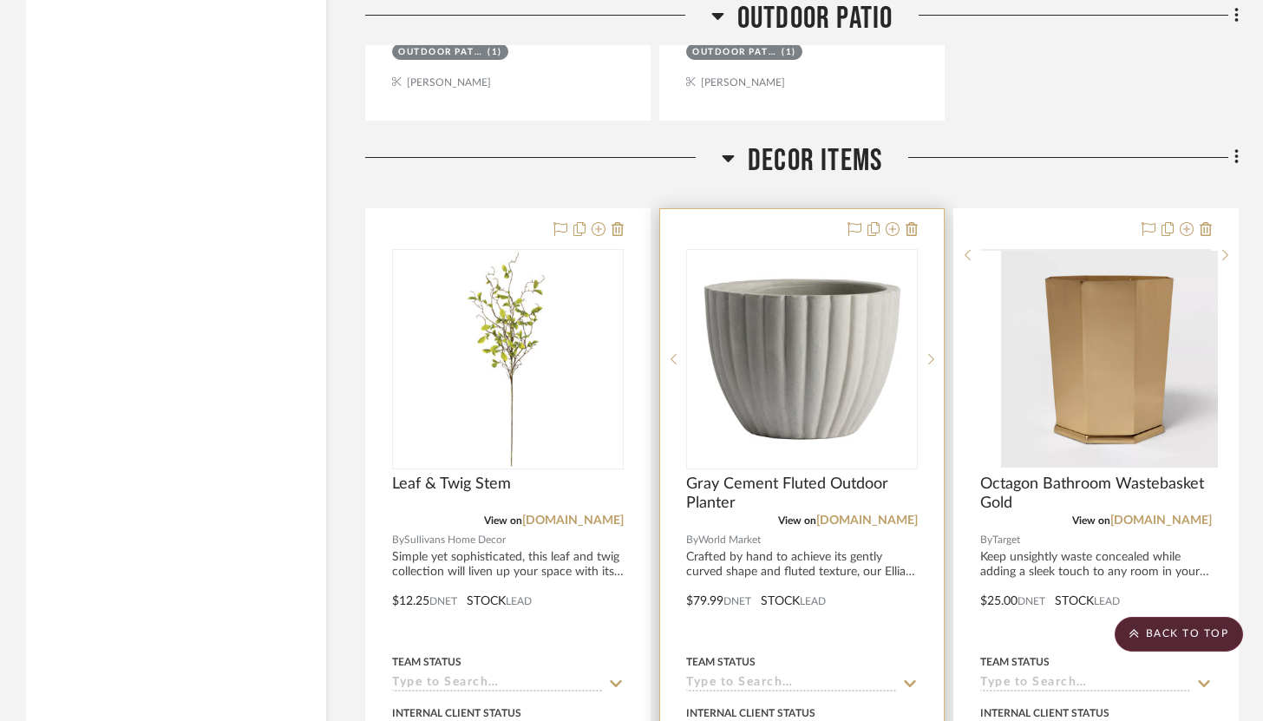
scroll to position [9836, 0]
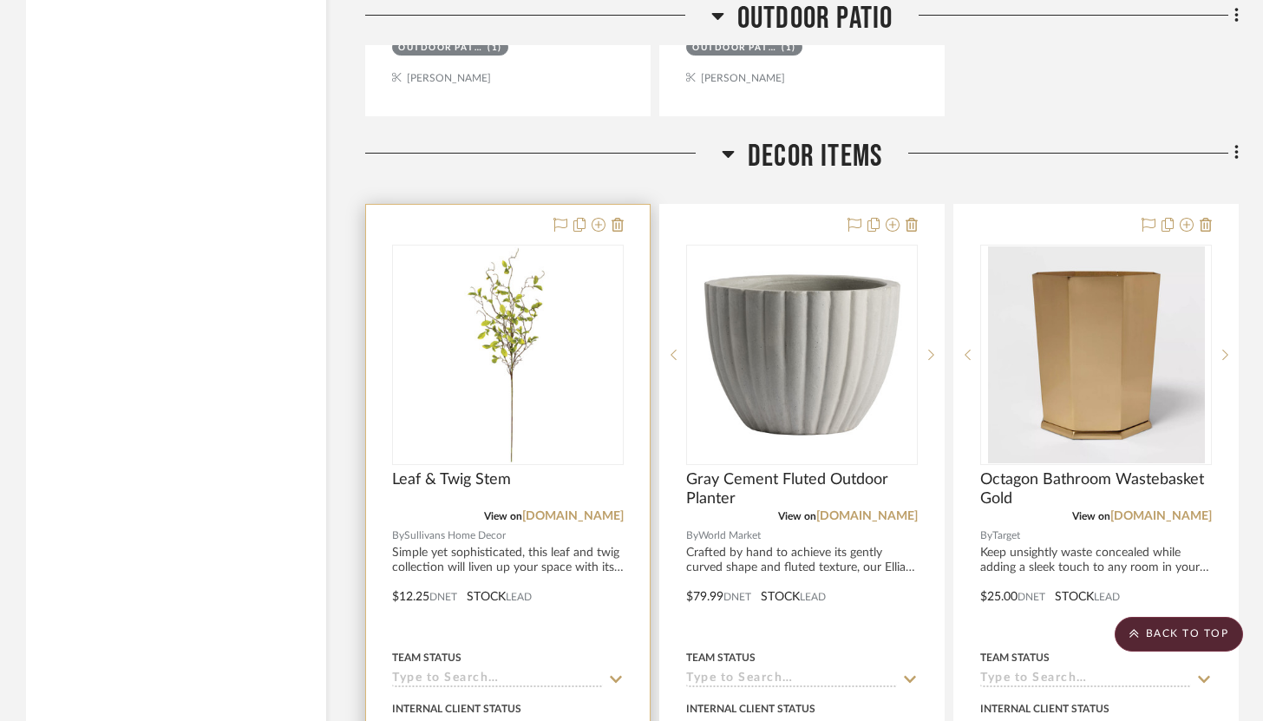
click at [514, 217] on div at bounding box center [508, 584] width 284 height 759
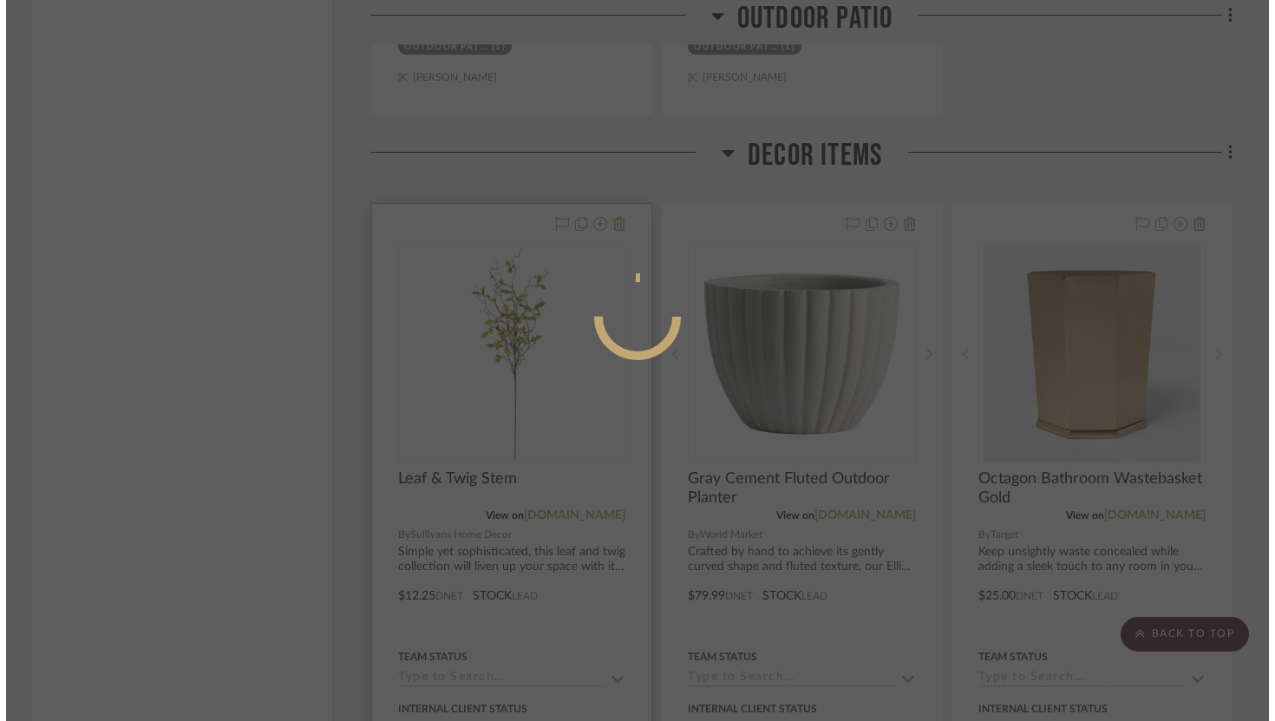
scroll to position [0, 0]
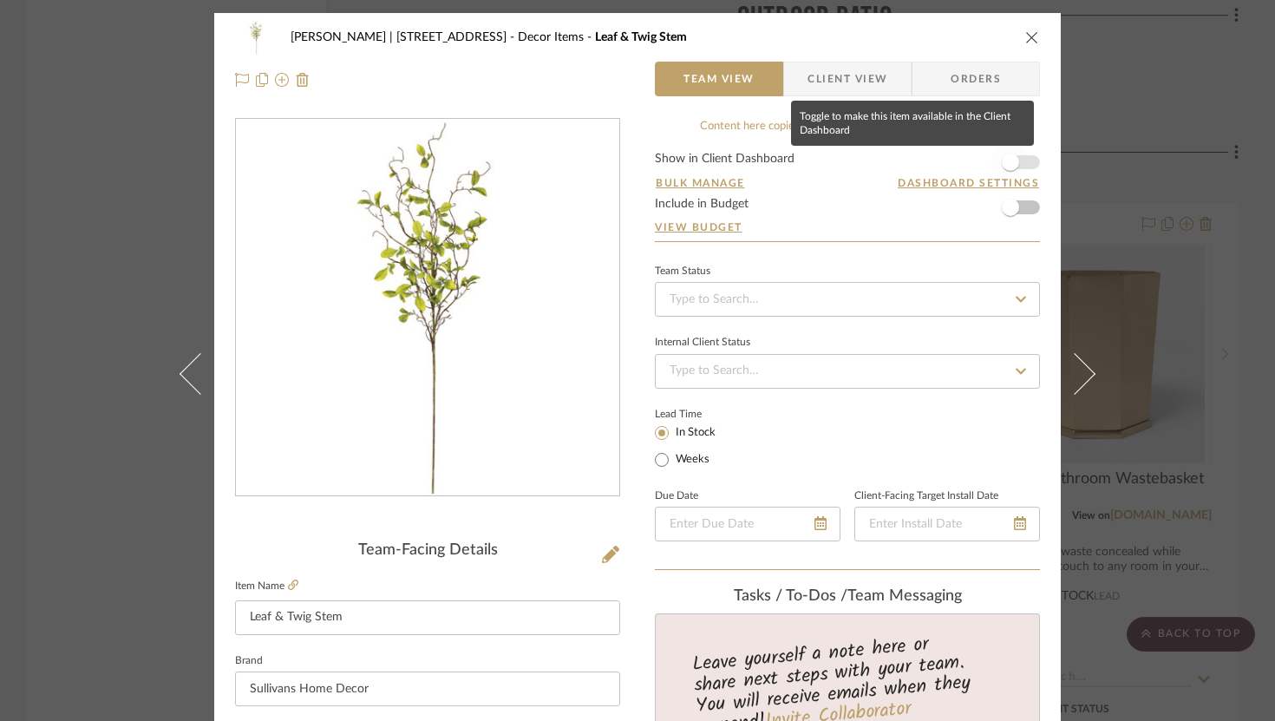
click at [933, 159] on span "button" at bounding box center [1010, 162] width 38 height 38
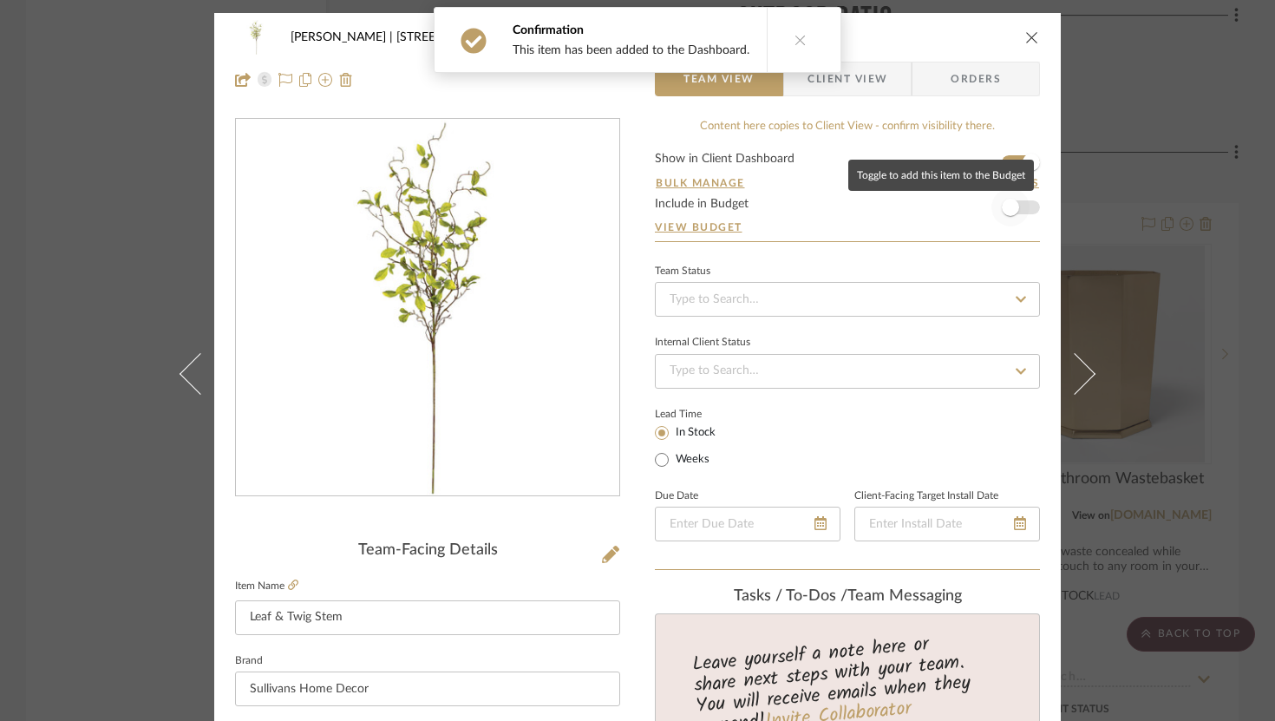
click at [933, 210] on span "button" at bounding box center [1010, 207] width 38 height 38
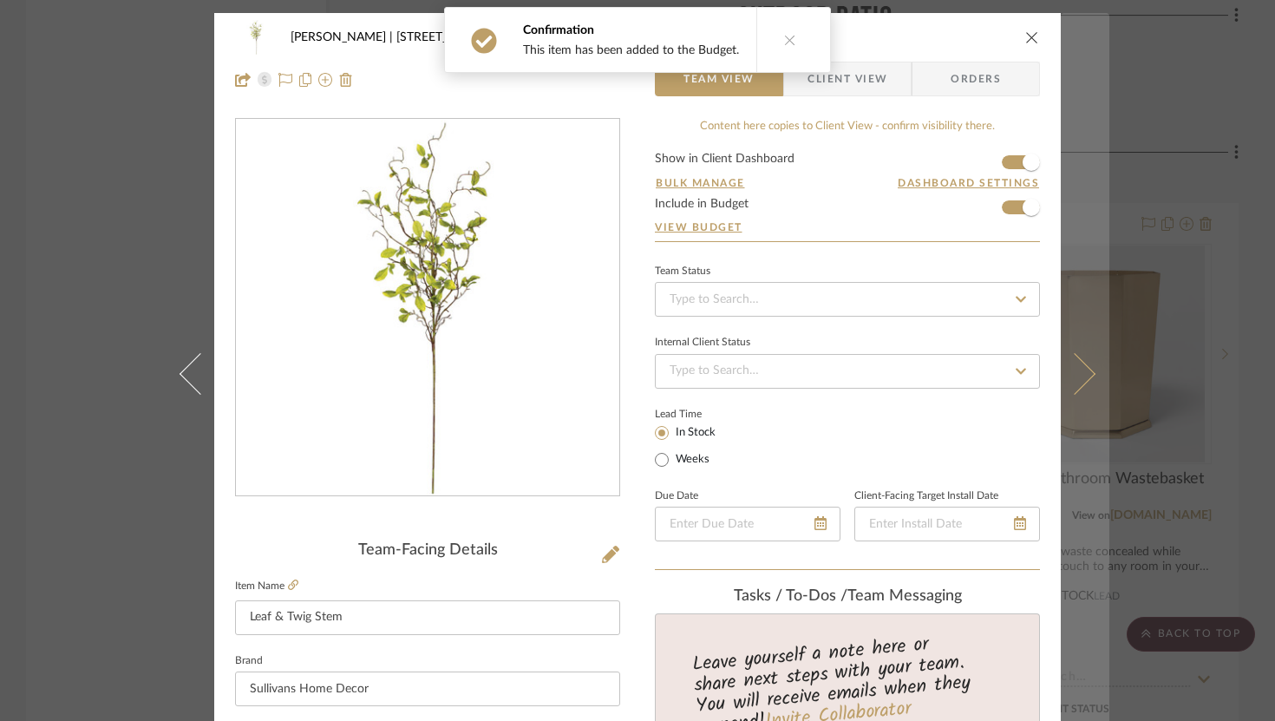
click at [933, 365] on icon at bounding box center [1075, 373] width 42 height 42
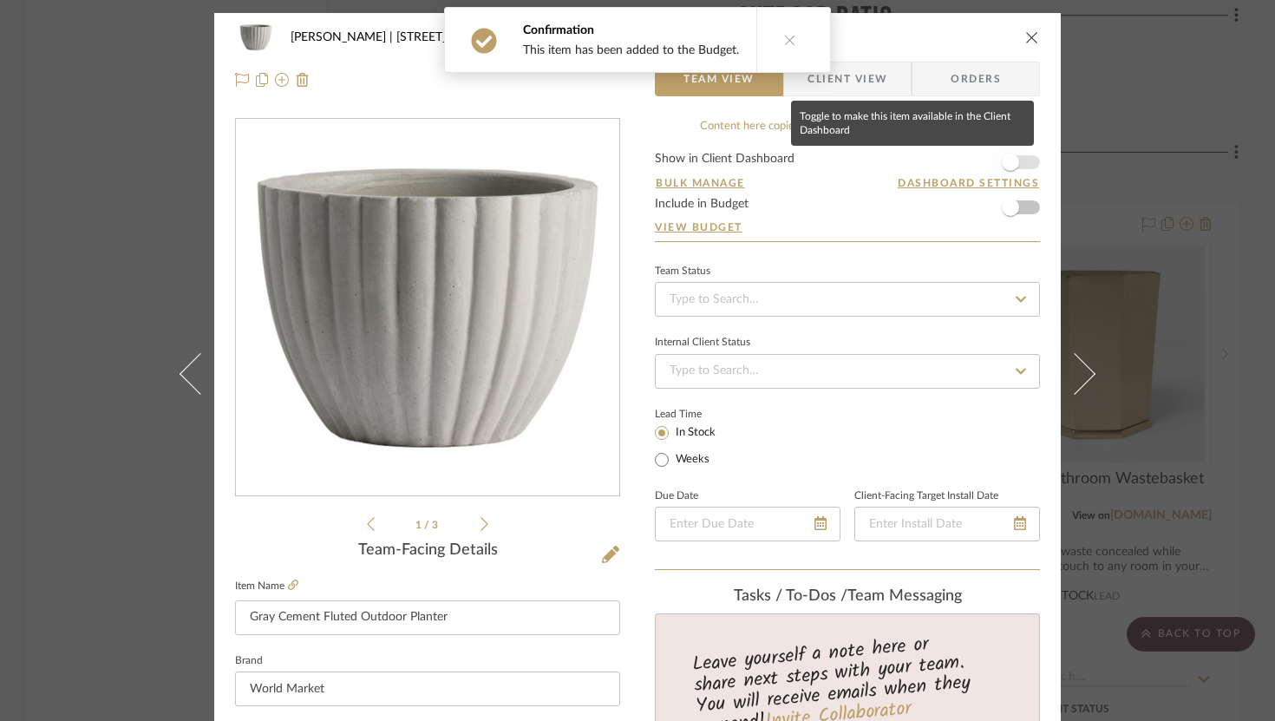
click at [933, 163] on span "button" at bounding box center [1010, 162] width 17 height 17
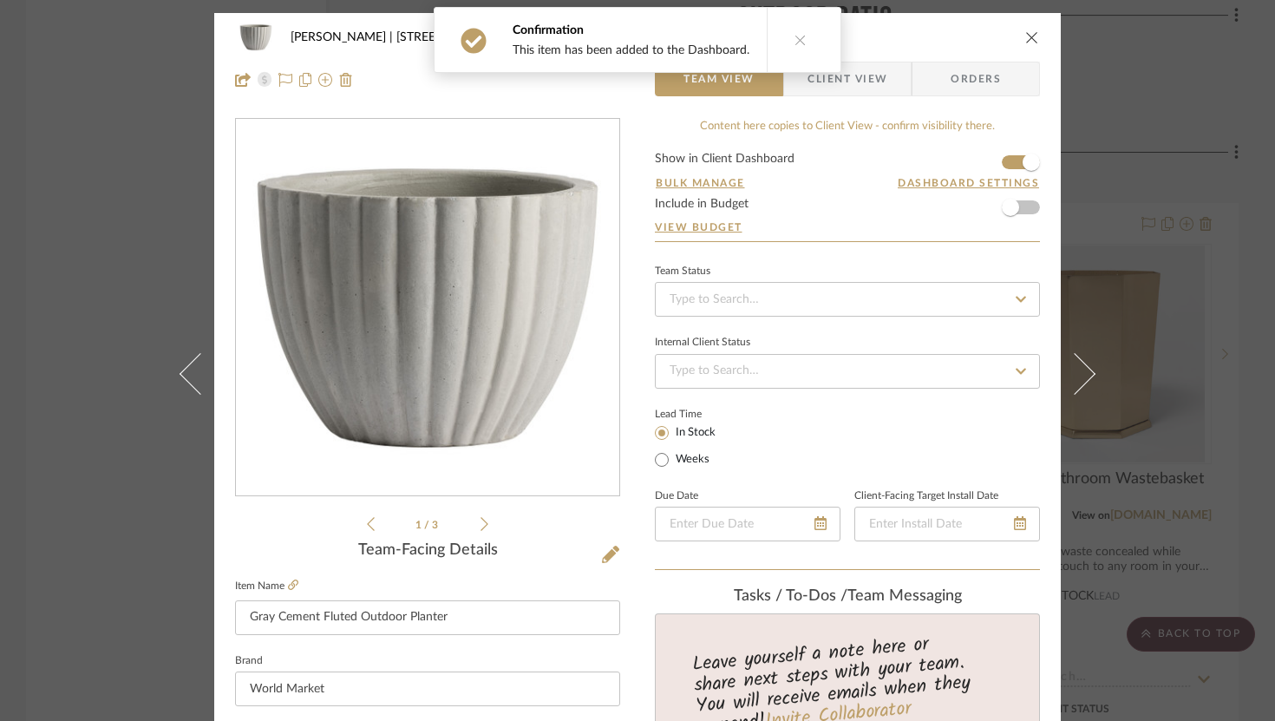
click at [933, 207] on form "Show in Client Dashboard Bulk Manage Dashboard Settings Include in Budget View …" at bounding box center [847, 197] width 385 height 88
click at [933, 214] on span "button" at bounding box center [1010, 207] width 17 height 17
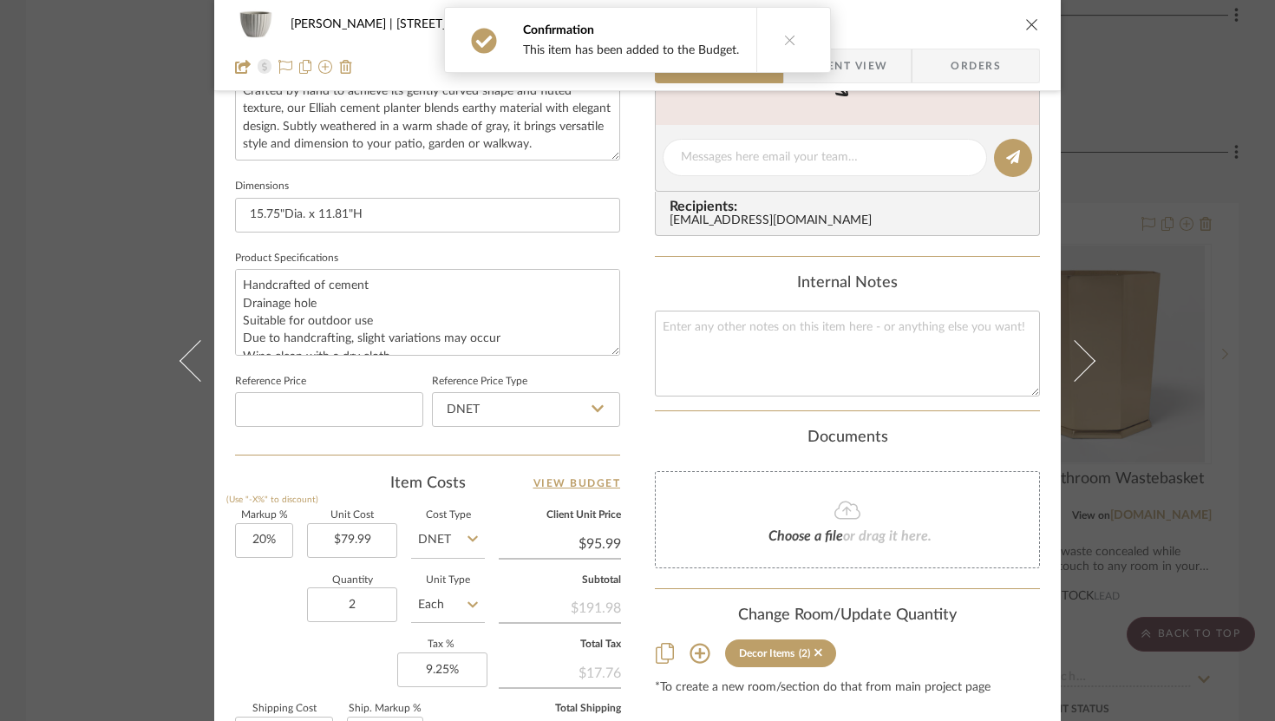
scroll to position [670, 0]
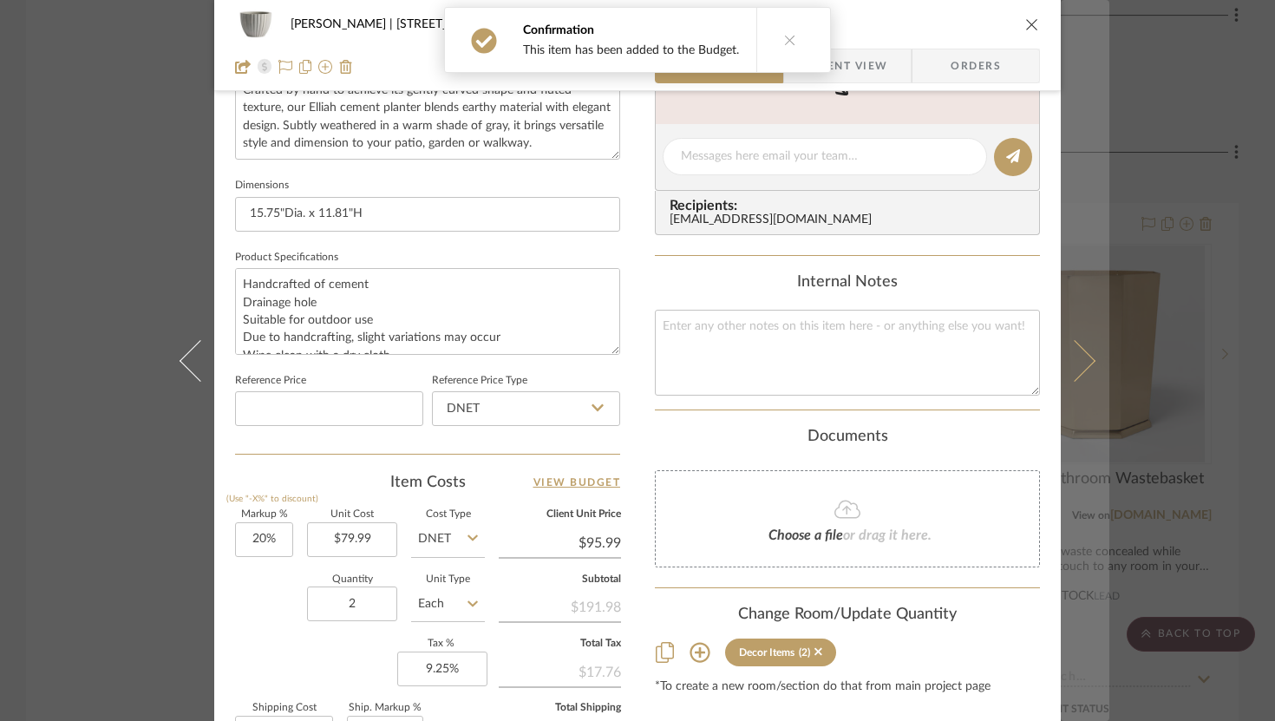
click at [933, 360] on icon at bounding box center [1075, 360] width 42 height 42
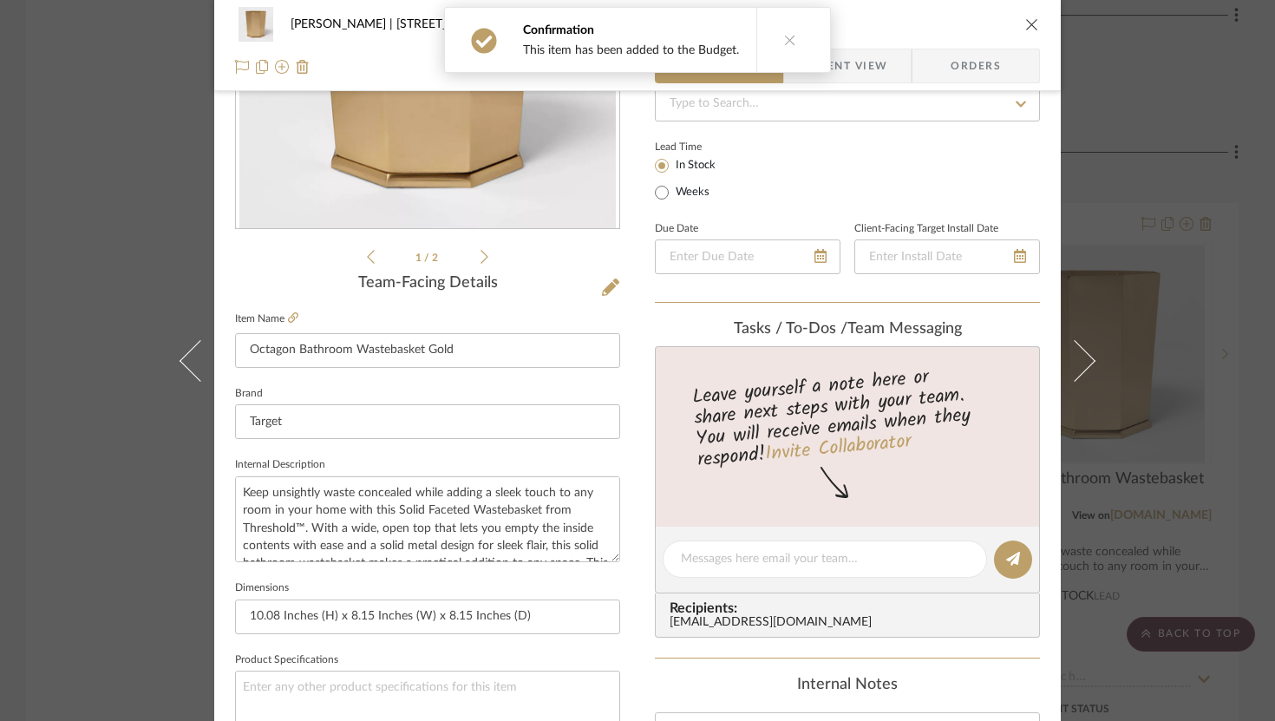
scroll to position [0, 0]
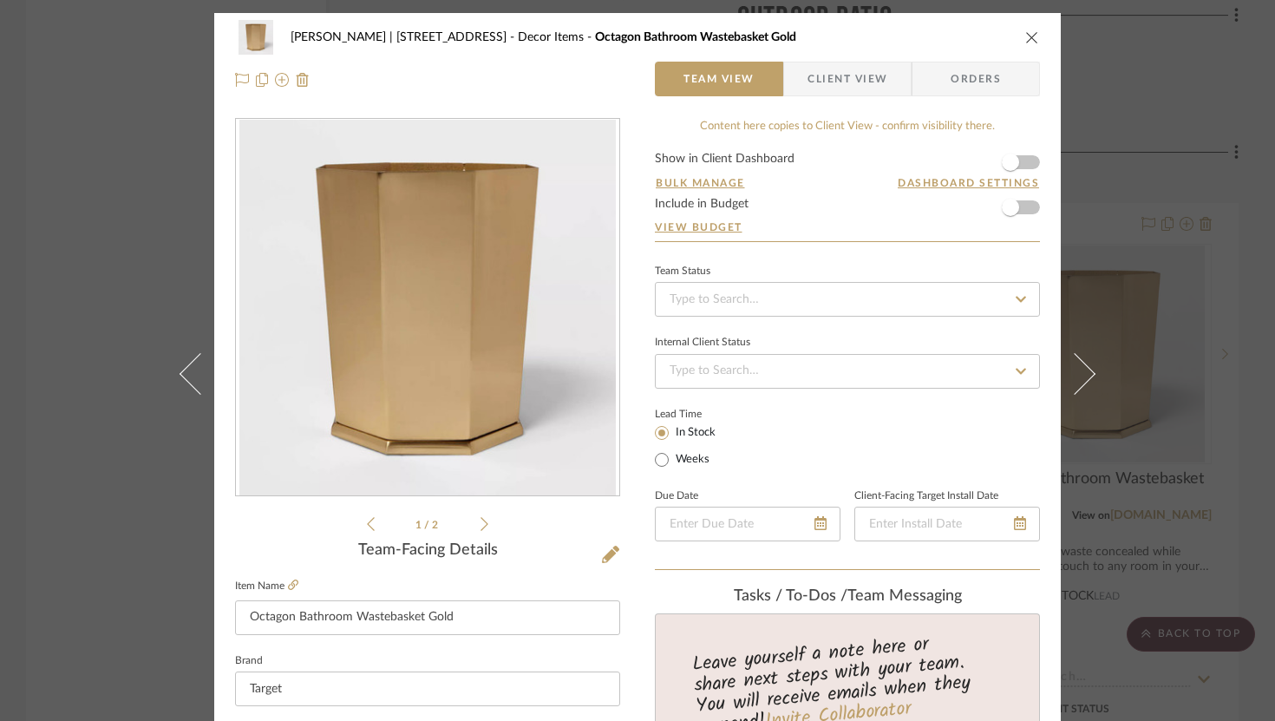
click at [933, 166] on form "Show in Client Dashboard Bulk Manage Dashboard Settings Include in Budget View …" at bounding box center [847, 197] width 385 height 88
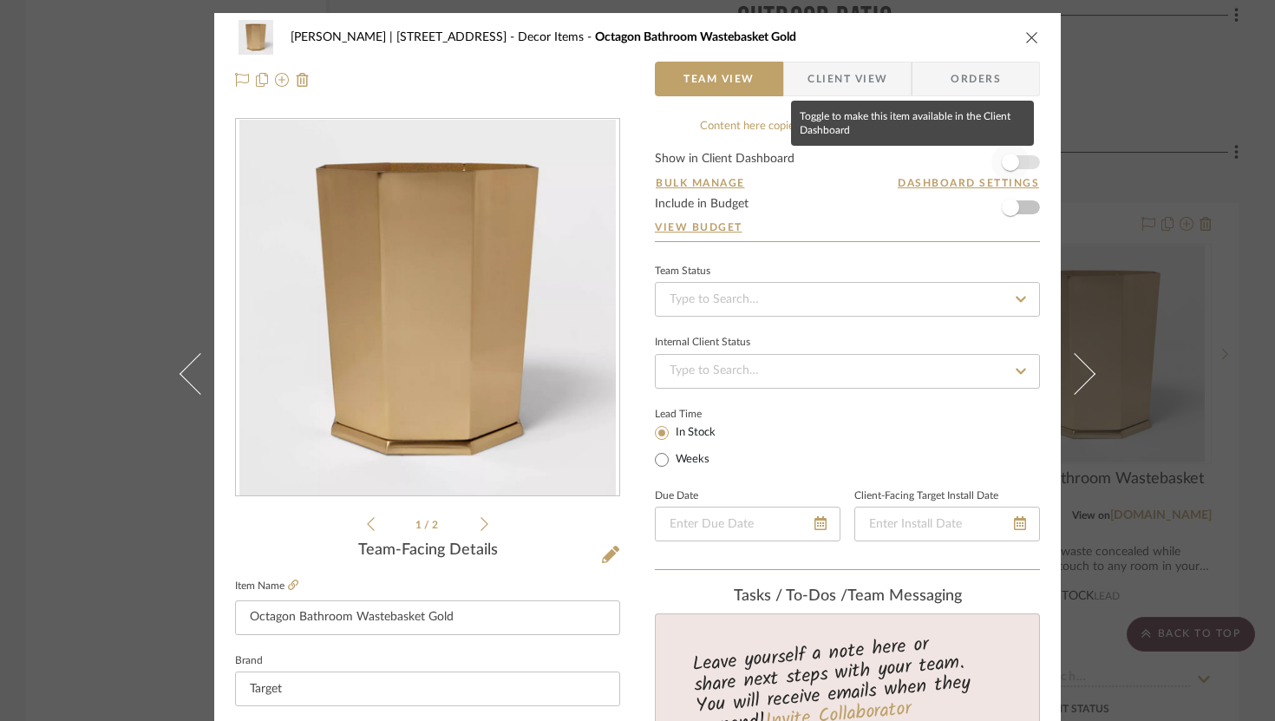
click at [933, 158] on span "button" at bounding box center [1010, 162] width 38 height 38
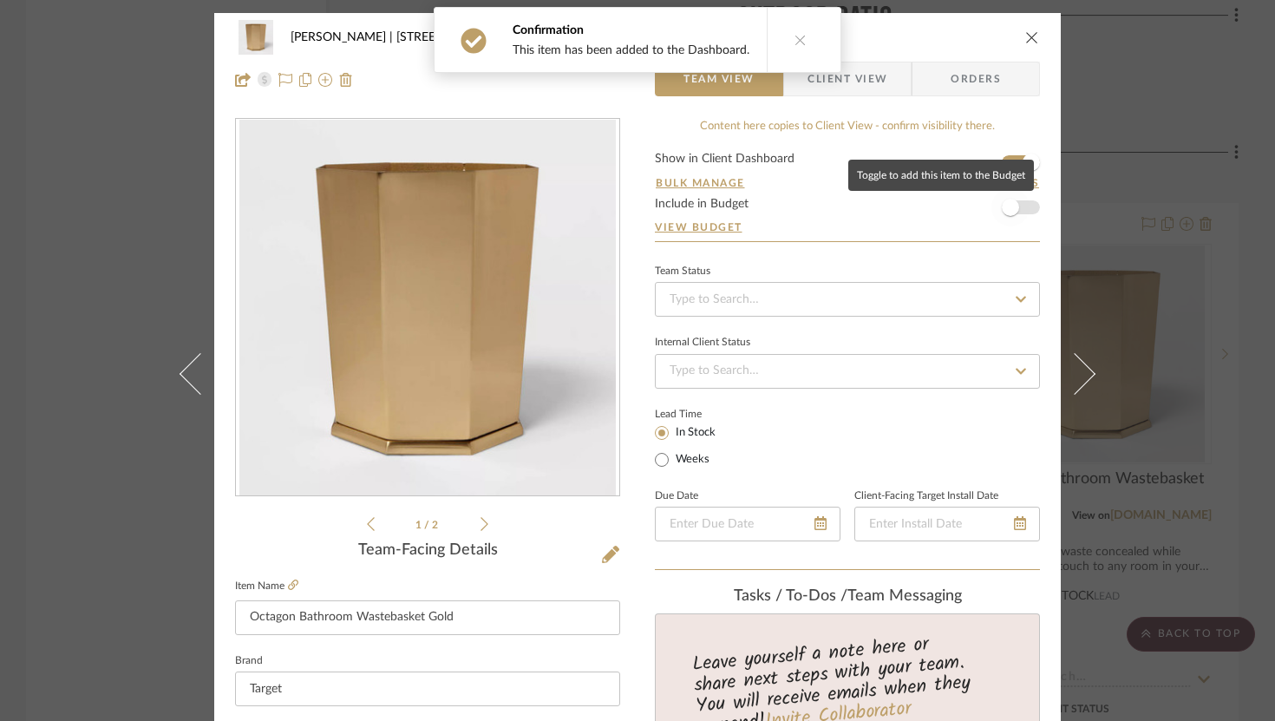
click at [933, 207] on span "button" at bounding box center [1010, 207] width 38 height 38
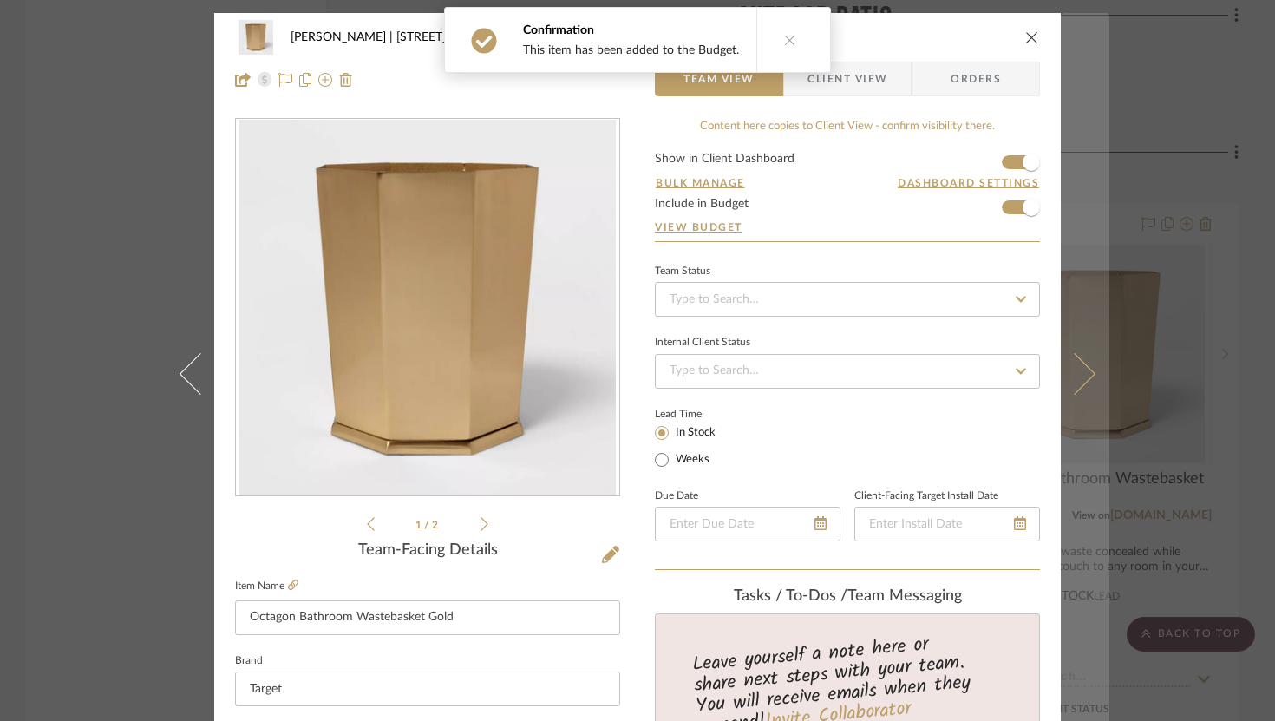
click at [933, 377] on icon at bounding box center [1075, 373] width 42 height 42
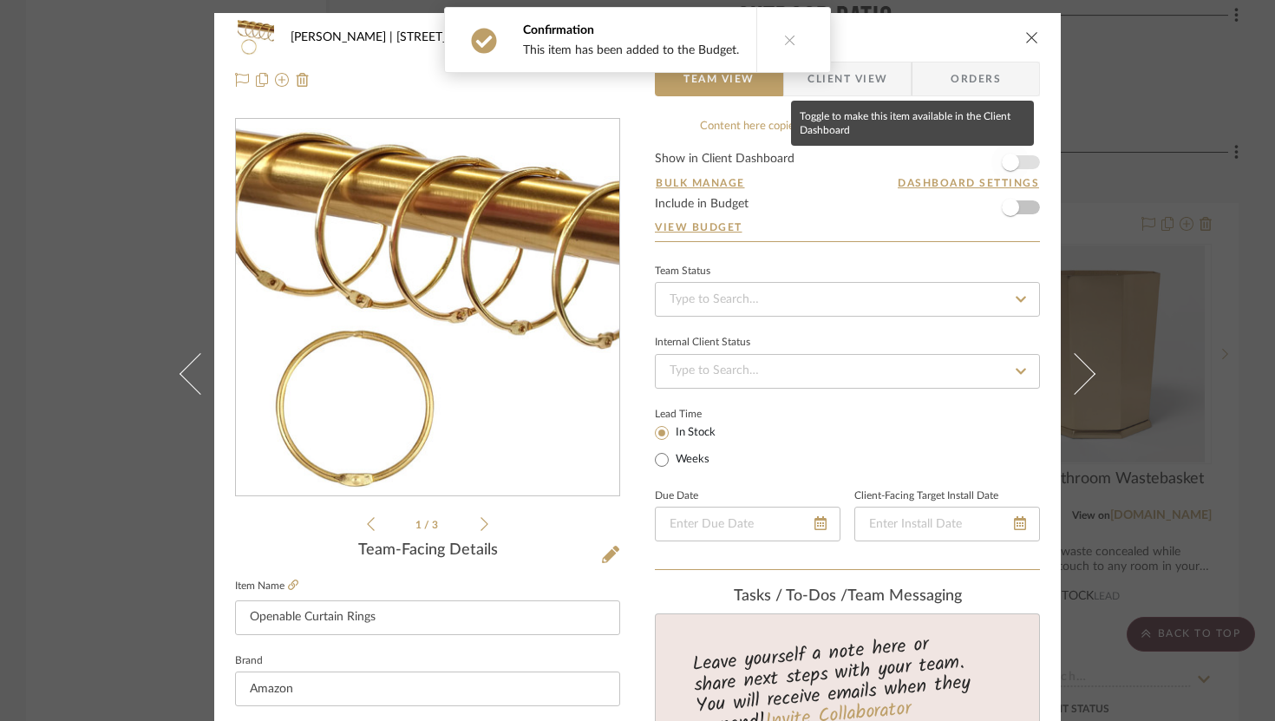
click at [933, 155] on span "button" at bounding box center [1010, 162] width 38 height 38
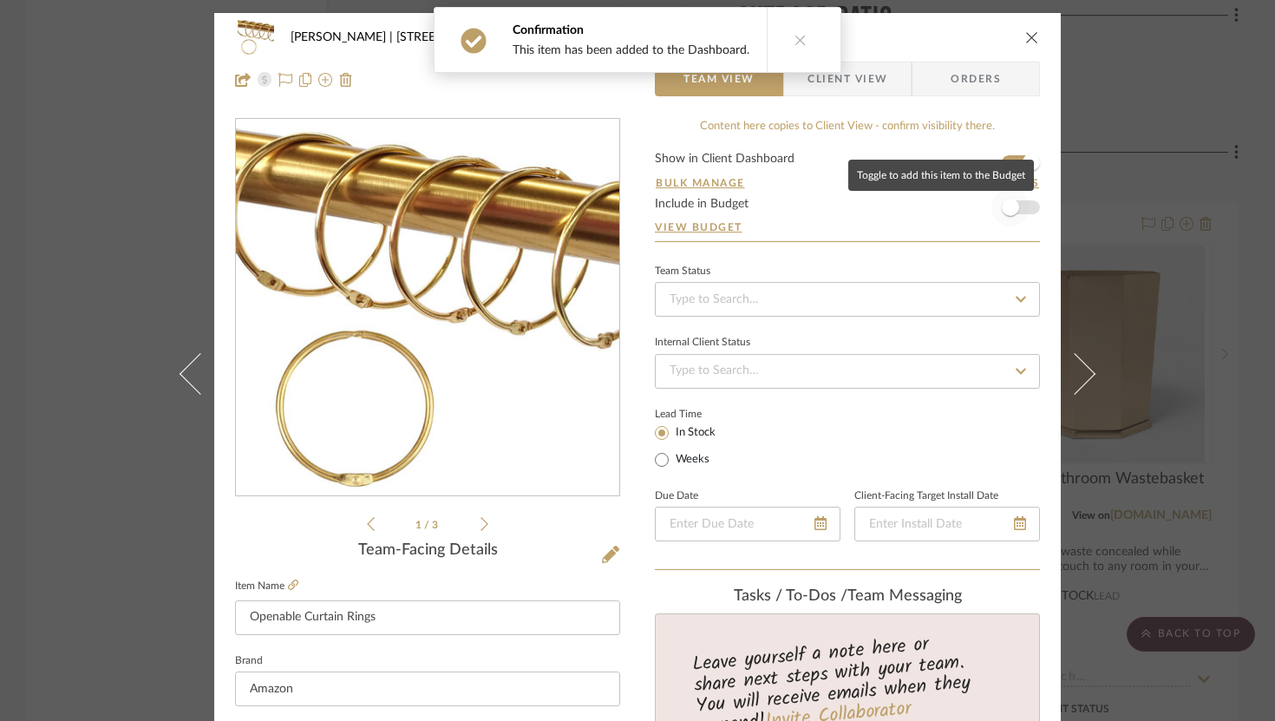
click at [933, 206] on span "button" at bounding box center [1010, 207] width 17 height 17
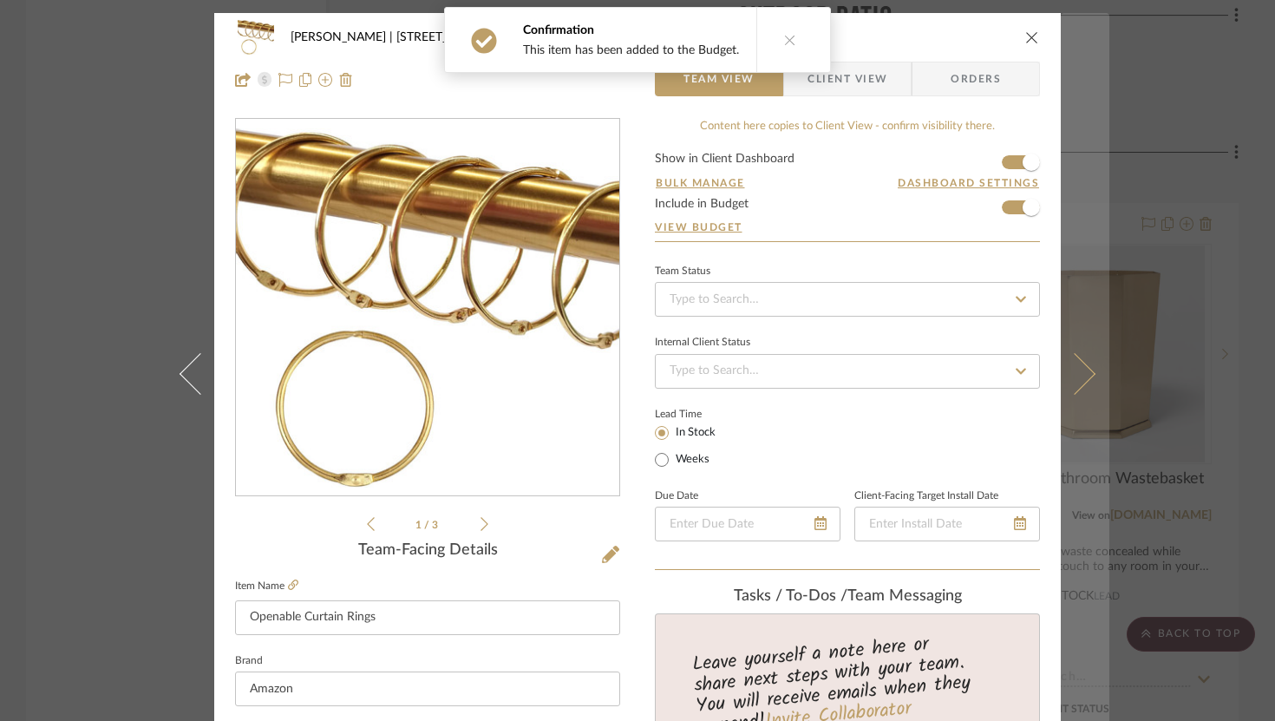
click at [933, 372] on icon at bounding box center [1075, 373] width 42 height 42
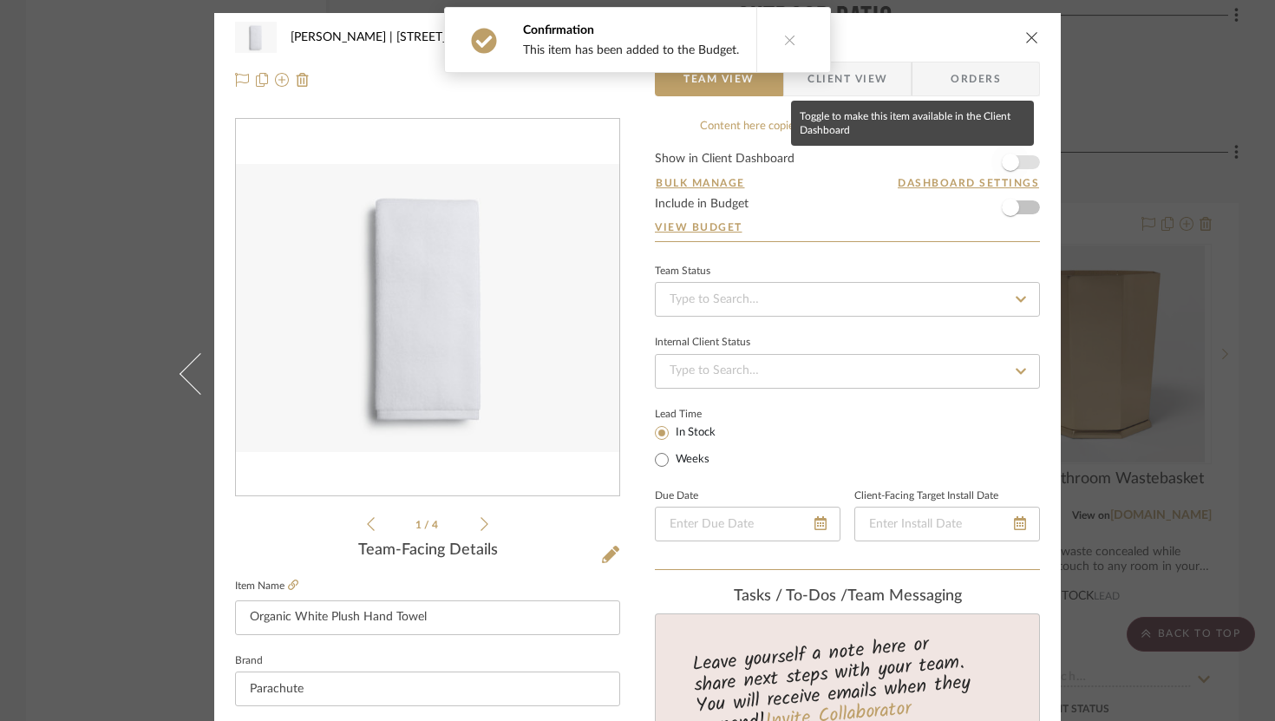
click at [933, 161] on span "button" at bounding box center [1010, 162] width 17 height 17
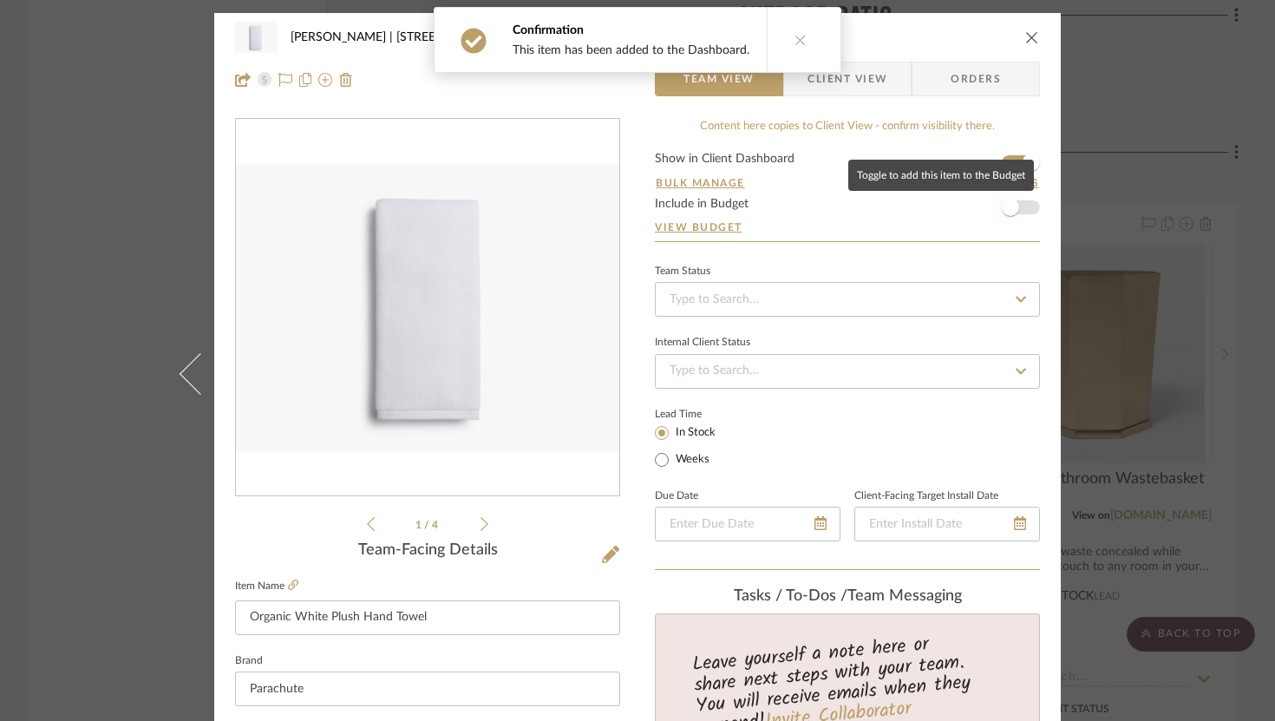
click at [933, 214] on span "button" at bounding box center [1010, 207] width 38 height 38
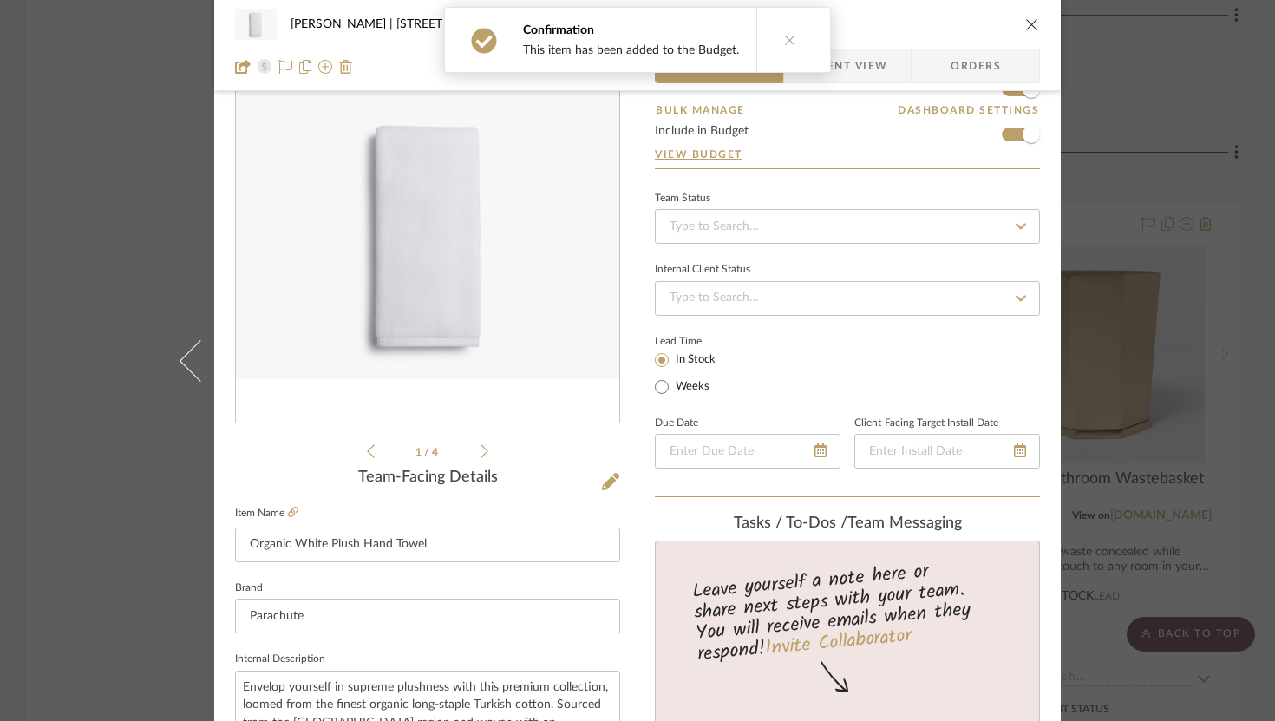
scroll to position [91, 0]
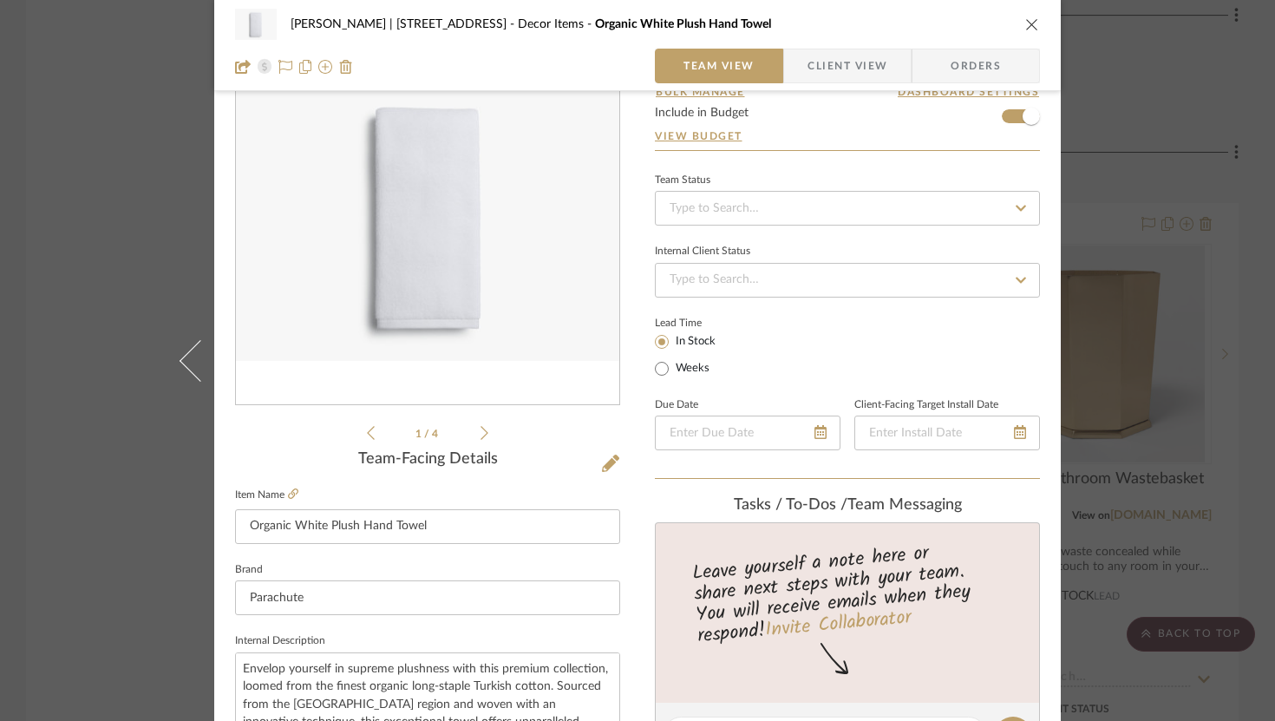
click at [933, 16] on button "close" at bounding box center [1032, 24] width 16 height 16
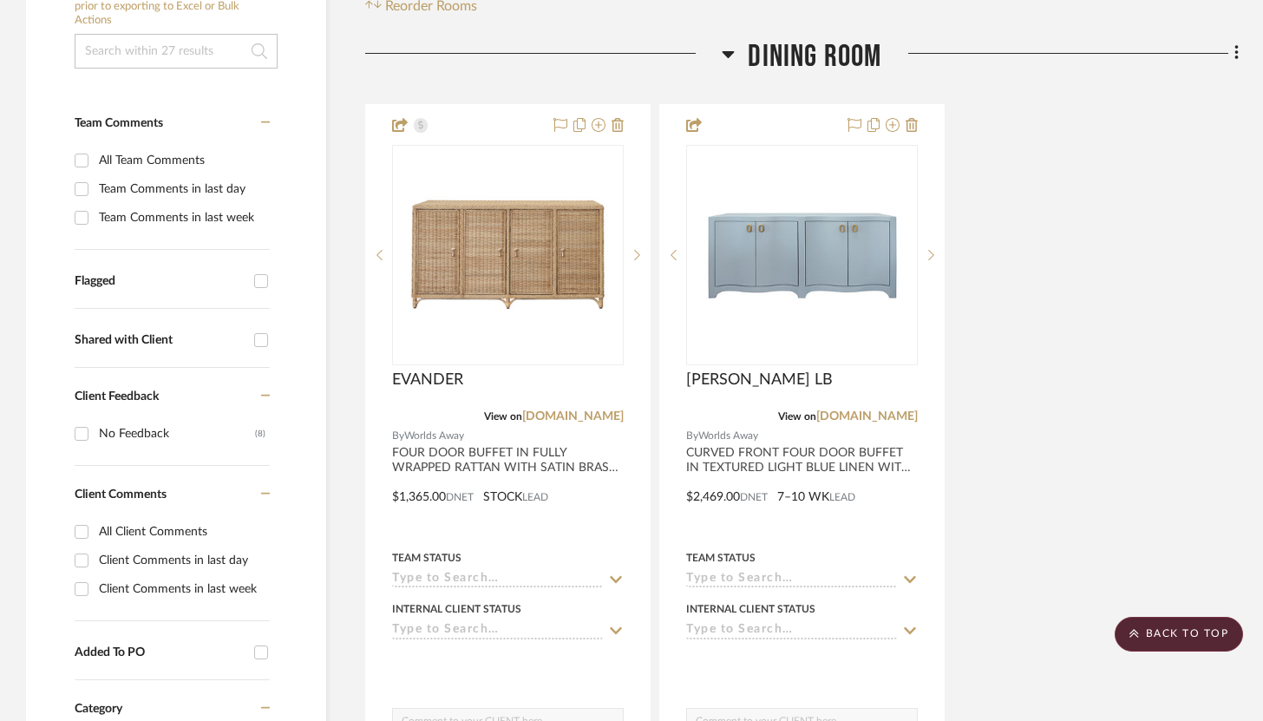
scroll to position [0, 0]
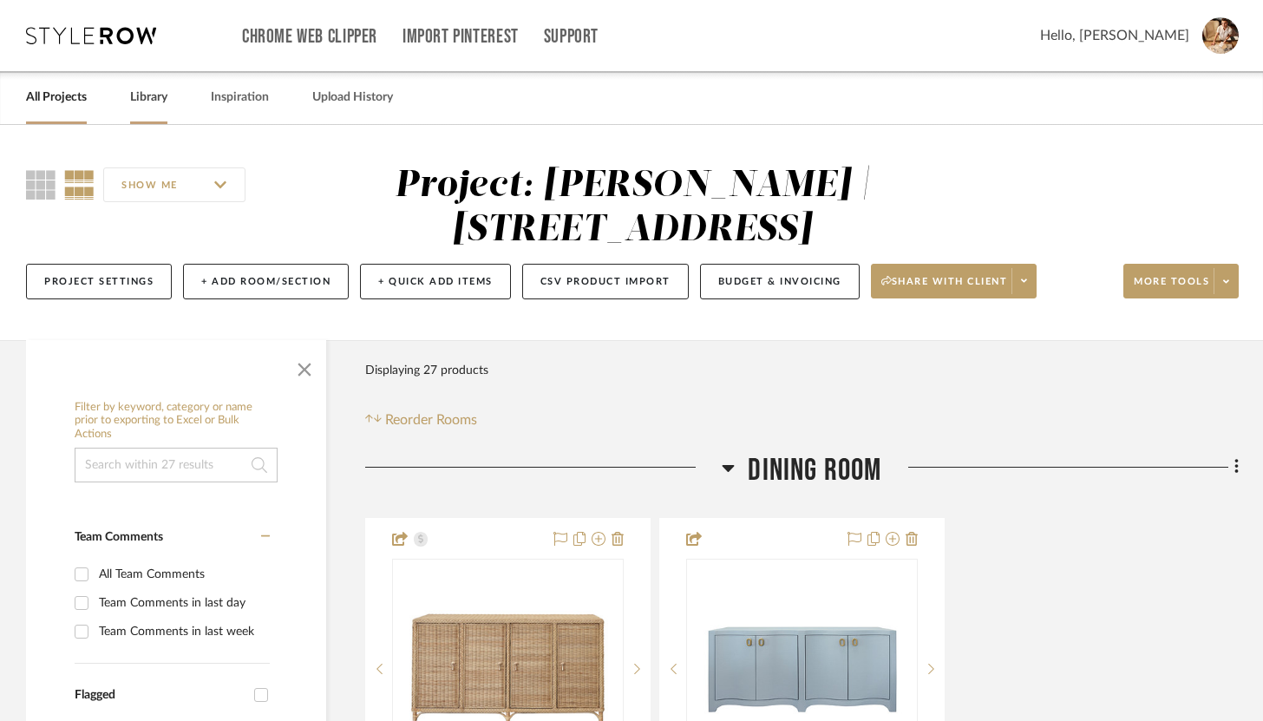
click at [147, 95] on link "Library" at bounding box center [148, 97] width 37 height 23
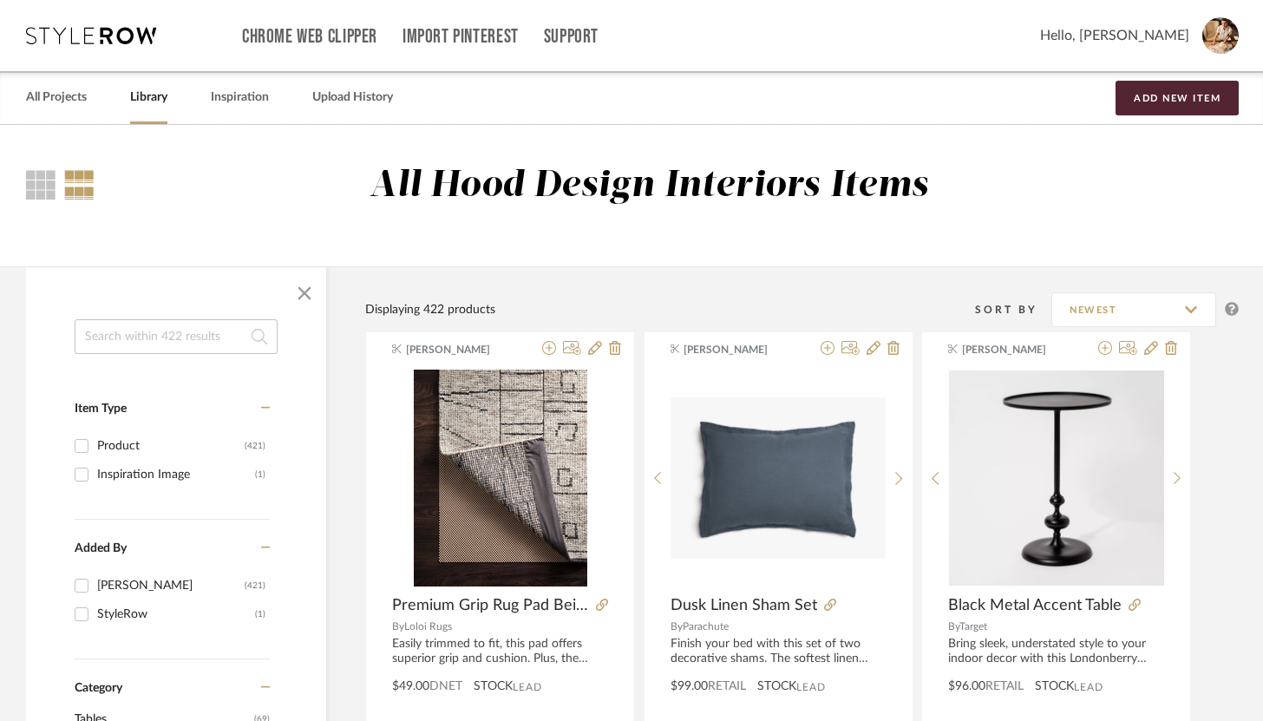
click at [196, 341] on input at bounding box center [176, 336] width 203 height 35
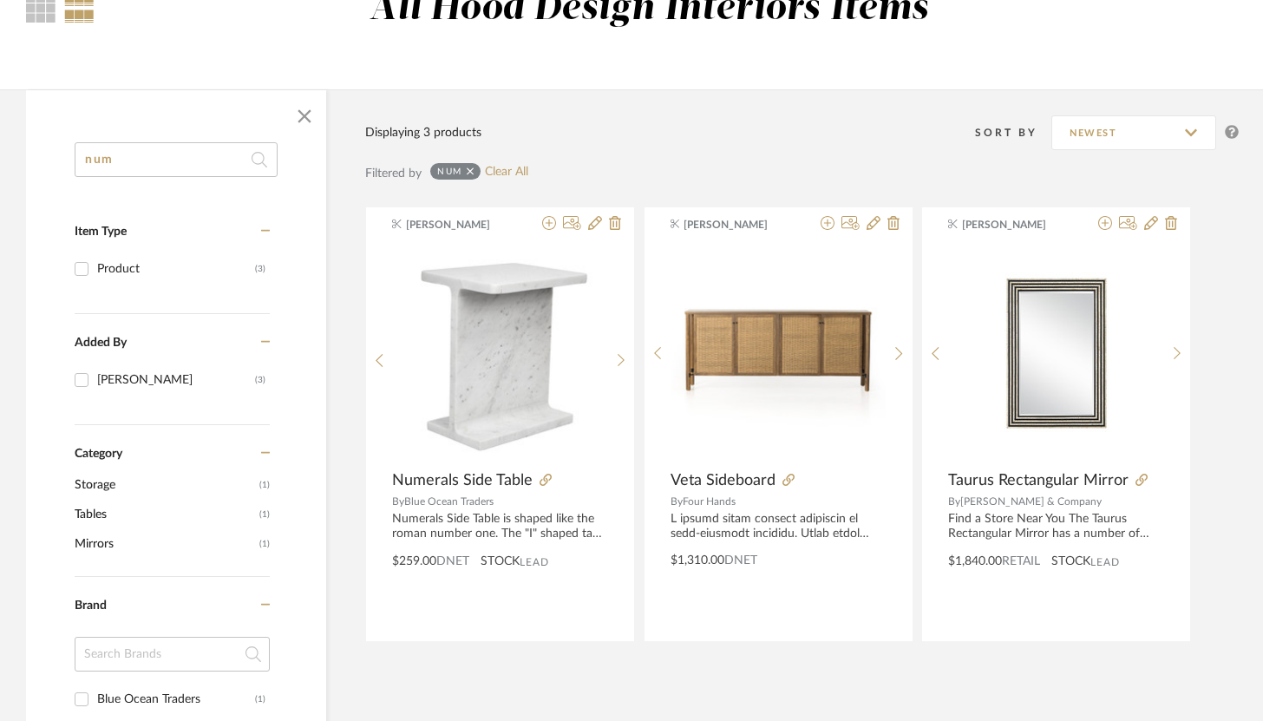
scroll to position [213, 0]
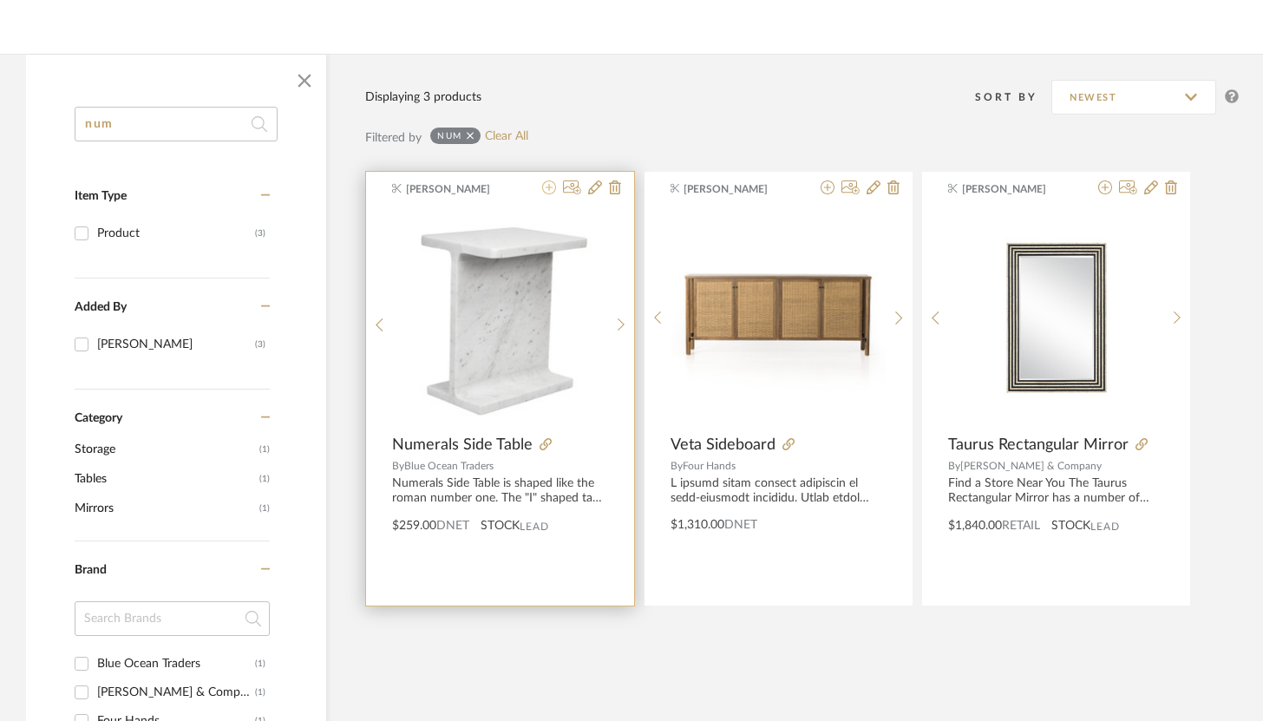
click at [550, 192] on icon at bounding box center [549, 187] width 14 height 14
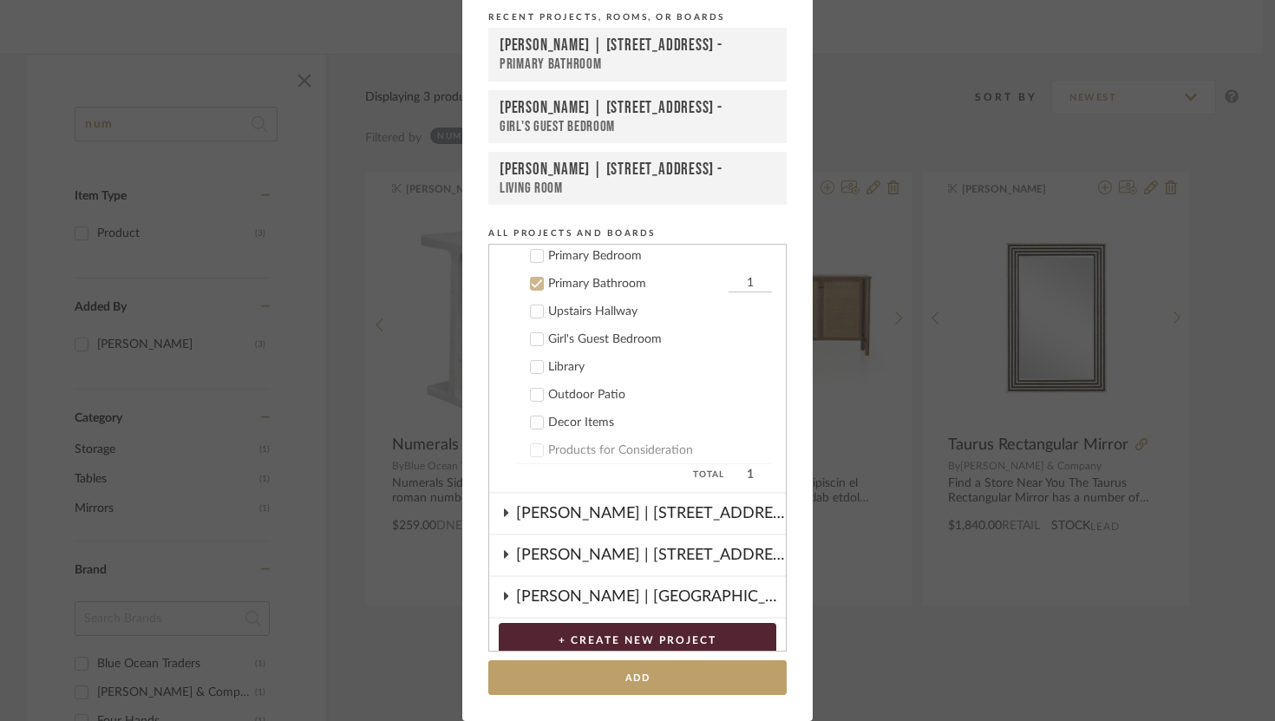
scroll to position [259, 0]
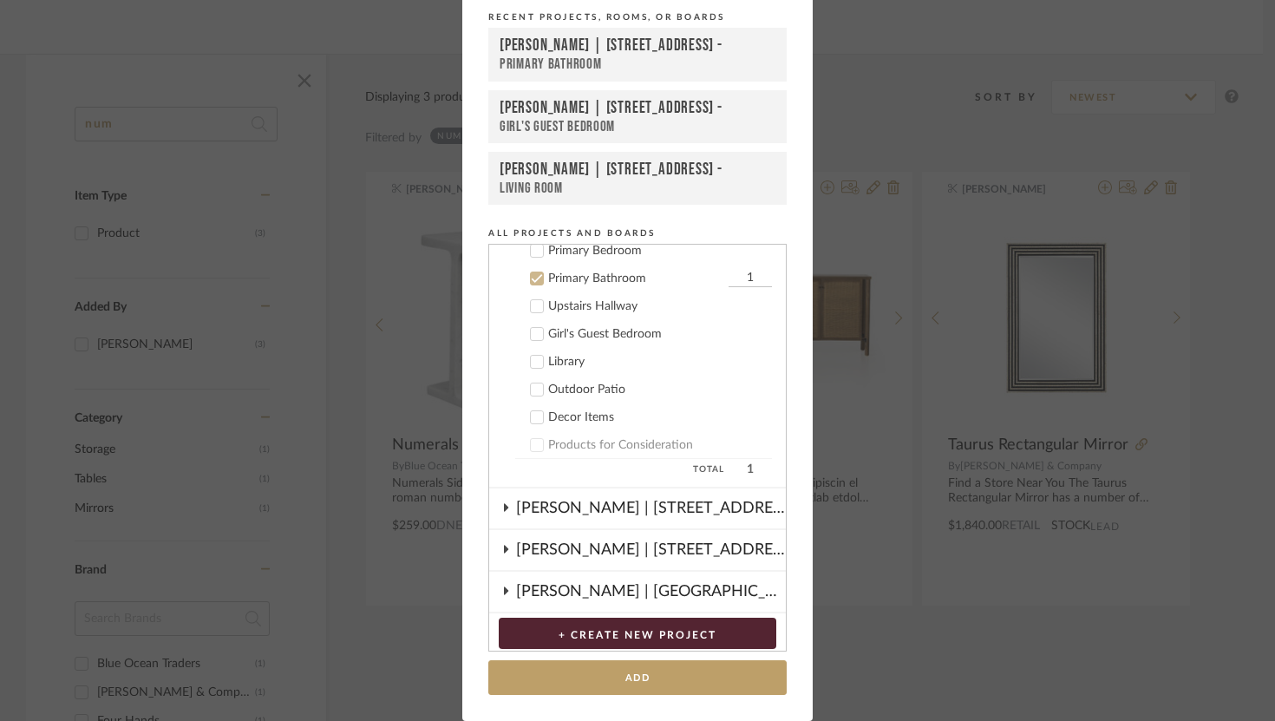
click at [531, 274] on icon at bounding box center [537, 278] width 12 height 12
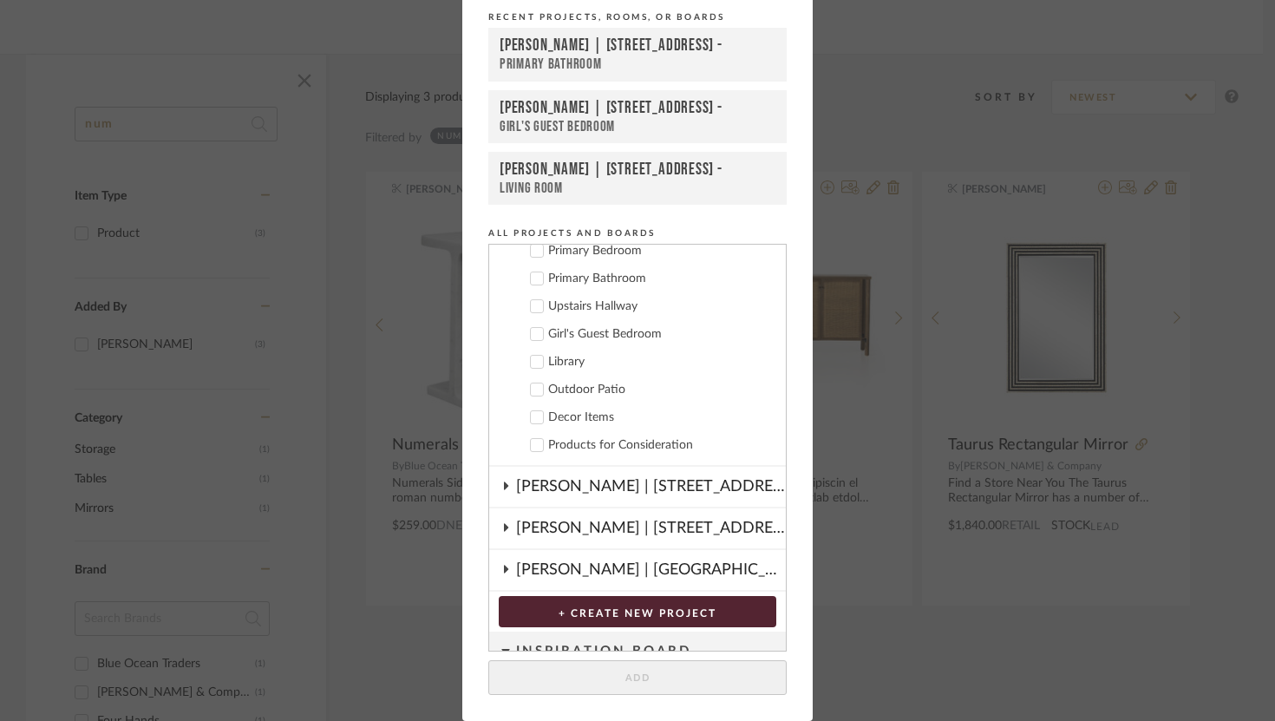
click at [502, 486] on icon at bounding box center [506, 485] width 14 height 9
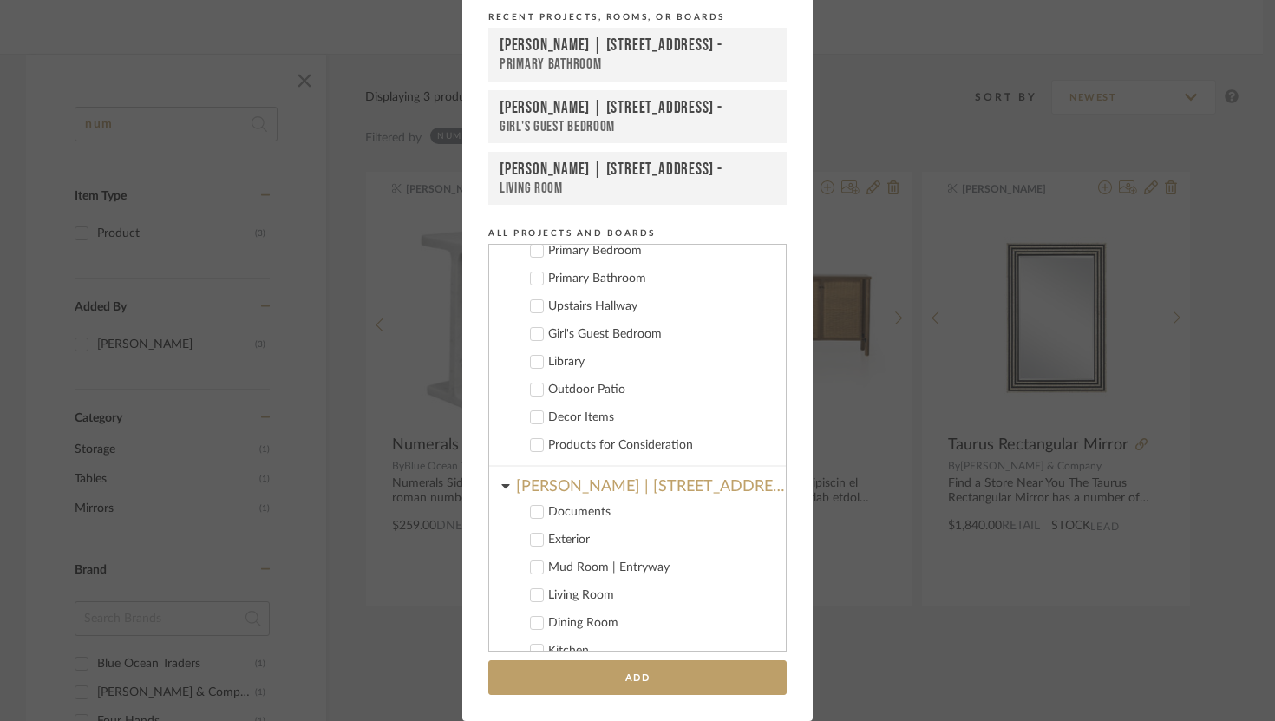
scroll to position [271, 0]
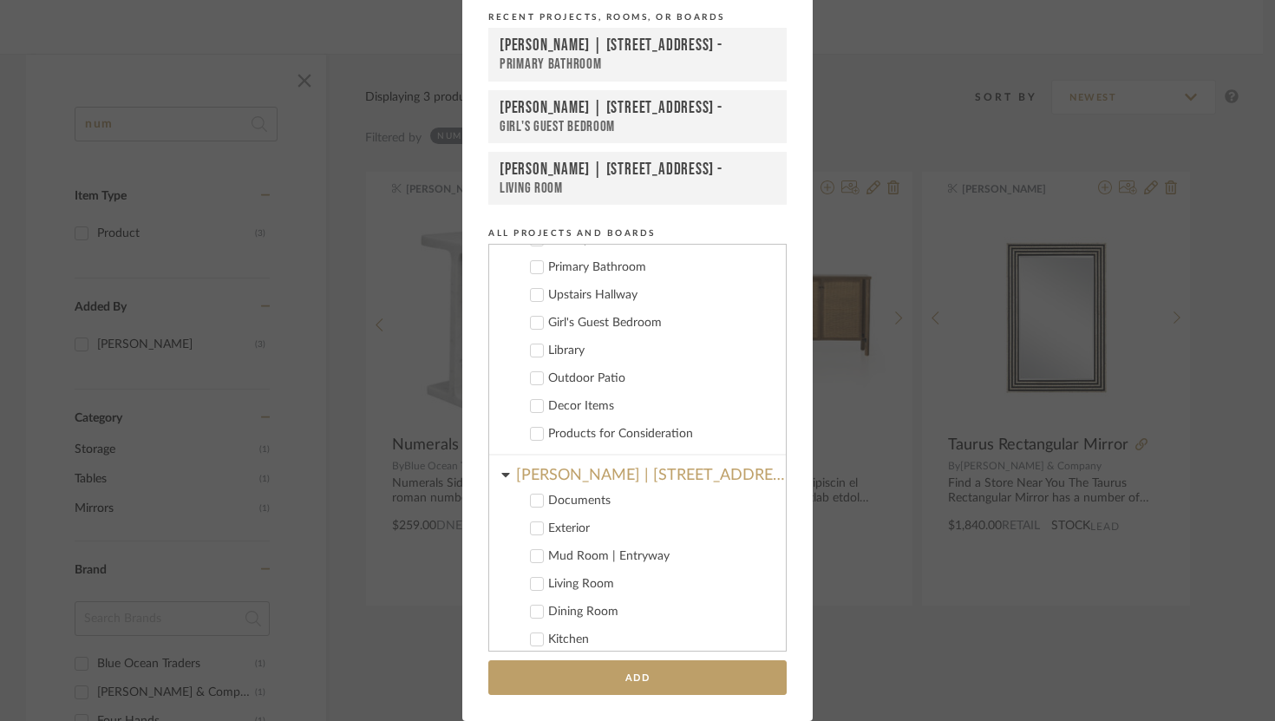
click at [531, 580] on icon at bounding box center [537, 584] width 12 height 12
click at [605, 672] on button "Add" at bounding box center [637, 678] width 298 height 36
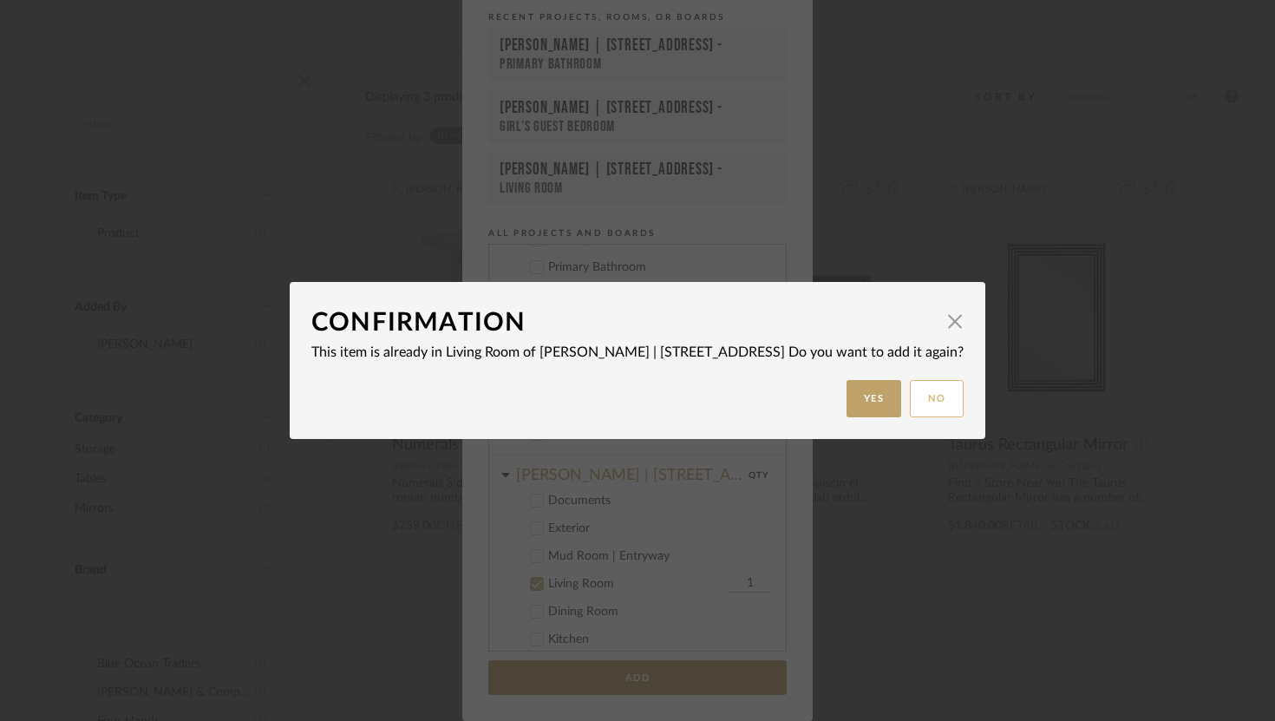
click at [912, 399] on button "No" at bounding box center [937, 398] width 54 height 37
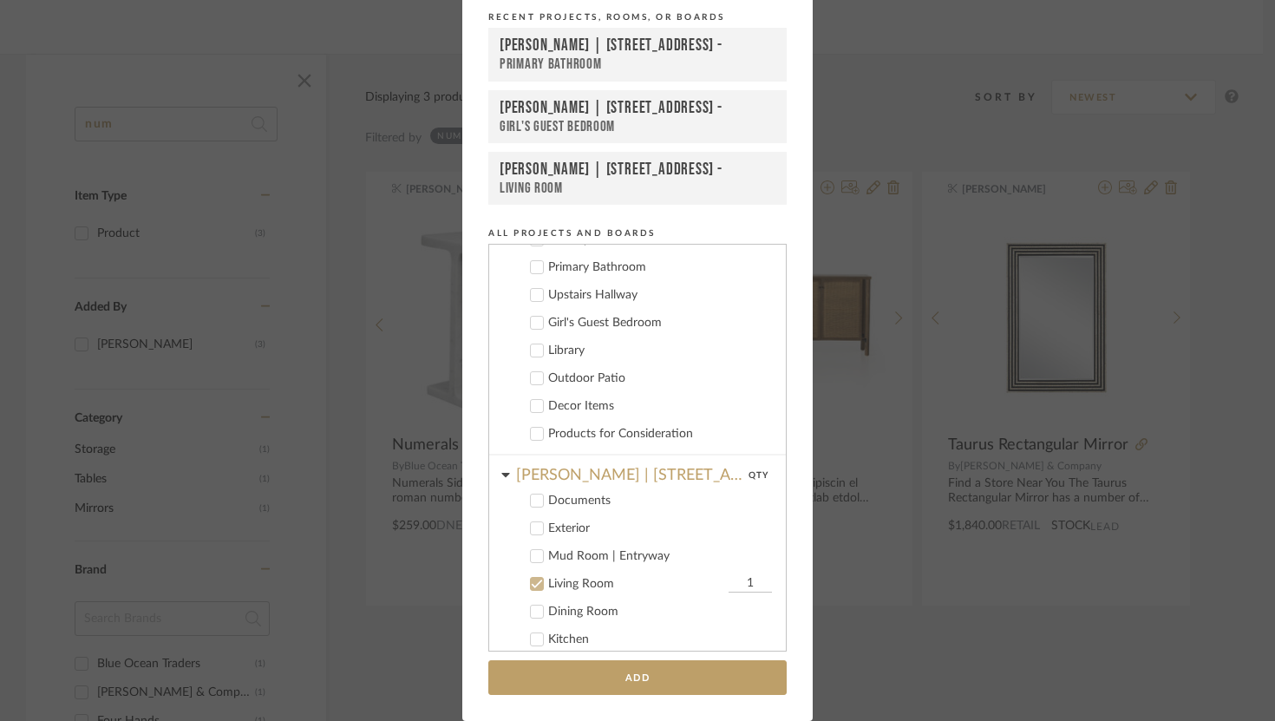
scroll to position [0, 0]
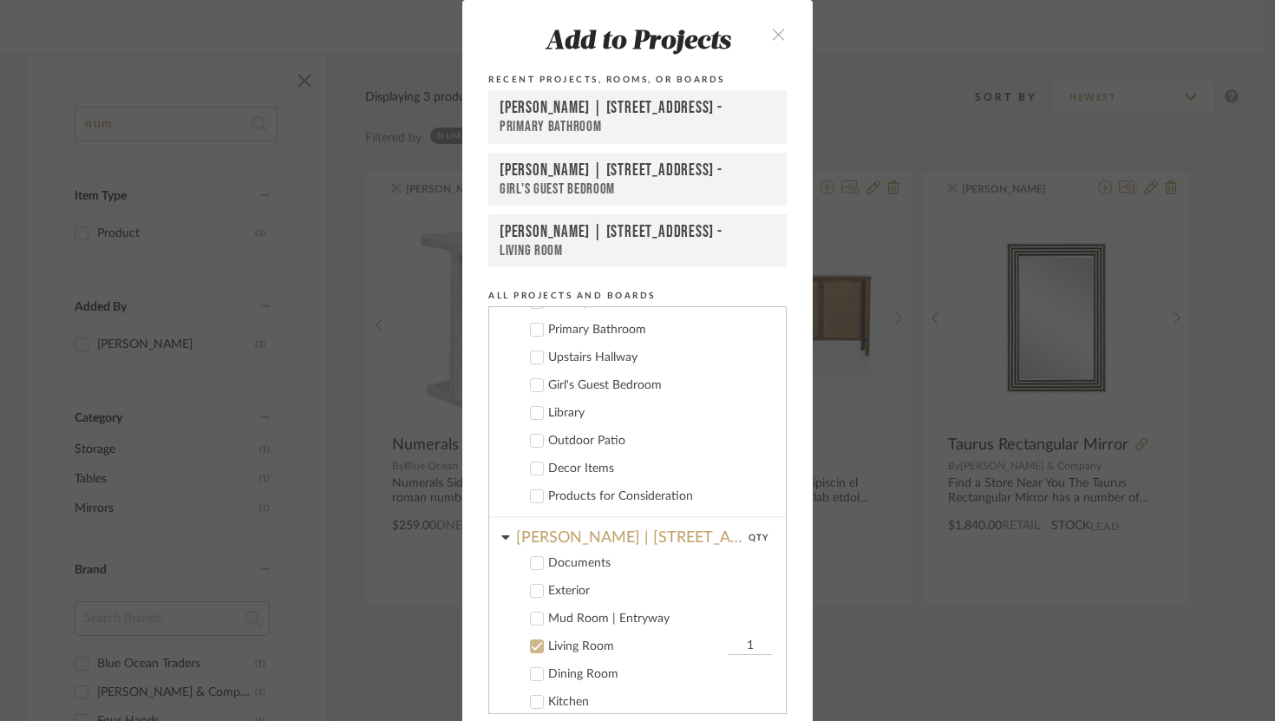
click at [771, 35] on icon "close" at bounding box center [778, 34] width 15 height 15
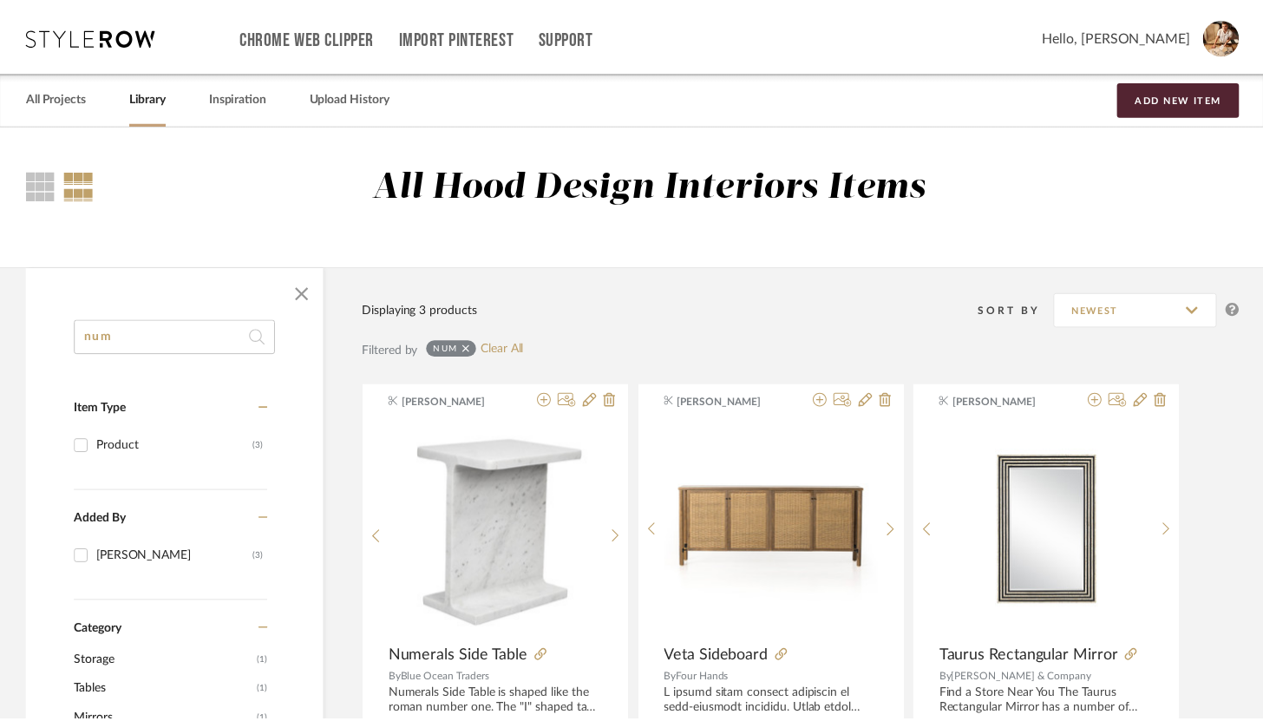
scroll to position [213, 0]
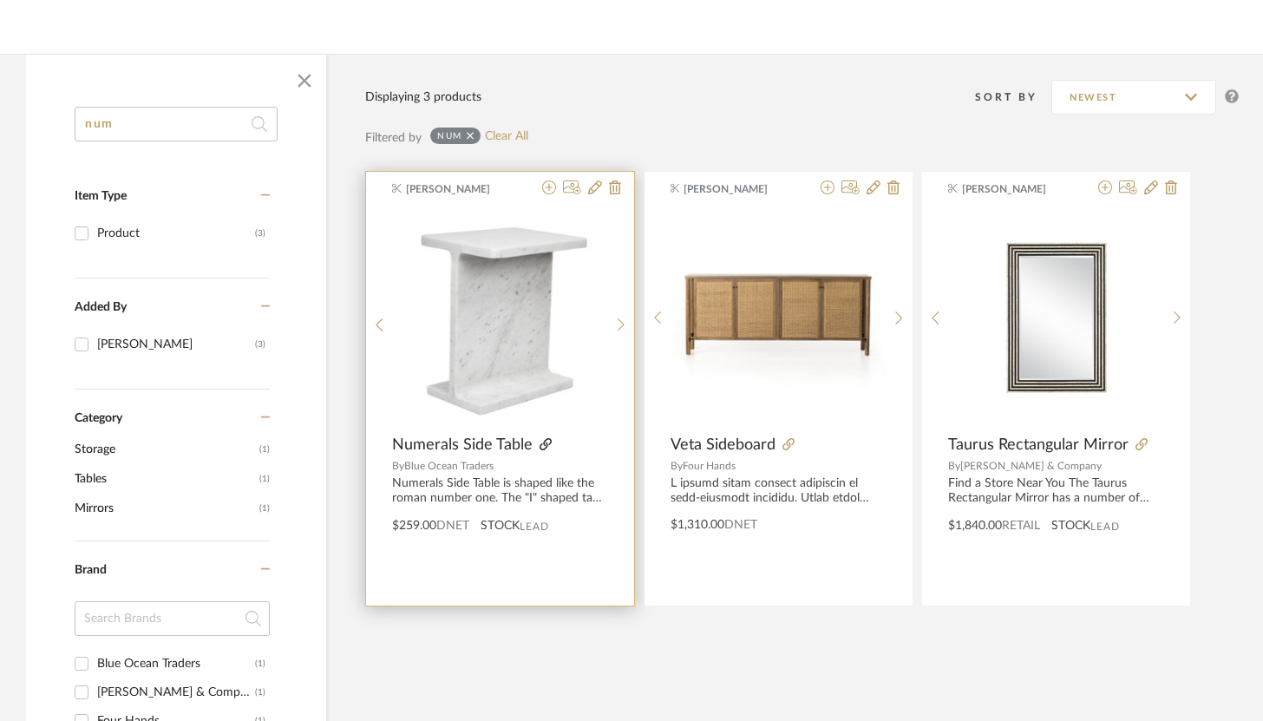
click at [541, 444] on icon at bounding box center [546, 444] width 12 height 12
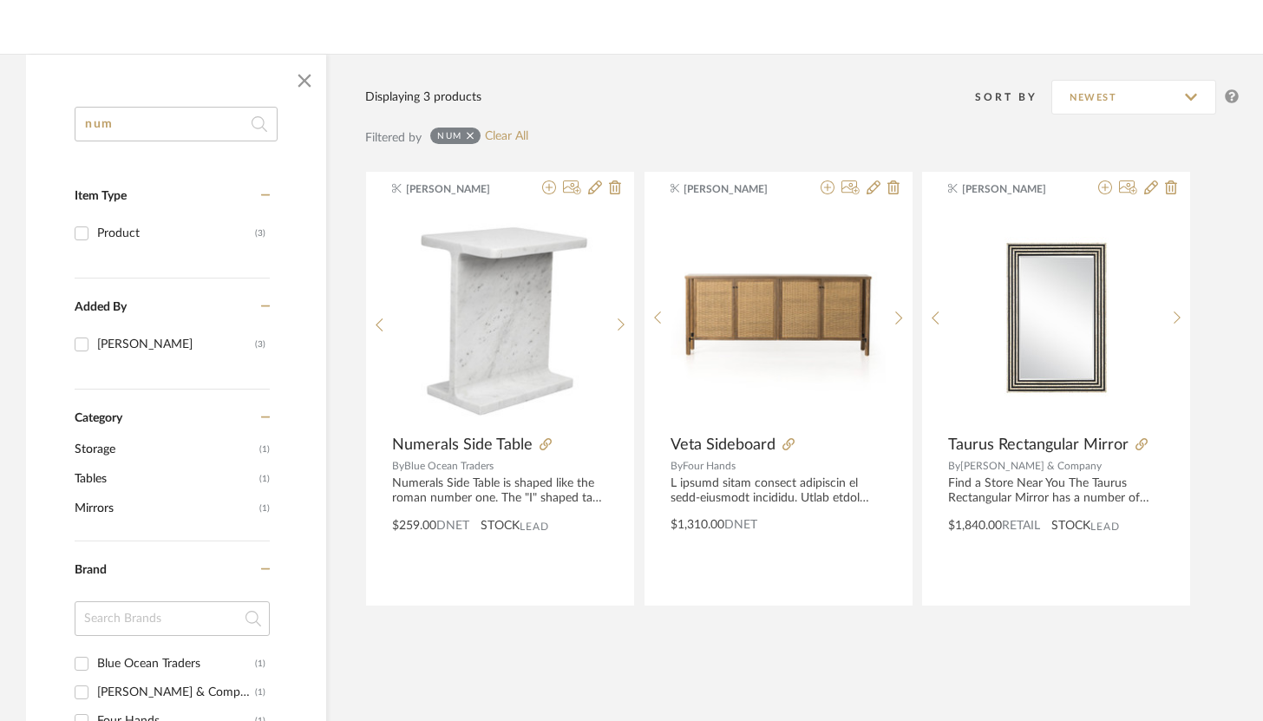
drag, startPoint x: 207, startPoint y: 116, endPoint x: 76, endPoint y: 122, distance: 131.1
click at [75, 123] on input "num" at bounding box center [176, 124] width 203 height 35
type input "n"
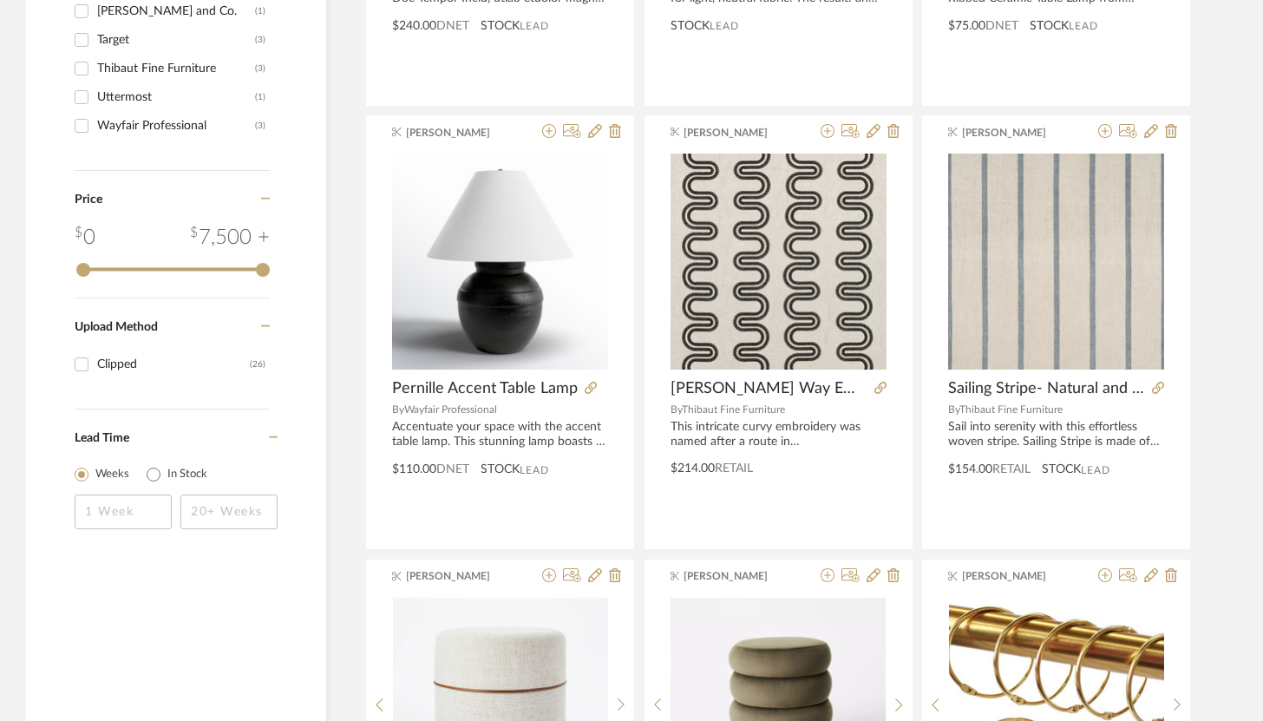
scroll to position [1155, 0]
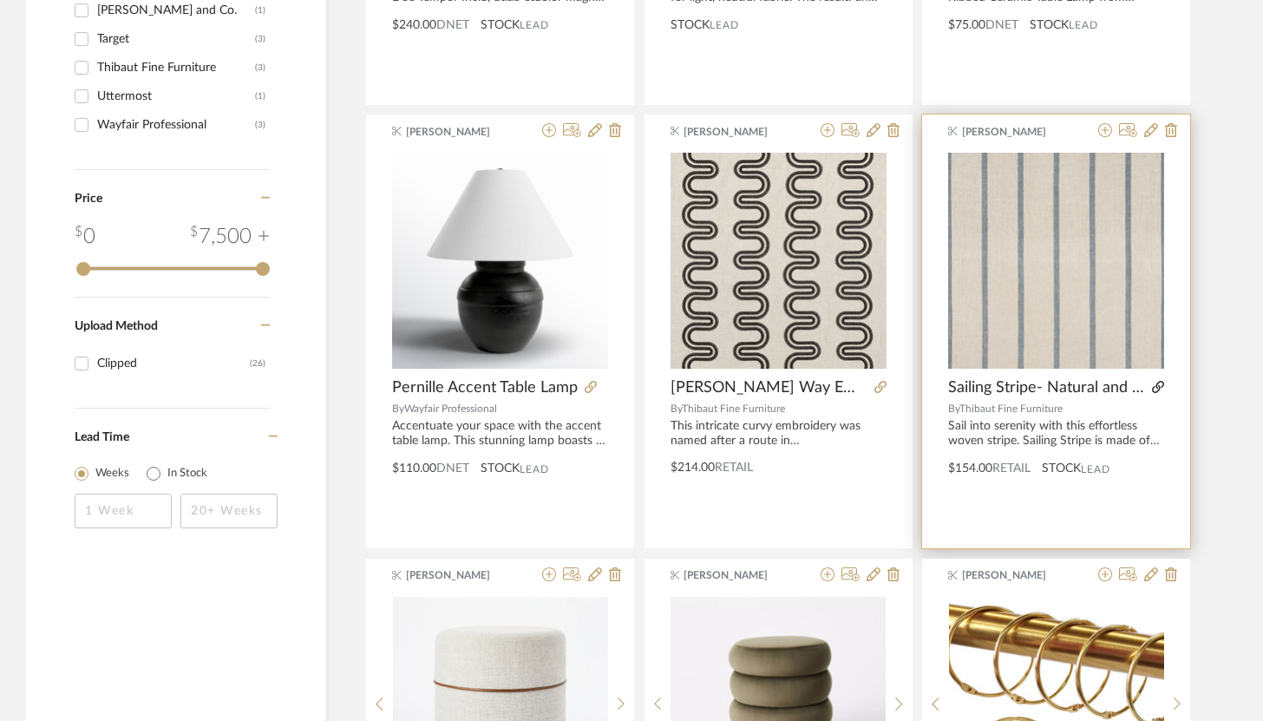
type input "fab"
click at [933, 383] on icon at bounding box center [1158, 387] width 12 height 12
